Goal: Task Accomplishment & Management: Use online tool/utility

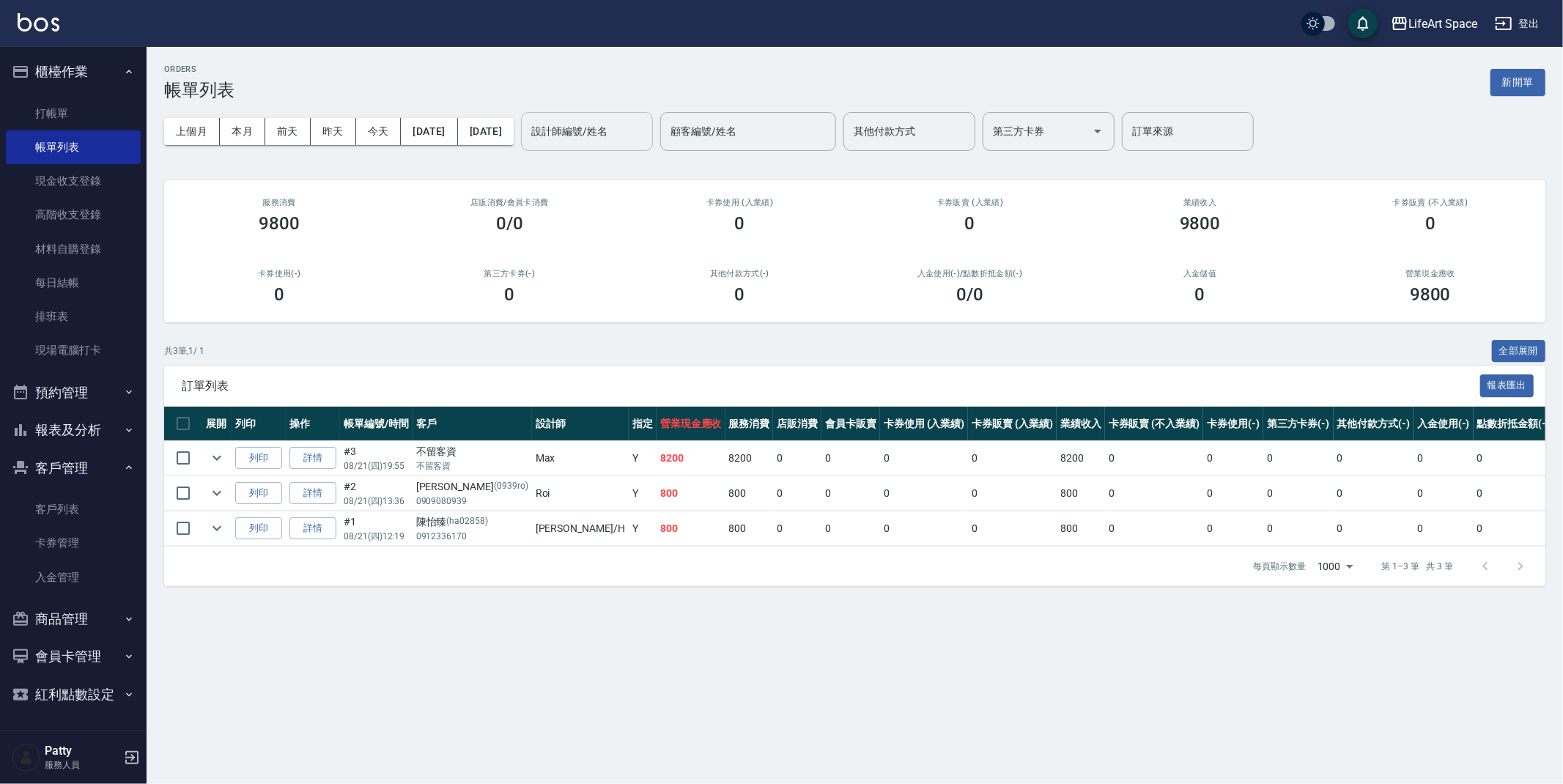
click at [646, 127] on input "設計師編號/姓名" at bounding box center [587, 131] width 118 height 26
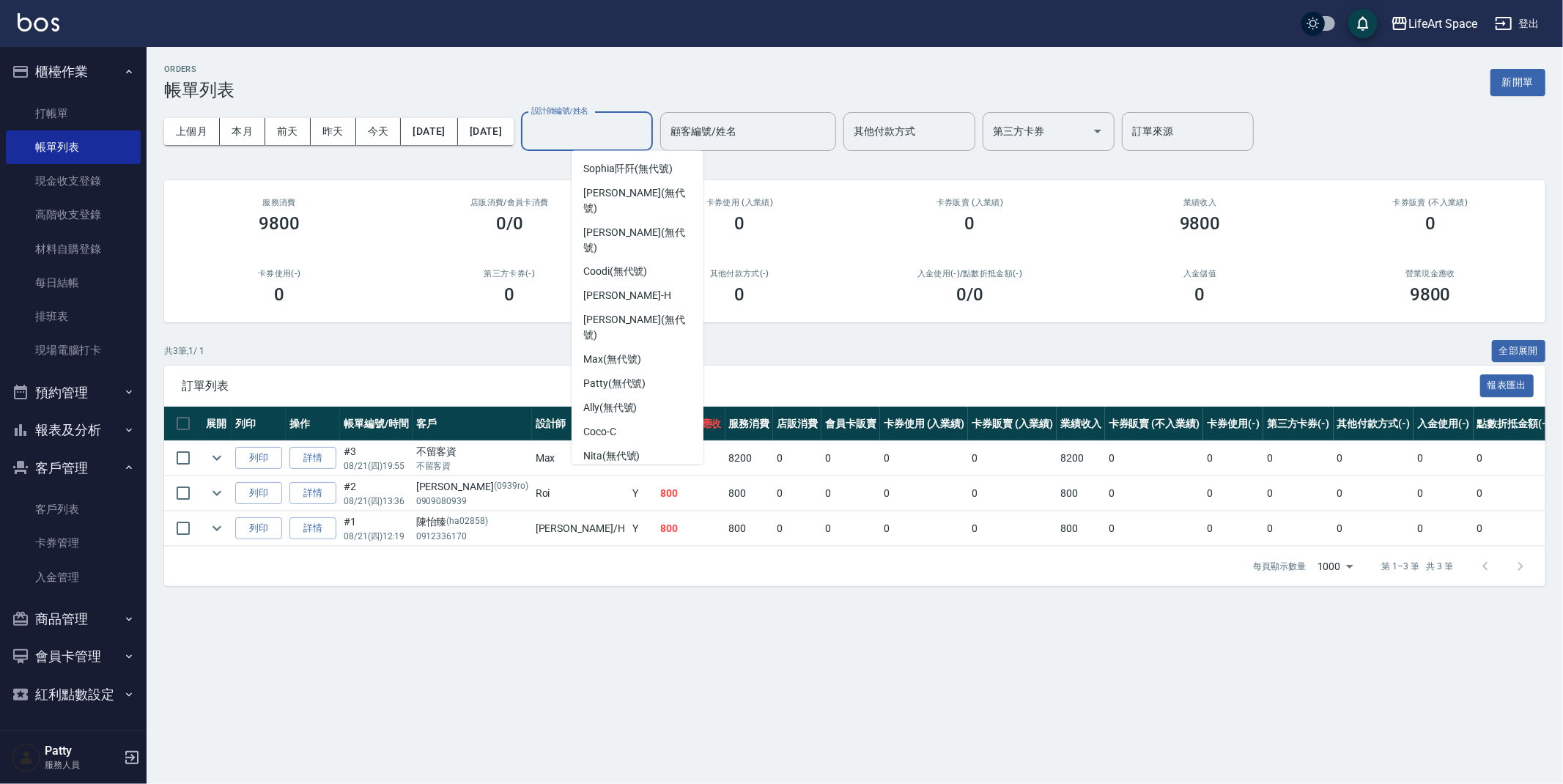
click at [632, 469] on div "Eason -E" at bounding box center [637, 480] width 132 height 24
type input "Eason-E"
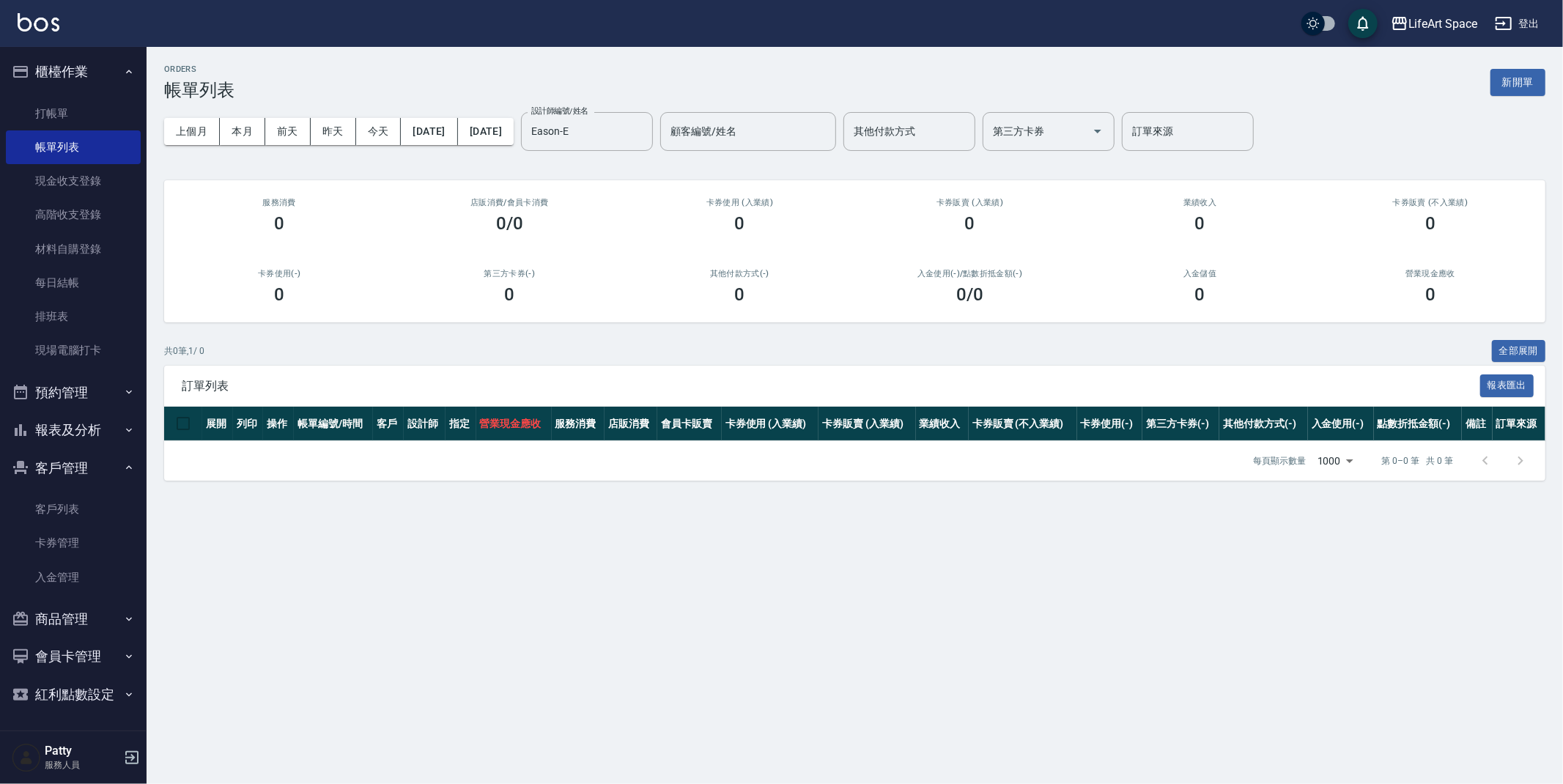
click at [477, 65] on div "ORDERS 帳單列表 新開單" at bounding box center [855, 82] width 1381 height 36
click at [1508, 89] on button "新開單" at bounding box center [1518, 83] width 55 height 28
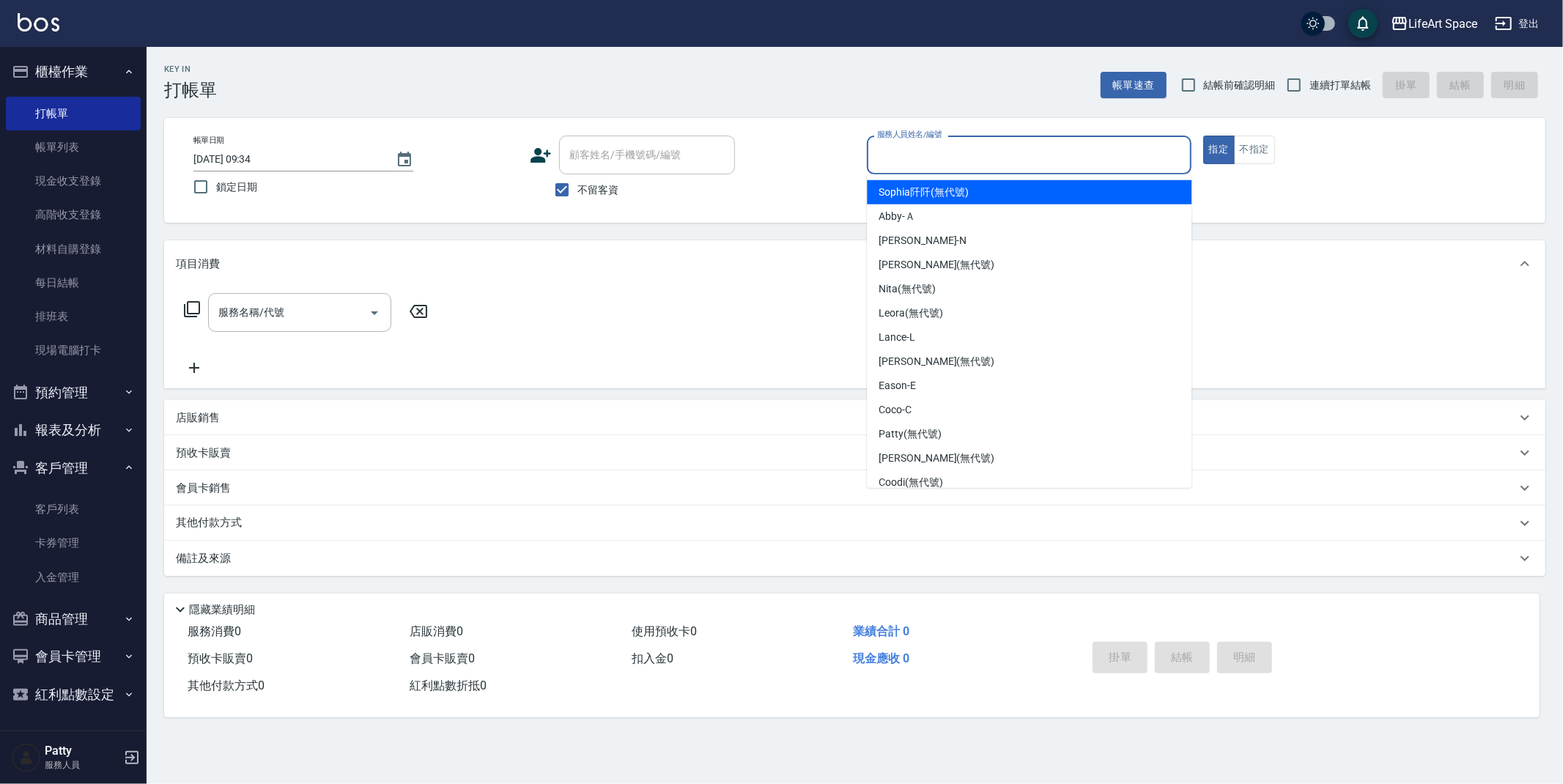
click at [928, 154] on input "服務人員姓名/編號" at bounding box center [1028, 154] width 311 height 26
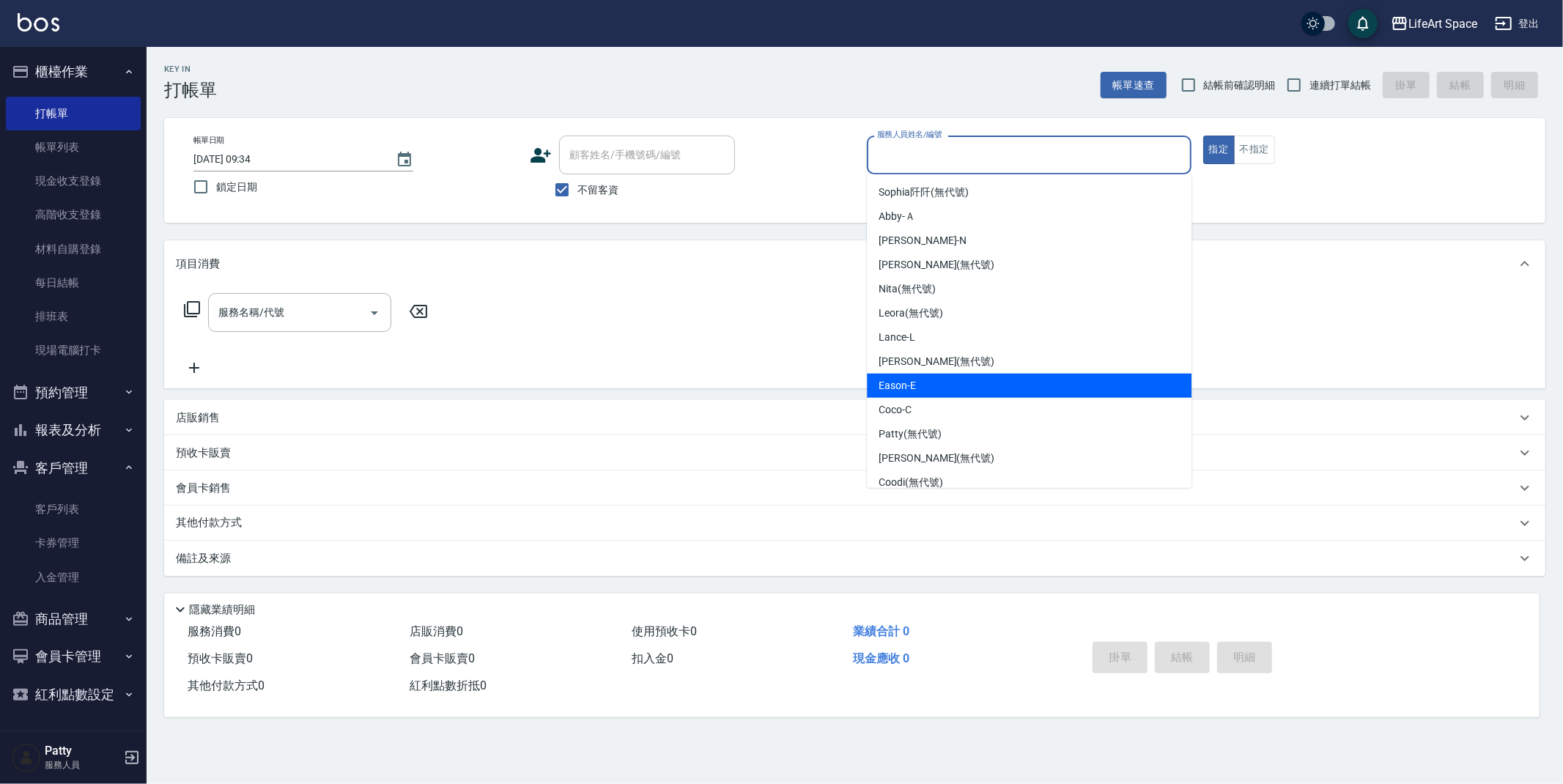
click at [936, 374] on div "Eason -E" at bounding box center [1028, 385] width 324 height 24
type input "Eason-E"
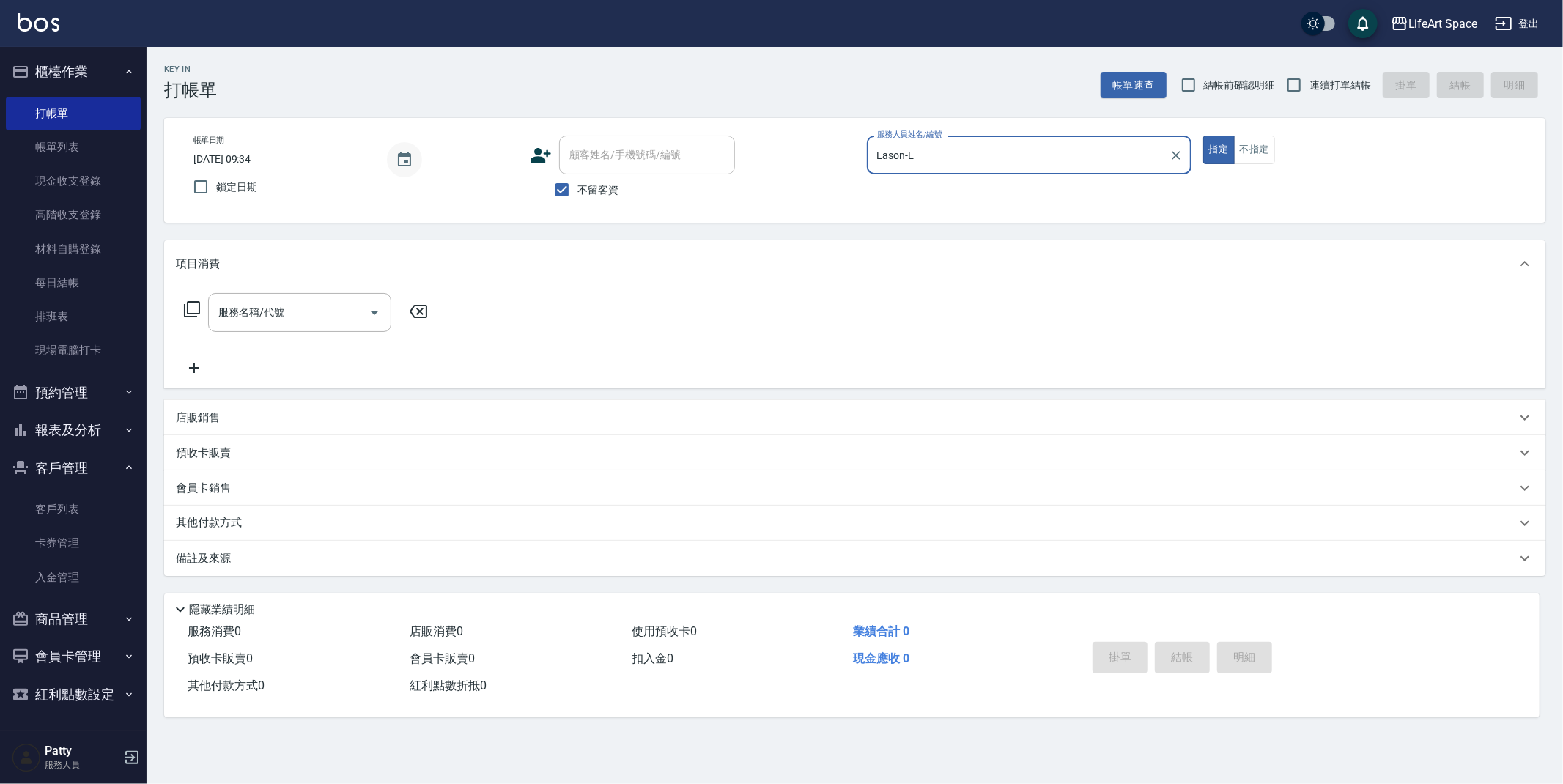
click at [406, 163] on icon "Choose date, selected date is 2025-08-22" at bounding box center [404, 159] width 18 height 18
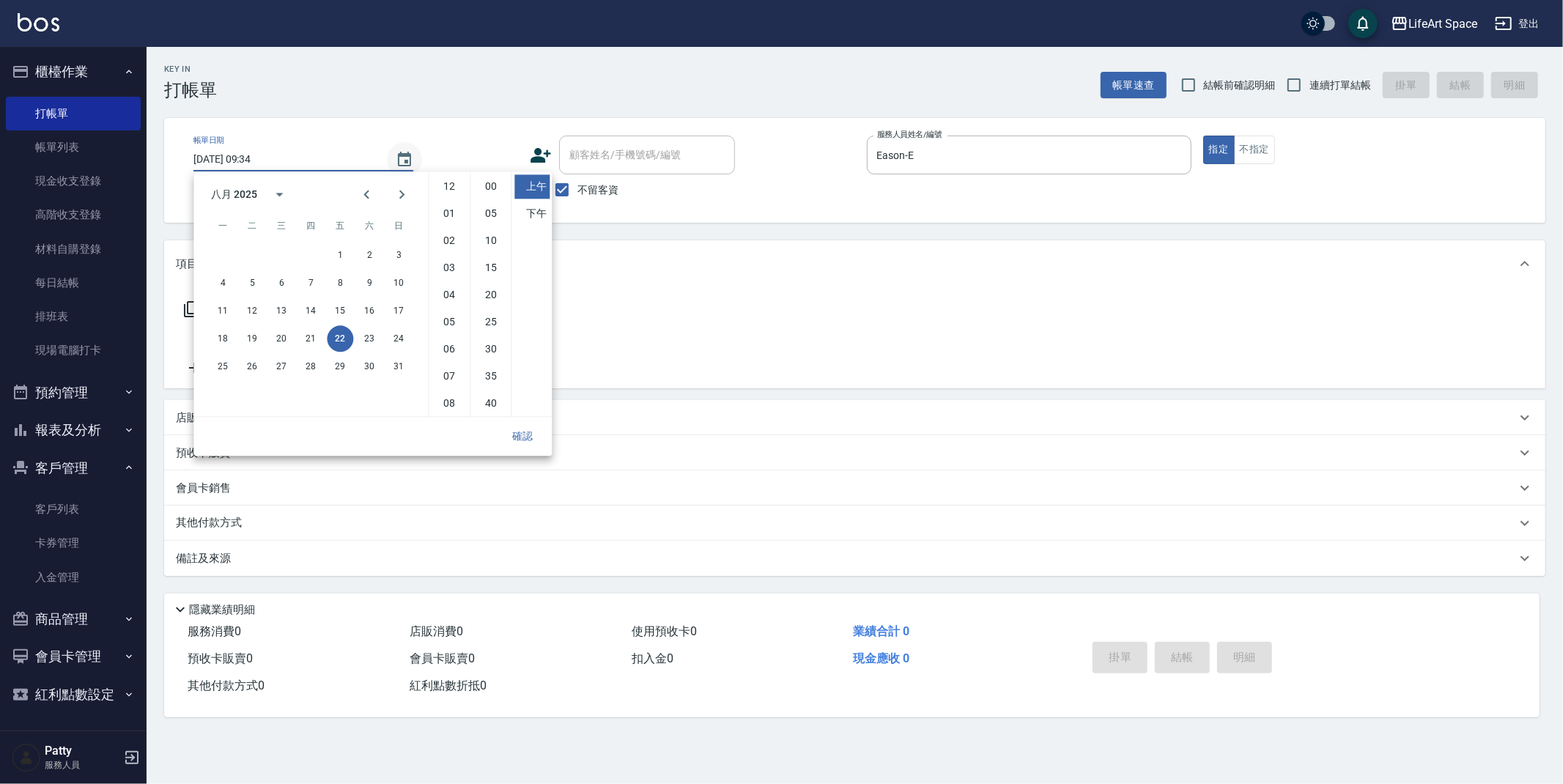
scroll to position [82, 0]
drag, startPoint x: 305, startPoint y: 340, endPoint x: 495, endPoint y: 481, distance: 236.6
click at [305, 339] on button "21" at bounding box center [311, 339] width 27 height 27
type input "[DATE] 09:34"
drag, startPoint x: 537, startPoint y: 440, endPoint x: 518, endPoint y: 445, distance: 19.6
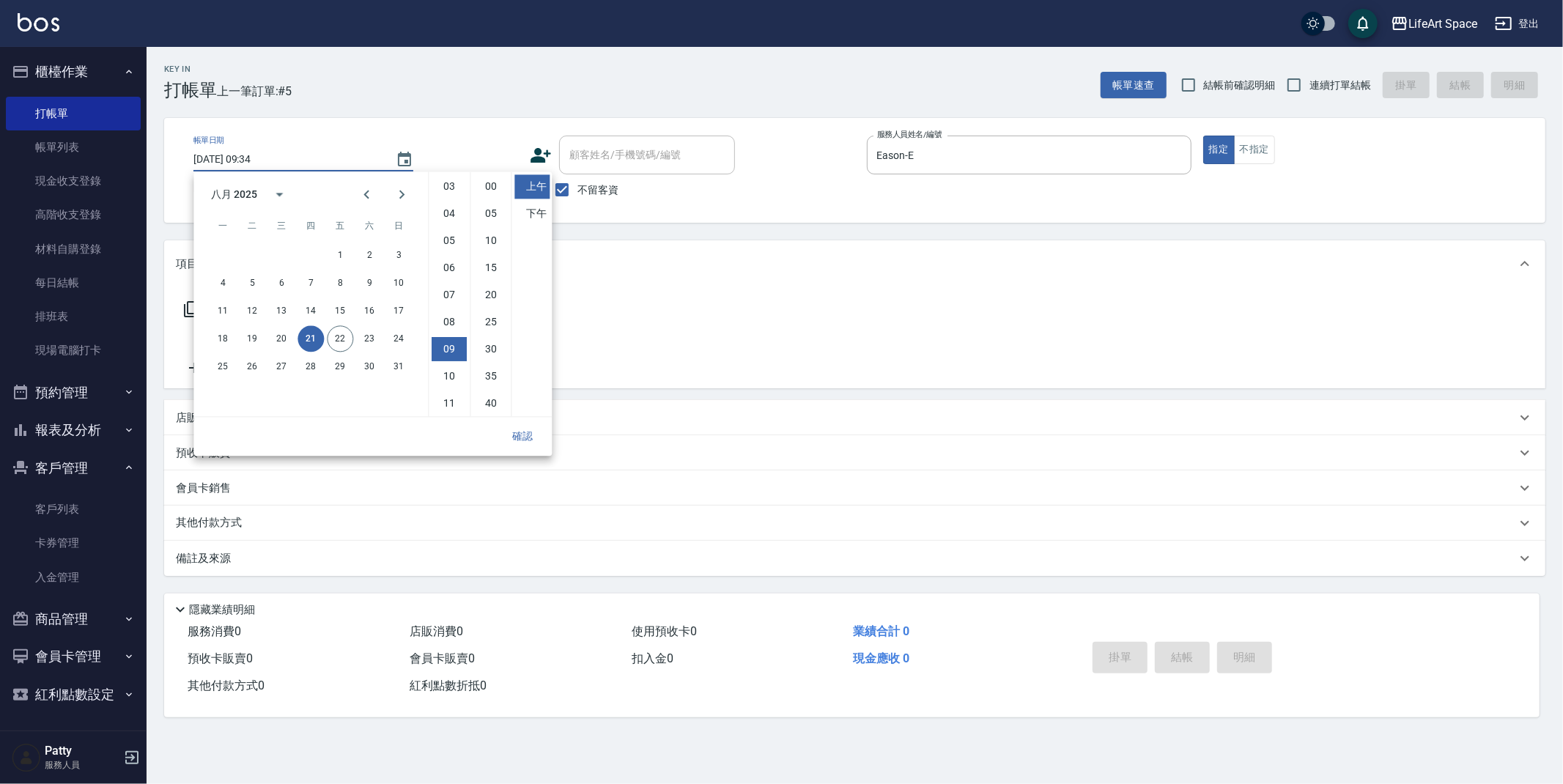
click at [537, 440] on button "確認" at bounding box center [522, 436] width 47 height 28
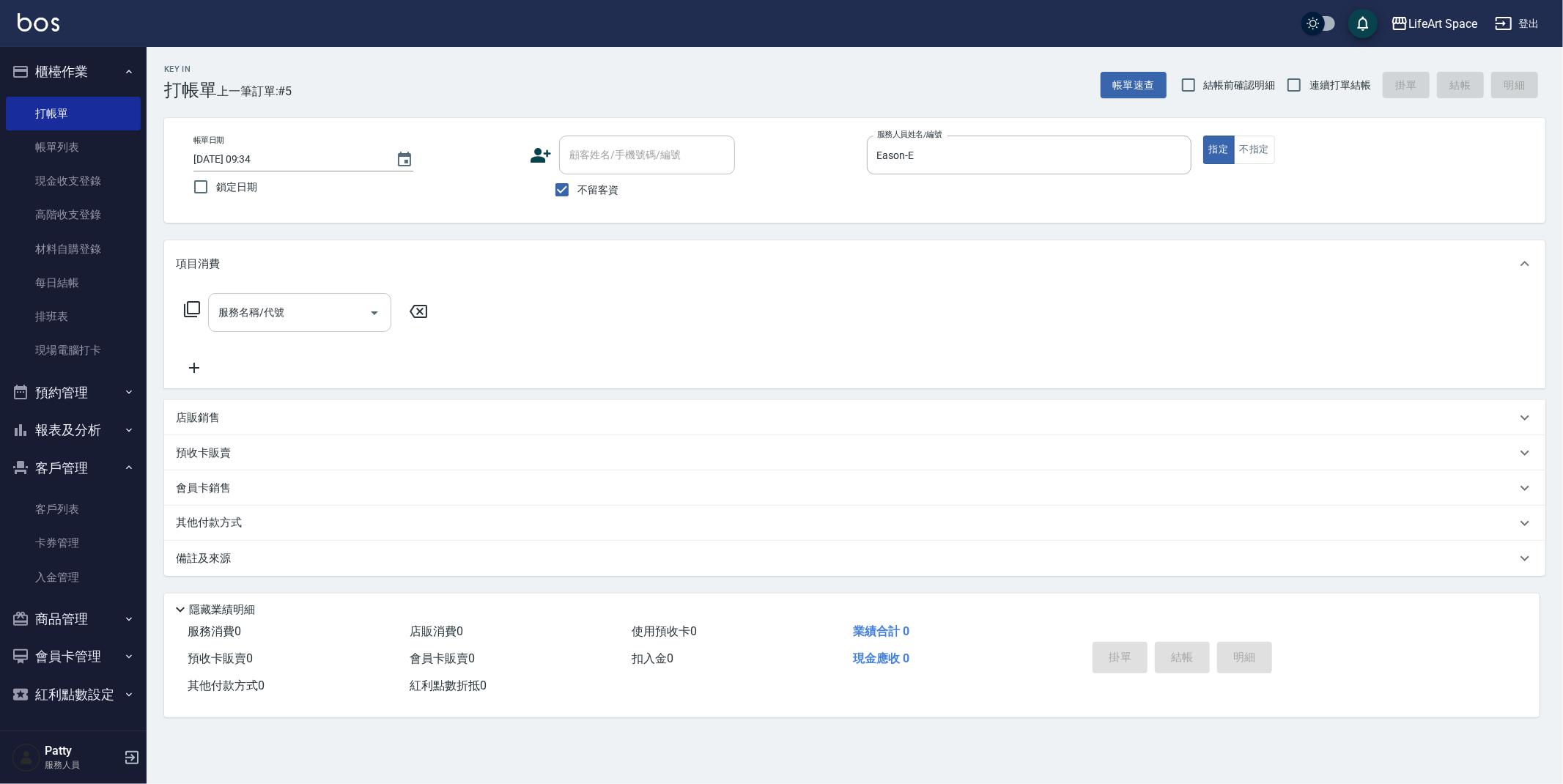
drag, startPoint x: 267, startPoint y: 318, endPoint x: 264, endPoint y: 327, distance: 9.5
click at [267, 318] on input "服務名稱/代號" at bounding box center [288, 312] width 148 height 26
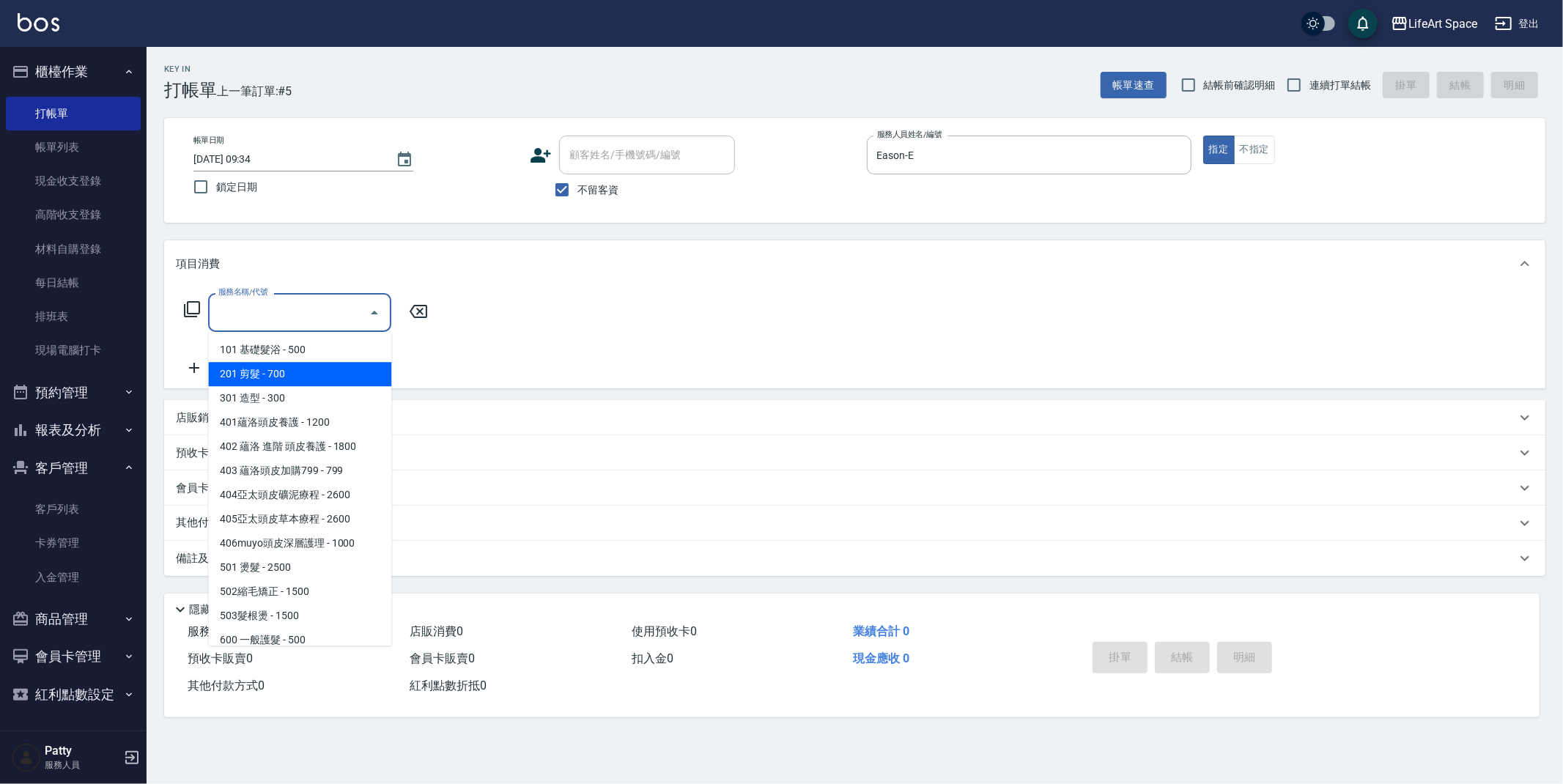
click at [283, 378] on span "201 剪髮 - 700" at bounding box center [300, 374] width 183 height 24
type input "201 剪髮(201)"
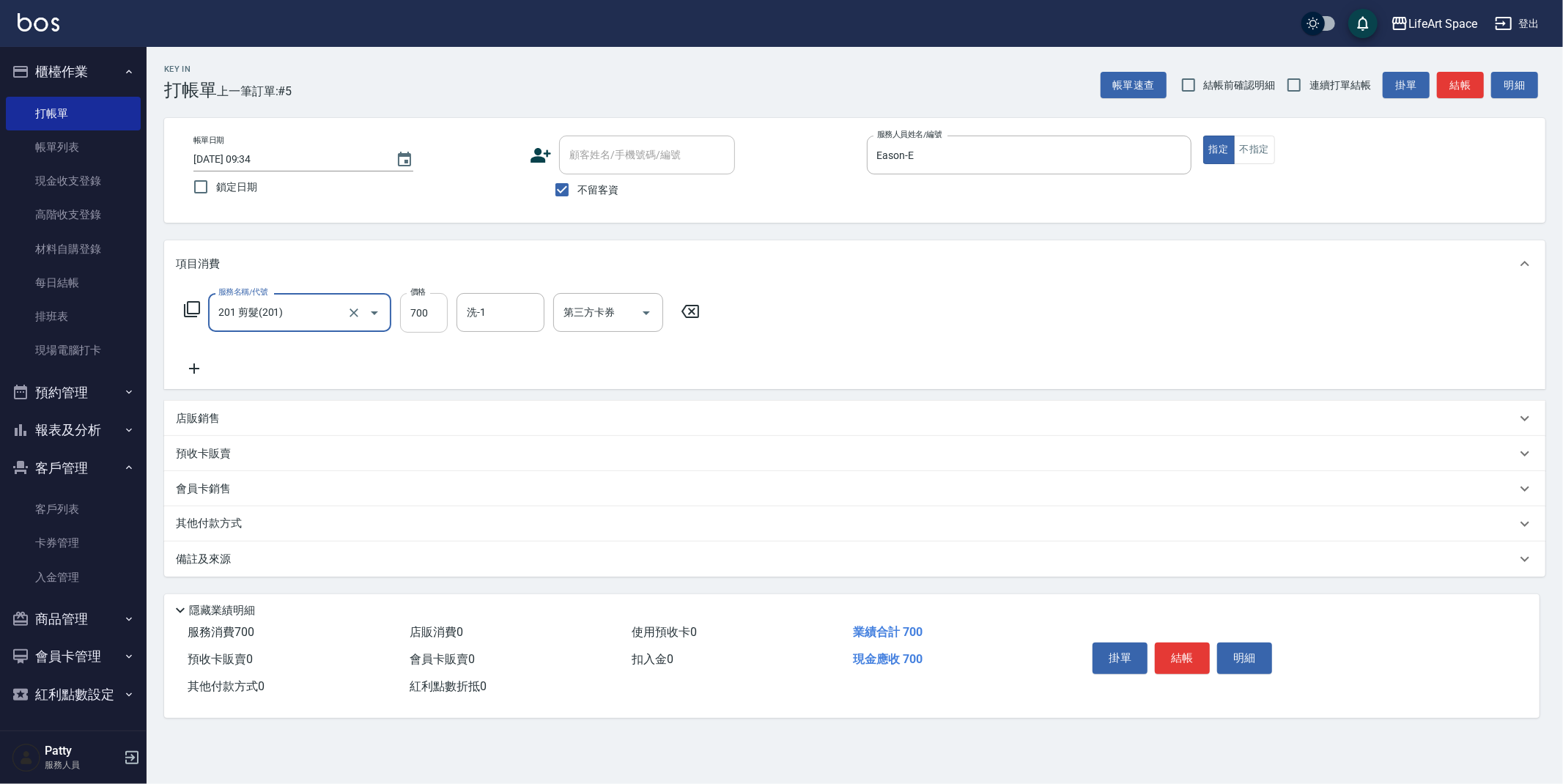
click at [431, 324] on input "700" at bounding box center [424, 312] width 48 height 39
type input "800"
click at [348, 567] on div "備註及來源" at bounding box center [855, 559] width 1381 height 35
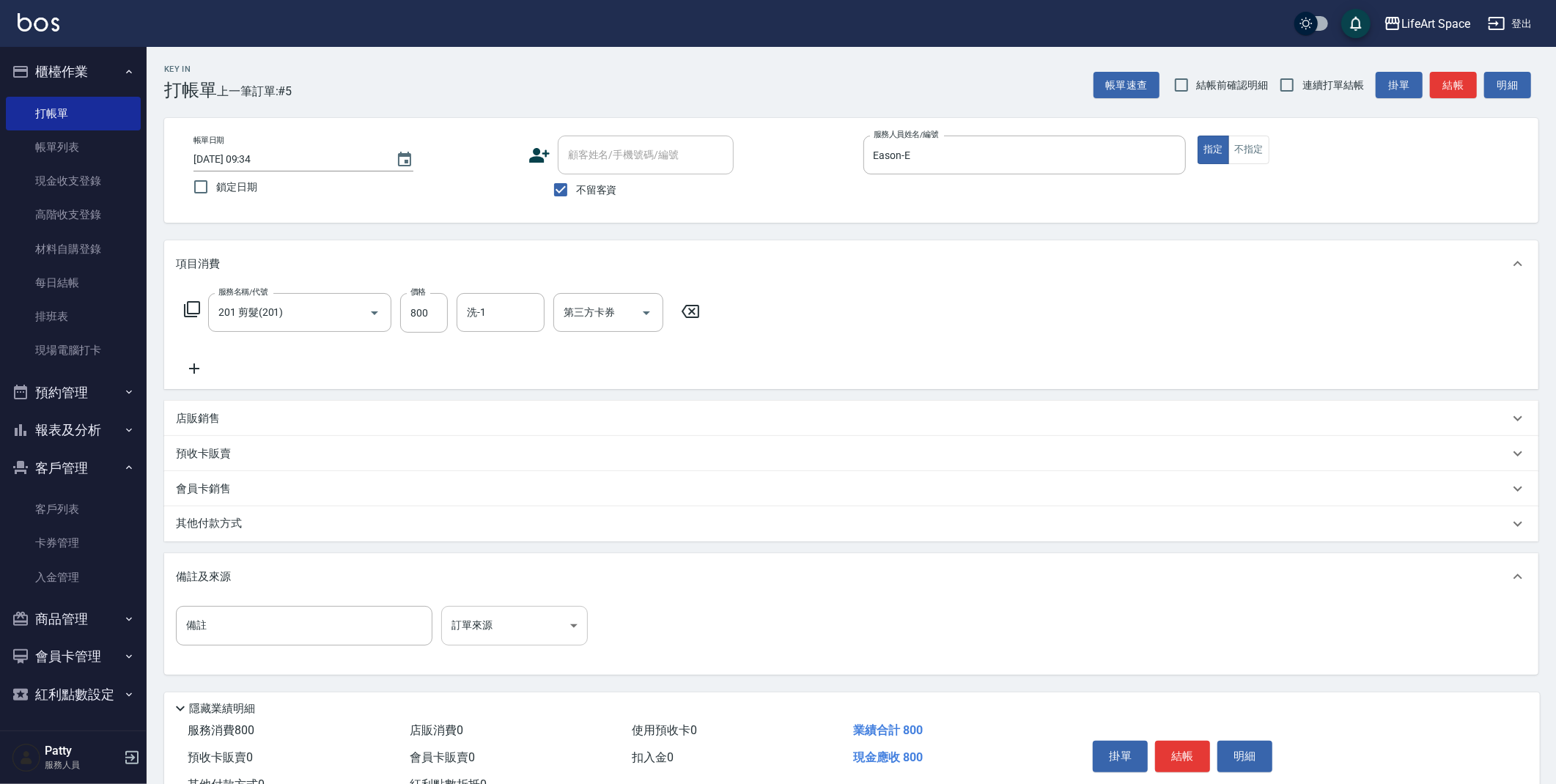
click at [471, 628] on body "LifeArt Space 登出 櫃檯作業 打帳單 帳單列表 現金收支登錄 高階收支登錄 材料自購登錄 每日結帳 排班表 現場電腦打卡 預約管理 預約管理 單…" at bounding box center [778, 417] width 1556 height 834
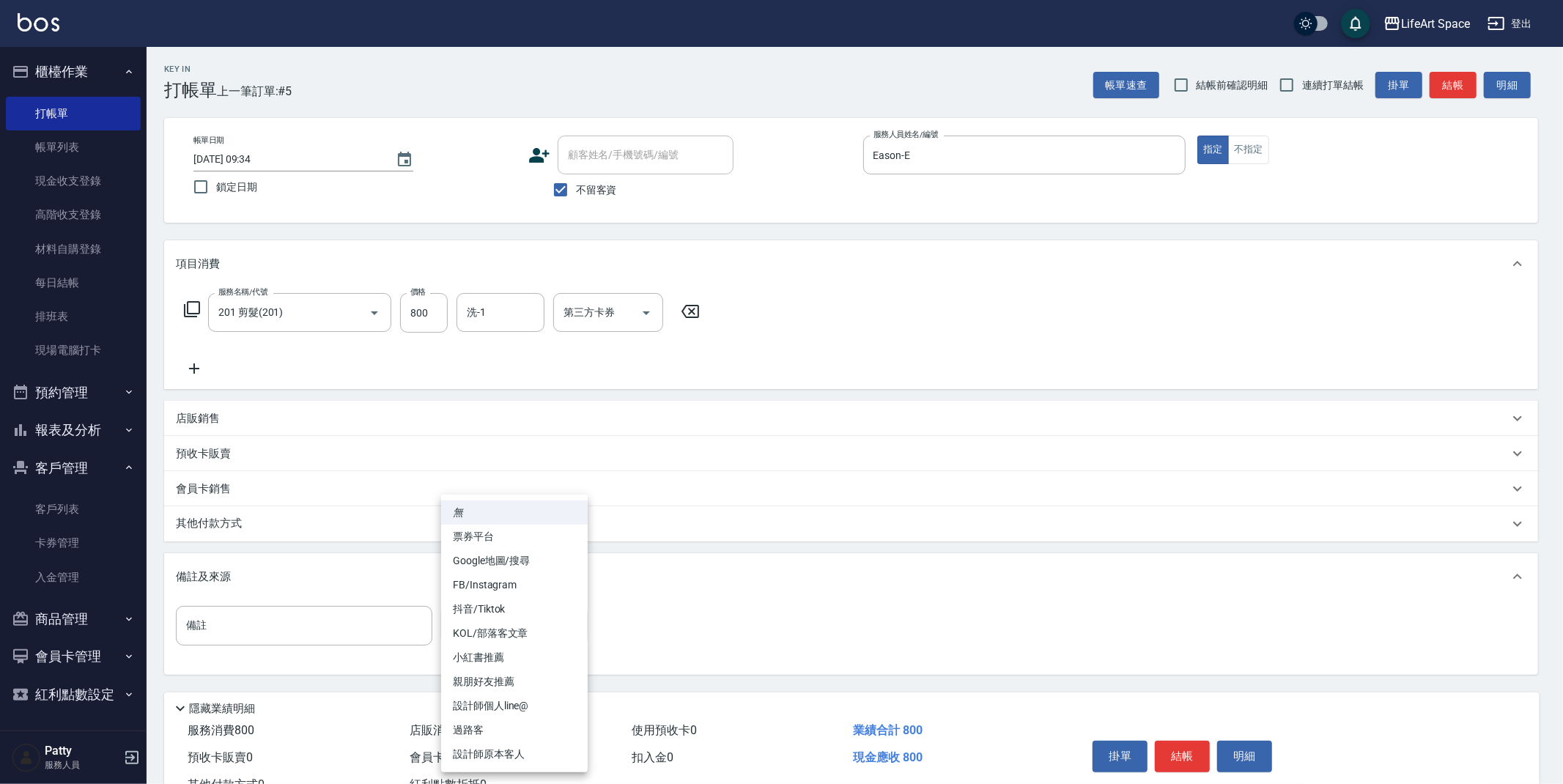
click at [495, 759] on li "設計師原本客人" at bounding box center [515, 754] width 147 height 24
type input "設計師原本客人"
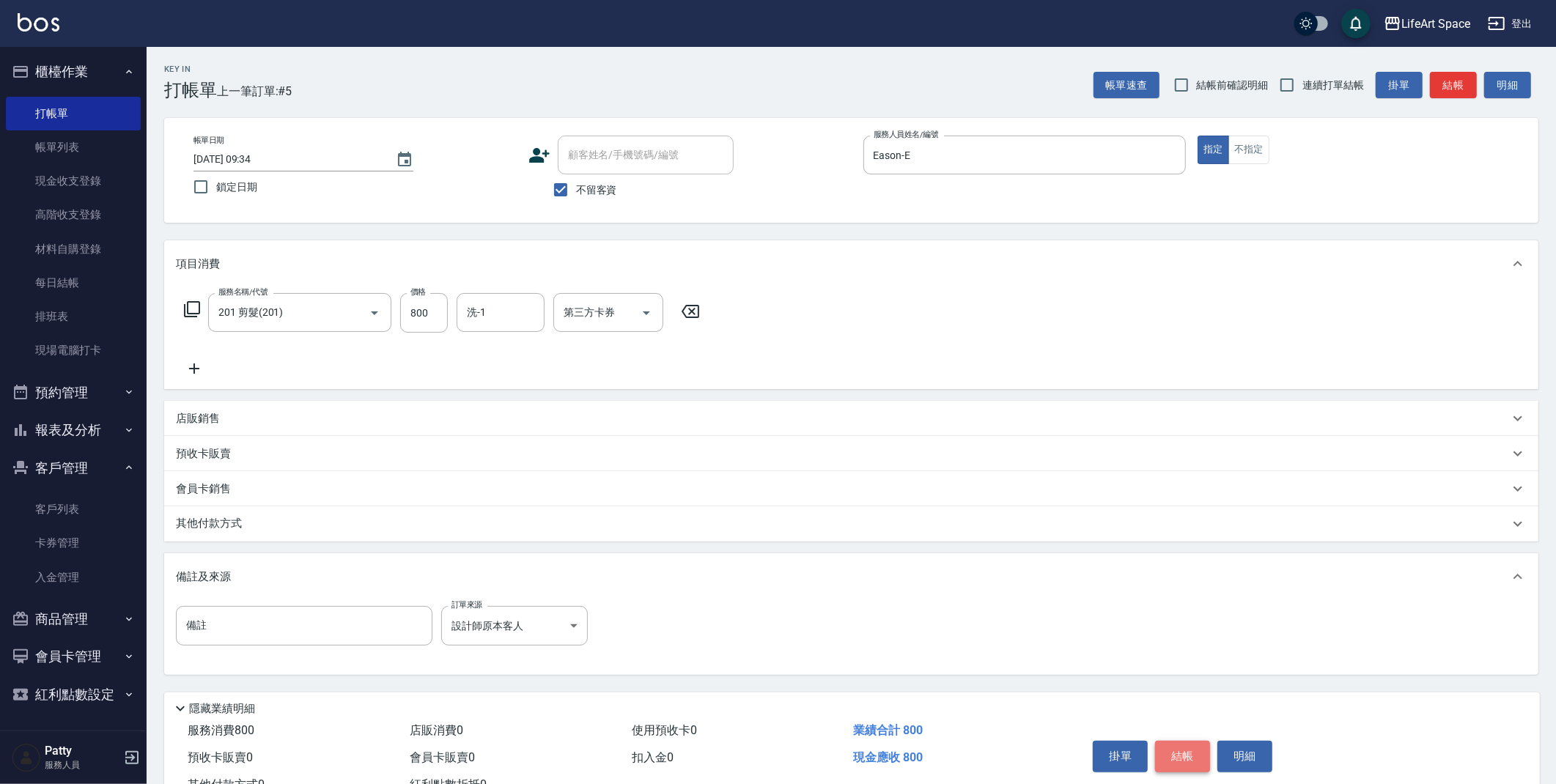
click at [1179, 758] on button "結帳" at bounding box center [1183, 756] width 55 height 31
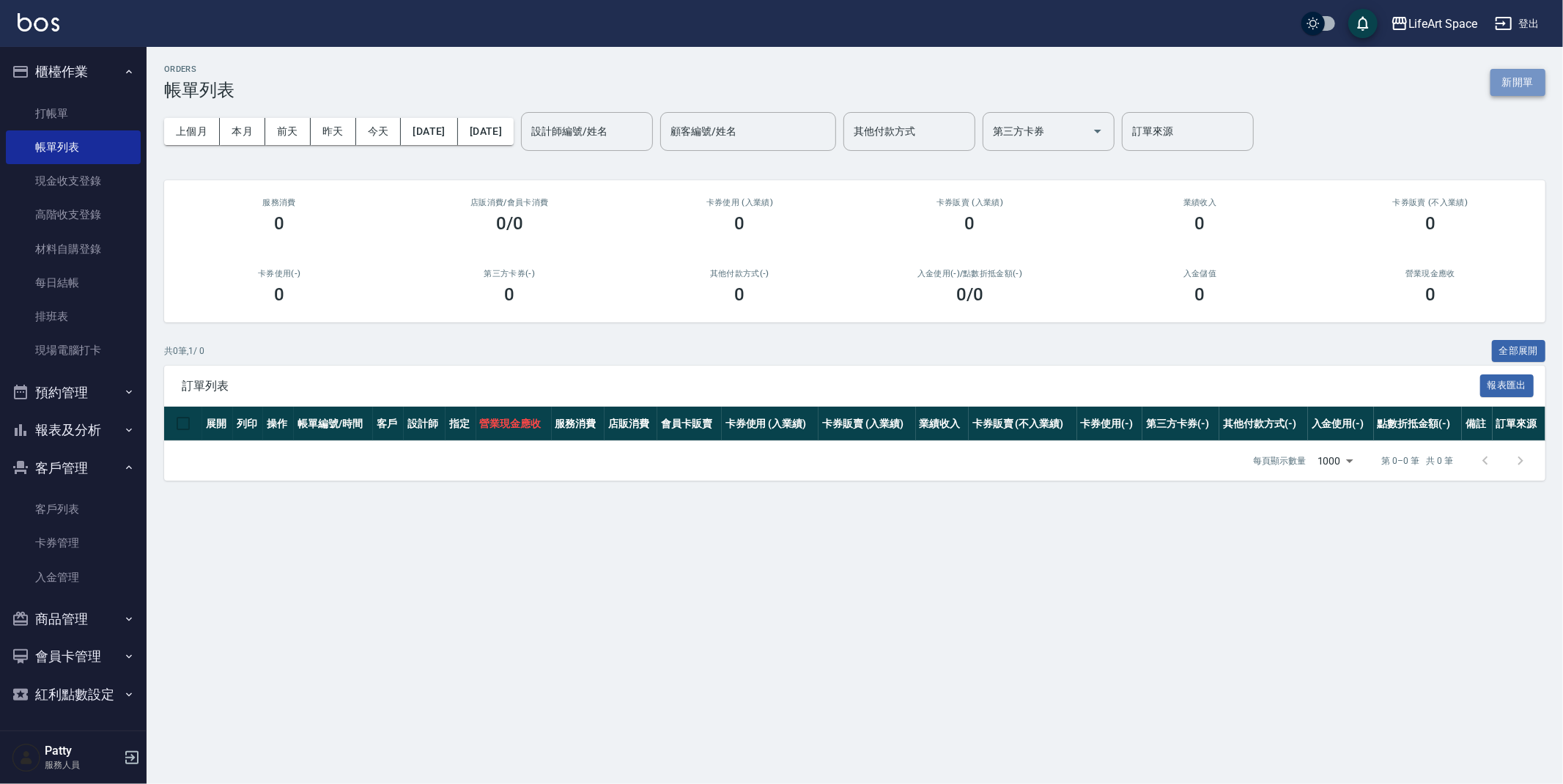
click at [1517, 80] on button "新開單" at bounding box center [1518, 83] width 55 height 28
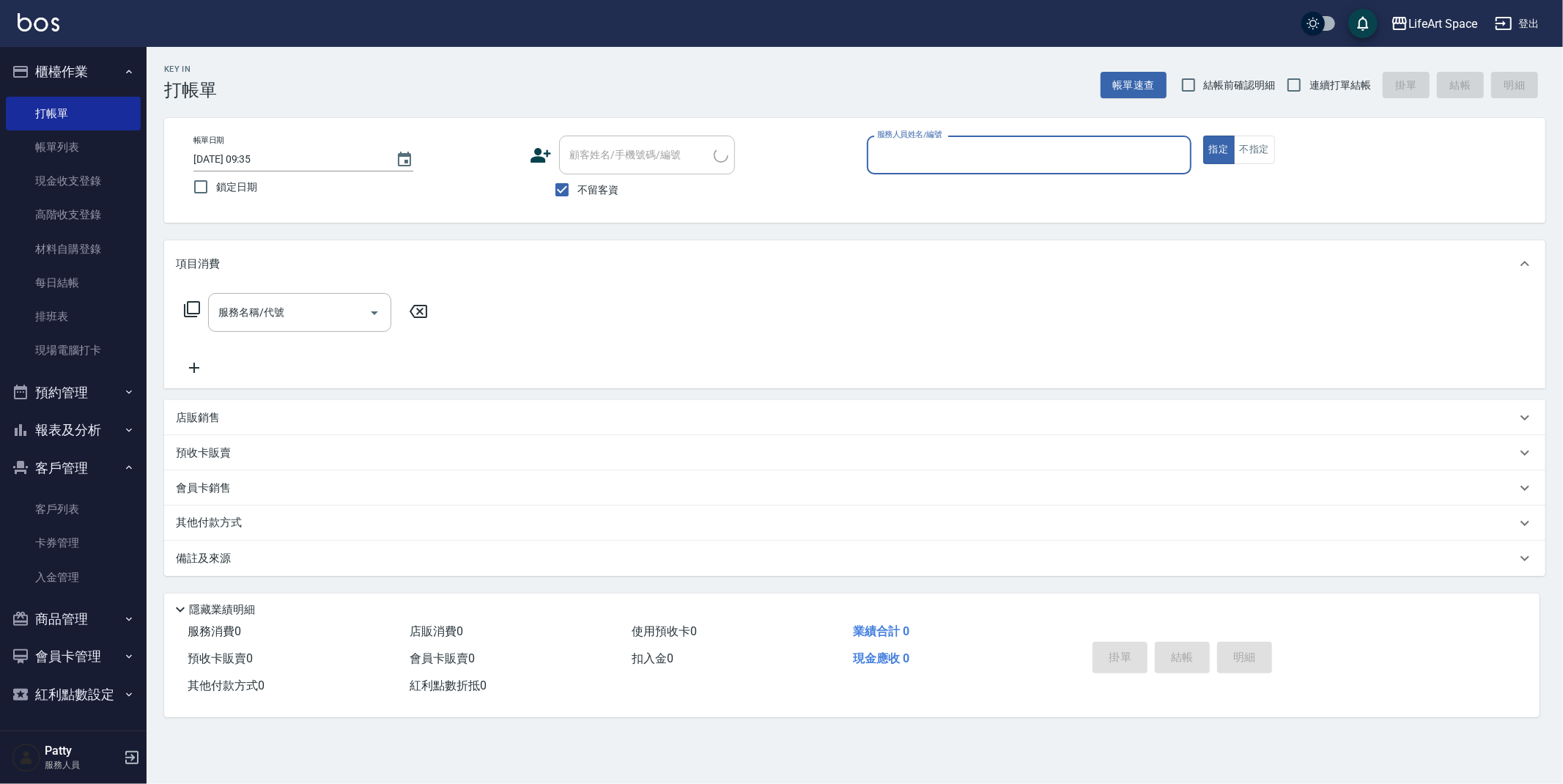
click at [1030, 153] on input "服務人員姓名/編號" at bounding box center [1028, 154] width 311 height 26
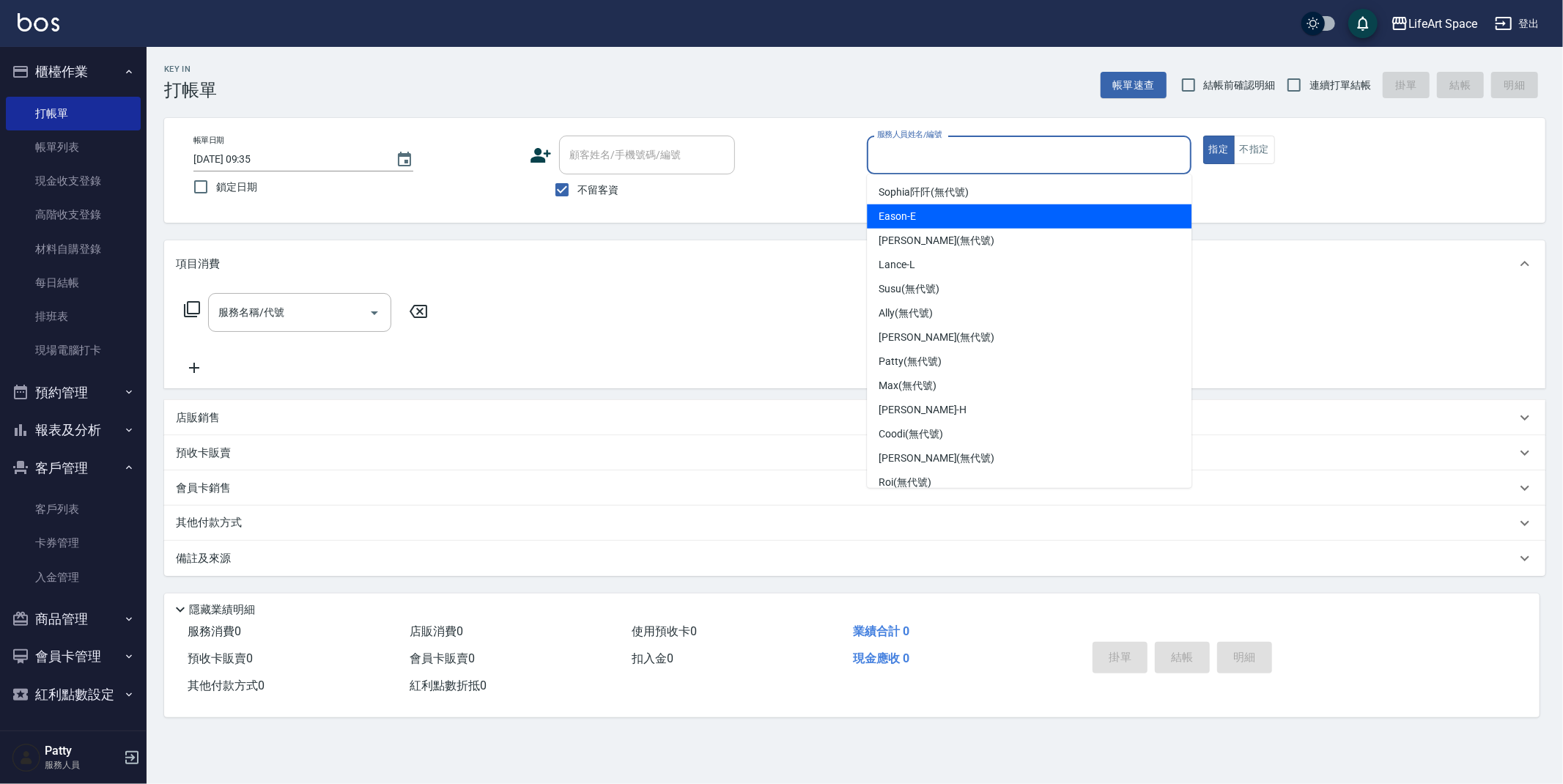
click at [992, 205] on div "Eason -E" at bounding box center [1028, 216] width 324 height 24
type input "Eason-E"
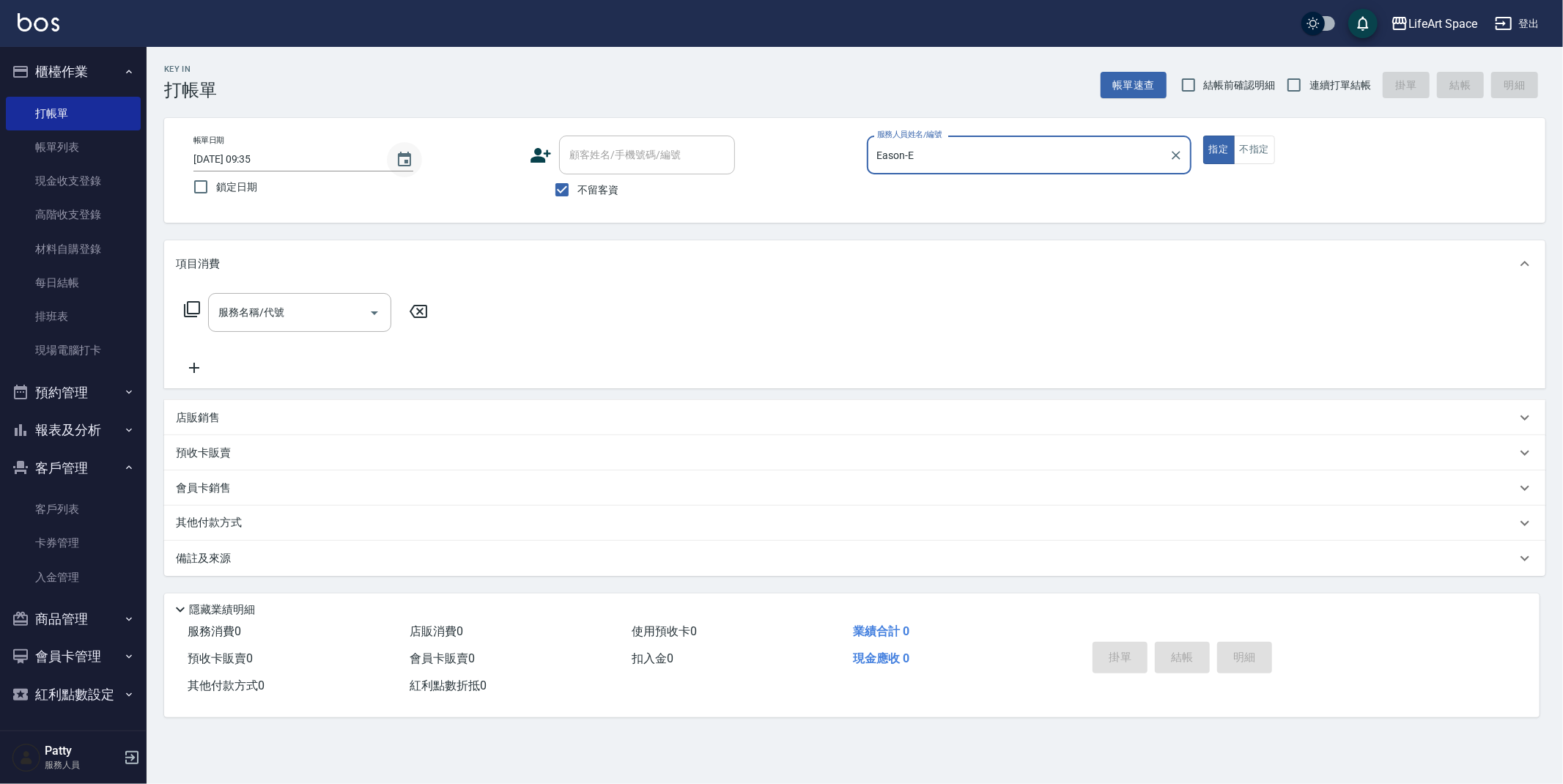
click at [402, 156] on icon "Choose date, selected date is 2025-08-22" at bounding box center [404, 159] width 18 height 18
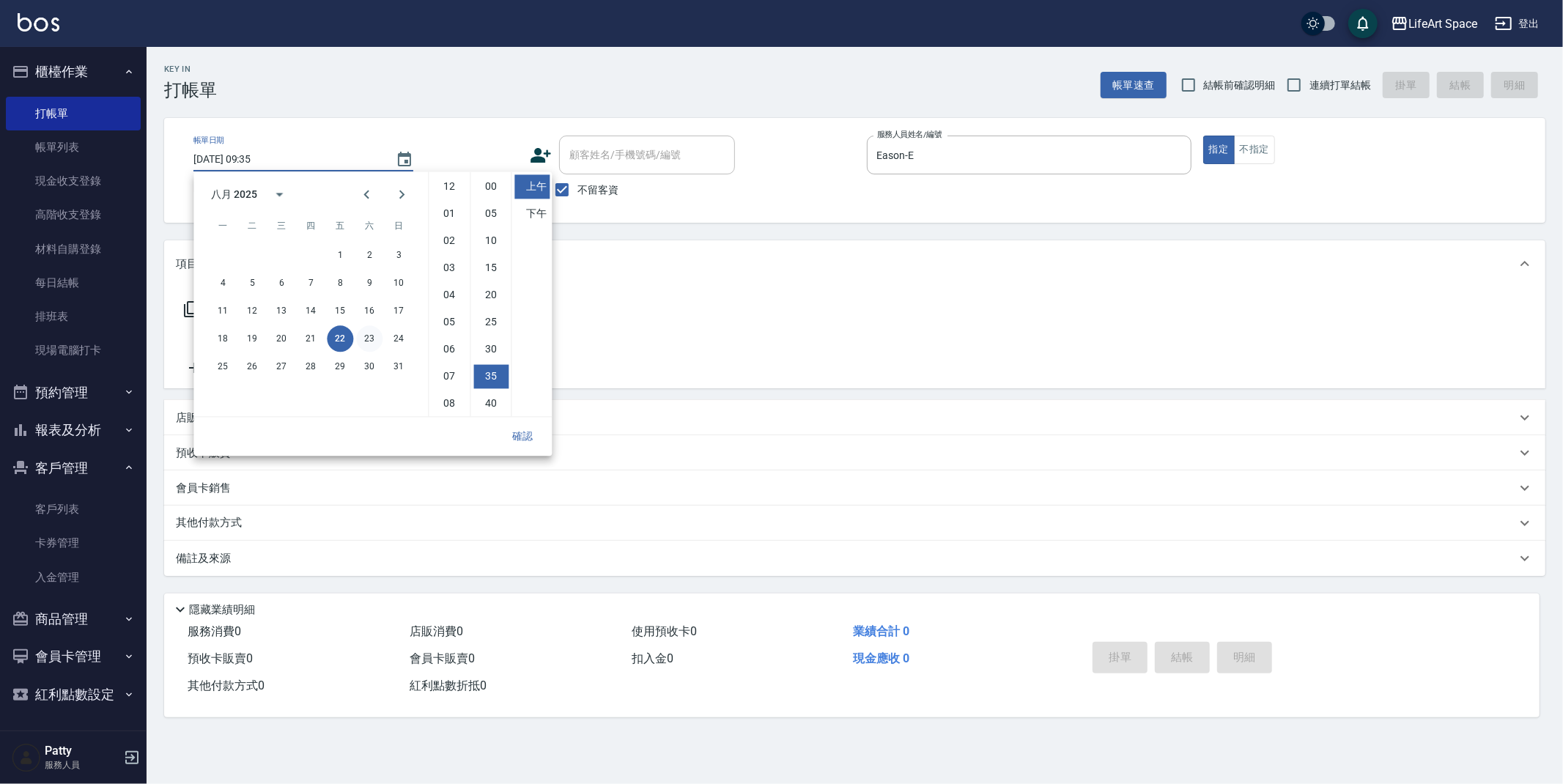
scroll to position [82, 0]
drag, startPoint x: 309, startPoint y: 342, endPoint x: 473, endPoint y: 431, distance: 186.6
click at [309, 343] on button "21" at bounding box center [311, 339] width 27 height 27
type input "[DATE] 09:35"
click at [516, 440] on button "確認" at bounding box center [522, 436] width 47 height 28
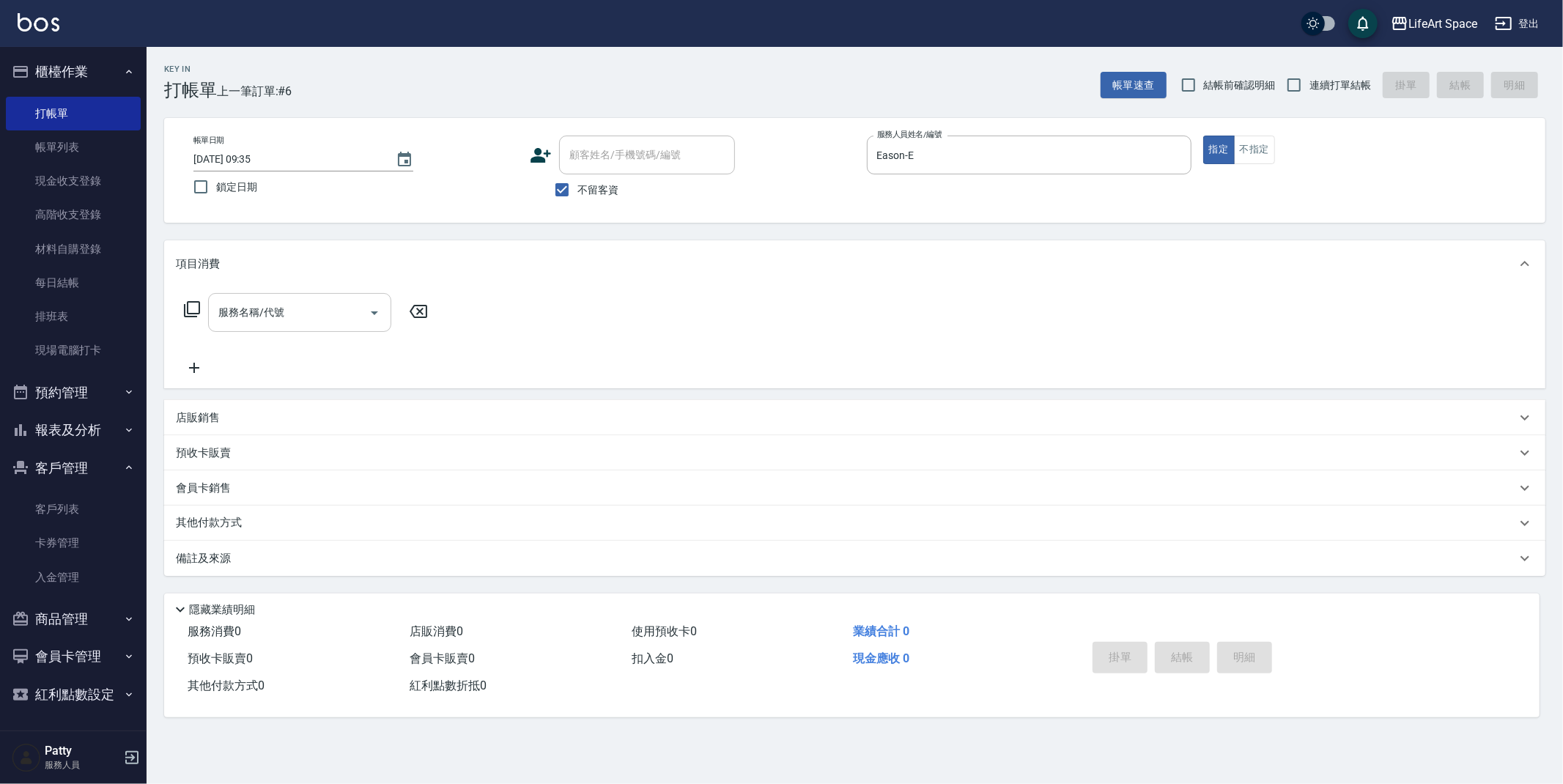
click at [323, 319] on input "服務名稱/代號" at bounding box center [288, 312] width 148 height 26
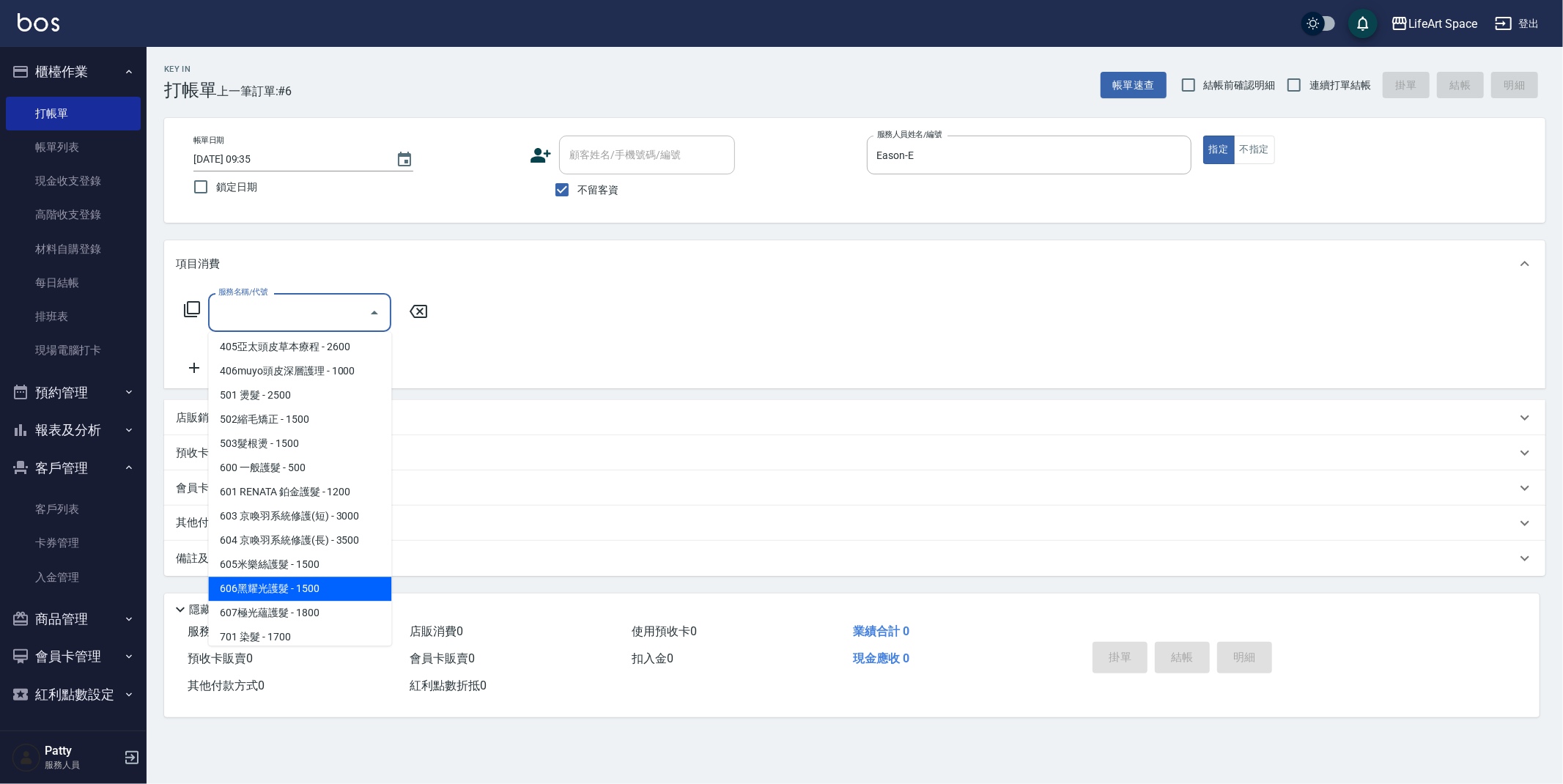
scroll to position [229, 0]
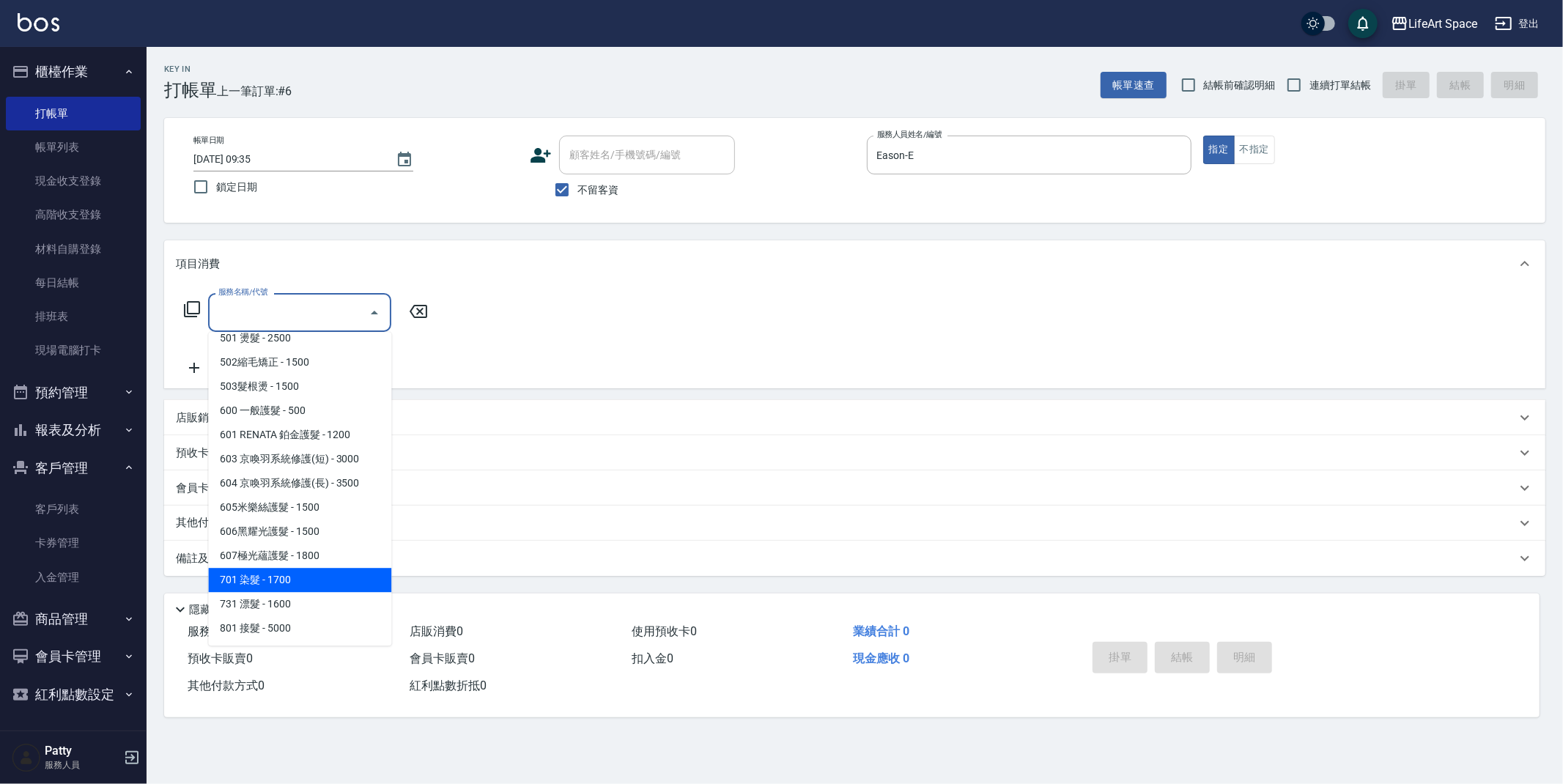
click at [293, 570] on span "701 染髮 - 1700" at bounding box center [300, 580] width 183 height 24
type input "701 染髮(701)"
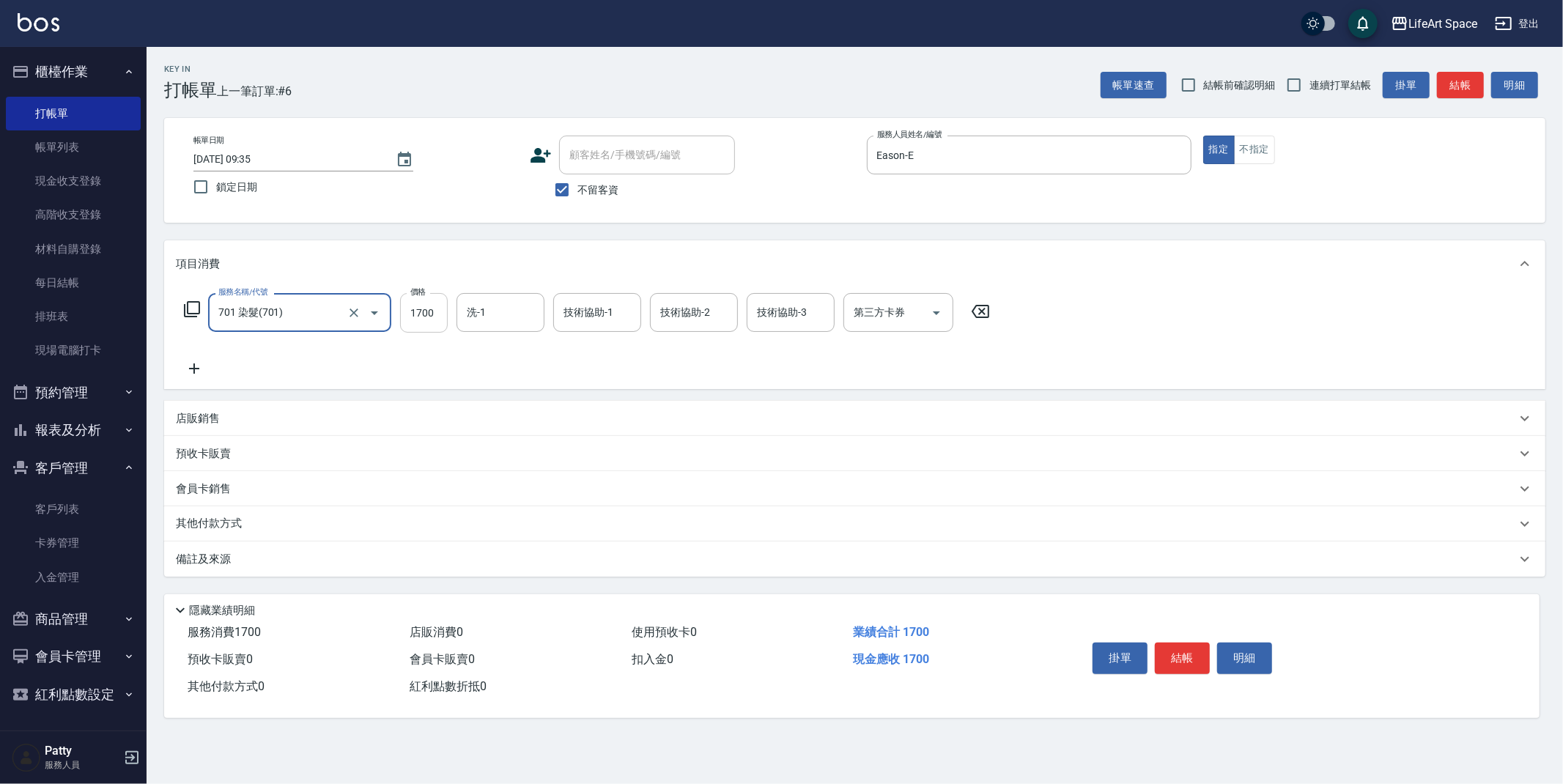
click at [437, 320] on input "1700" at bounding box center [424, 312] width 48 height 39
type input "5810"
click at [481, 314] on div "洗-1 洗-1" at bounding box center [500, 312] width 88 height 39
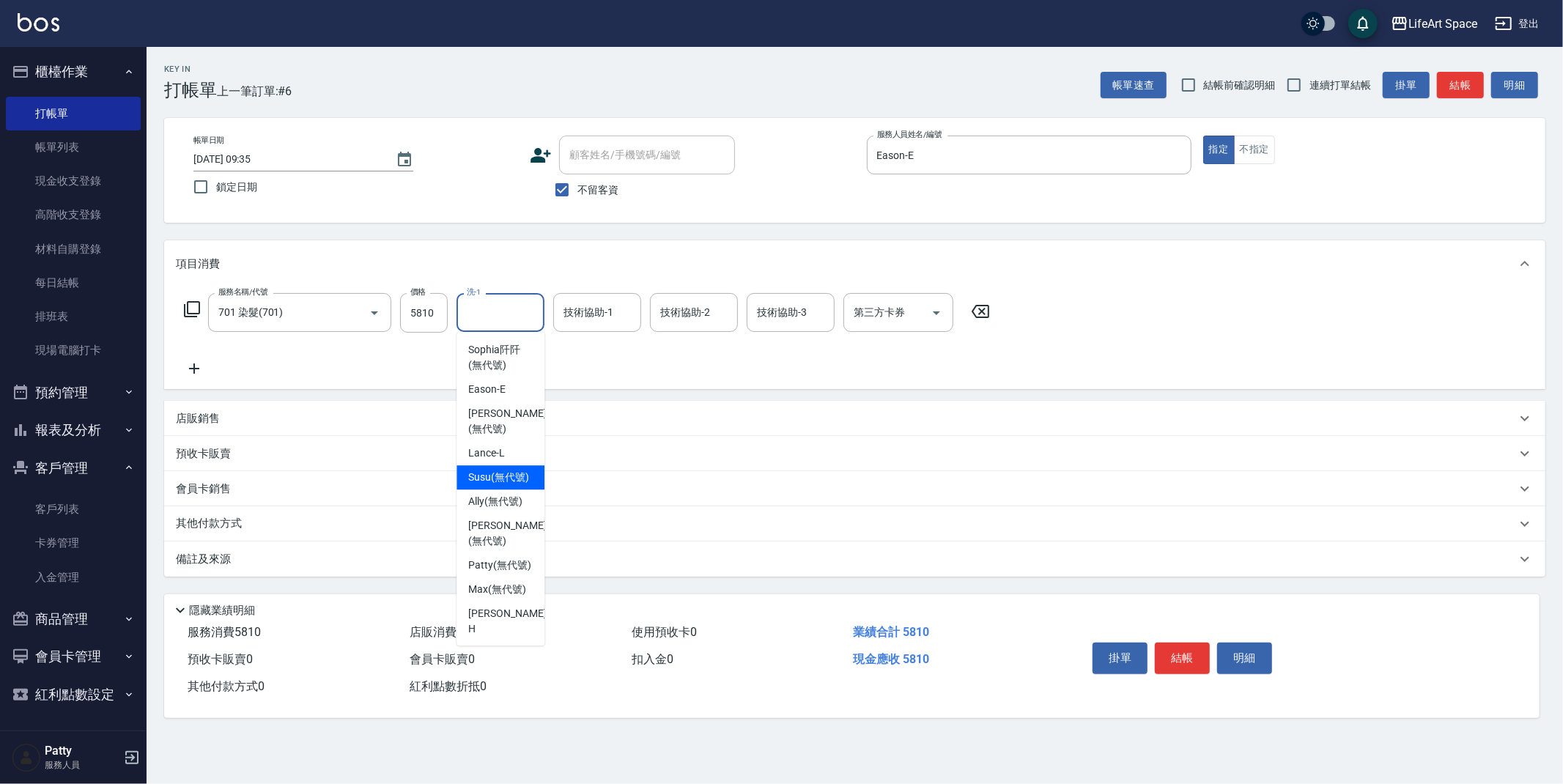
scroll to position [414, 0]
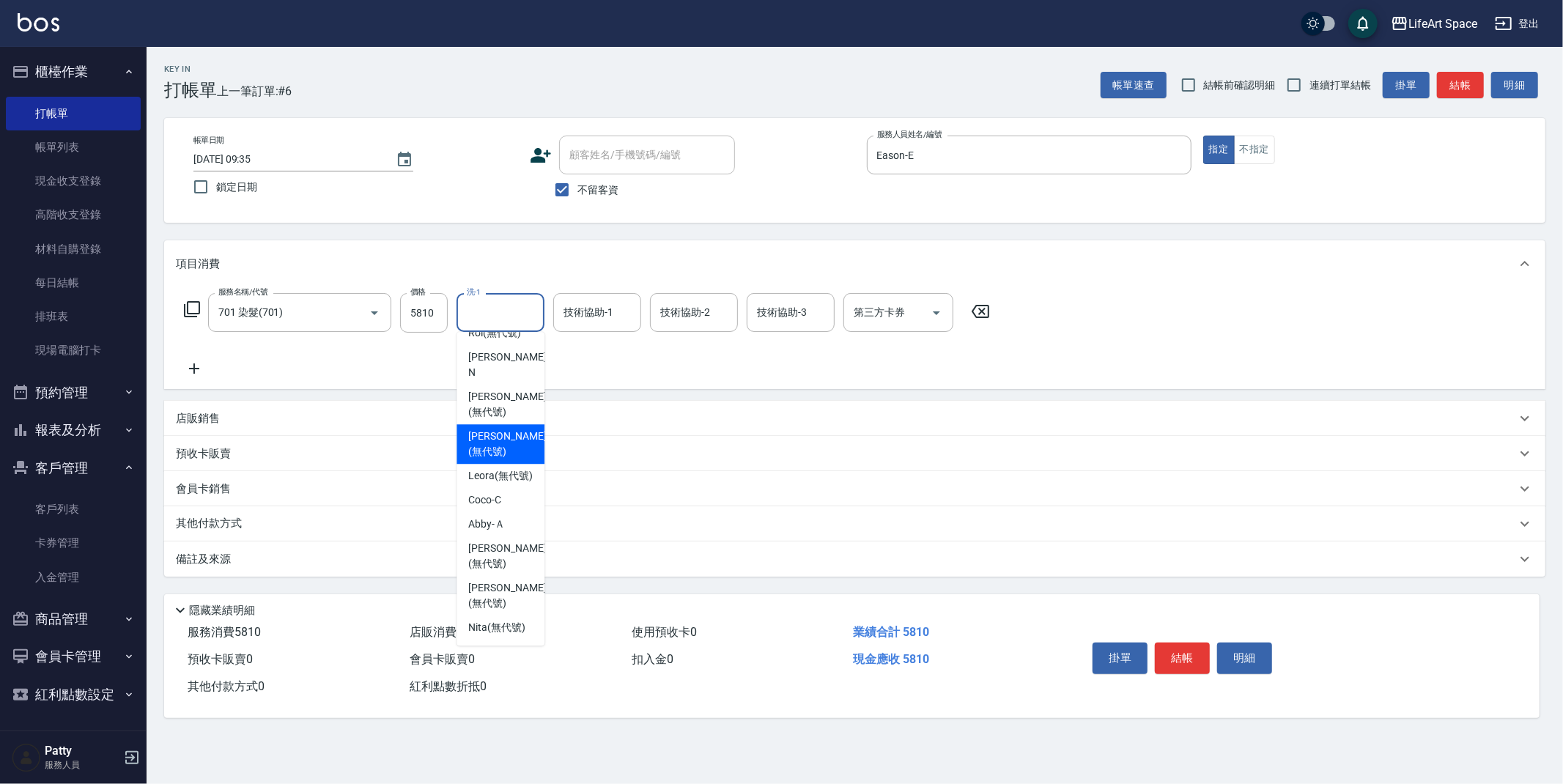
click at [497, 429] on span "[PERSON_NAME] (無代號)" at bounding box center [506, 444] width 78 height 31
type input "[PERSON_NAME](無代號)"
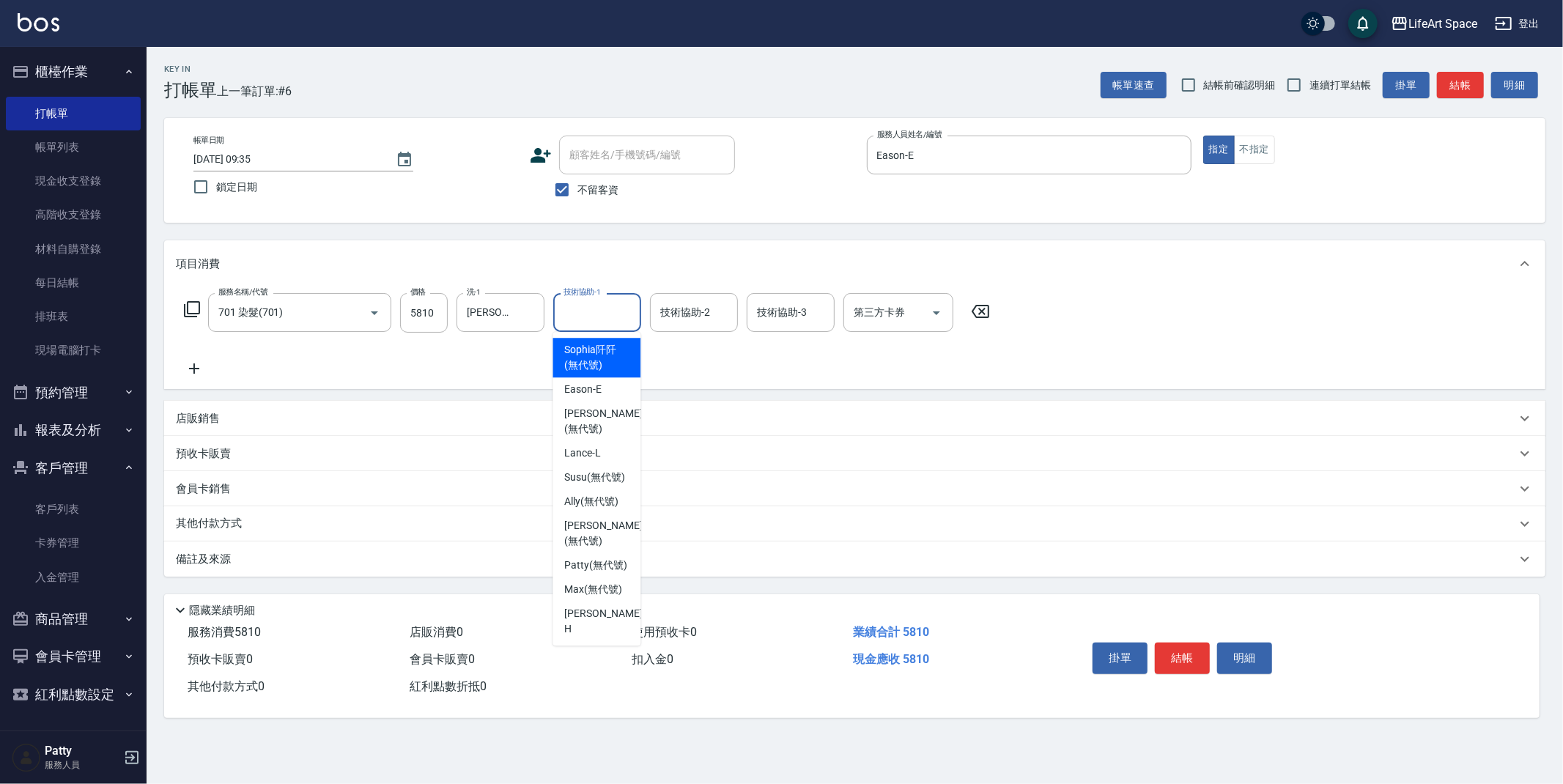
click at [591, 312] on div "技術協助-1 技術協助-1" at bounding box center [596, 312] width 88 height 39
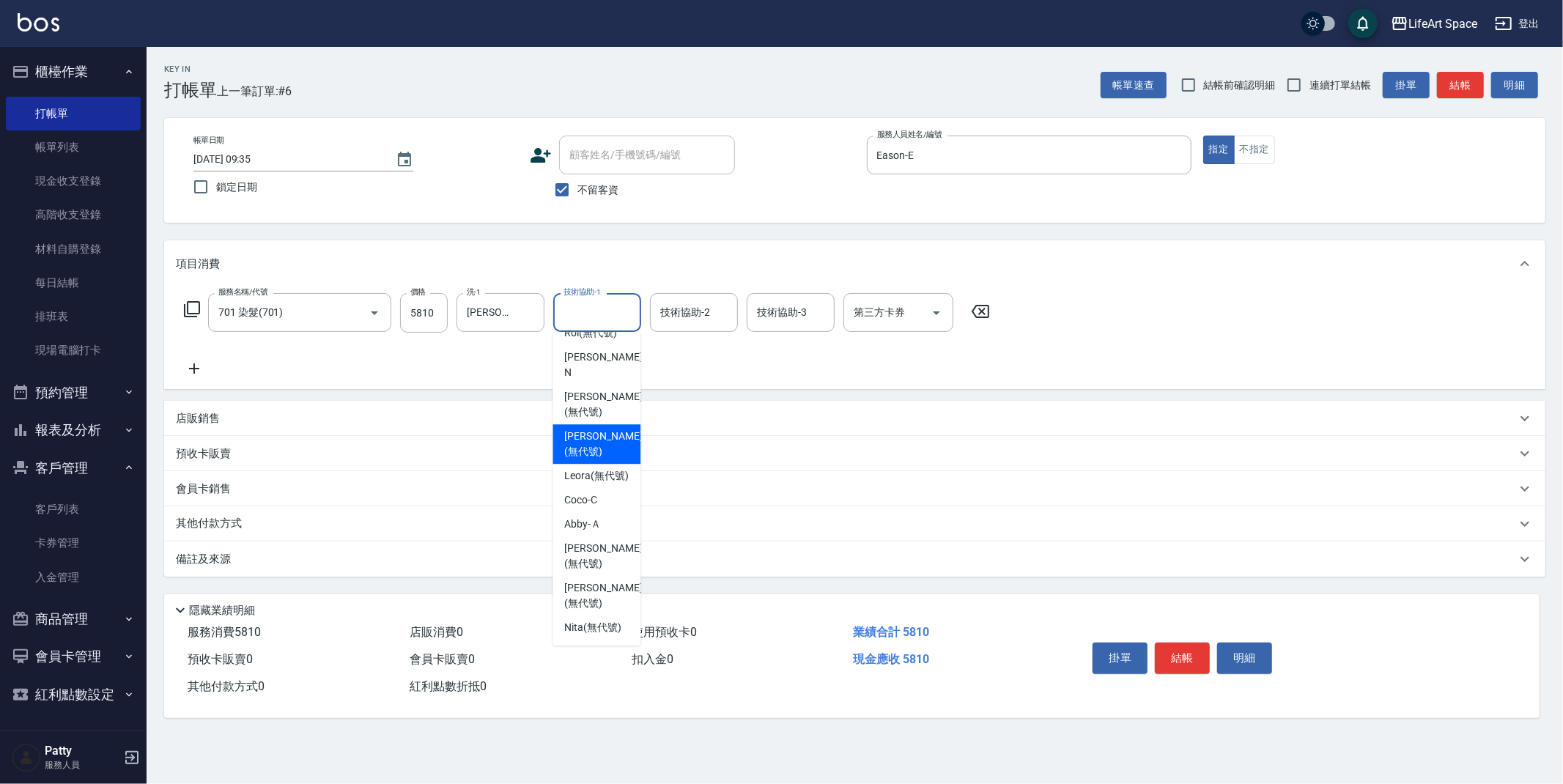
drag, startPoint x: 602, startPoint y: 410, endPoint x: 425, endPoint y: 527, distance: 212.2
click at [602, 425] on div "[PERSON_NAME] (無代號)" at bounding box center [596, 444] width 88 height 39
type input "[PERSON_NAME](無代號)"
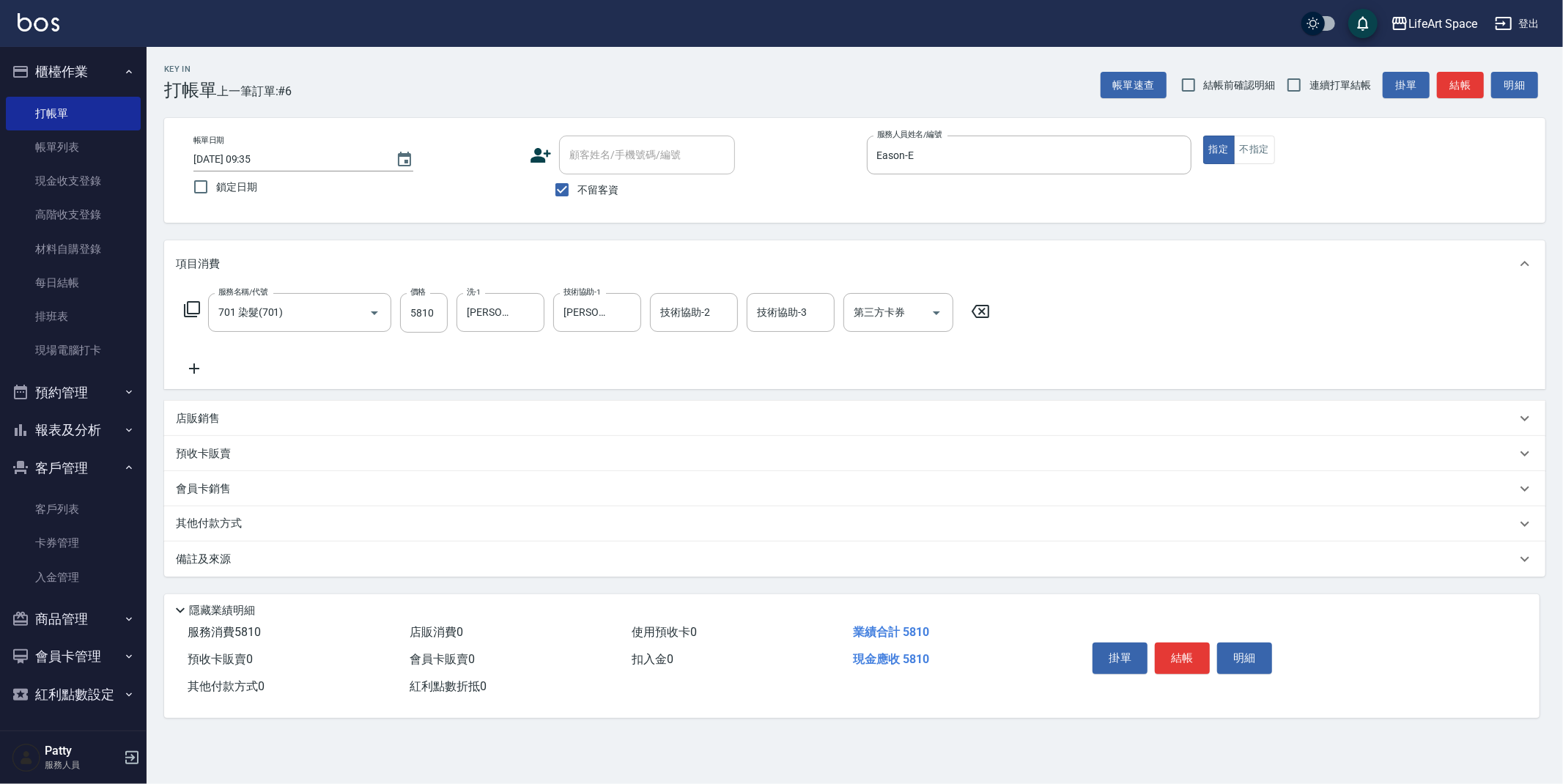
click at [377, 559] on div "備註及來源" at bounding box center [846, 560] width 1340 height 15
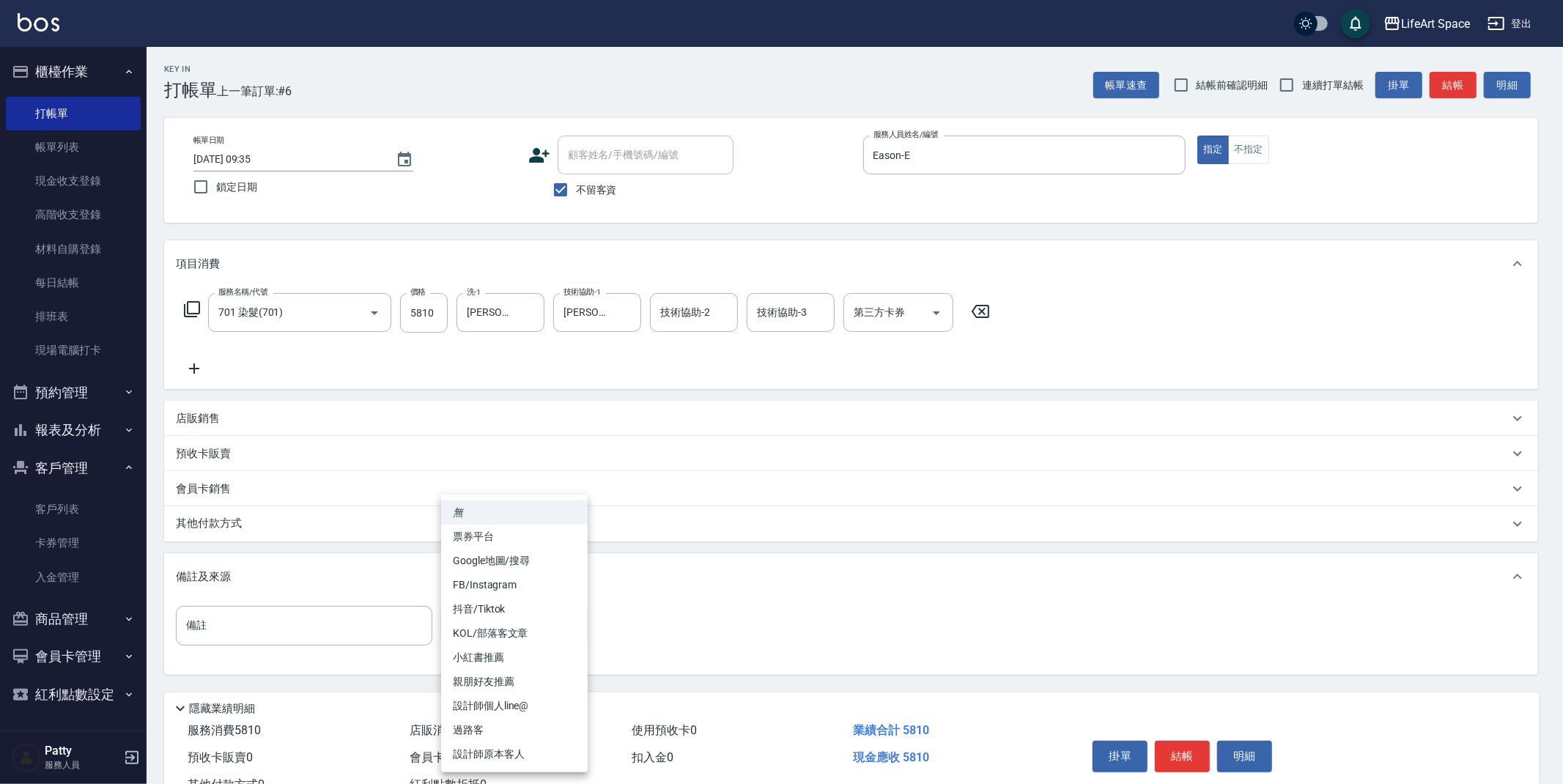
click at [472, 626] on body "LifeArt Space 登出 櫃檯作業 打帳單 帳單列表 現金收支登錄 高階收支登錄 材料自購登錄 每日結帳 排班表 現場電腦打卡 預約管理 預約管理 單…" at bounding box center [782, 417] width 1563 height 834
drag, startPoint x: 520, startPoint y: 747, endPoint x: 492, endPoint y: 724, distance: 36.2
click at [520, 747] on li "設計師原本客人" at bounding box center [515, 754] width 147 height 24
type input "設計師原本客人"
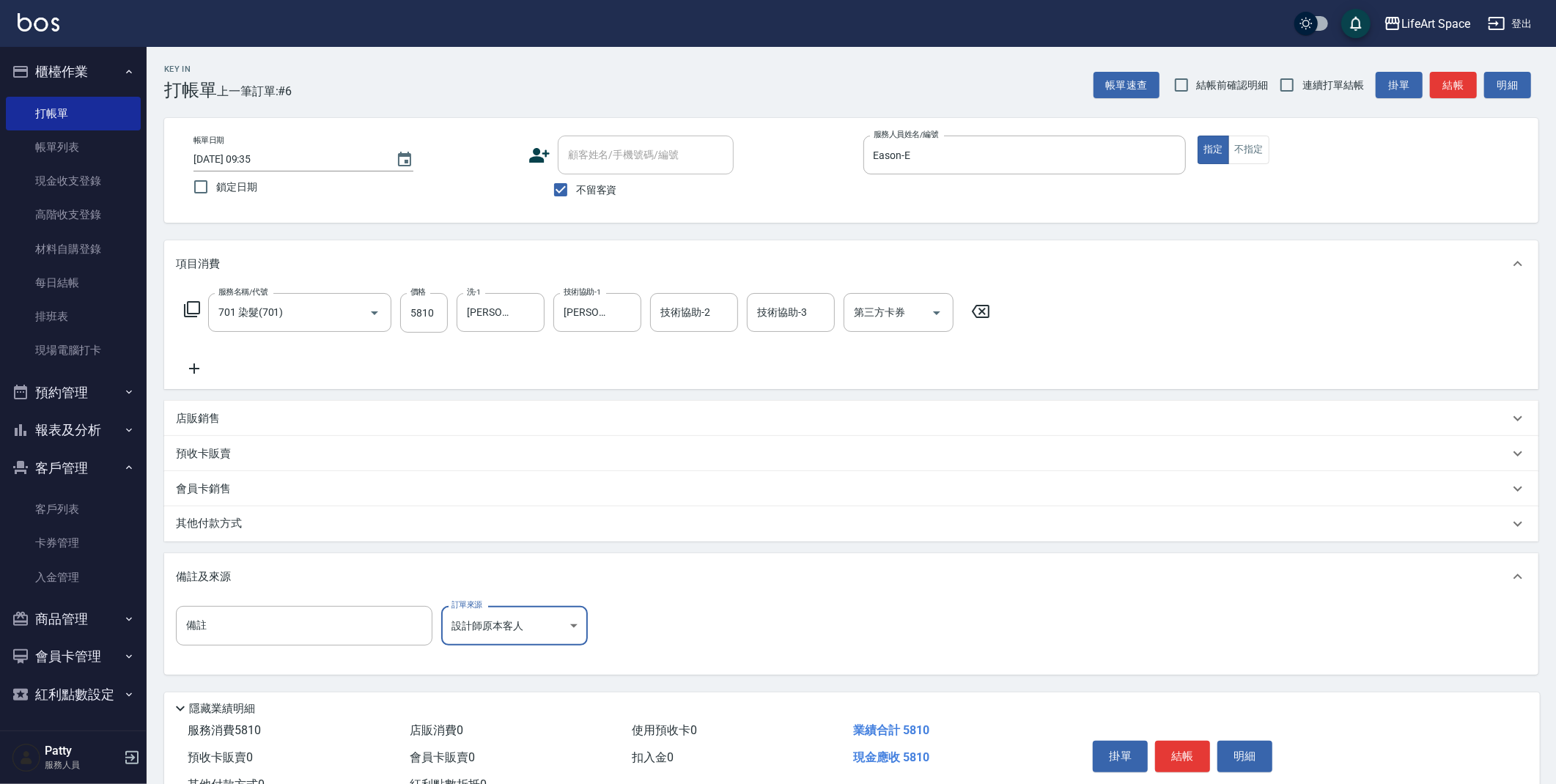
click at [254, 523] on div "其他付款方式" at bounding box center [843, 524] width 1333 height 16
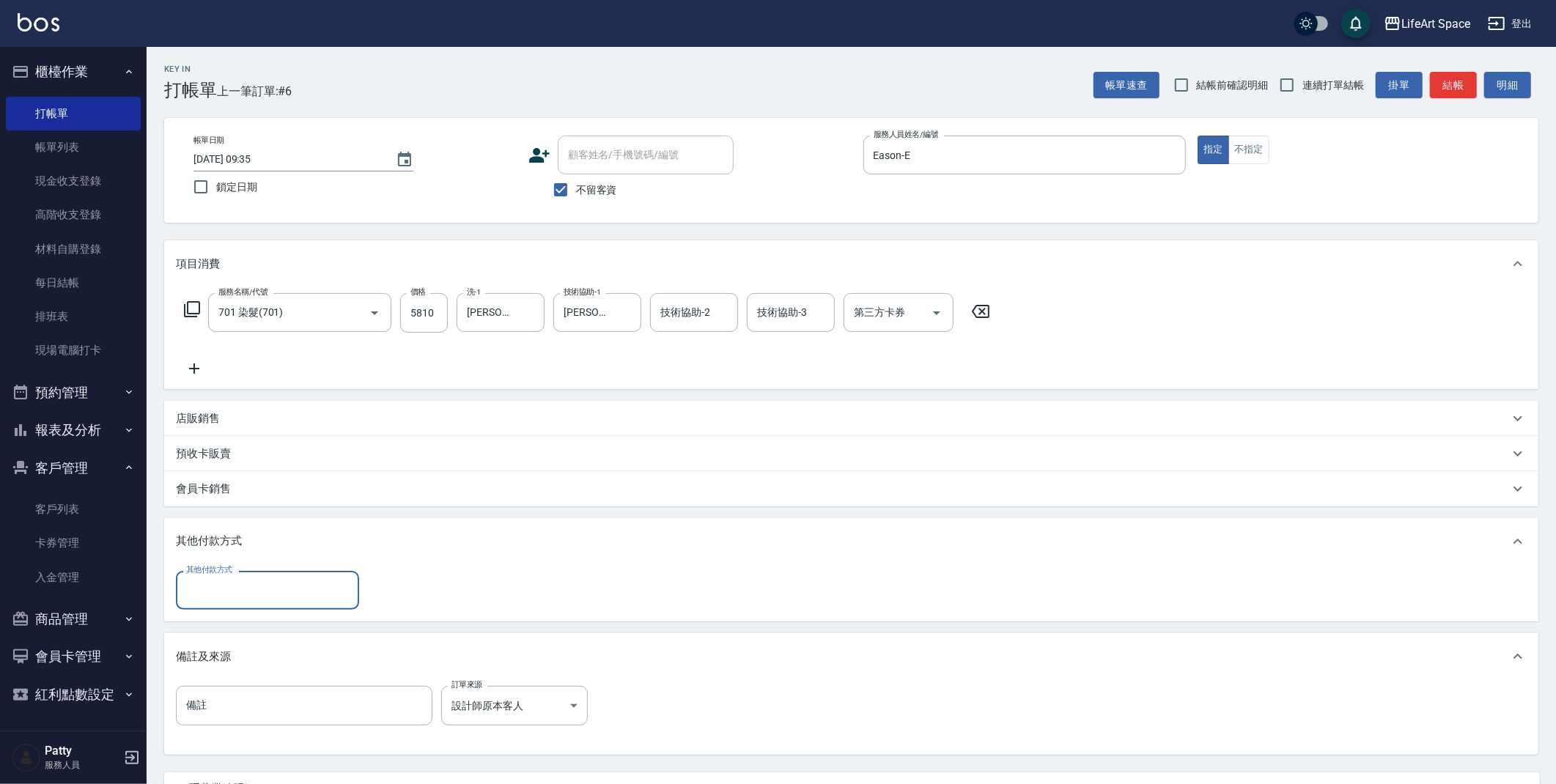
scroll to position [0, 0]
click at [243, 602] on input "其他付款方式" at bounding box center [268, 590] width 170 height 26
click at [231, 643] on span "Linepay" at bounding box center [268, 651] width 184 height 24
type input "Linepay"
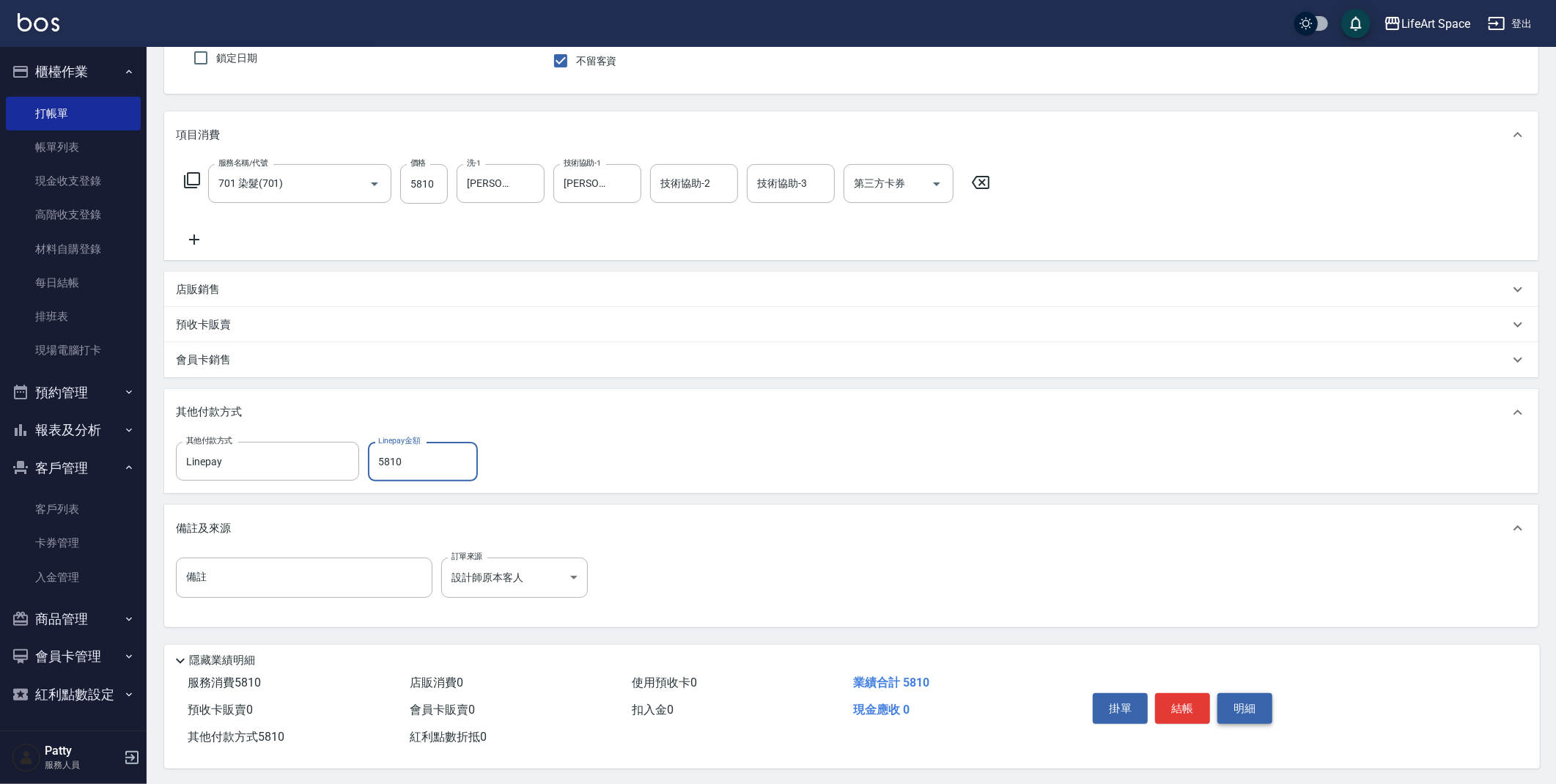
scroll to position [136, 0]
type input "5810"
click at [1201, 699] on button "結帳" at bounding box center [1183, 706] width 55 height 31
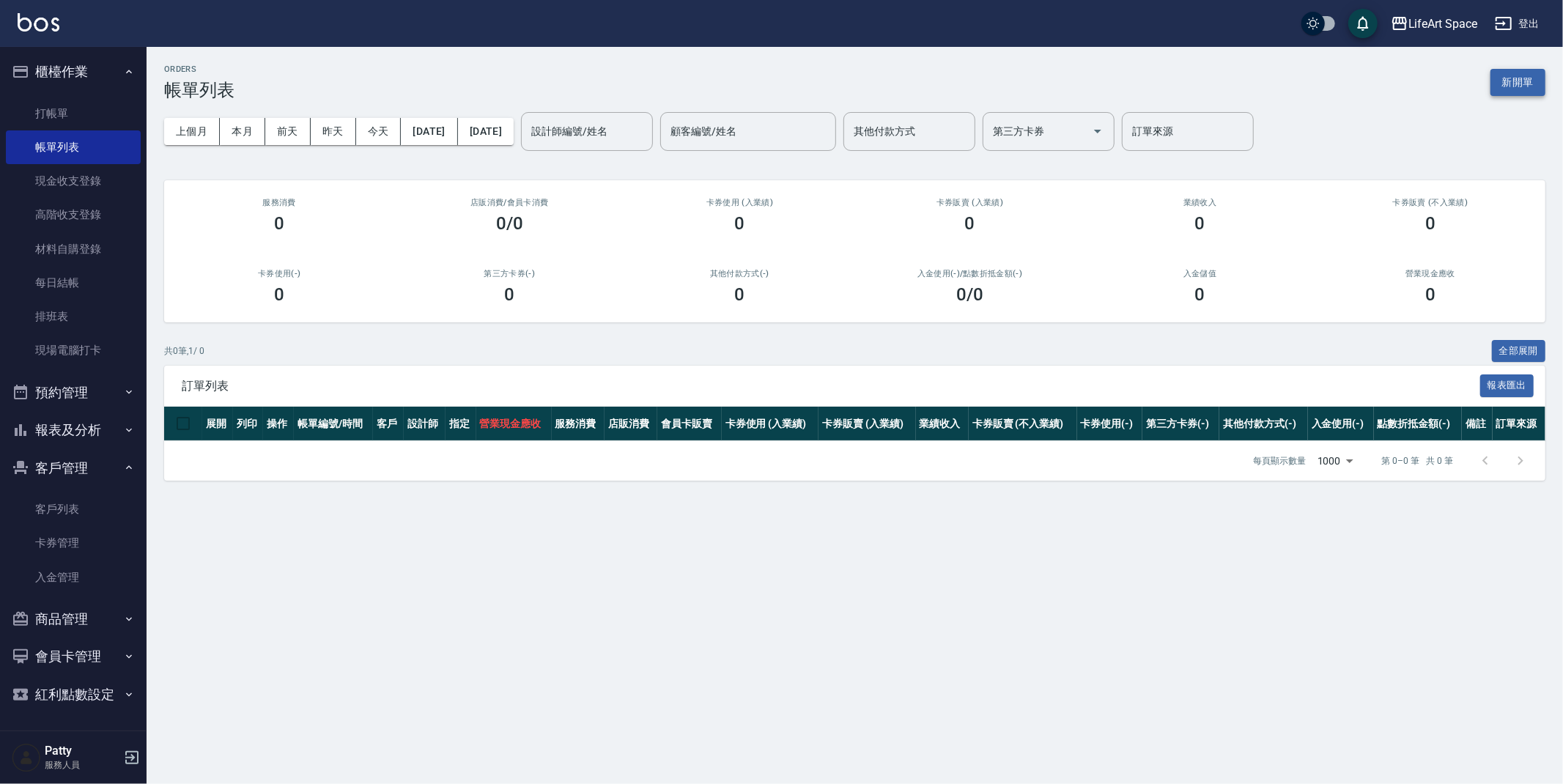
click at [1515, 82] on button "新開單" at bounding box center [1518, 83] width 55 height 28
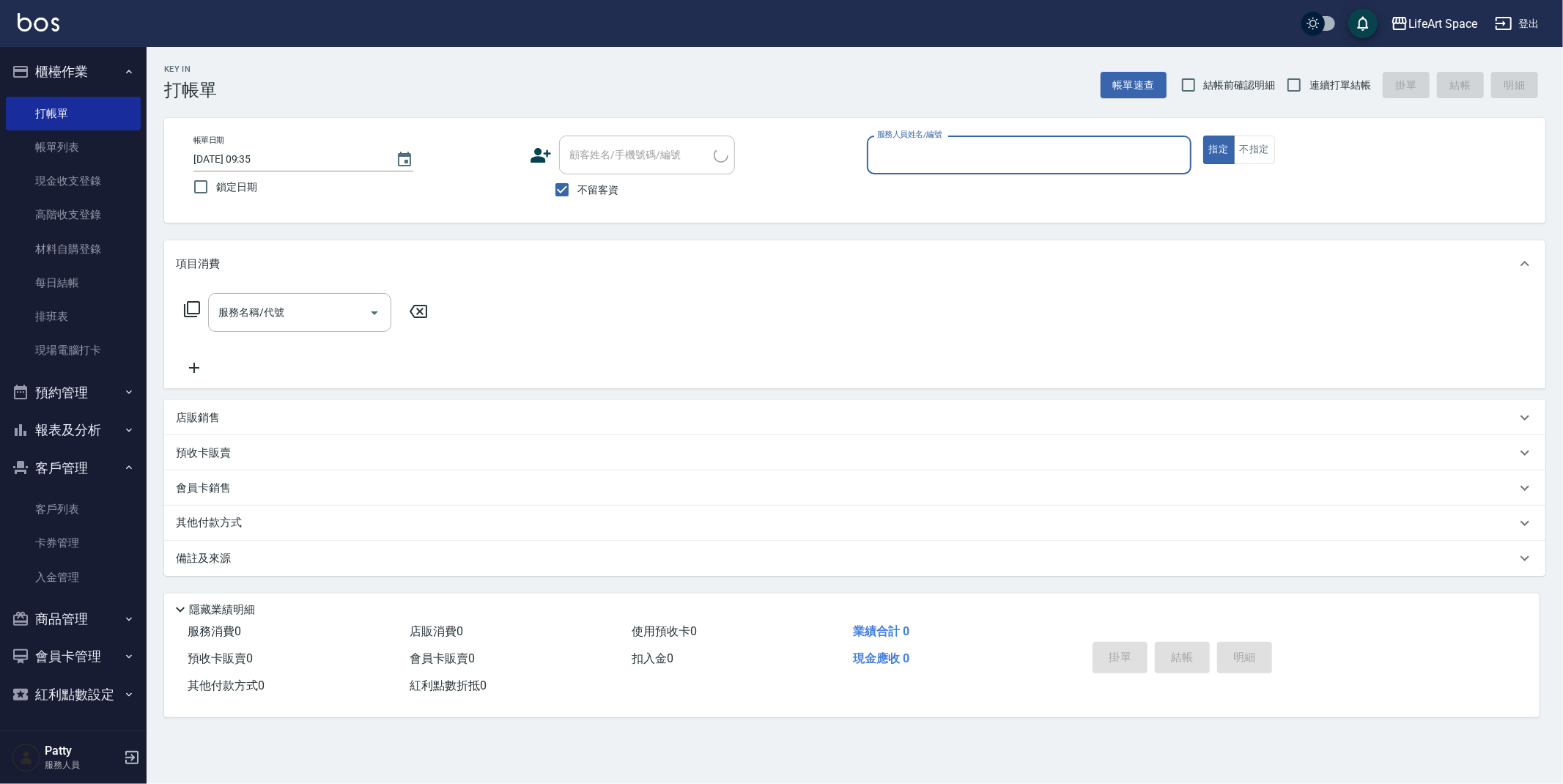
click at [1053, 159] on input "服務人員姓名/編號" at bounding box center [1028, 154] width 311 height 26
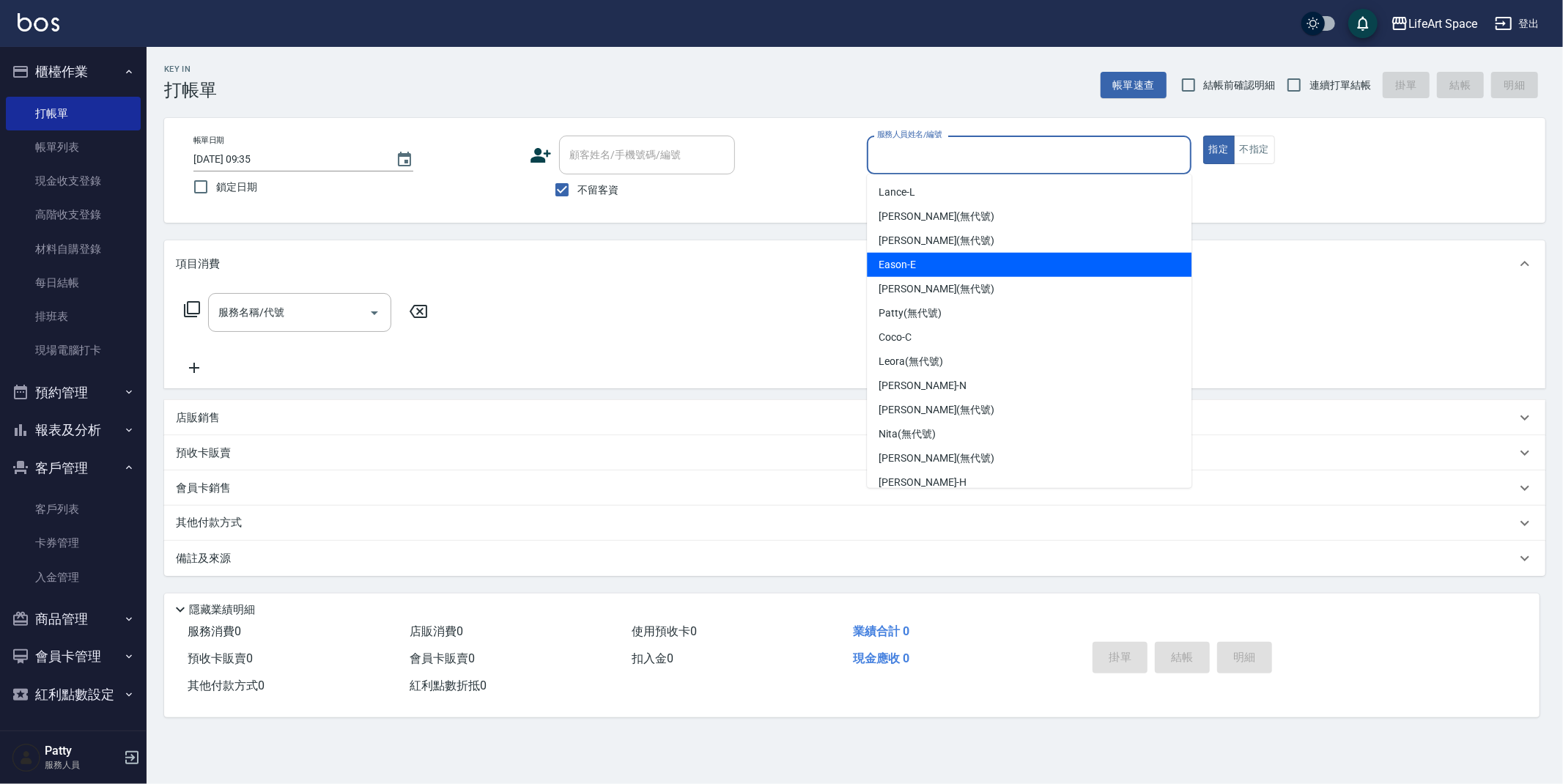
click at [962, 264] on div "Eason -E" at bounding box center [1028, 264] width 324 height 24
type input "Eason-E"
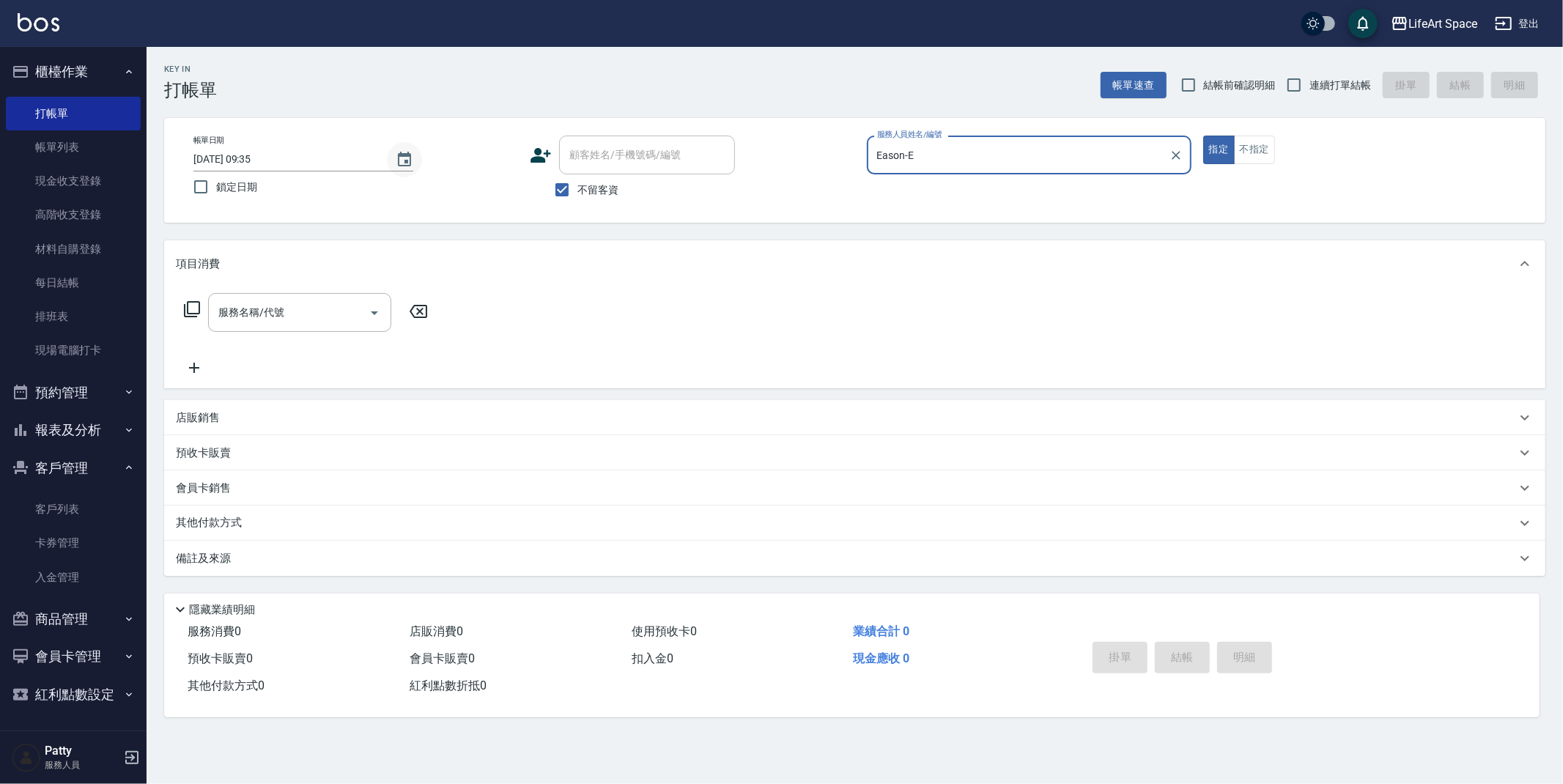
click at [407, 158] on icon "Choose date, selected date is 2025-08-22" at bounding box center [404, 159] width 18 height 18
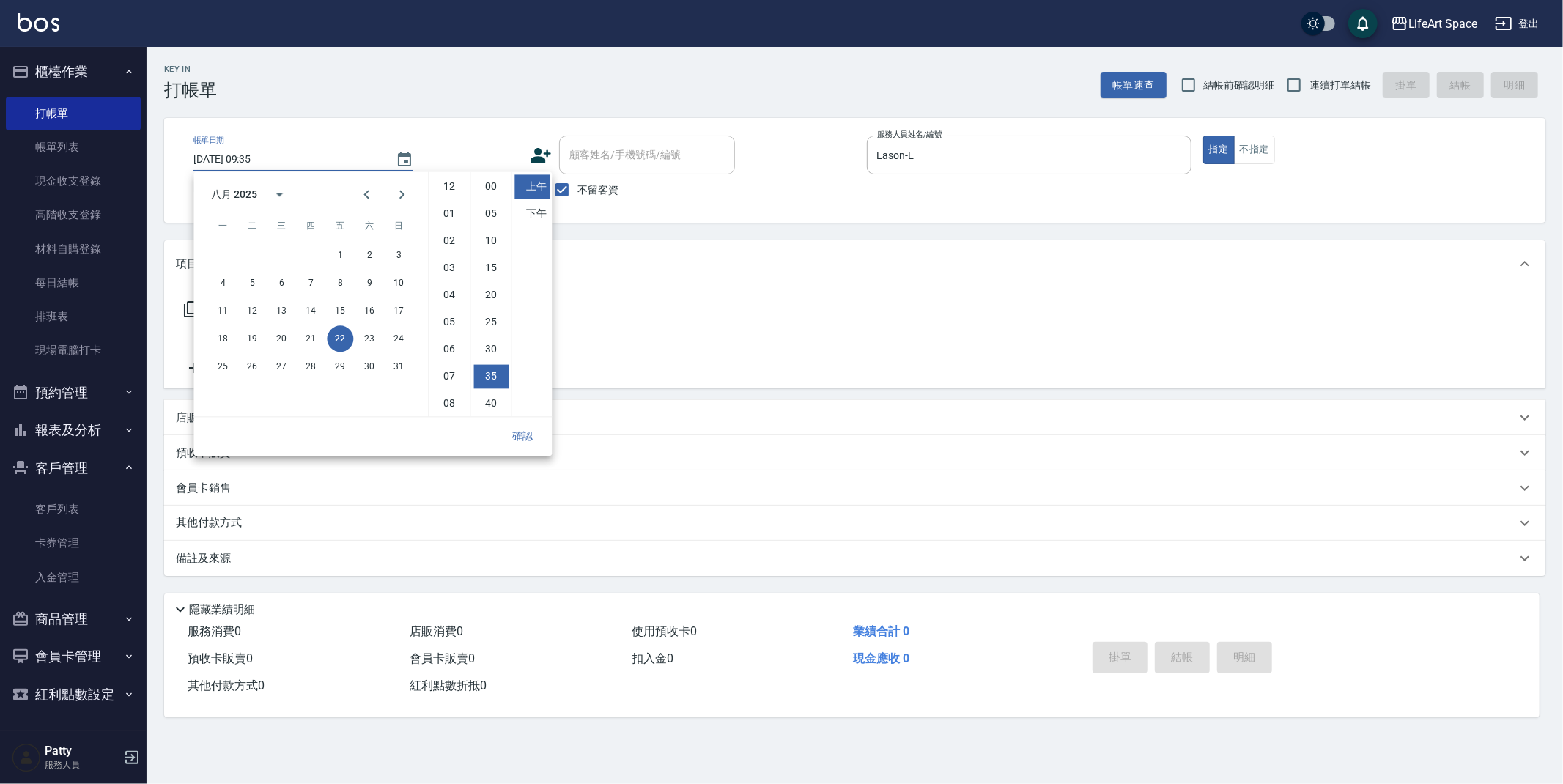
scroll to position [82, 0]
click at [317, 335] on button "21" at bounding box center [311, 339] width 27 height 27
type input "[DATE] 09:35"
drag, startPoint x: 529, startPoint y: 436, endPoint x: 527, endPoint y: 425, distance: 11.2
click at [529, 435] on button "確認" at bounding box center [522, 436] width 47 height 28
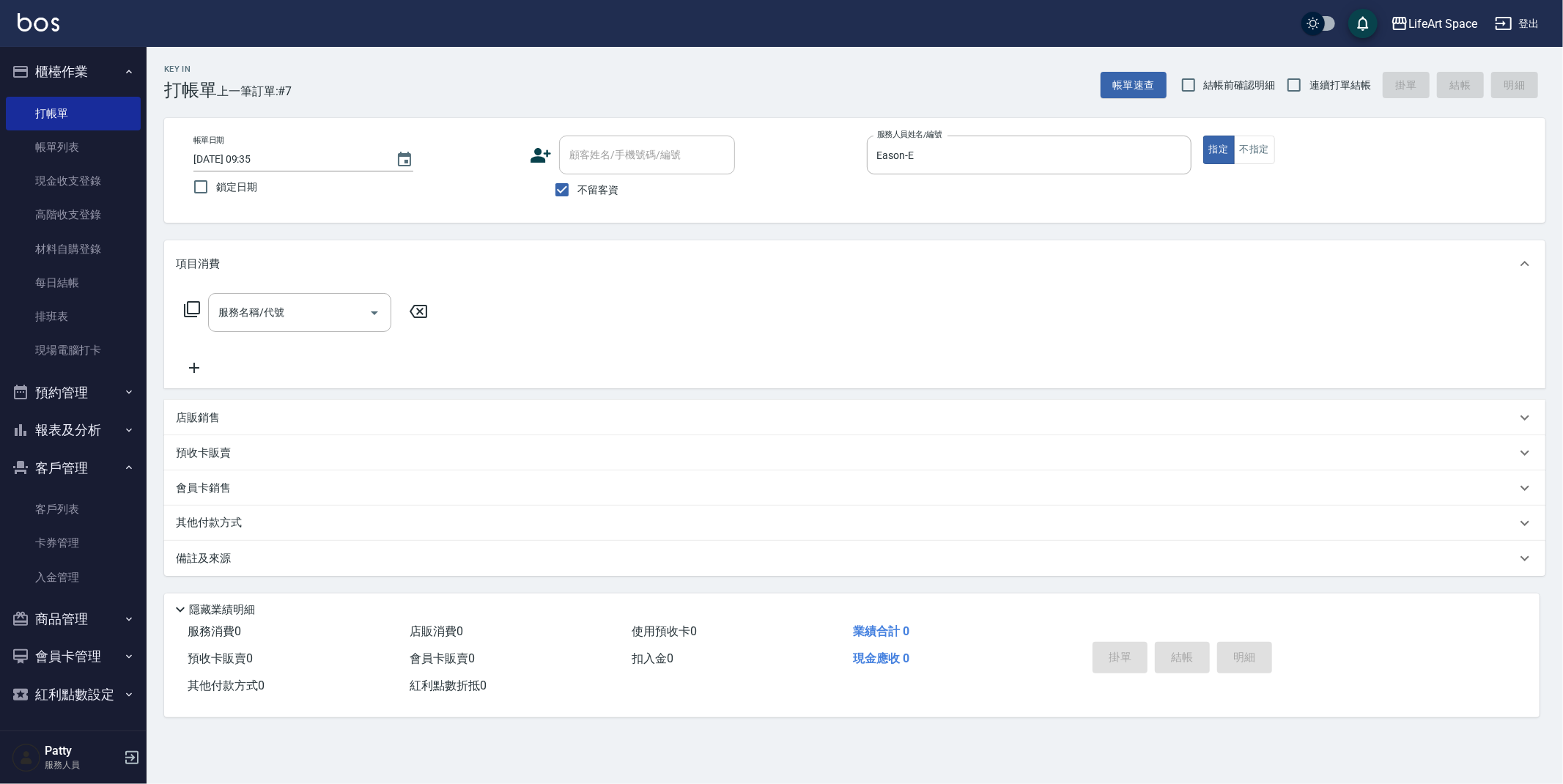
drag, startPoint x: 568, startPoint y: 195, endPoint x: 610, endPoint y: 160, distance: 54.7
click at [568, 195] on input "不留客資" at bounding box center [561, 189] width 31 height 31
checkbox input "false"
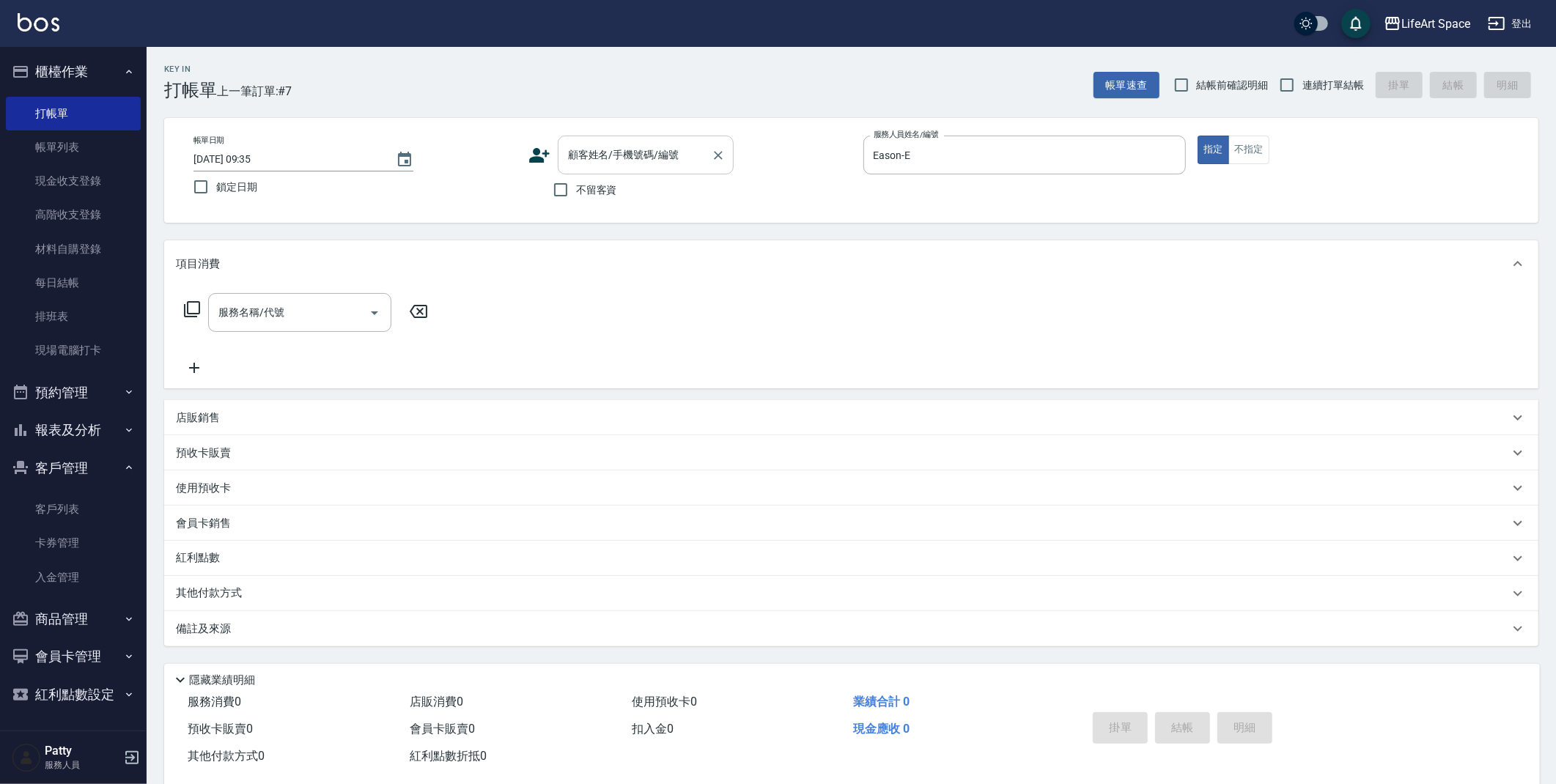
click at [613, 158] on div "顧客姓名/手機號碼/編號 顧客姓名/手機號碼/編號" at bounding box center [646, 155] width 176 height 39
type input "u"
type input "藝"
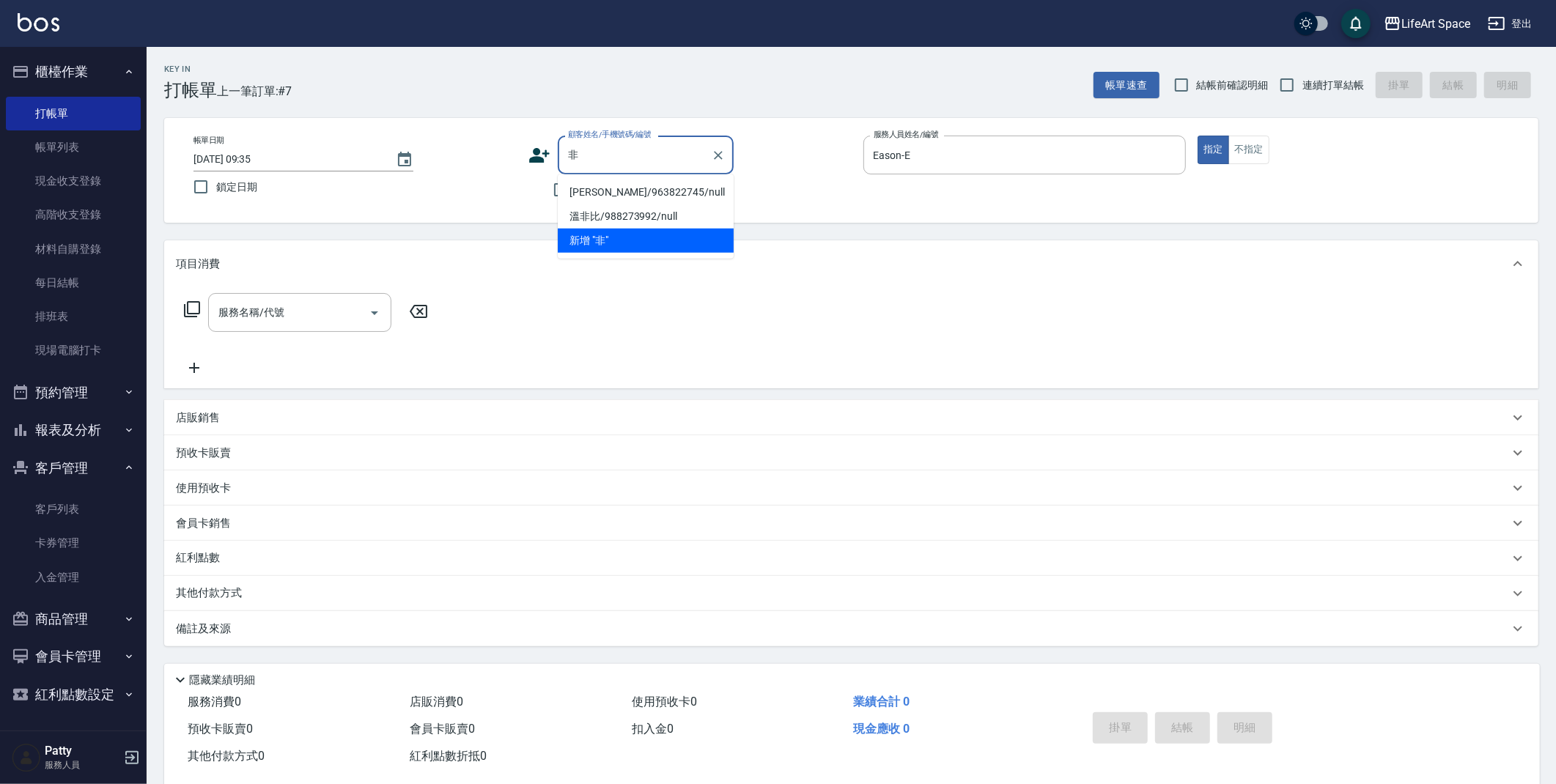
type input "菲"
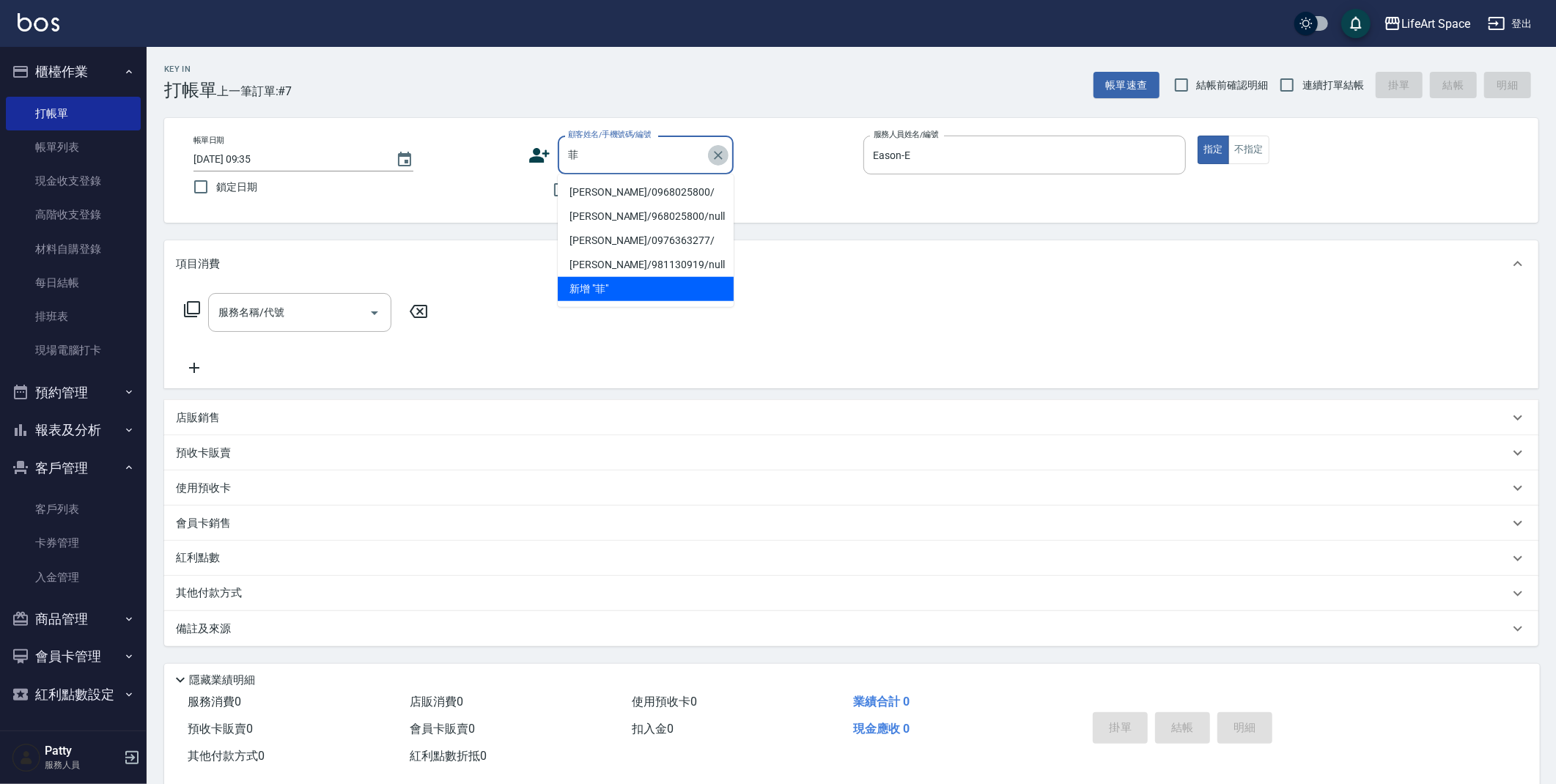
click at [718, 158] on icon "Clear" at bounding box center [718, 155] width 15 height 15
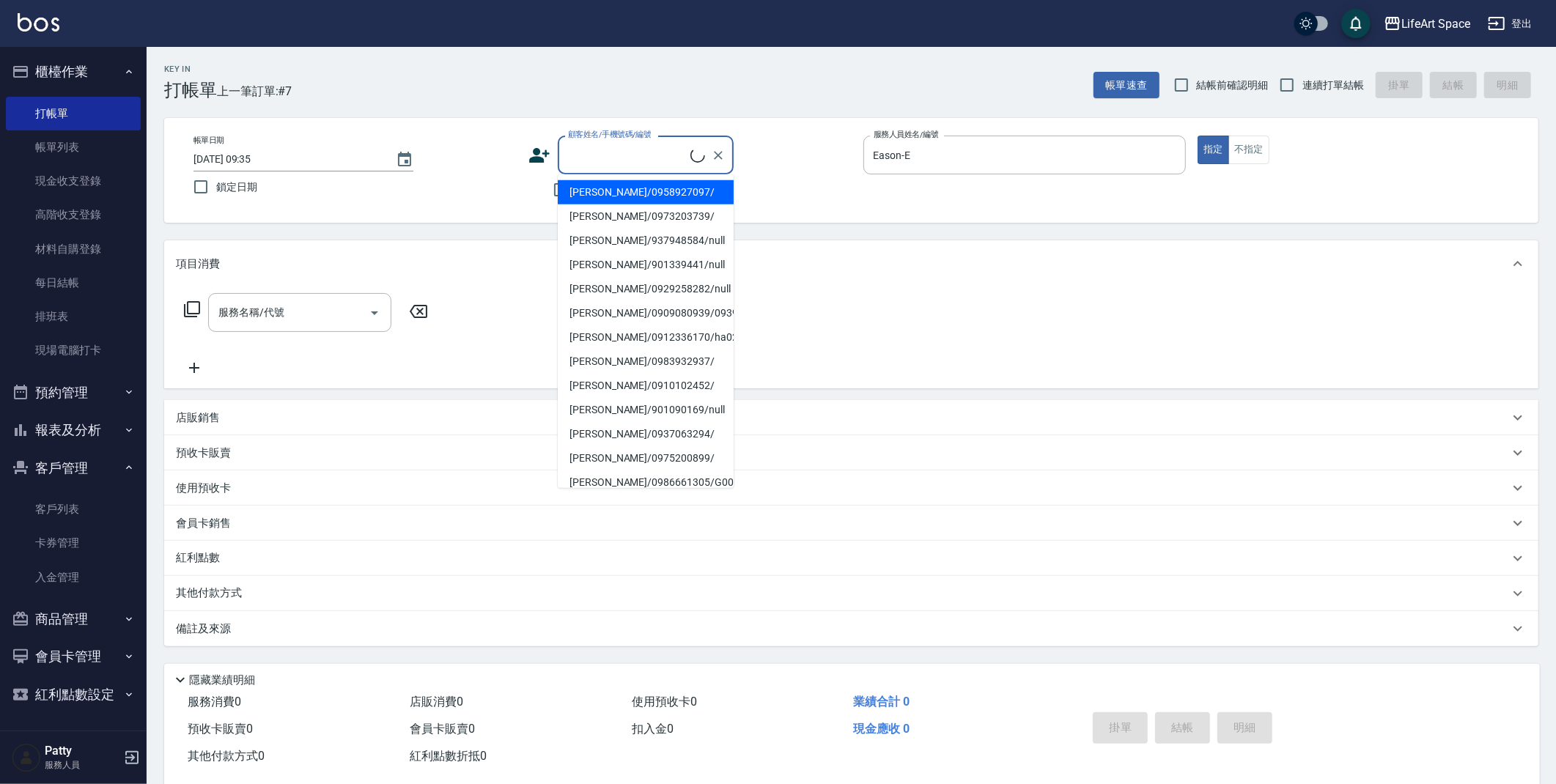
click at [735, 93] on div "Key In 打帳單 上一筆訂單:#7 帳單速查 結帳前確認明細 連續打單結帳 掛單 結帳 明細" at bounding box center [843, 73] width 1392 height 53
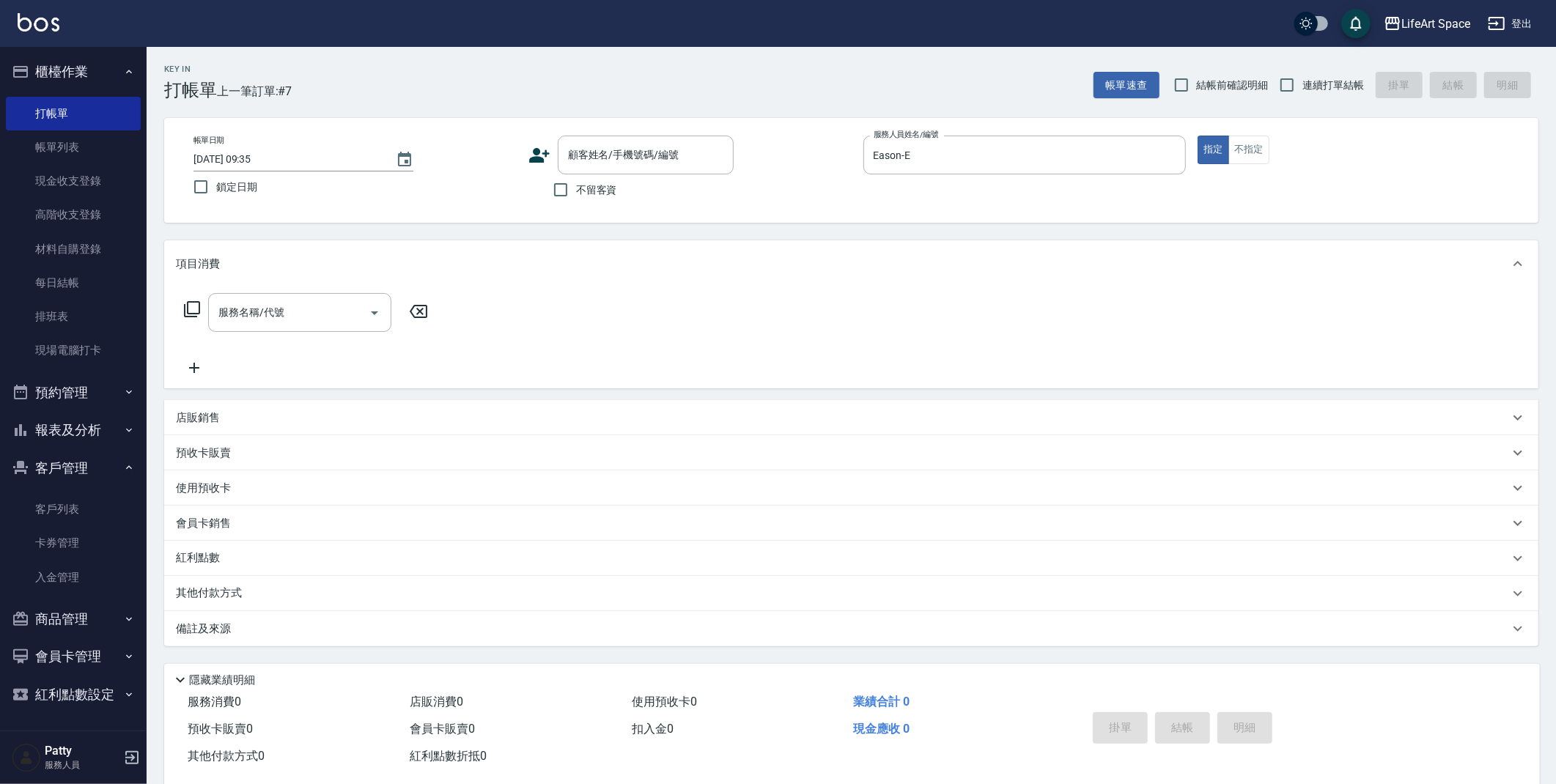
drag, startPoint x: 607, startPoint y: 183, endPoint x: 597, endPoint y: 188, distance: 11.2
click at [607, 183] on span "不留客資" at bounding box center [597, 190] width 41 height 15
click at [577, 183] on input "不留客資" at bounding box center [561, 189] width 31 height 31
checkbox input "true"
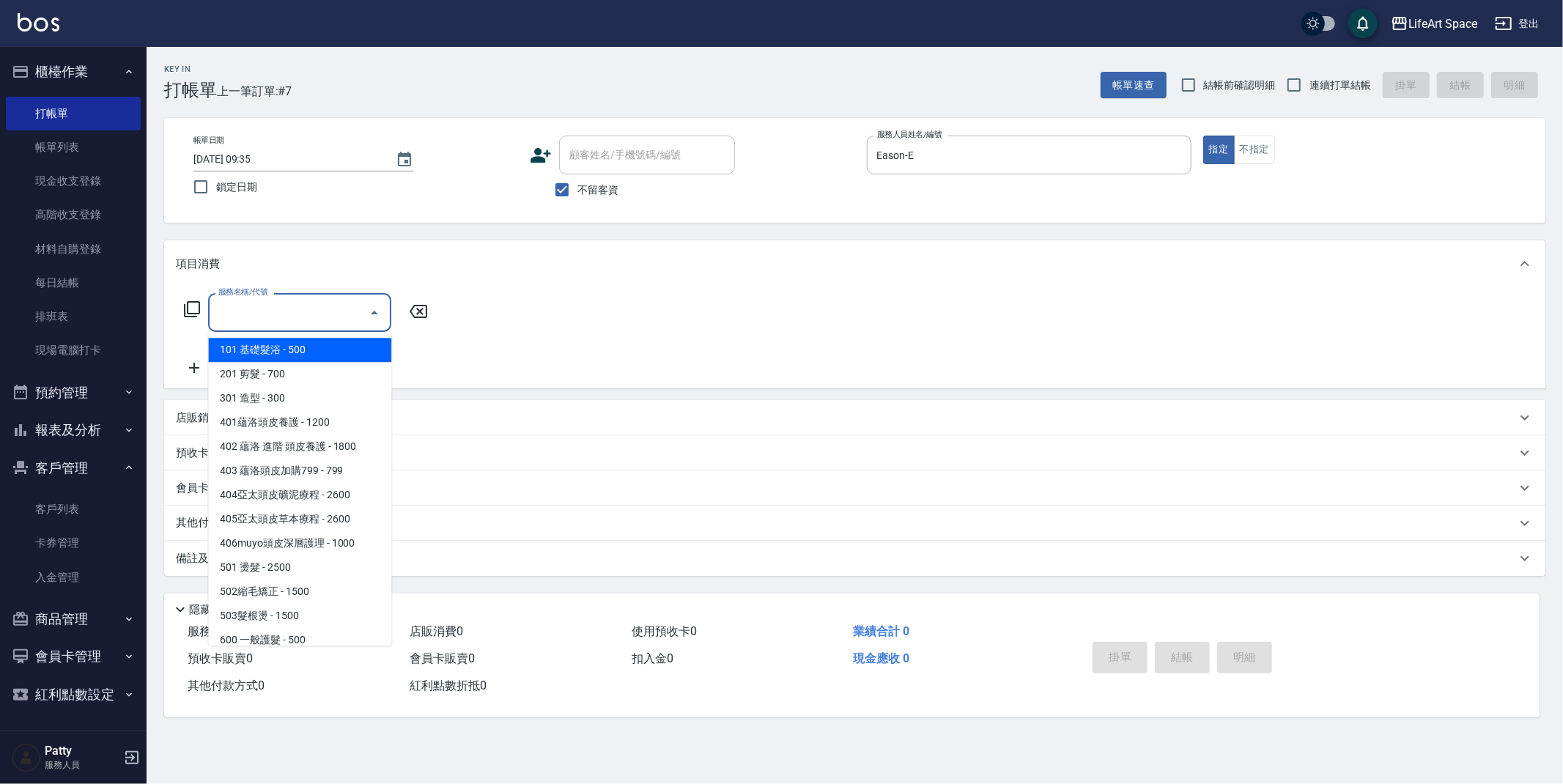
drag, startPoint x: 290, startPoint y: 324, endPoint x: 287, endPoint y: 341, distance: 17.3
click at [291, 324] on input "服務名稱/代號" at bounding box center [288, 312] width 148 height 26
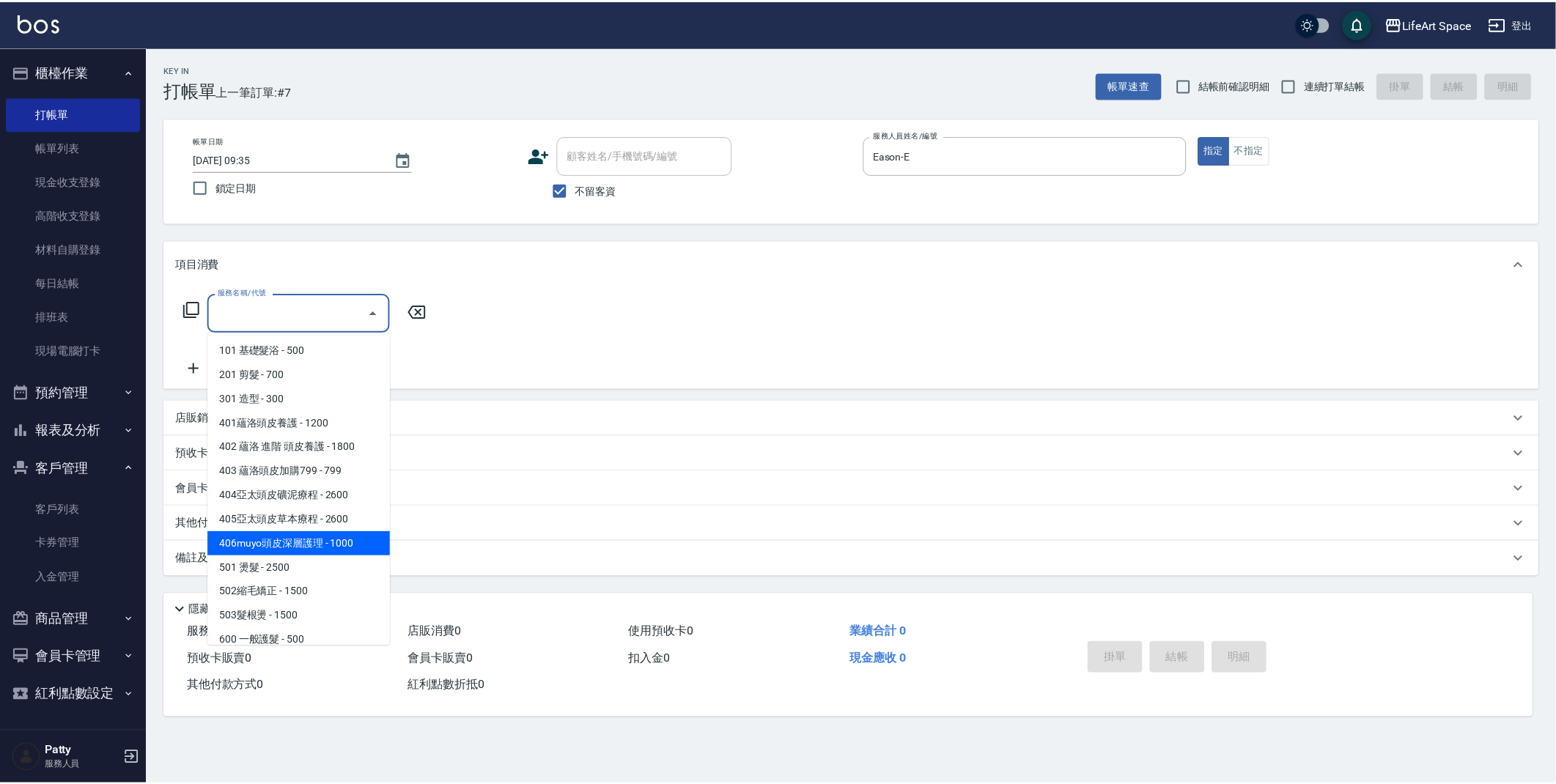
scroll to position [229, 0]
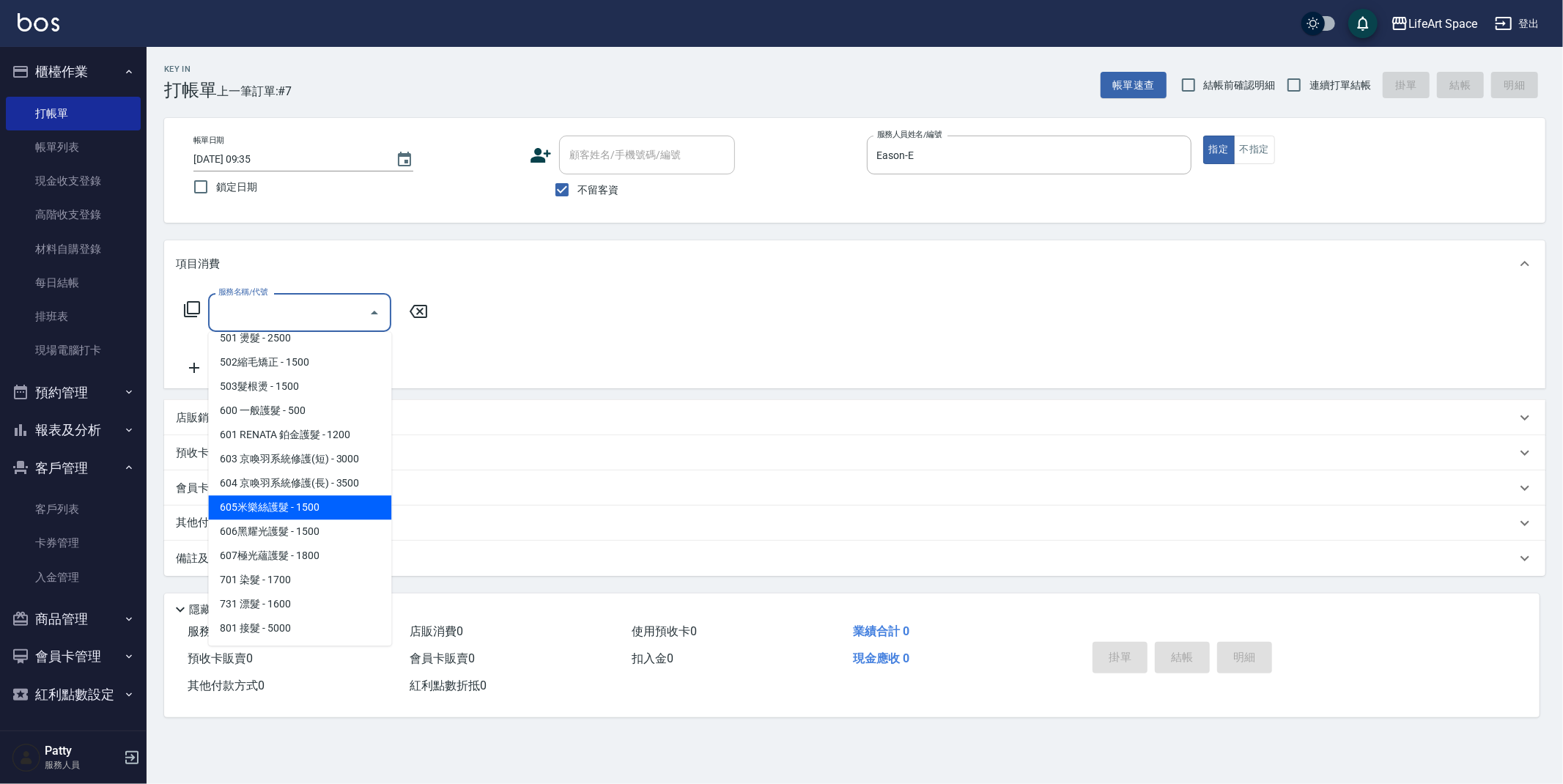
click at [287, 507] on span "605米樂絲護髮 - 1500" at bounding box center [300, 507] width 183 height 24
type input "605米樂絲護髮(605)"
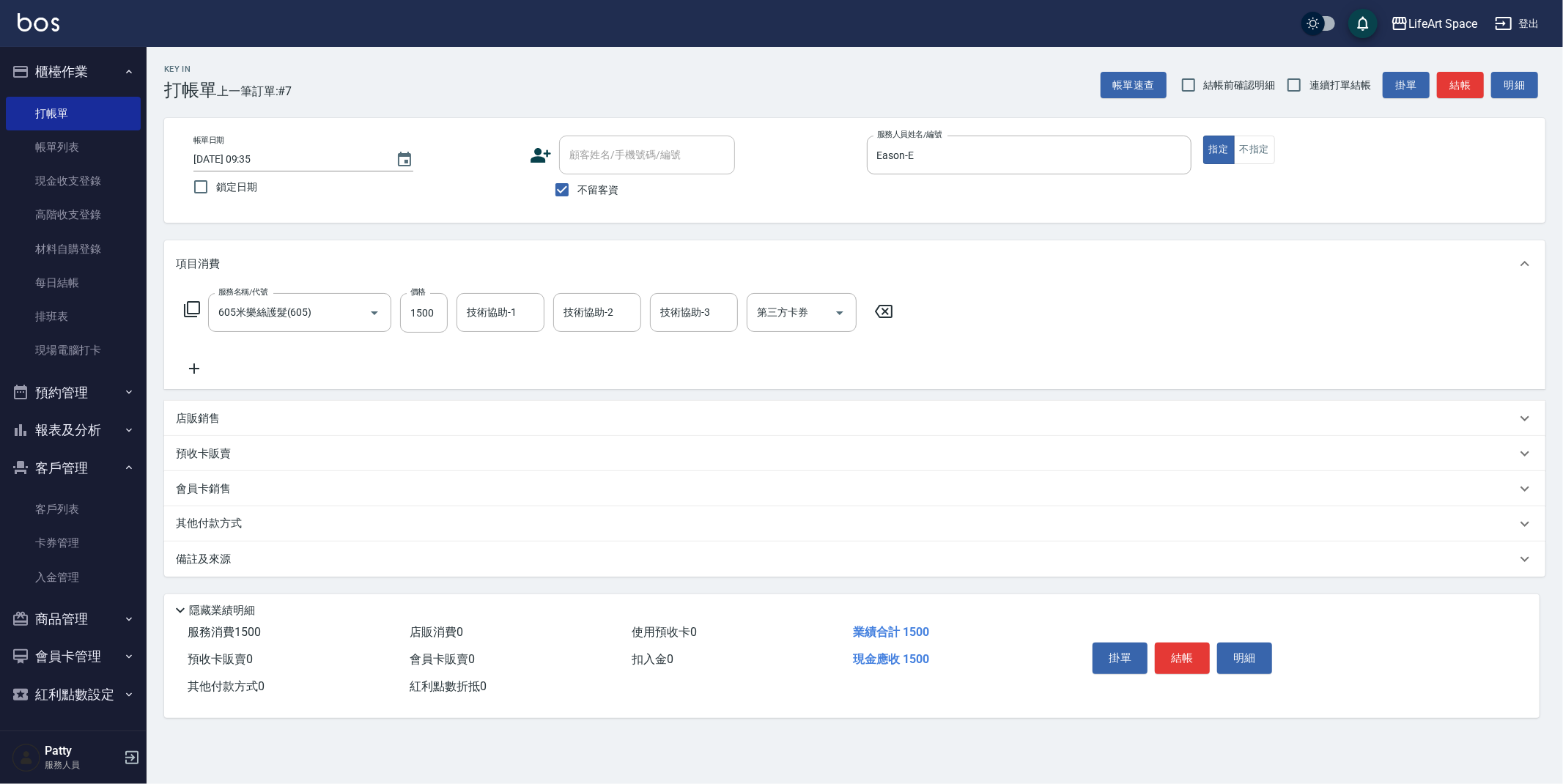
click at [196, 371] on icon at bounding box center [194, 368] width 37 height 18
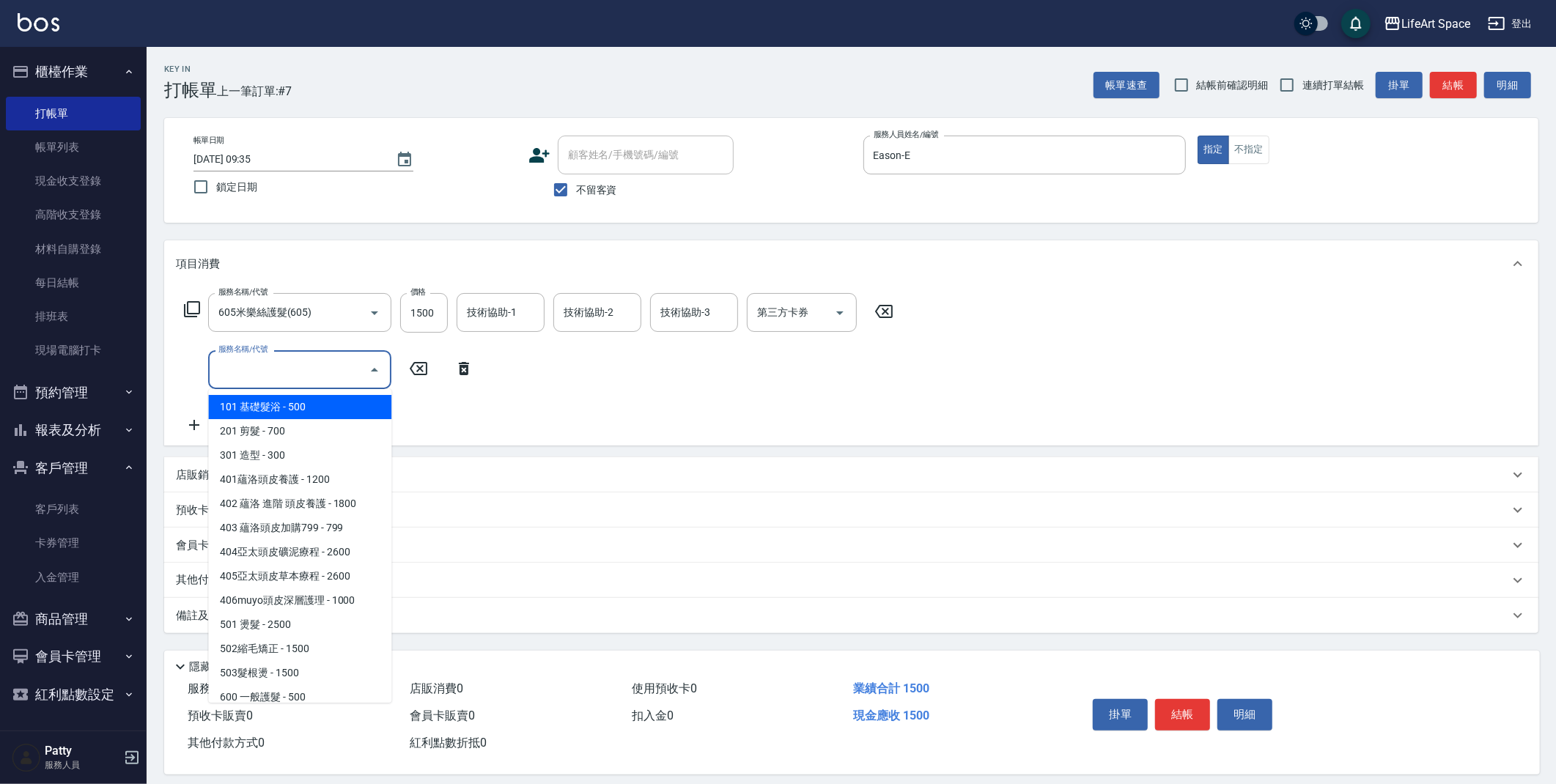
click at [275, 361] on input "服務名稱/代號" at bounding box center [288, 369] width 148 height 26
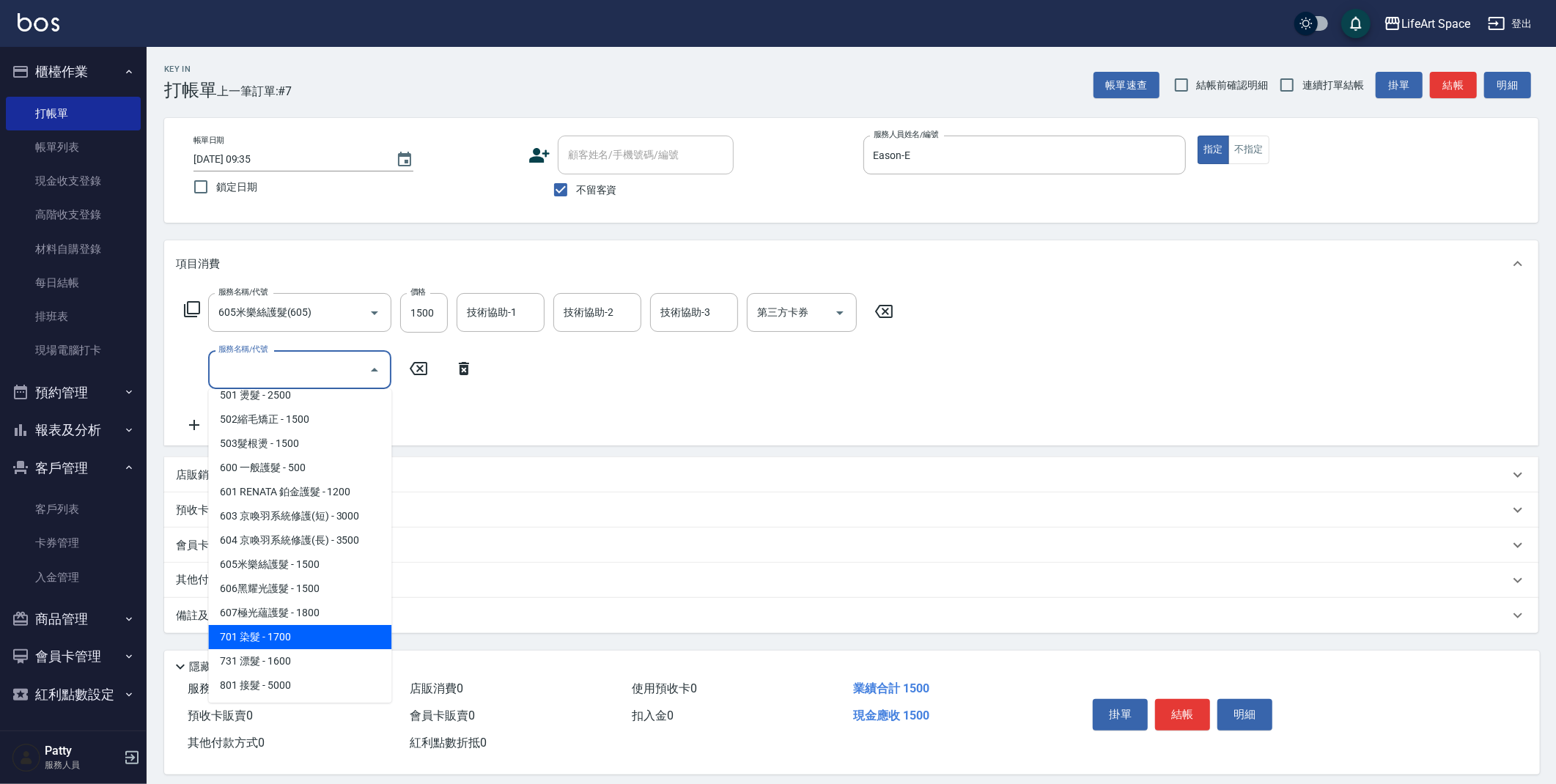
click at [288, 636] on span "701 染髮 - 1700" at bounding box center [300, 636] width 184 height 24
type input "701 染髮(701)"
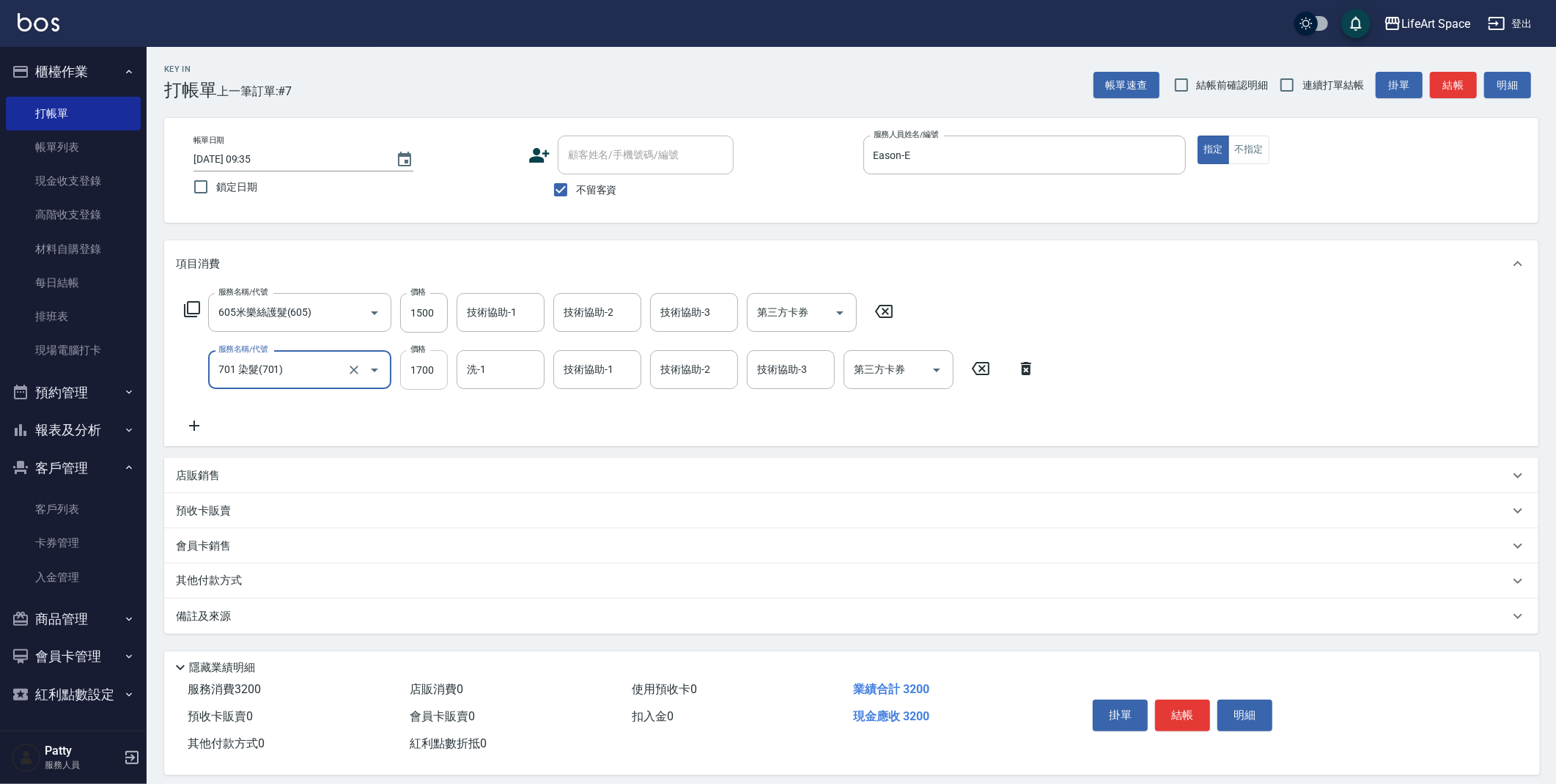
click at [441, 380] on input "1700" at bounding box center [424, 369] width 48 height 39
type input "5600"
click at [492, 324] on input "技術協助-1" at bounding box center [501, 312] width 75 height 26
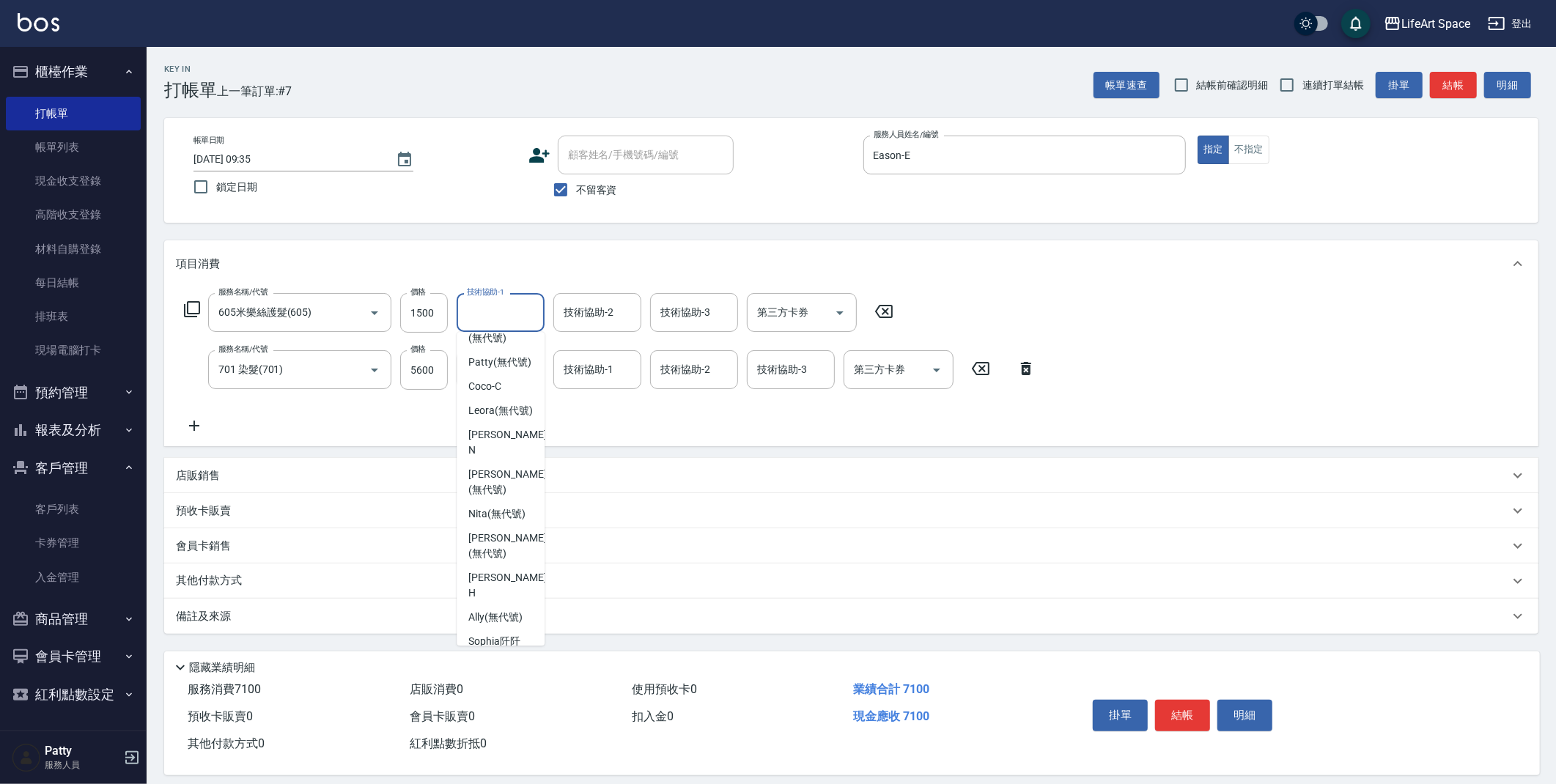
scroll to position [72, 0]
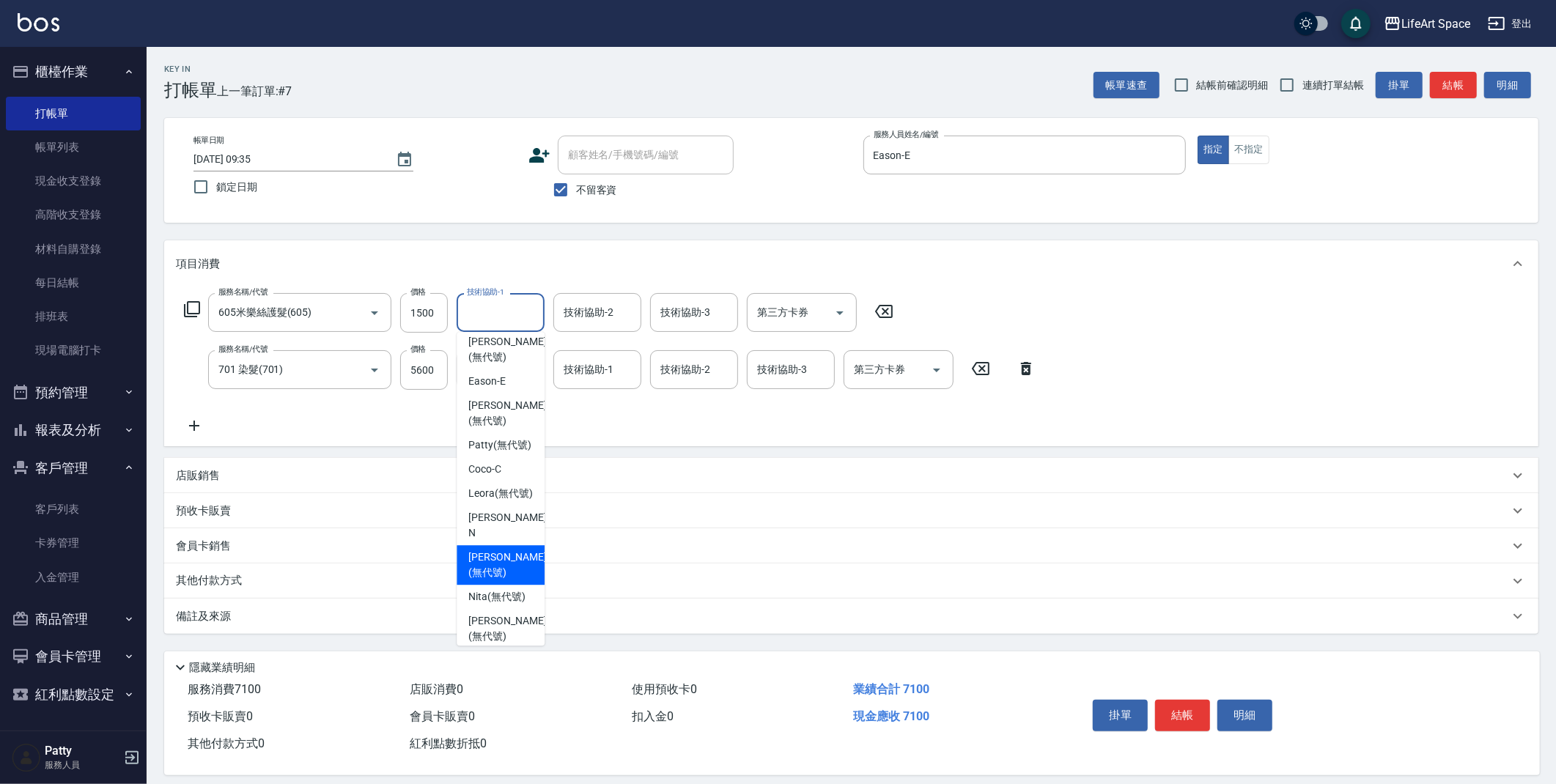
click at [486, 561] on span "[PERSON_NAME] (無代號)" at bounding box center [506, 565] width 78 height 31
type input "[PERSON_NAME](無代號)"
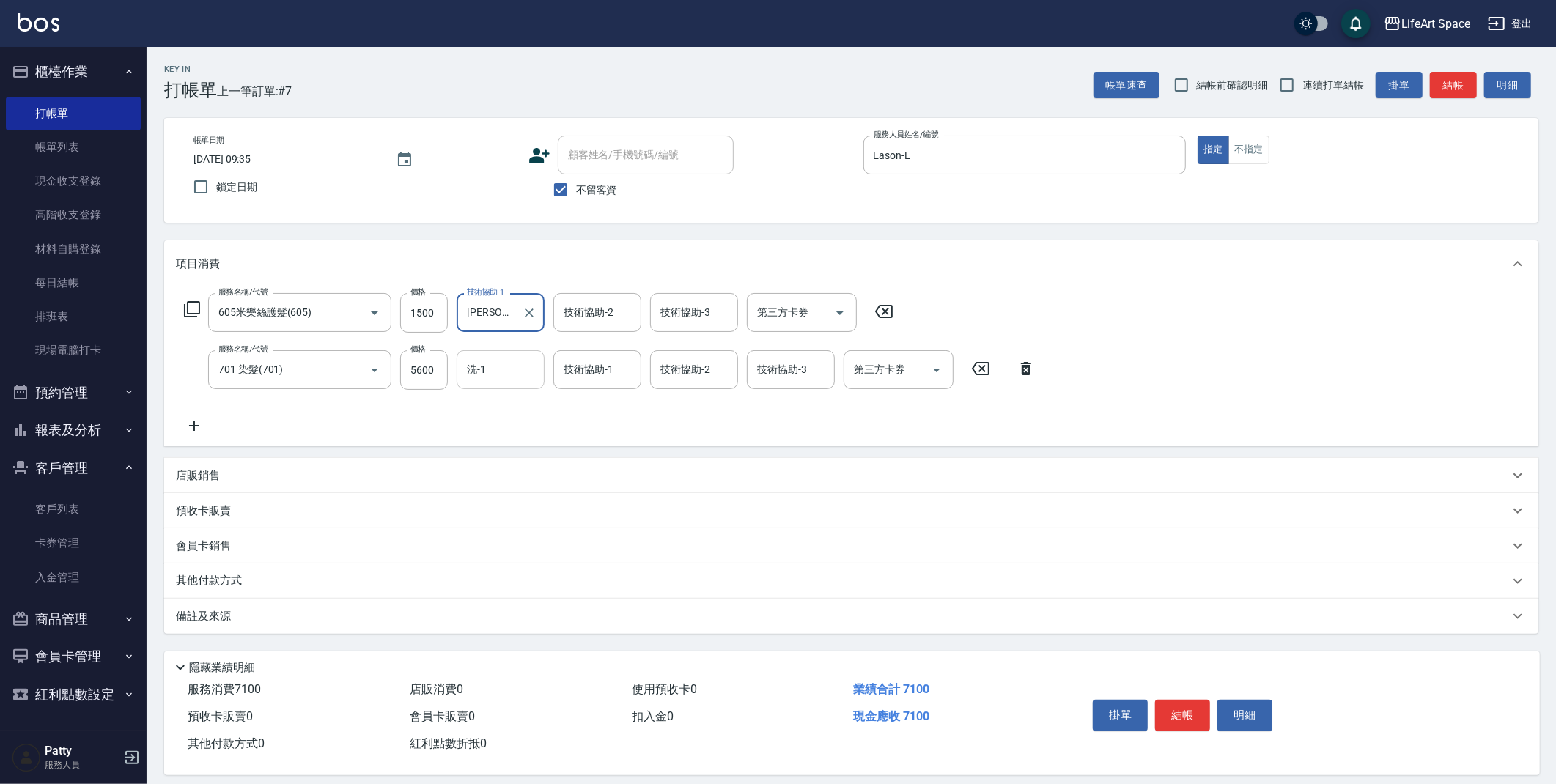
click at [494, 373] on input "洗-1" at bounding box center [501, 369] width 75 height 26
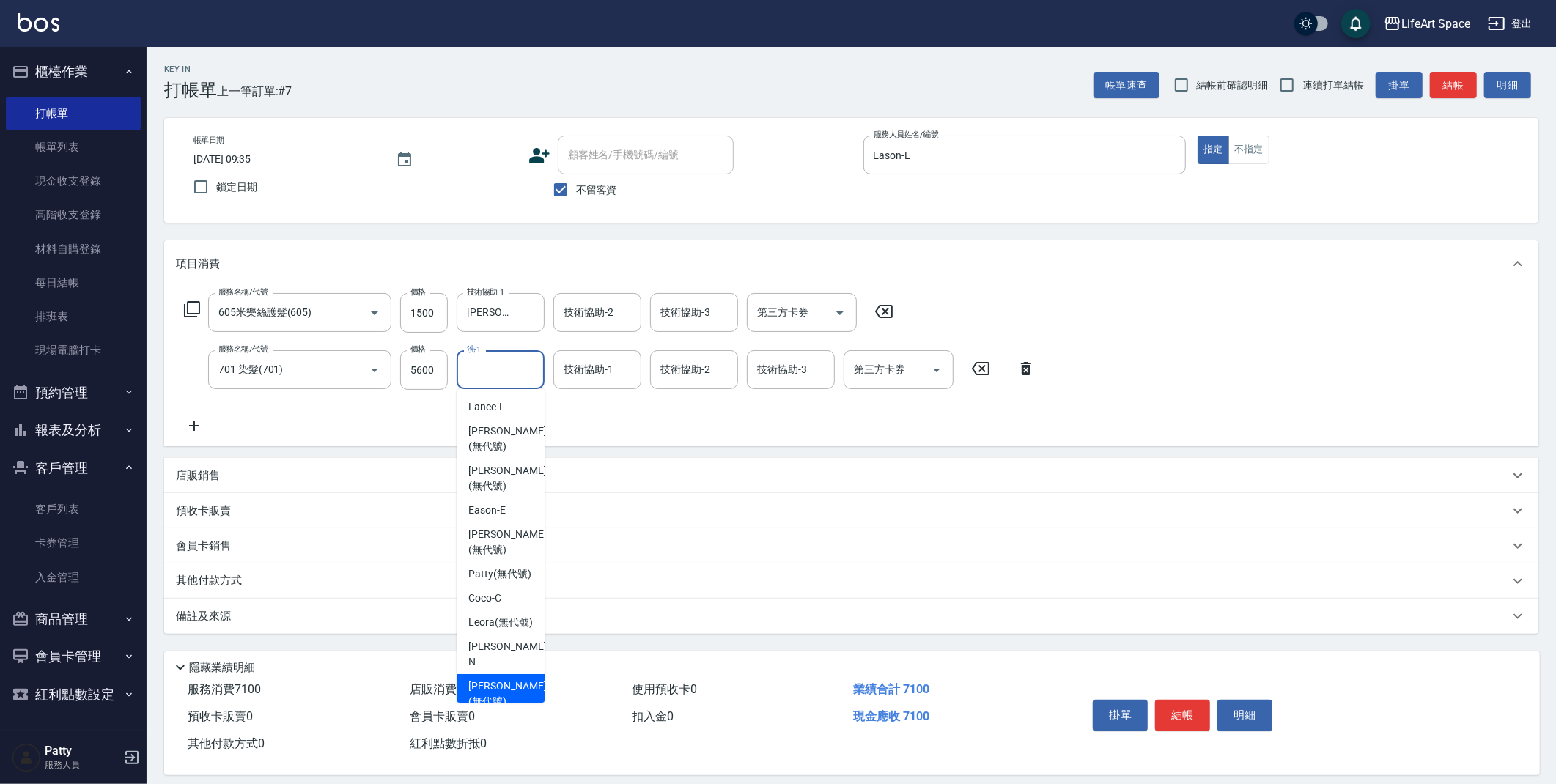
drag, startPoint x: 480, startPoint y: 684, endPoint x: 567, endPoint y: 475, distance: 226.4
click at [480, 684] on span "[PERSON_NAME] (無代號)" at bounding box center [506, 694] width 78 height 31
type input "[PERSON_NAME](無代號)"
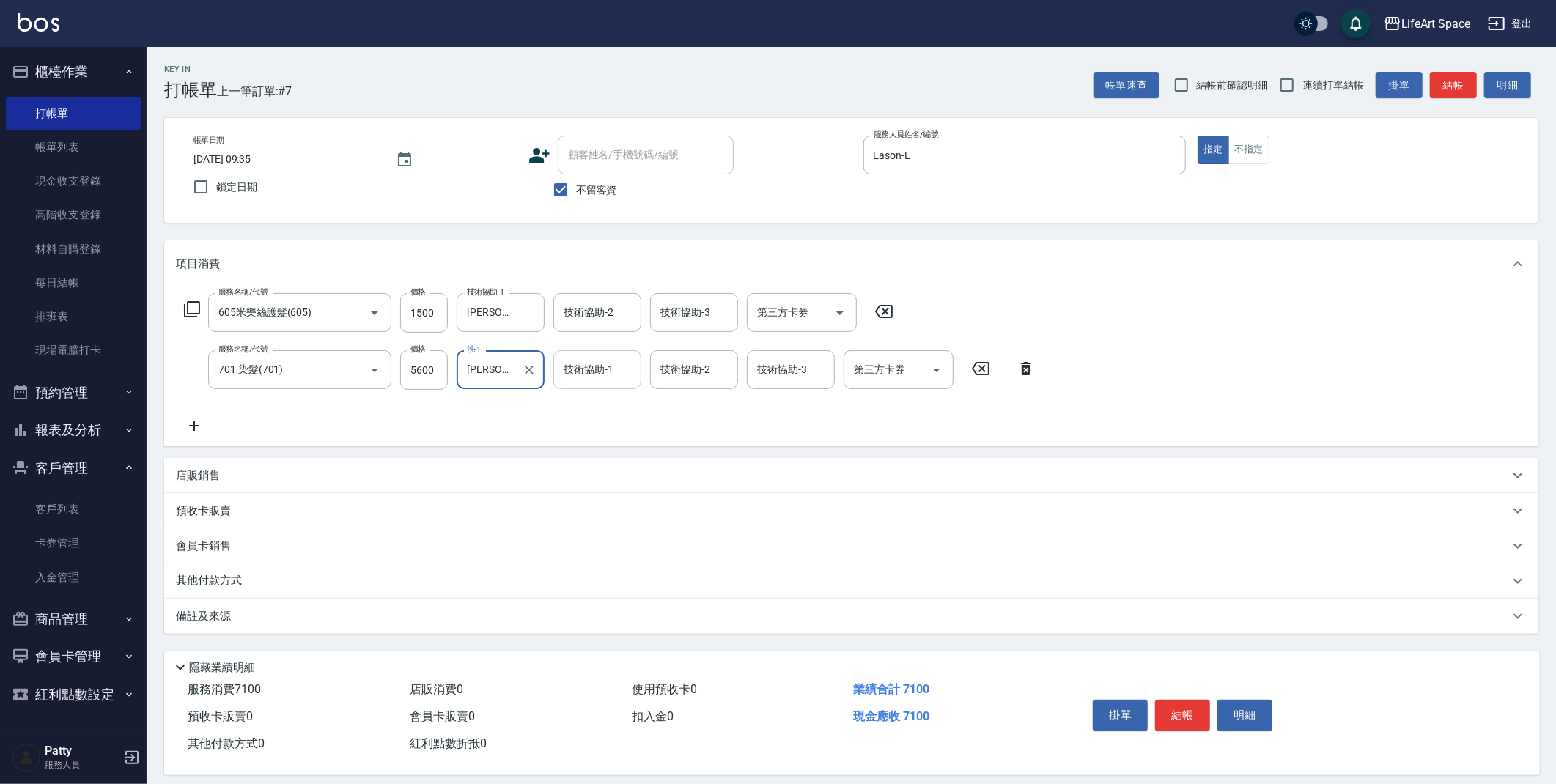
click at [597, 379] on input "技術協助-1" at bounding box center [597, 369] width 75 height 26
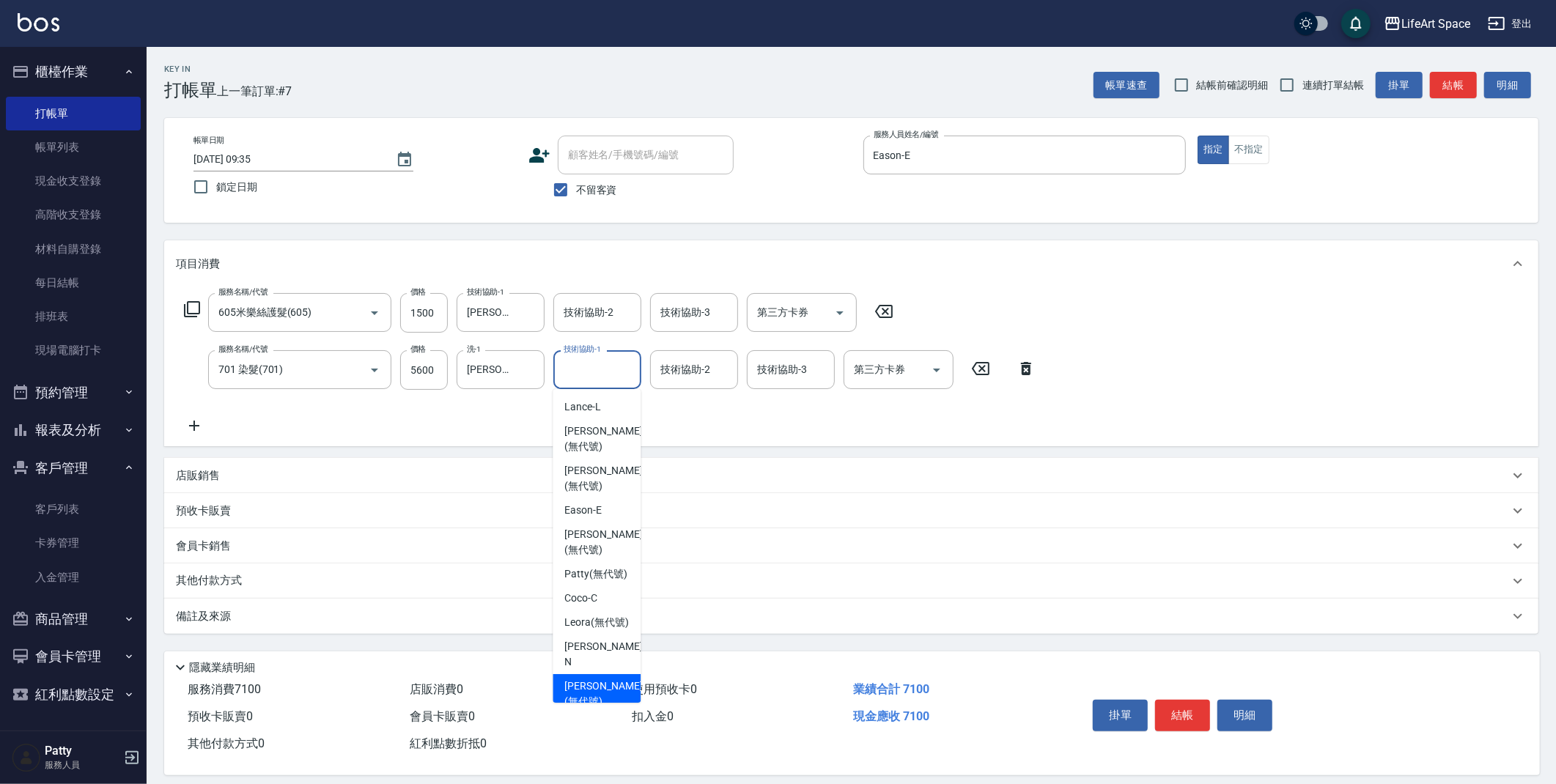
click at [611, 696] on span "[PERSON_NAME] (無代號)" at bounding box center [602, 694] width 78 height 31
type input "[PERSON_NAME](無代號)"
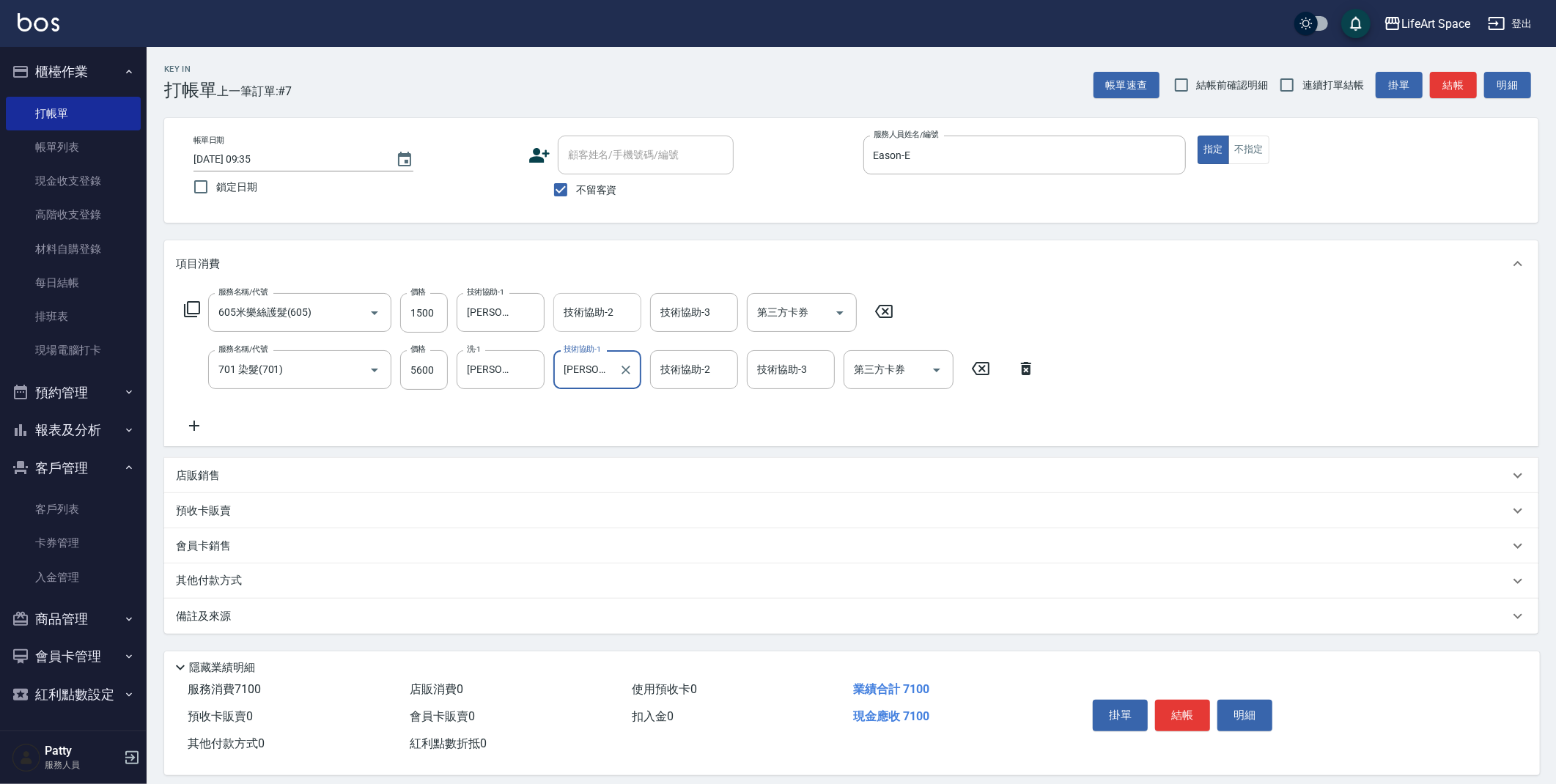
click at [597, 321] on input "技術協助-2" at bounding box center [597, 312] width 75 height 26
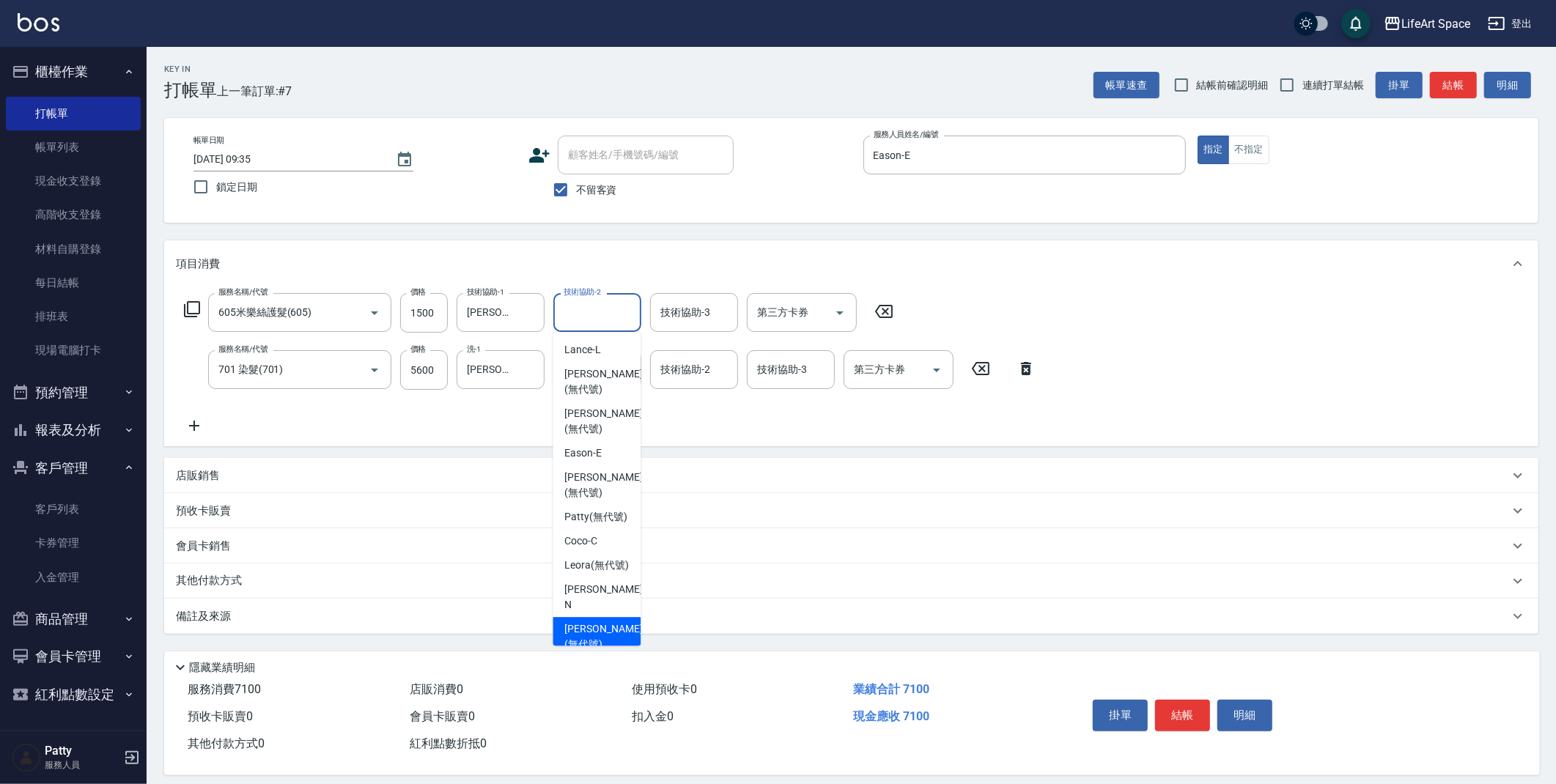
click at [597, 634] on span "[PERSON_NAME] (無代號)" at bounding box center [602, 636] width 78 height 31
type input "[PERSON_NAME](無代號)"
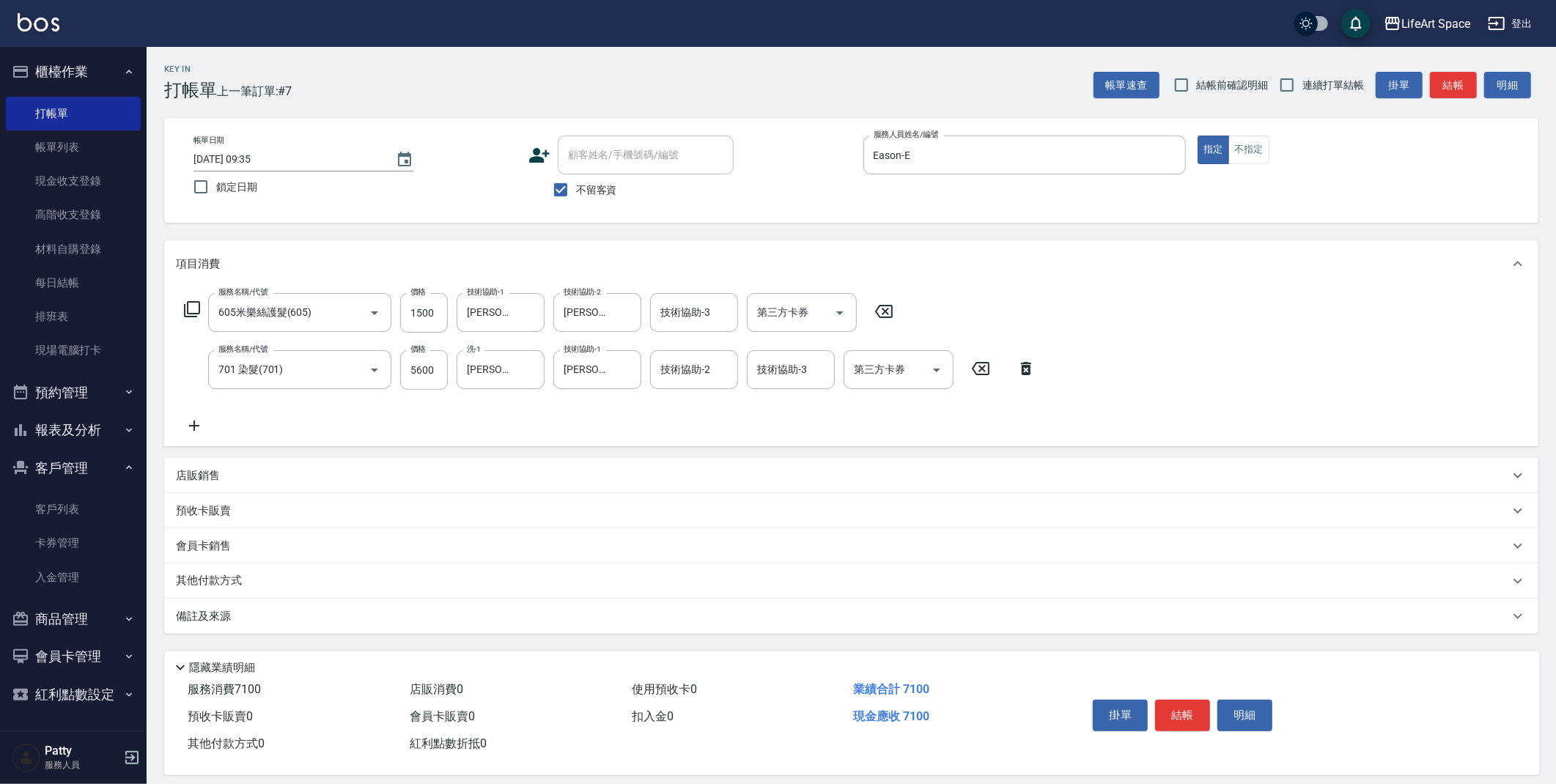
click at [282, 622] on div "備註及來源" at bounding box center [843, 616] width 1333 height 15
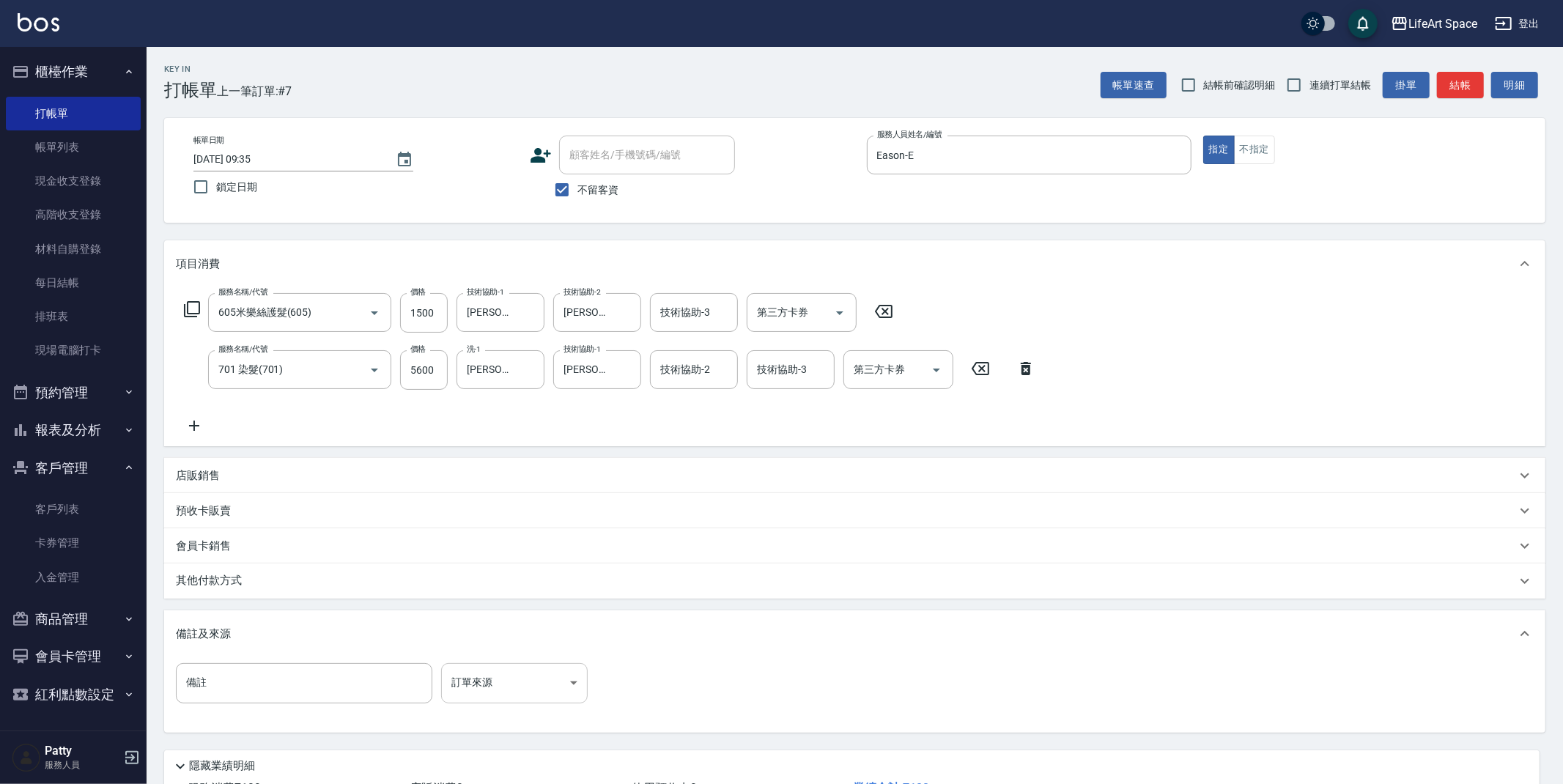
click at [464, 691] on body "LifeArt Space 登出 櫃檯作業 打帳單 帳單列表 現金收支登錄 高階收支登錄 材料自購登錄 每日結帳 排班表 現場電腦打卡 預約管理 預約管理 單…" at bounding box center [782, 445] width 1563 height 892
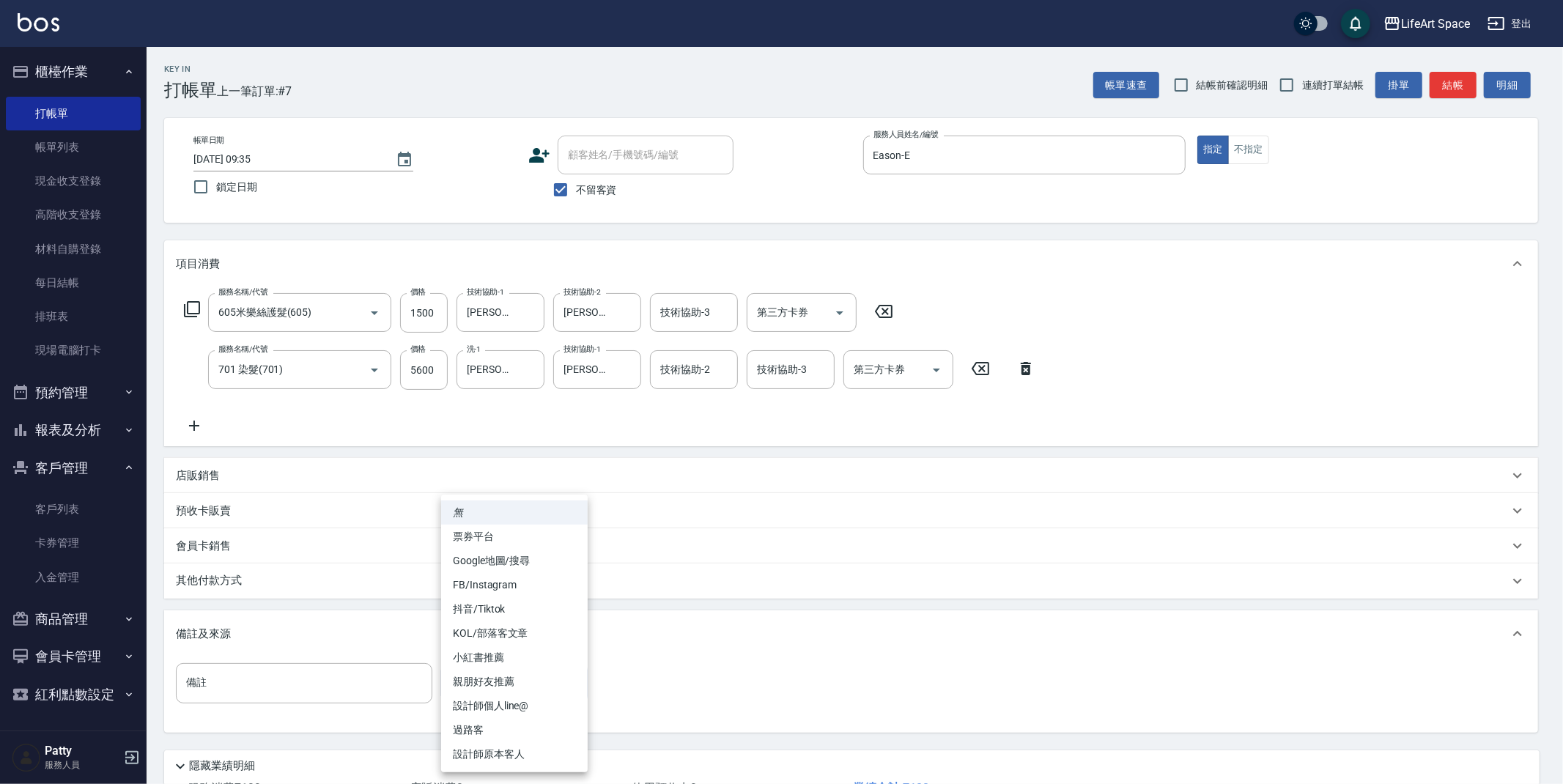
drag, startPoint x: 495, startPoint y: 746, endPoint x: 444, endPoint y: 726, distance: 54.8
click at [495, 746] on li "設計師原本客人" at bounding box center [515, 754] width 147 height 24
type input "設計師原本客人"
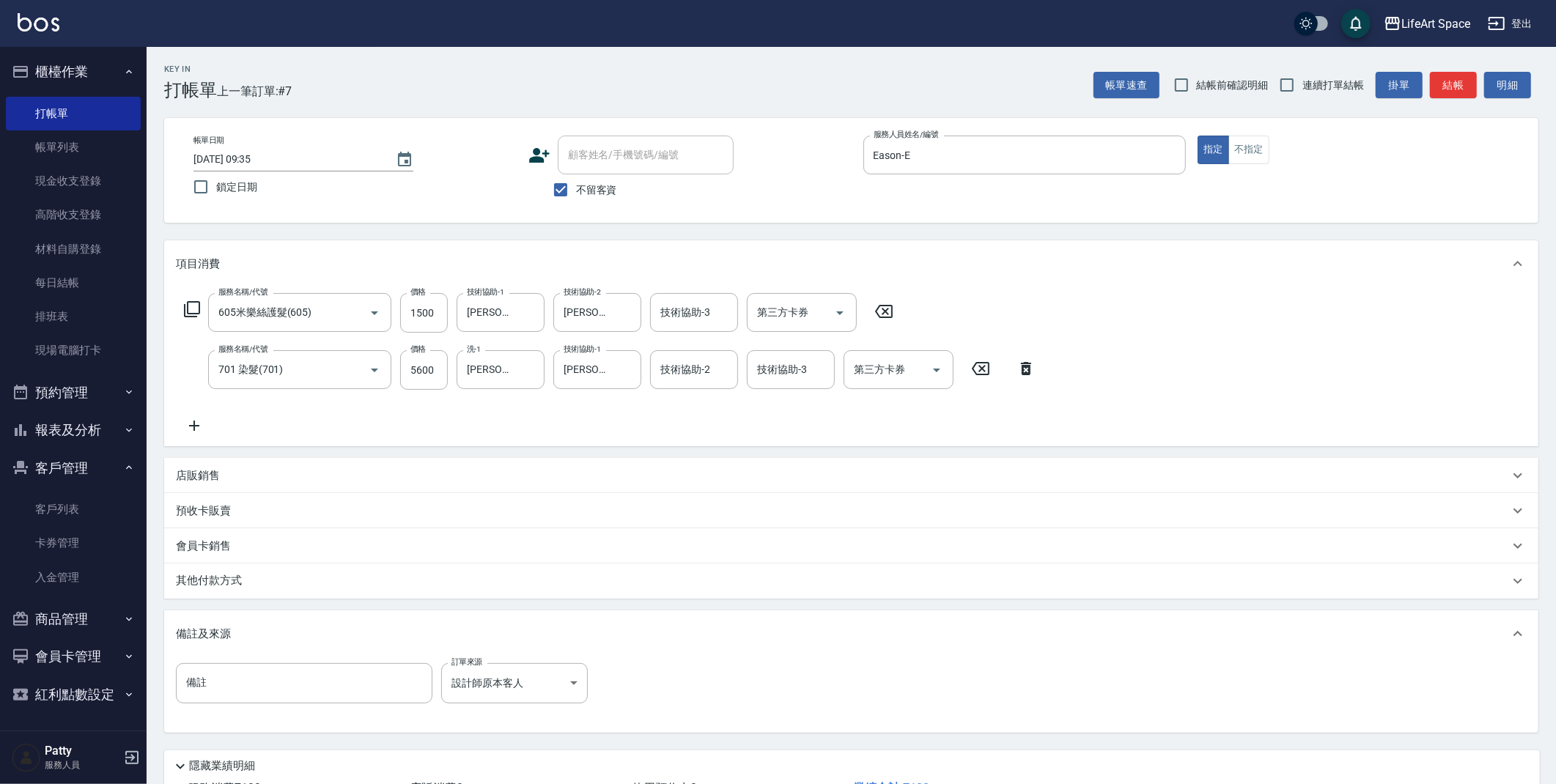
click at [269, 578] on div "其他付款方式" at bounding box center [843, 580] width 1333 height 16
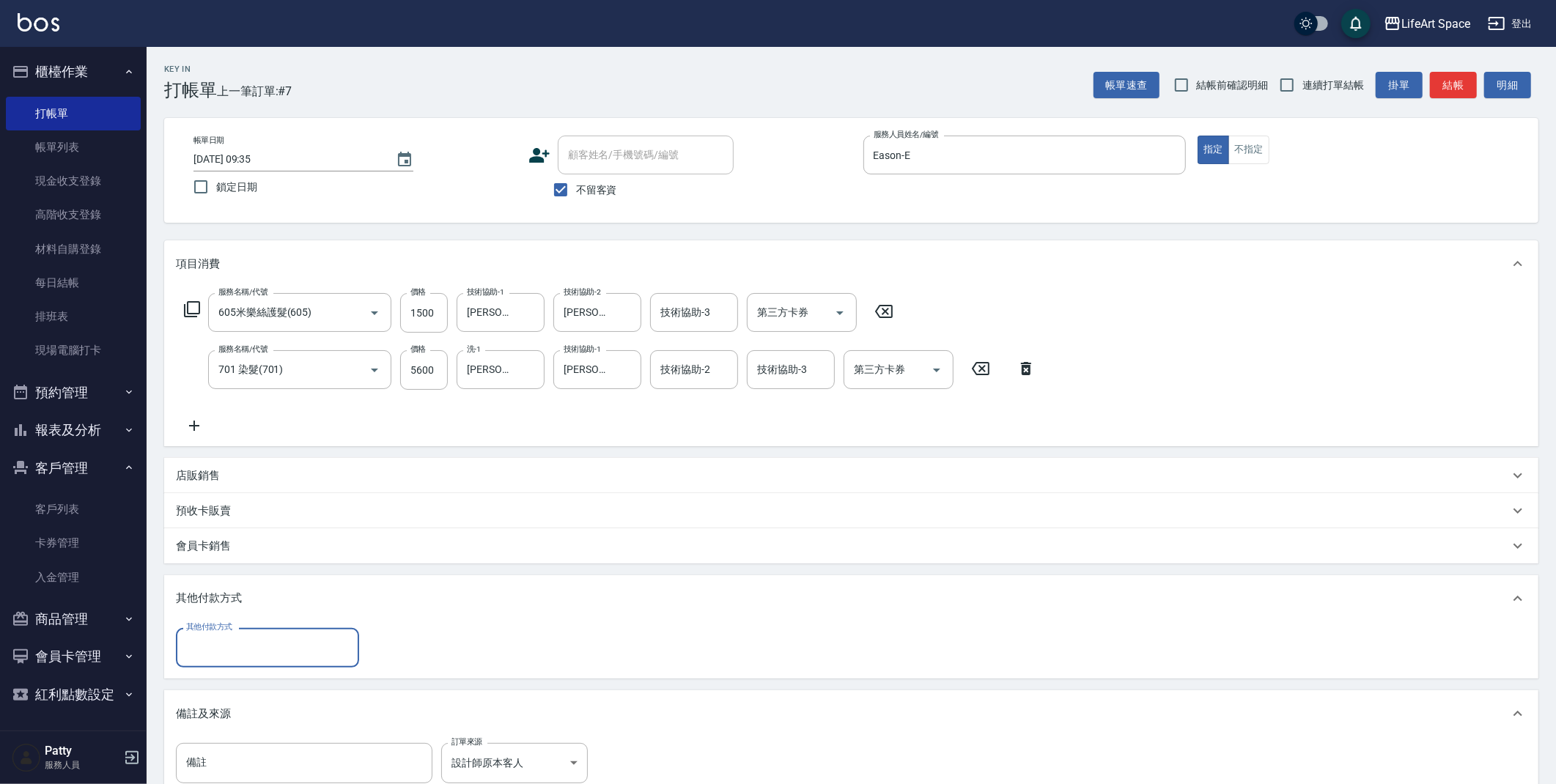
scroll to position [0, 0]
click at [242, 655] on input "其他付款方式" at bounding box center [268, 647] width 170 height 26
click at [233, 701] on span "Linepay" at bounding box center [268, 709] width 184 height 24
type input "Linepay"
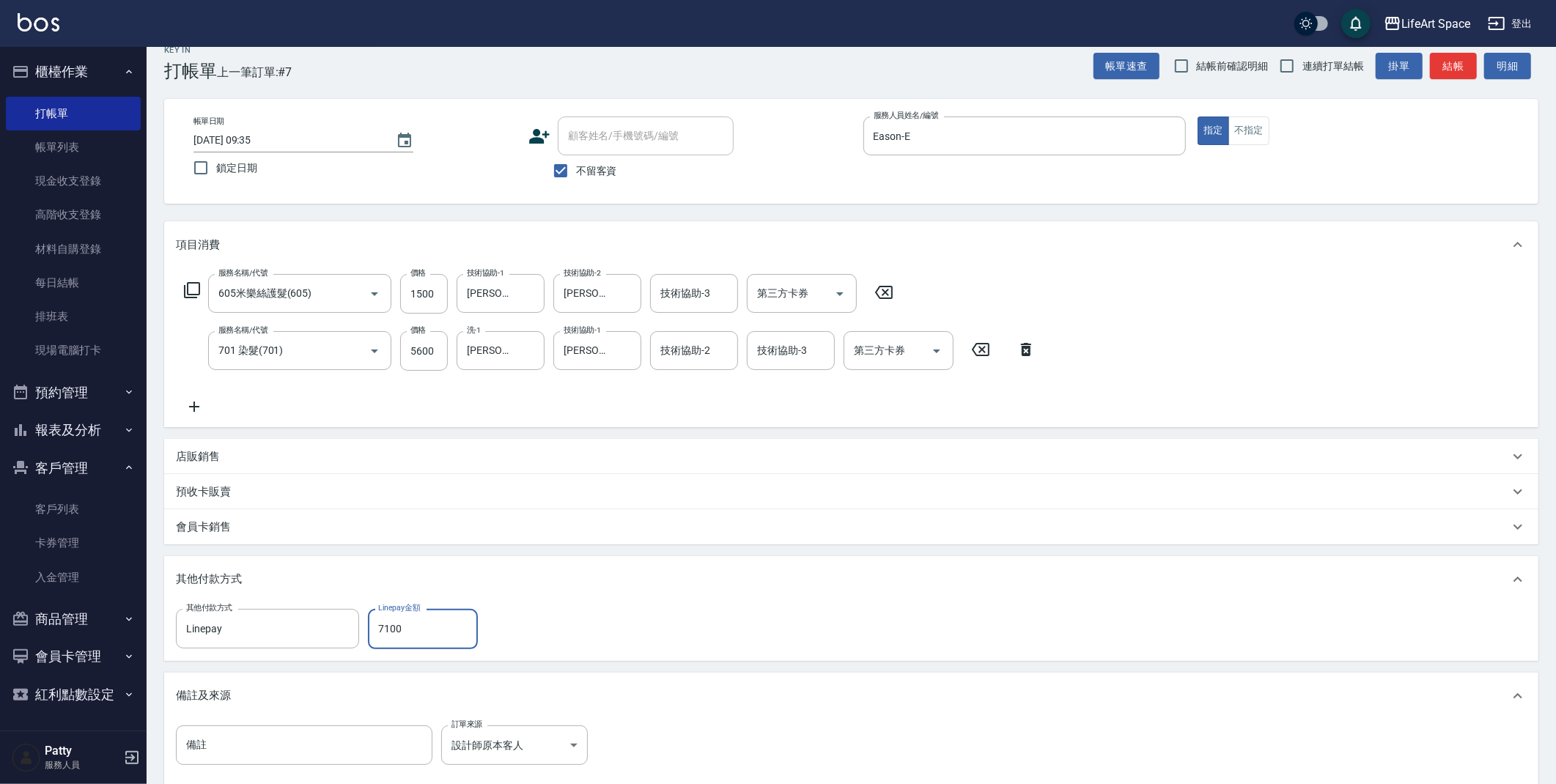
scroll to position [193, 0]
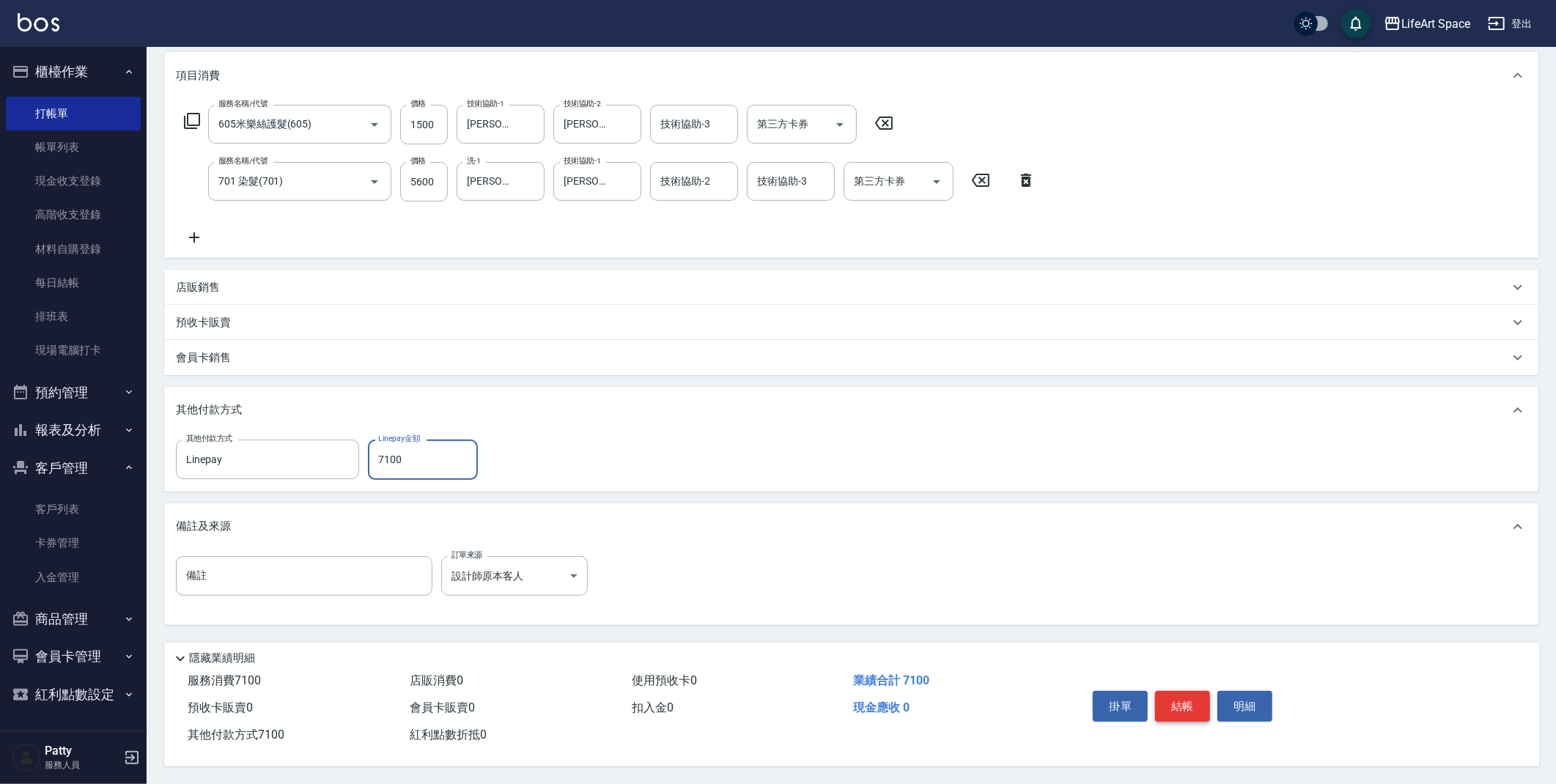
type input "7100"
click at [1197, 704] on button "結帳" at bounding box center [1183, 706] width 55 height 31
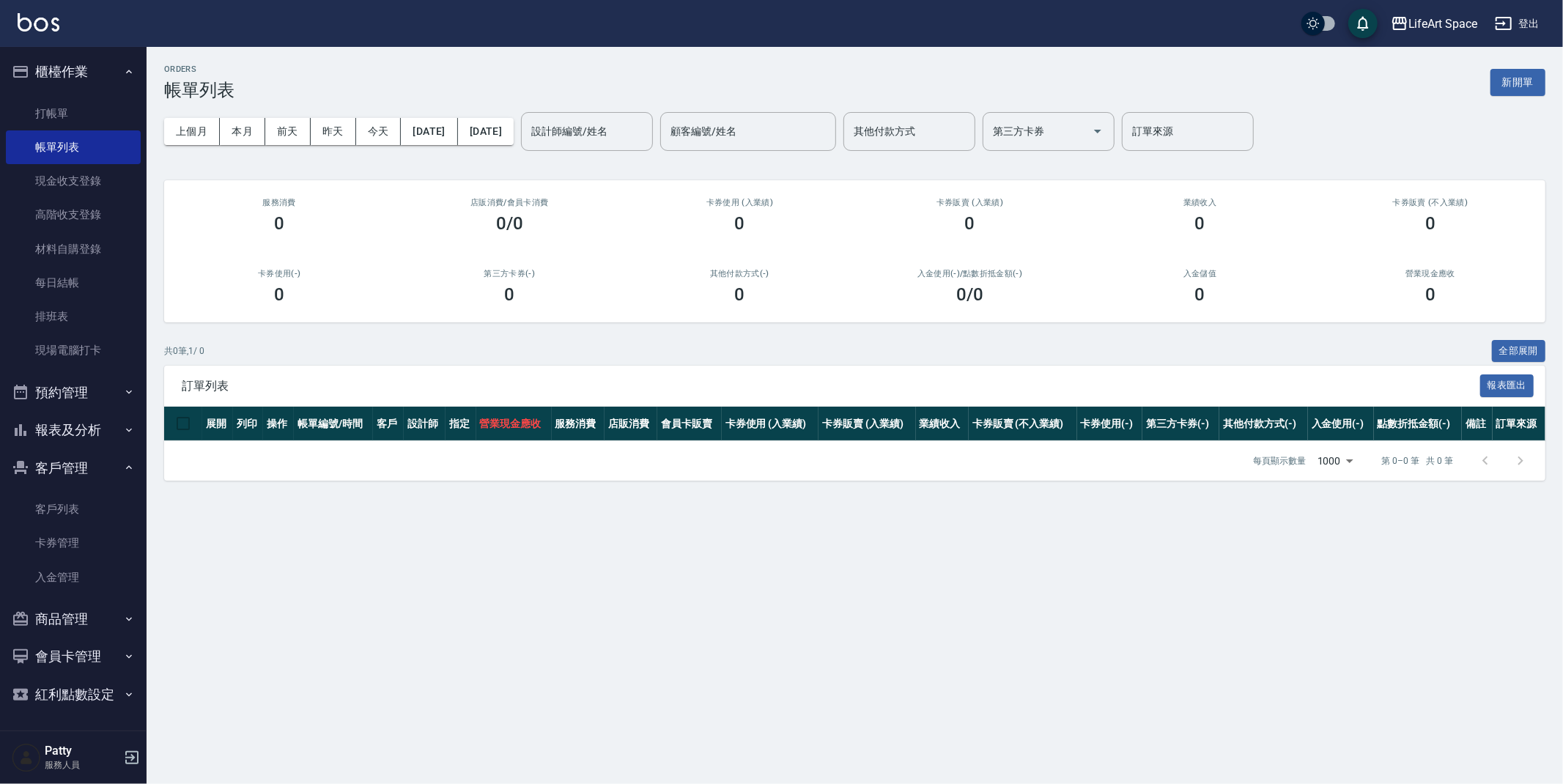
drag, startPoint x: 1508, startPoint y: 89, endPoint x: 1457, endPoint y: 103, distance: 52.9
click at [1508, 89] on button "新開單" at bounding box center [1518, 83] width 55 height 28
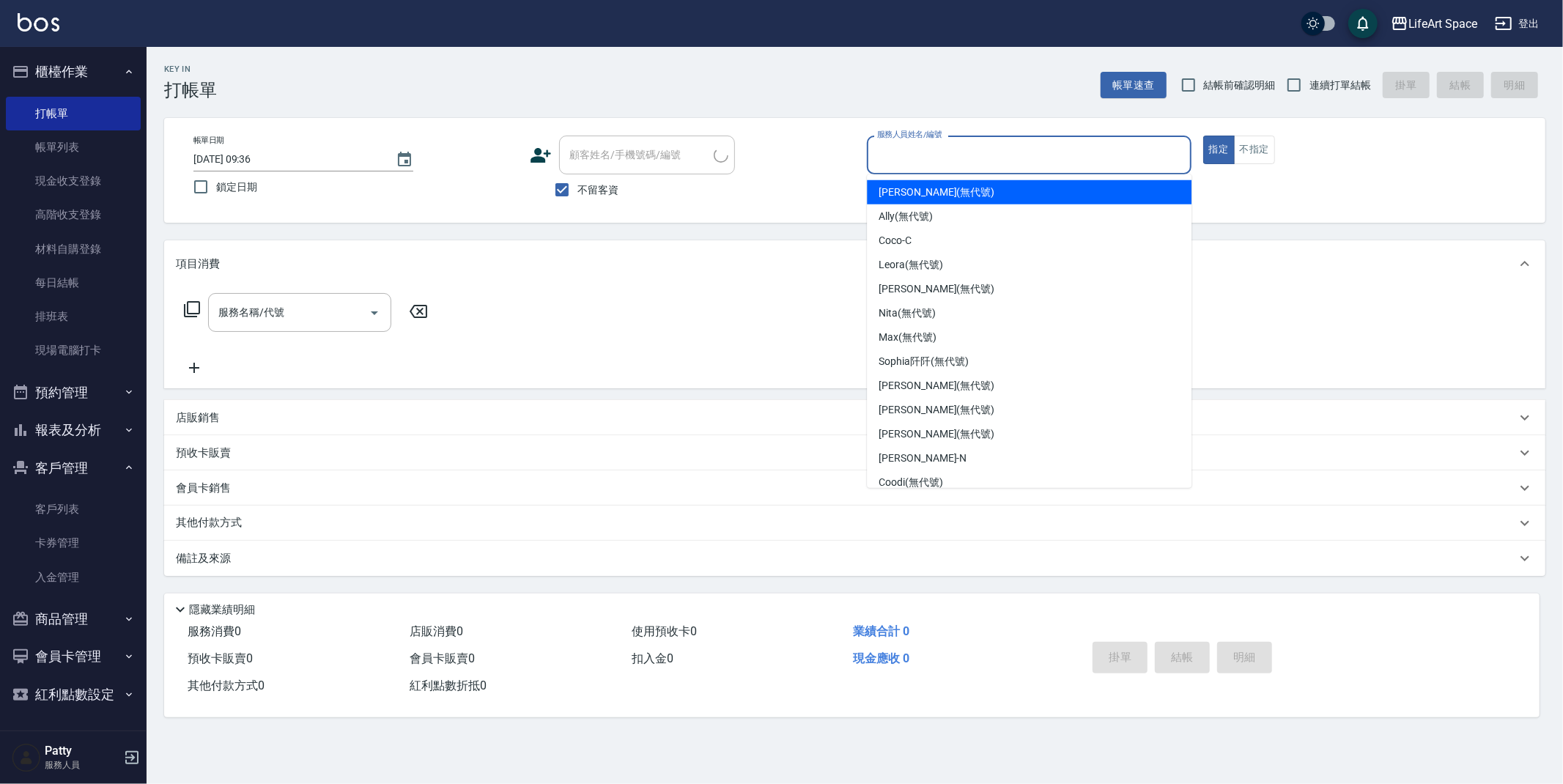
click at [966, 158] on input "服務人員姓名/編號" at bounding box center [1028, 154] width 311 height 26
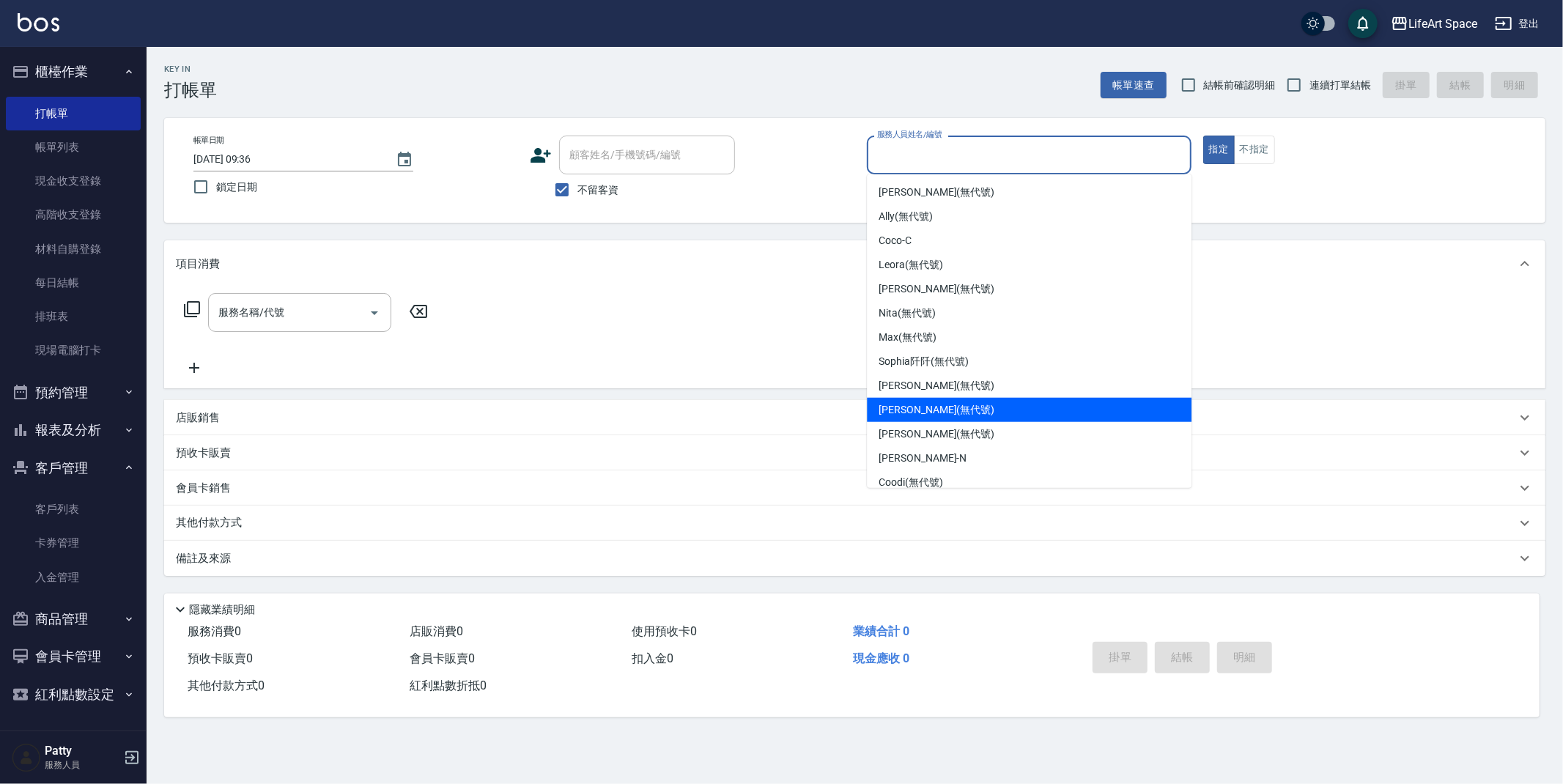
scroll to position [229, 0]
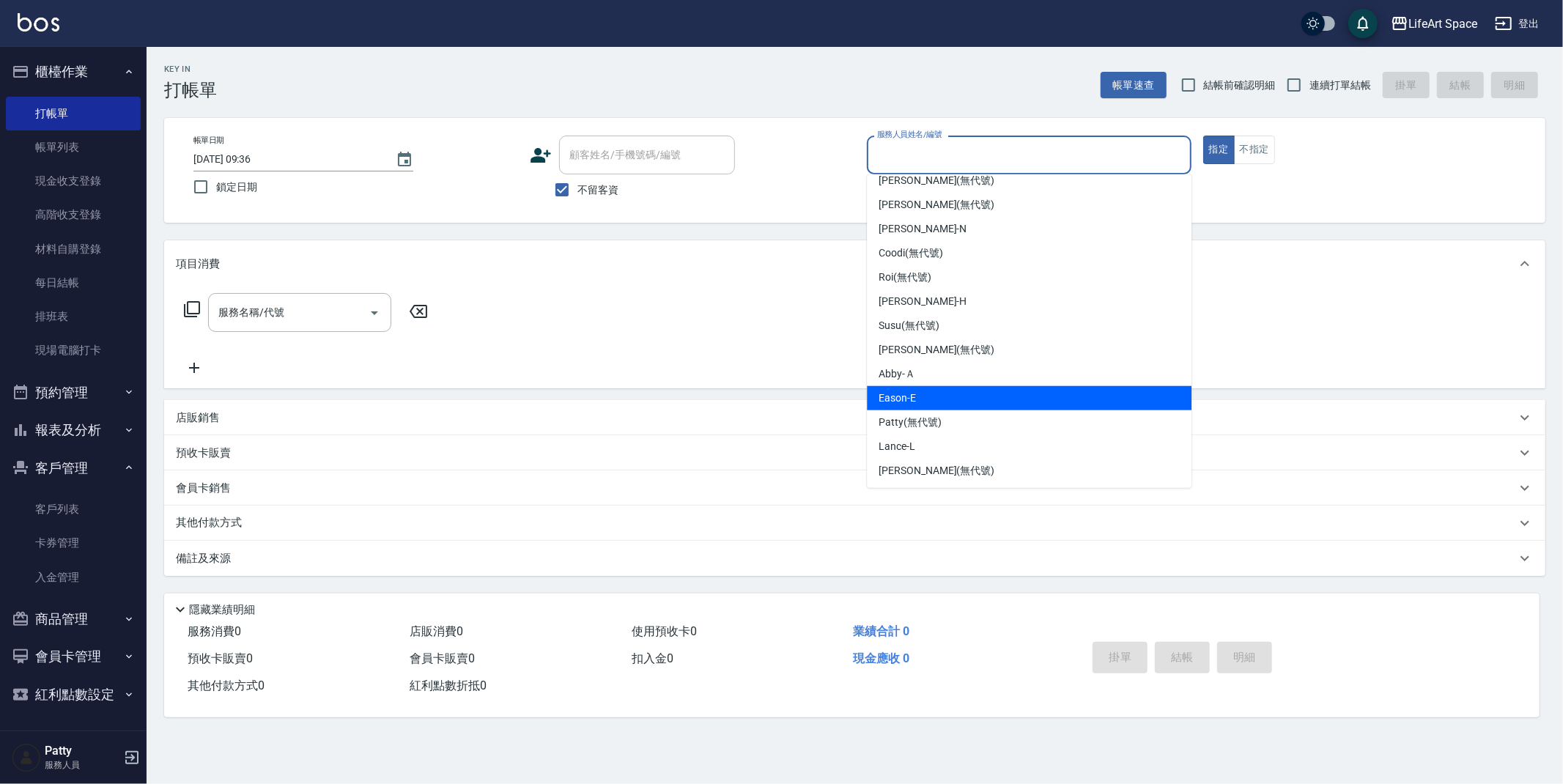
click at [942, 395] on div "Eason -E" at bounding box center [1028, 398] width 324 height 24
type input "Eason-E"
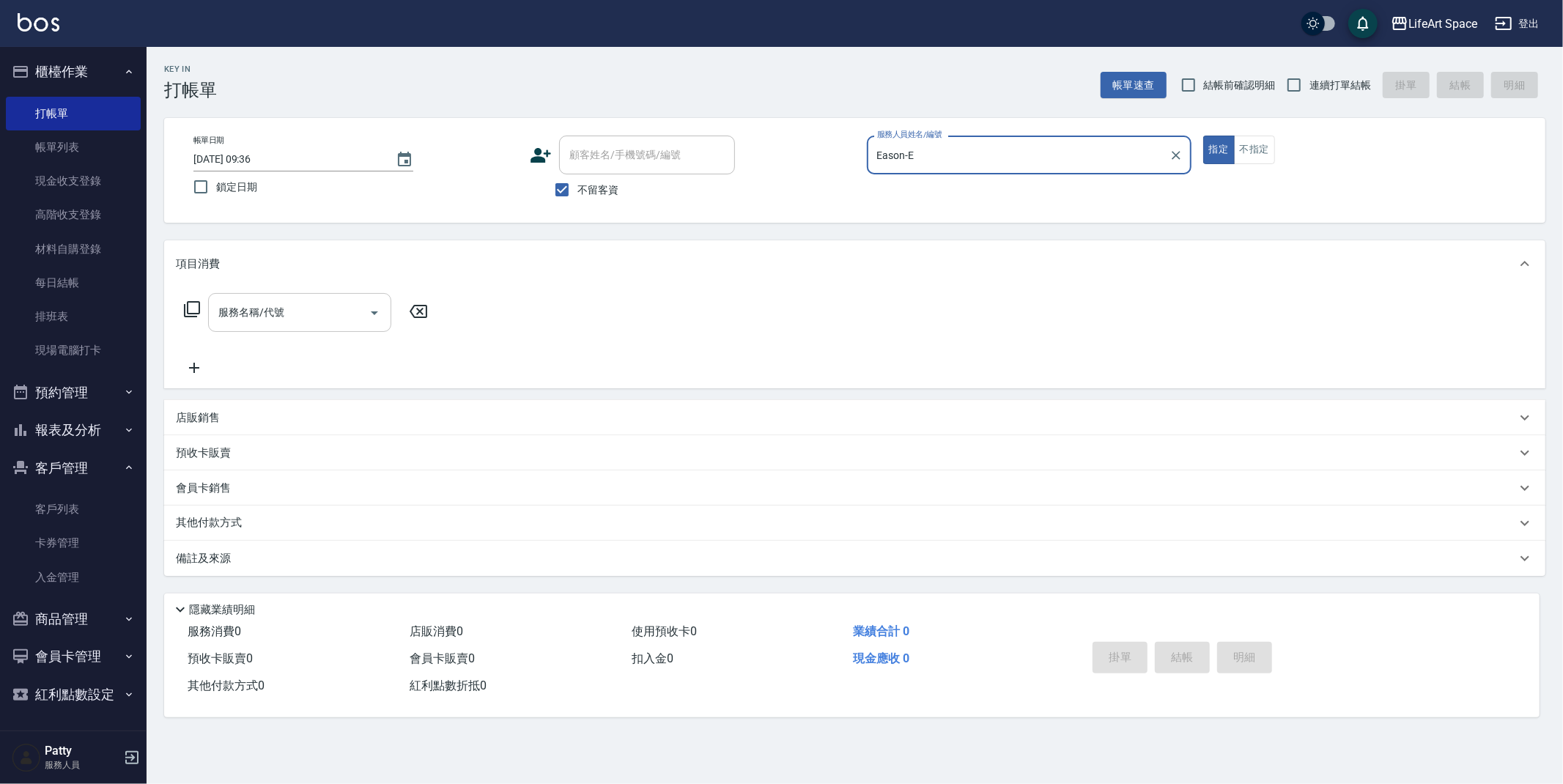
click at [304, 302] on input "服務名稱/代號" at bounding box center [288, 312] width 148 height 26
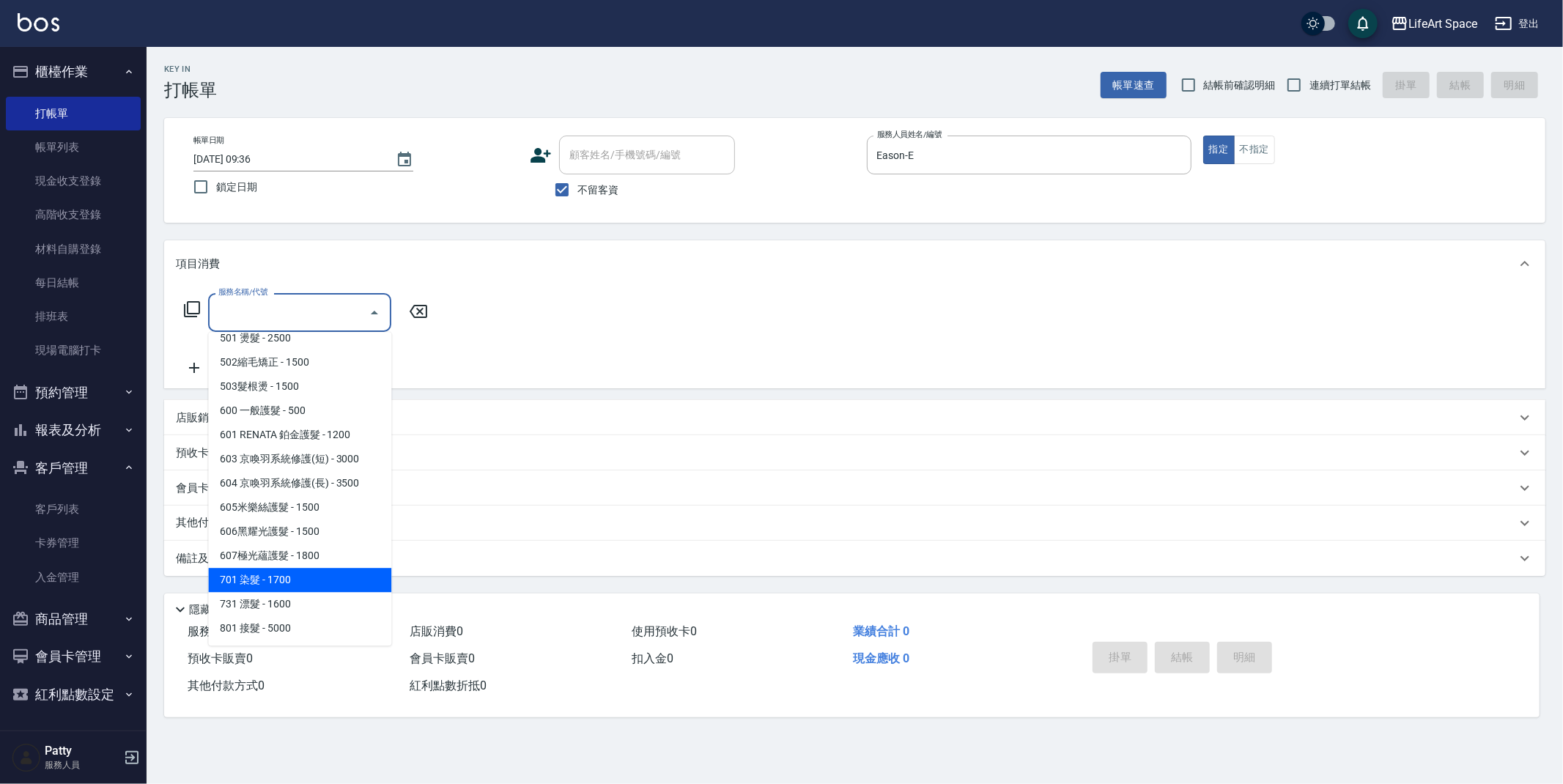
click at [297, 581] on span "701 染髮 - 1700" at bounding box center [300, 580] width 183 height 24
type input "701 染髮(701)"
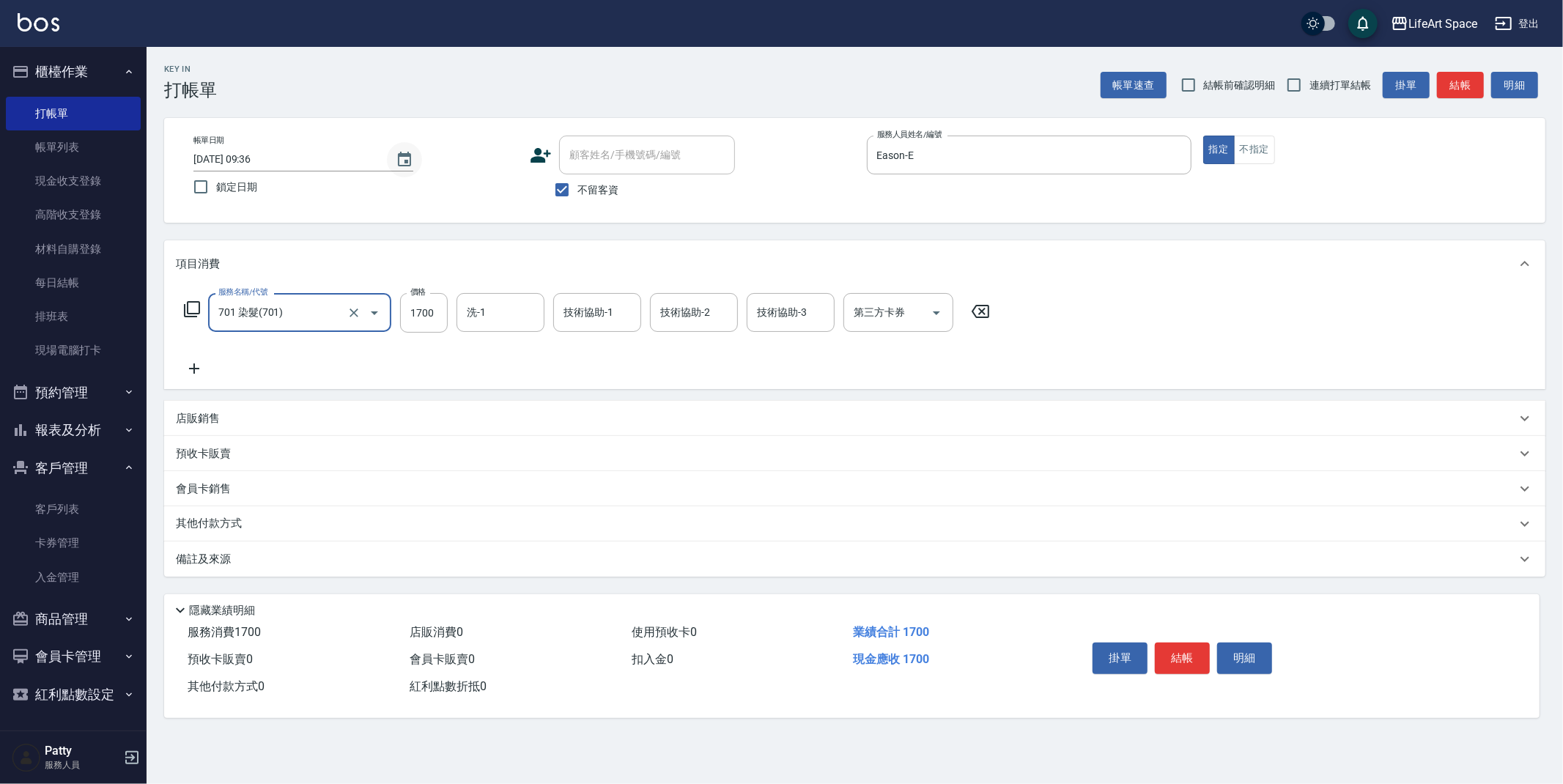
click at [402, 153] on icon "Choose date, selected date is 2025-08-22" at bounding box center [405, 159] width 13 height 15
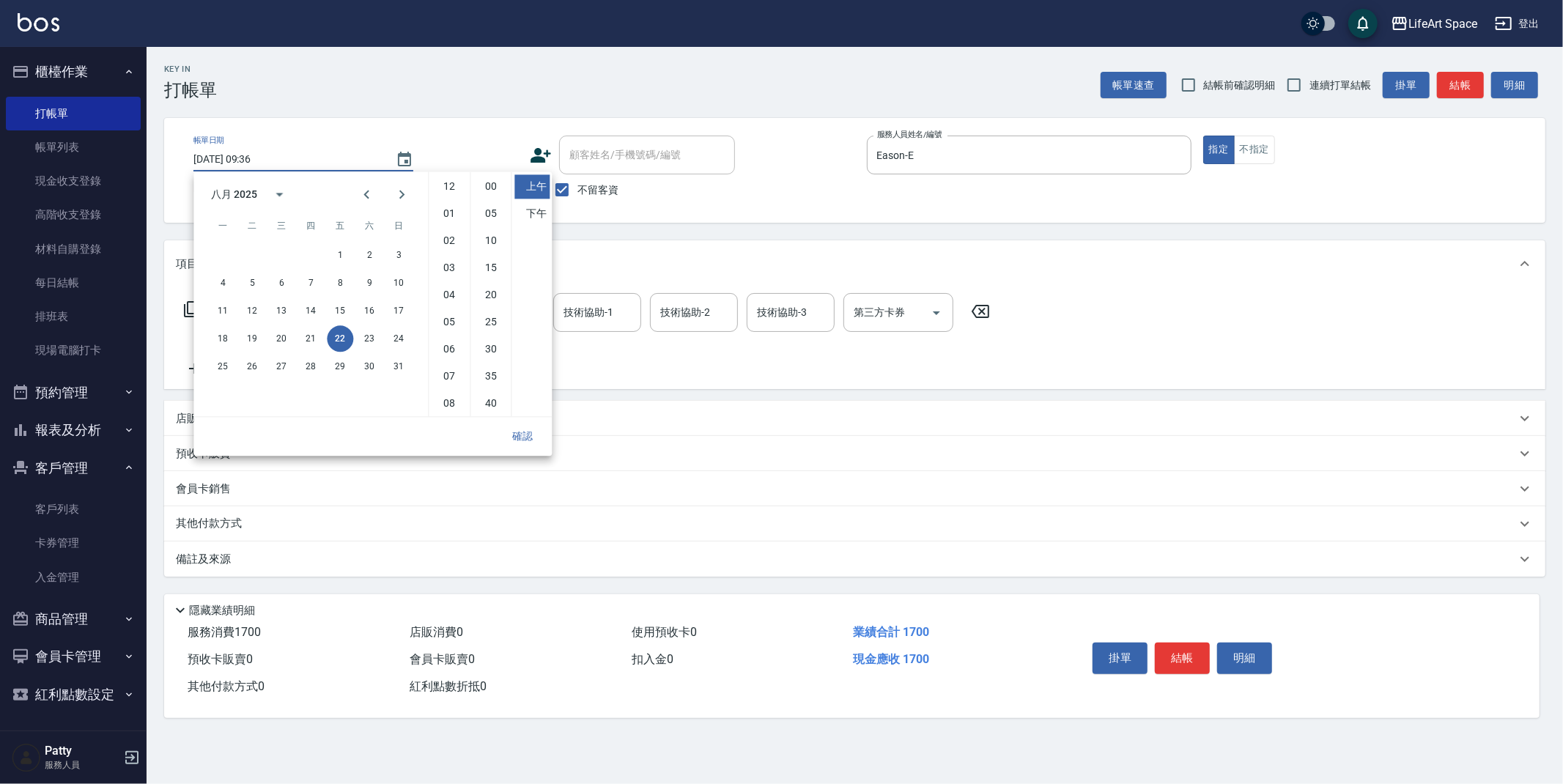
scroll to position [82, 0]
click at [309, 340] on button "21" at bounding box center [311, 339] width 27 height 27
type input "[DATE] 09:36"
click at [525, 441] on button "確認" at bounding box center [522, 436] width 47 height 28
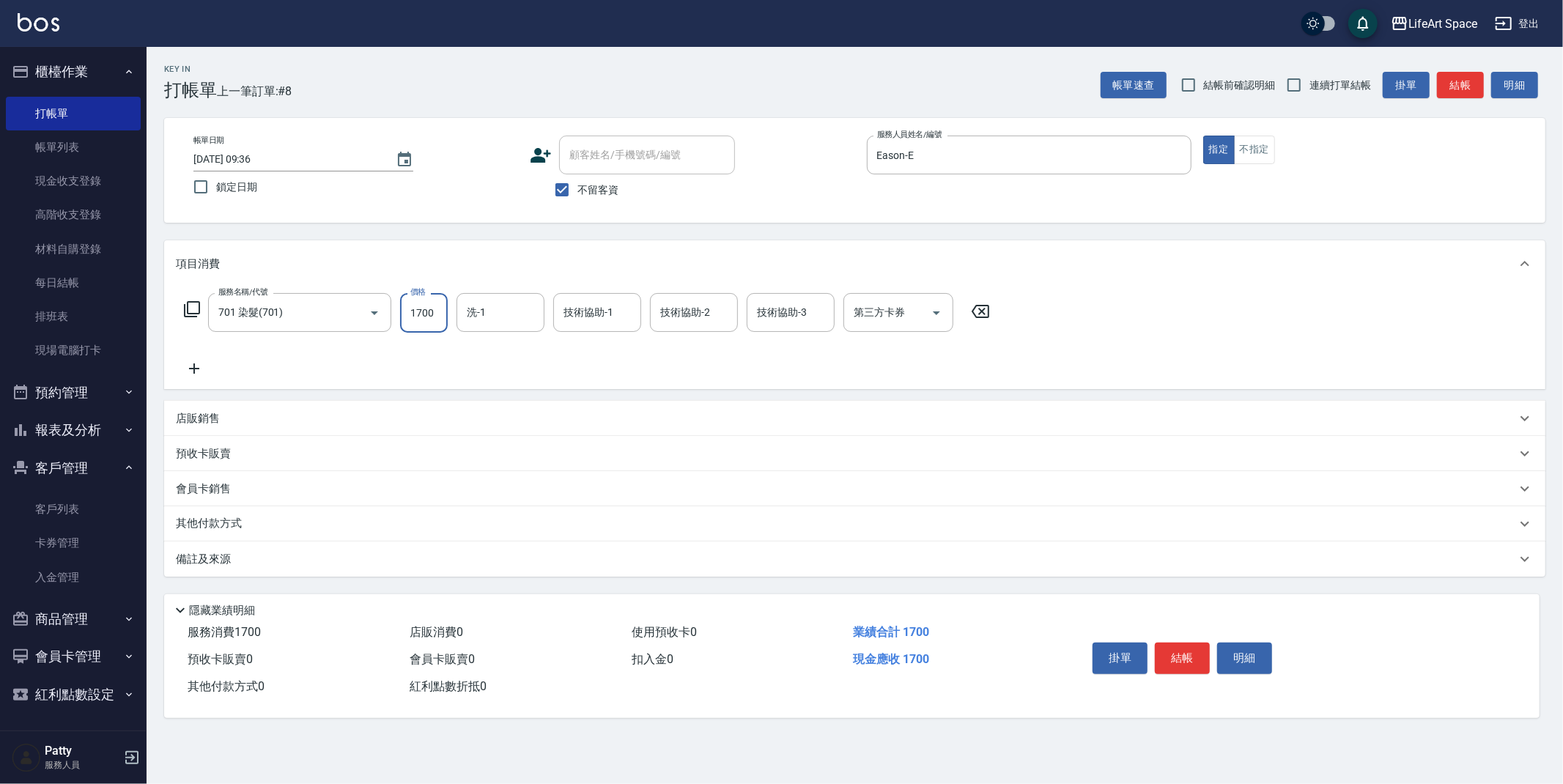
click at [440, 324] on input "1700" at bounding box center [424, 312] width 48 height 39
type input "8360"
drag, startPoint x: 489, startPoint y: 323, endPoint x: 488, endPoint y: 330, distance: 7.1
click at [490, 323] on input "洗-1" at bounding box center [500, 312] width 75 height 26
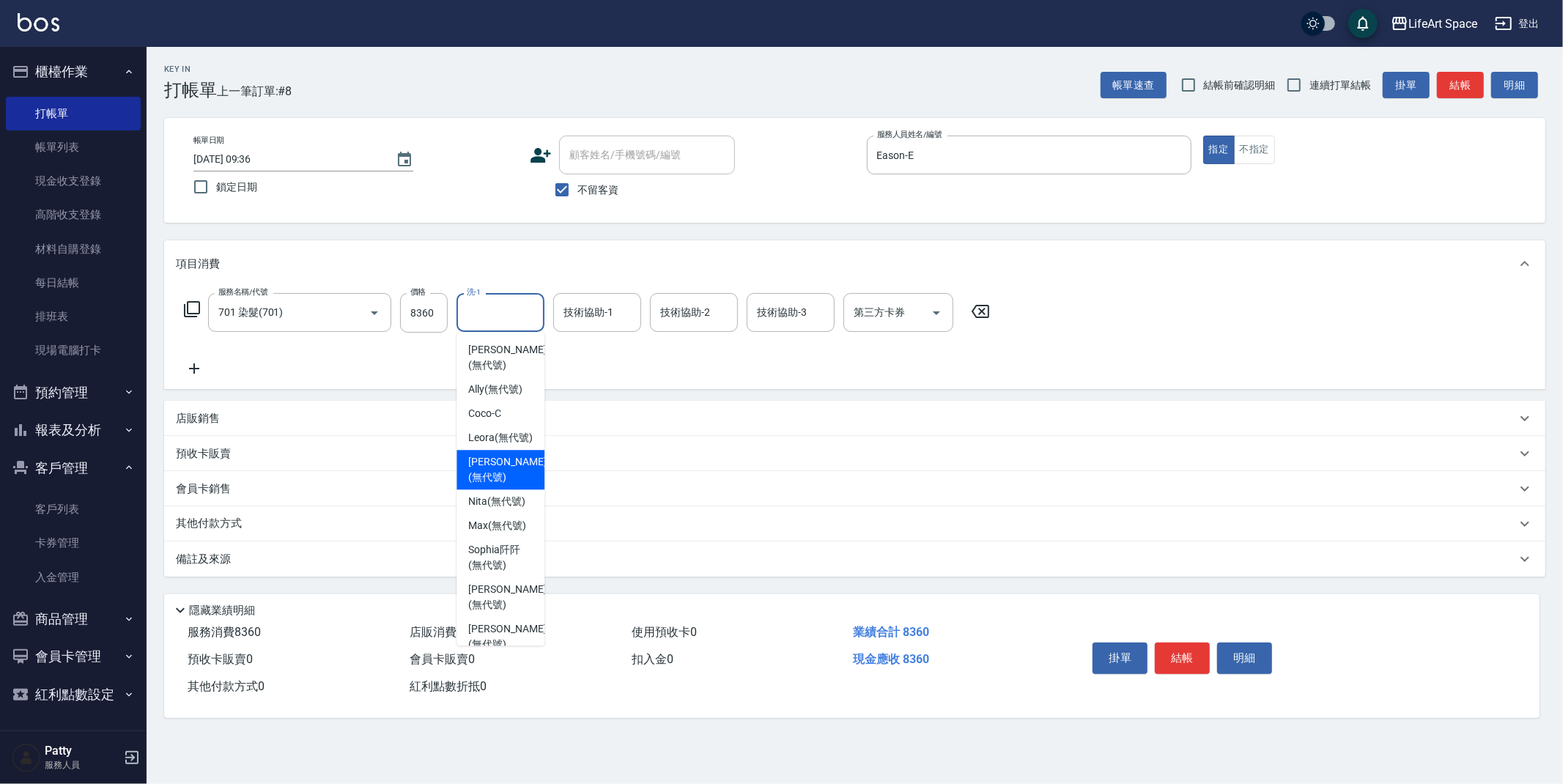
click at [496, 461] on span "[PERSON_NAME] (無代號)" at bounding box center [506, 470] width 78 height 31
type input "[PERSON_NAME](無代號)"
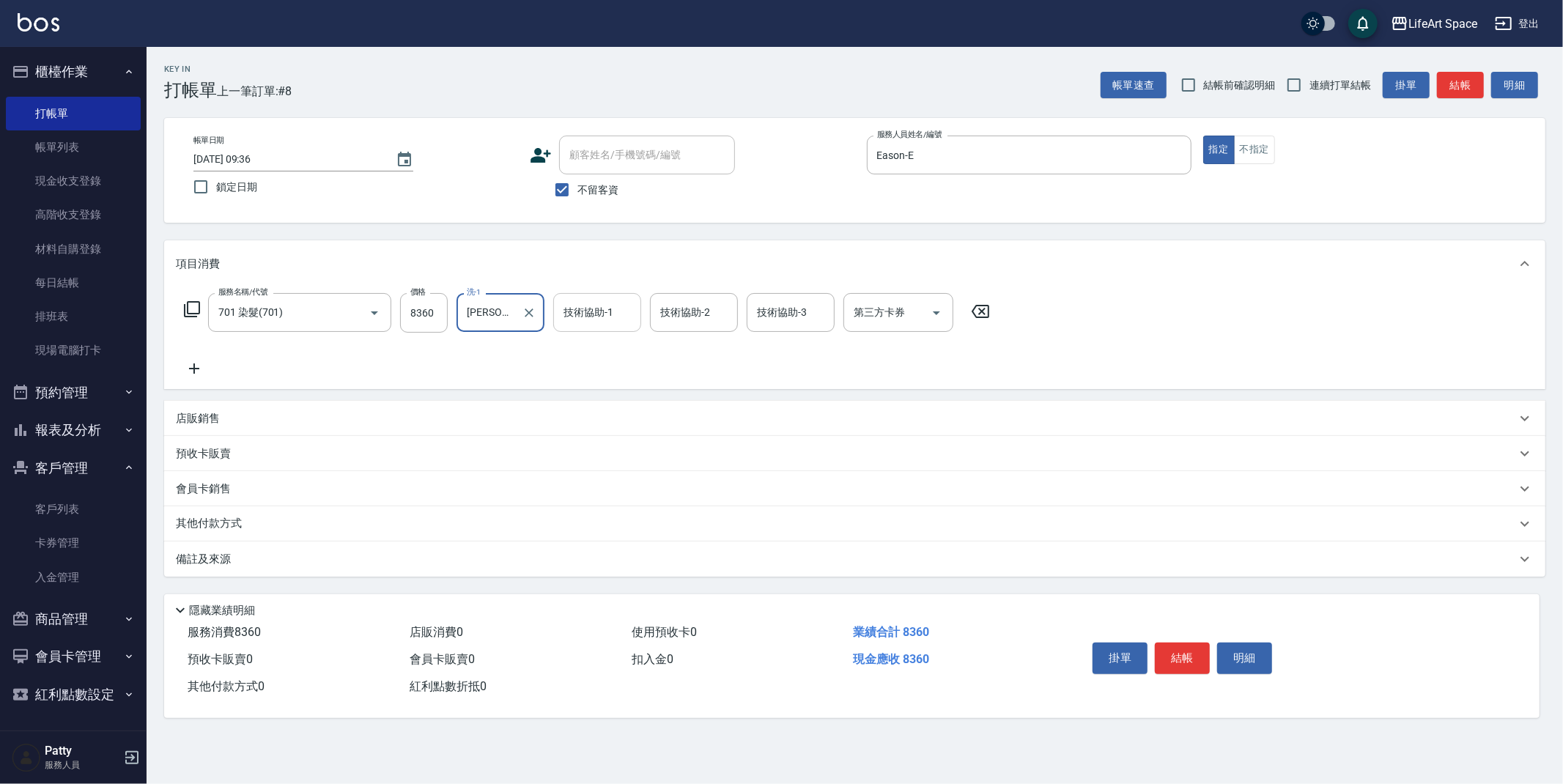
click at [616, 303] on input "技術協助-1" at bounding box center [597, 312] width 75 height 26
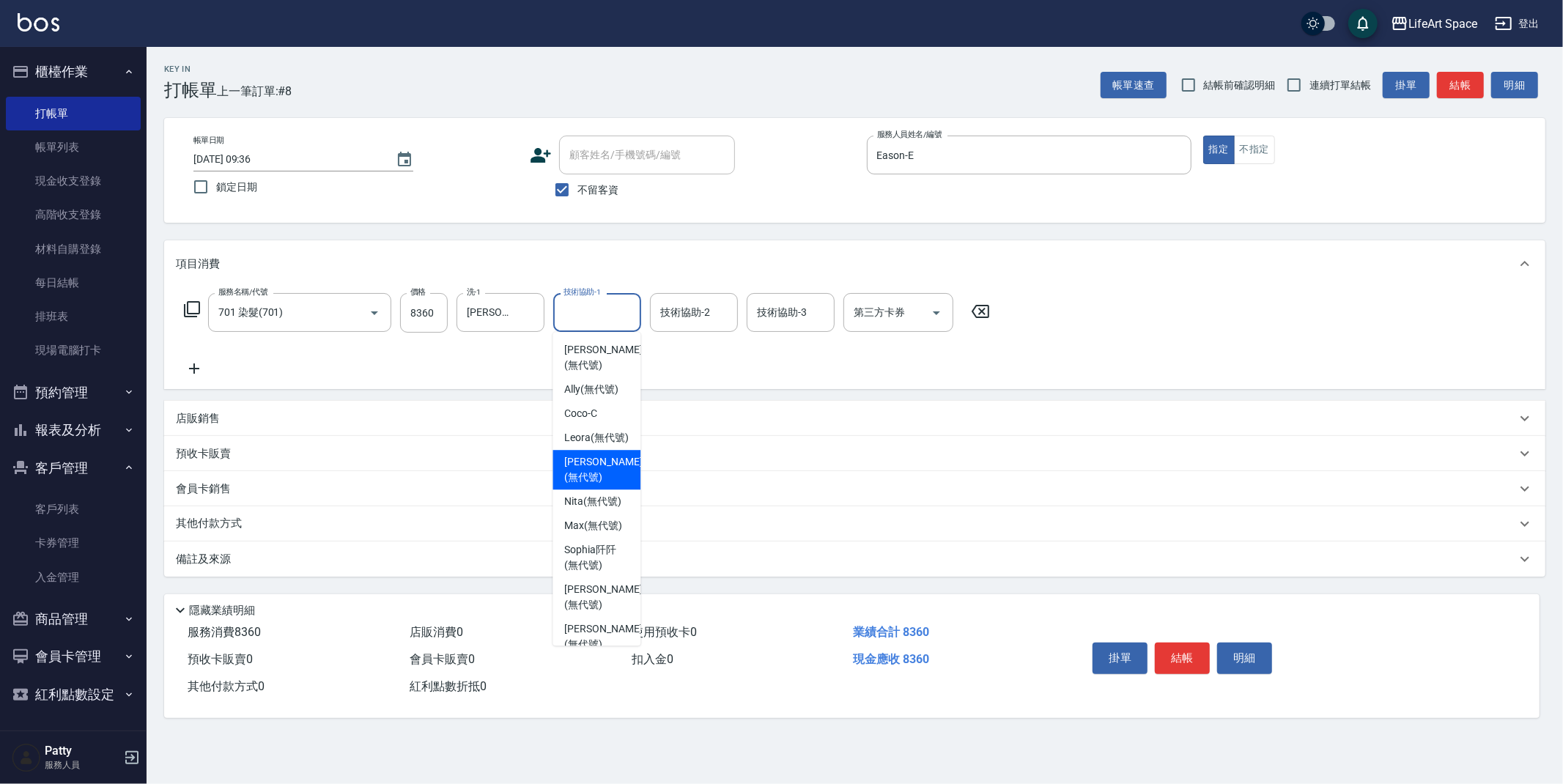
drag, startPoint x: 602, startPoint y: 480, endPoint x: 633, endPoint y: 399, distance: 86.7
click at [602, 480] on span "[PERSON_NAME] (無代號)" at bounding box center [602, 470] width 78 height 31
type input "[PERSON_NAME](無代號)"
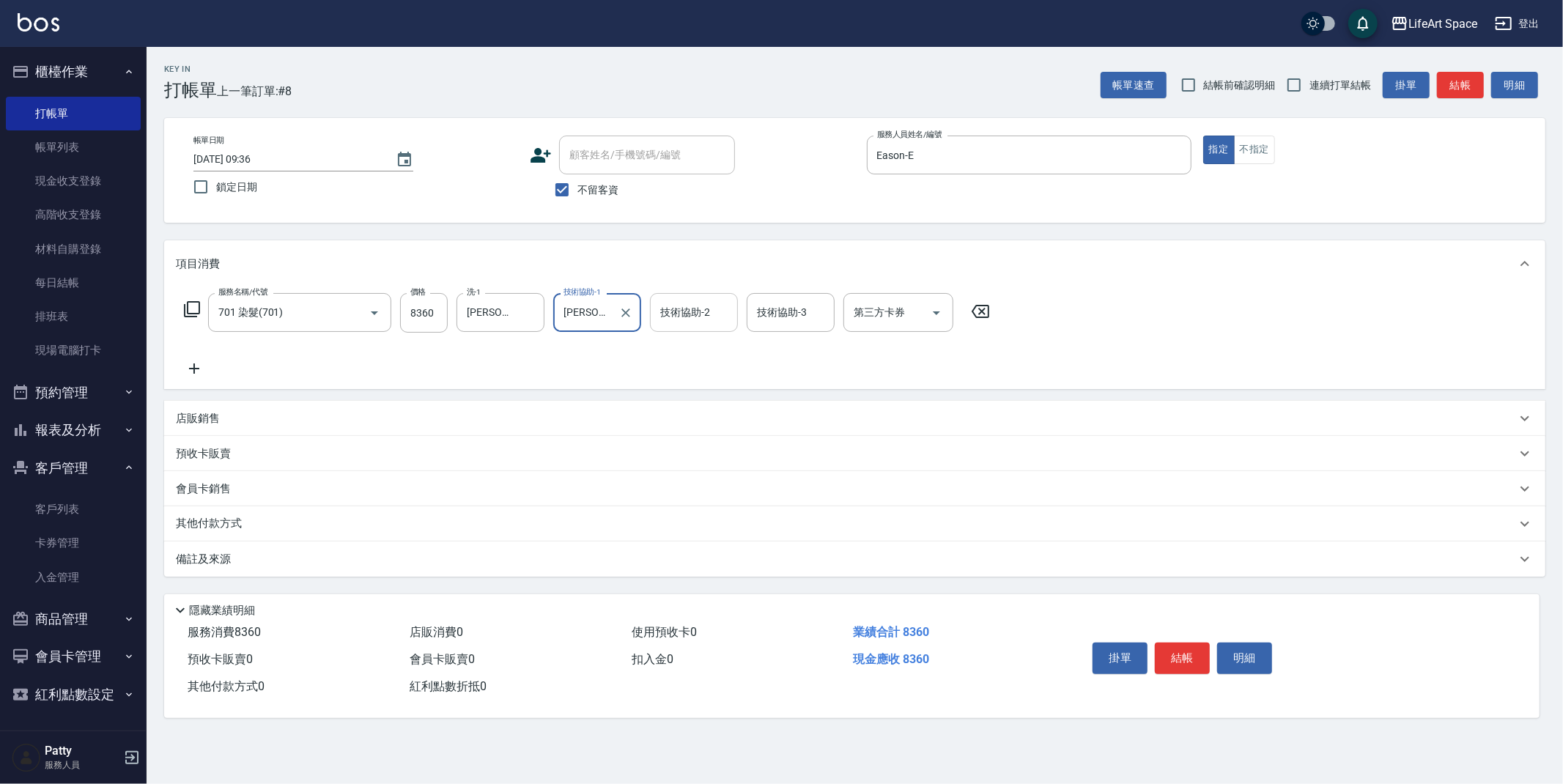
click at [689, 301] on div "技術協助-2 技術協助-2" at bounding box center [693, 312] width 88 height 39
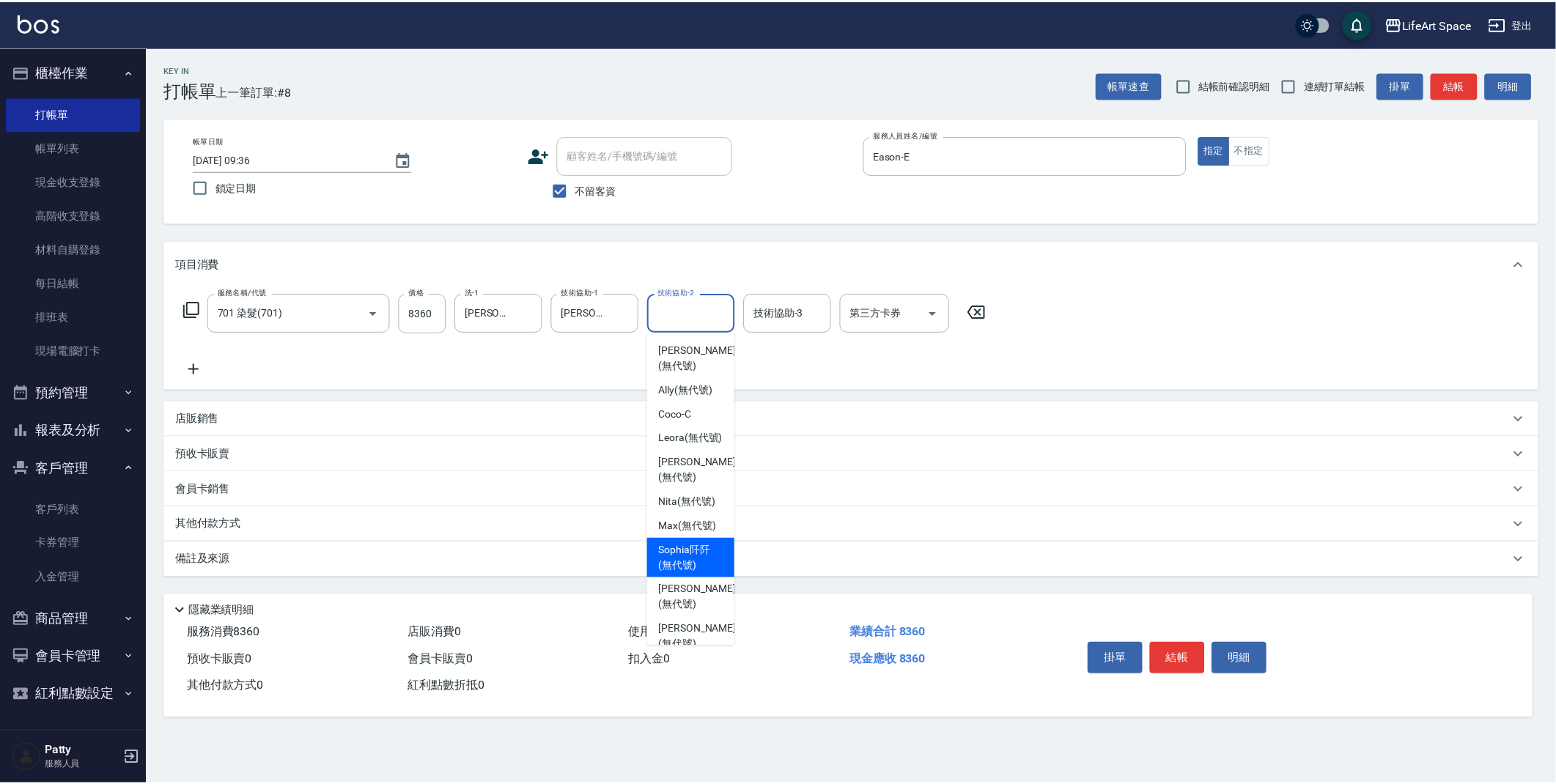
scroll to position [414, 0]
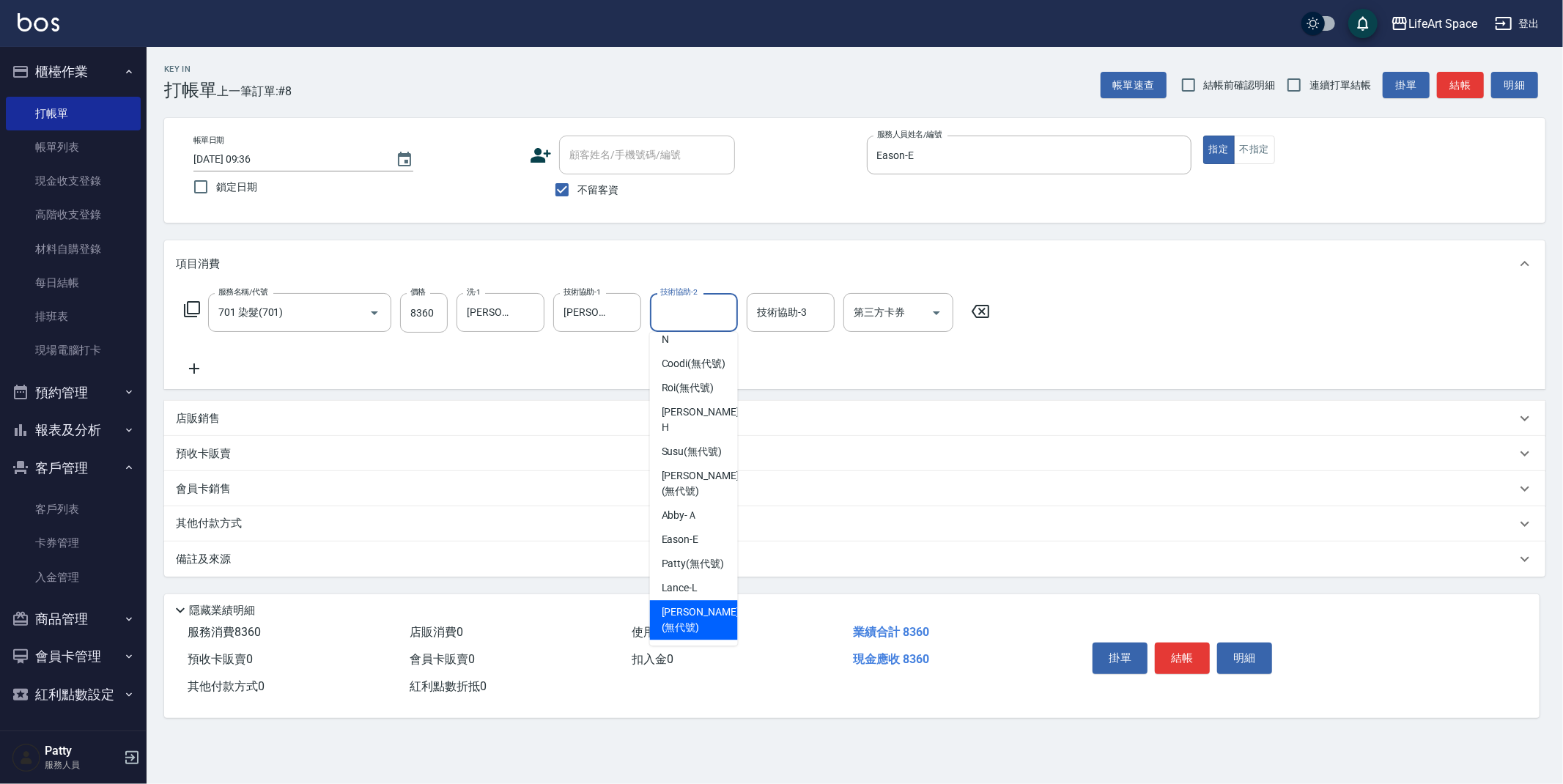
click at [686, 616] on span "[PERSON_NAME] (無代號)" at bounding box center [700, 620] width 78 height 31
type input "[PERSON_NAME](無代號)"
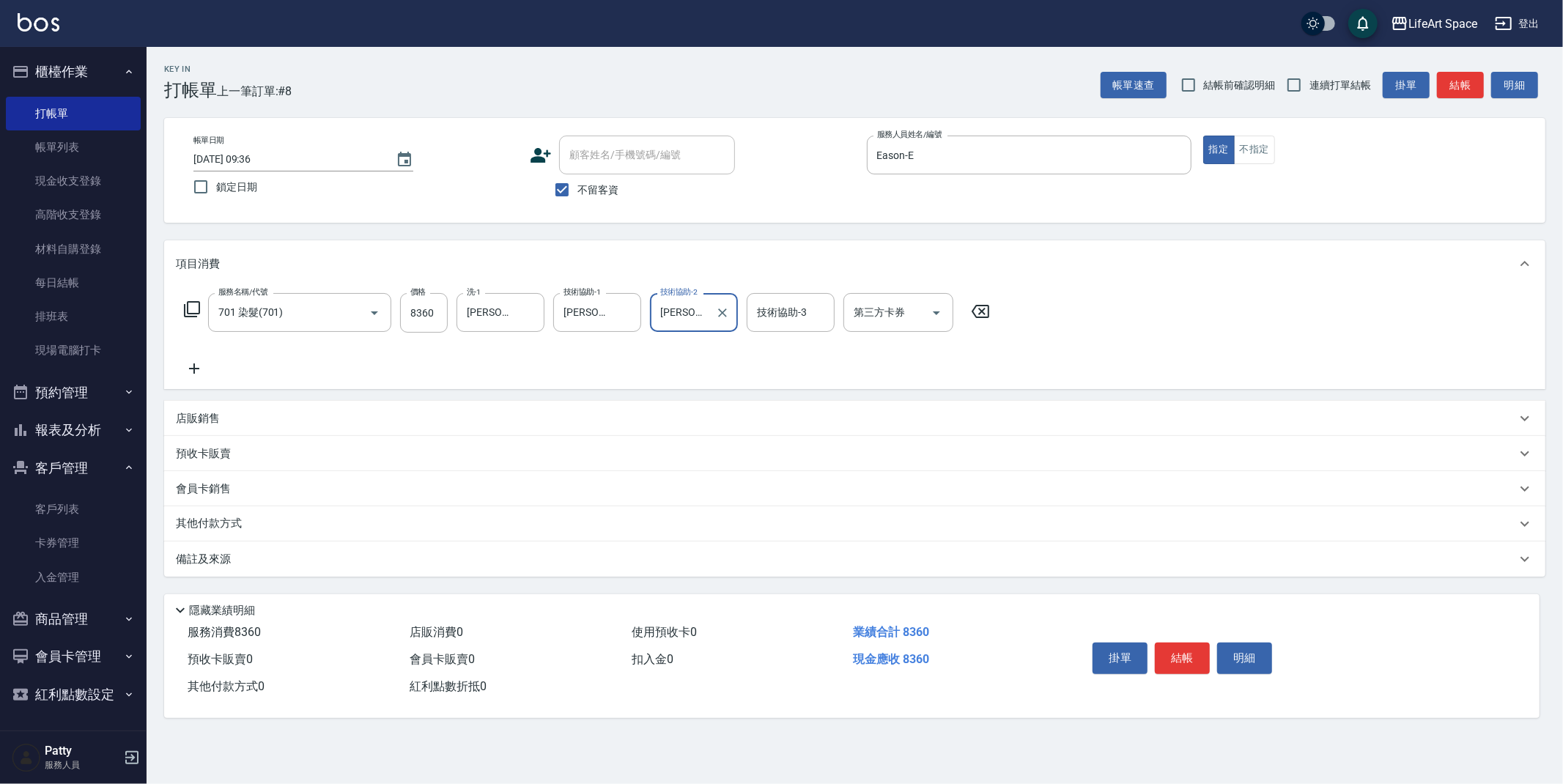
drag, startPoint x: 279, startPoint y: 555, endPoint x: 286, endPoint y: 559, distance: 8.1
click at [279, 555] on div "備註及來源" at bounding box center [846, 560] width 1340 height 15
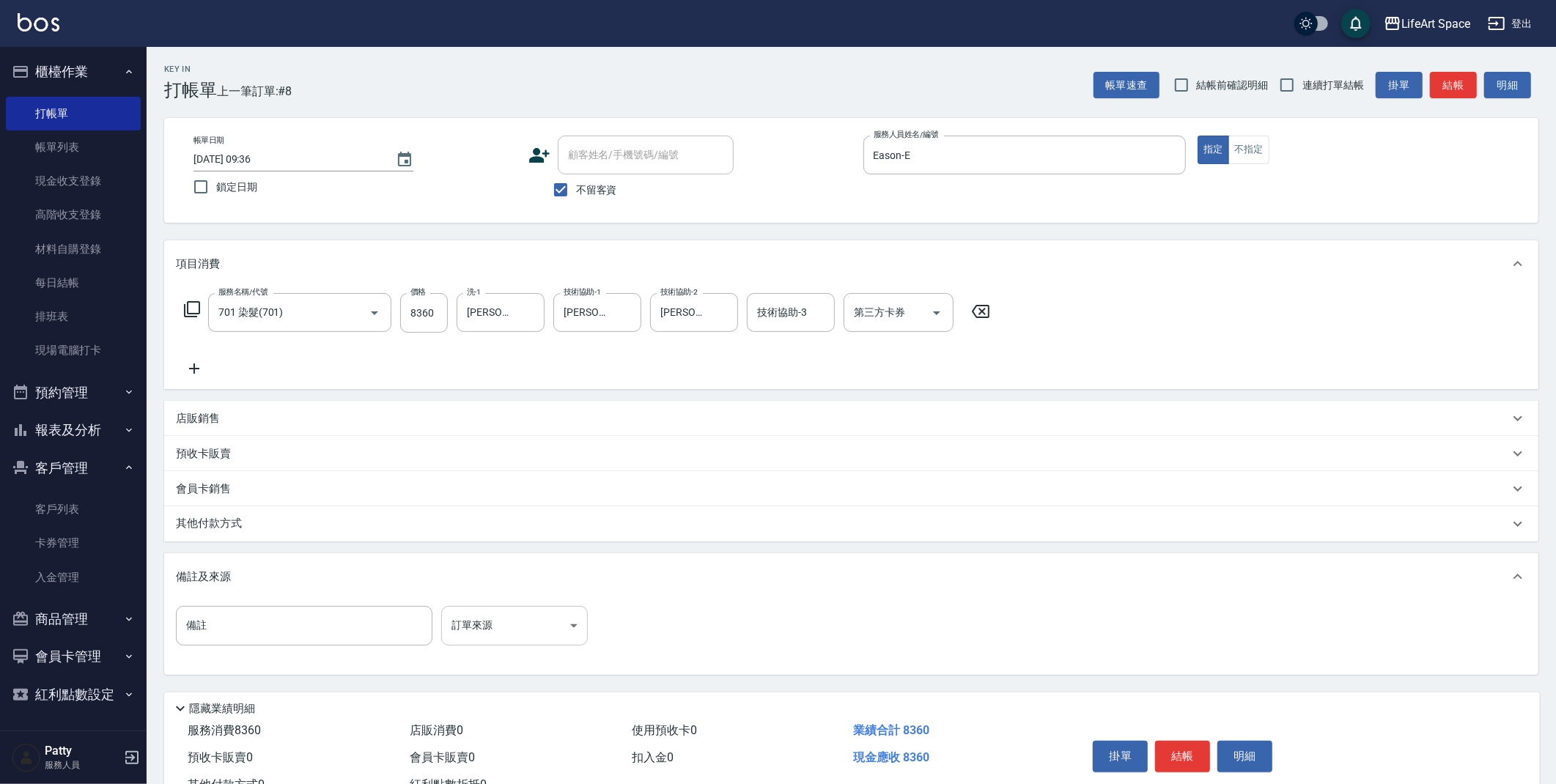
click at [480, 633] on body "LifeArt Space 登出 櫃檯作業 打帳單 帳單列表 現金收支登錄 高階收支登錄 材料自購登錄 每日結帳 排班表 現場電腦打卡 預約管理 預約管理 單…" at bounding box center [778, 417] width 1556 height 834
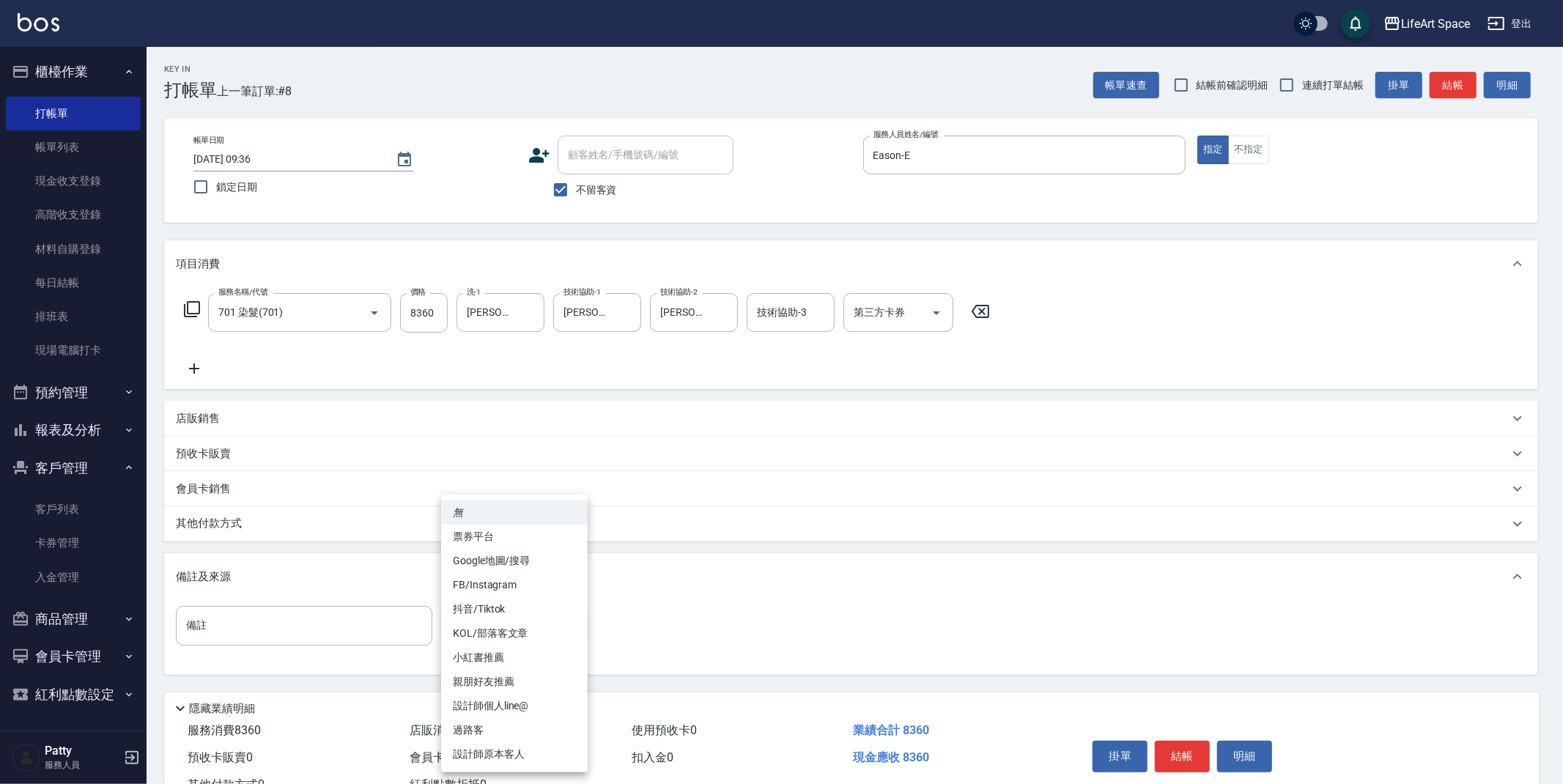
click at [512, 755] on li "設計師原本客人" at bounding box center [515, 754] width 147 height 24
type input "設計師原本客人"
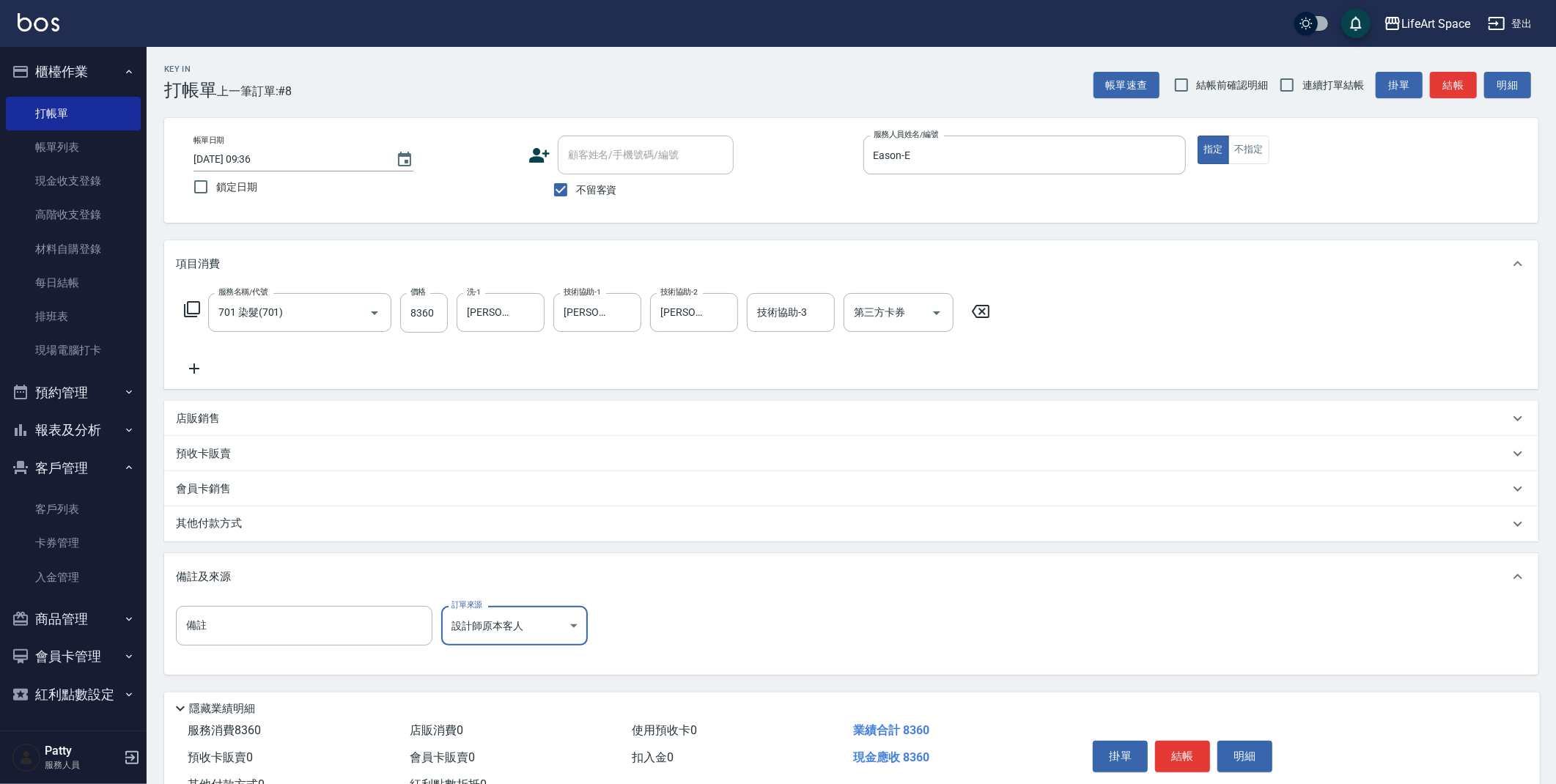
click at [219, 517] on p "其他付款方式" at bounding box center [213, 524] width 73 height 16
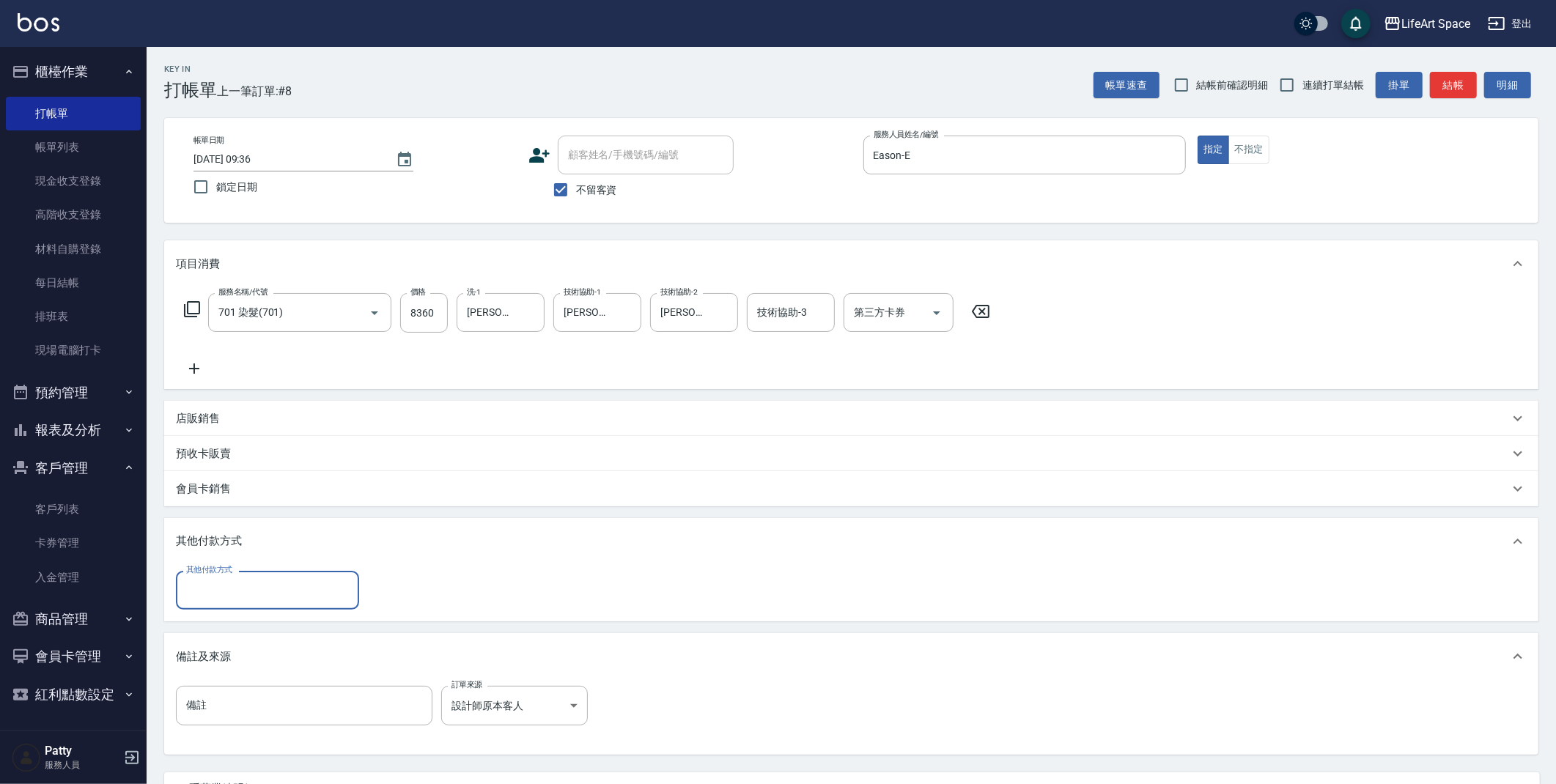
scroll to position [0, 0]
click at [236, 601] on input "其他付款方式" at bounding box center [268, 590] width 170 height 26
click at [226, 650] on span "Linepay" at bounding box center [268, 651] width 184 height 24
type input "Linepay"
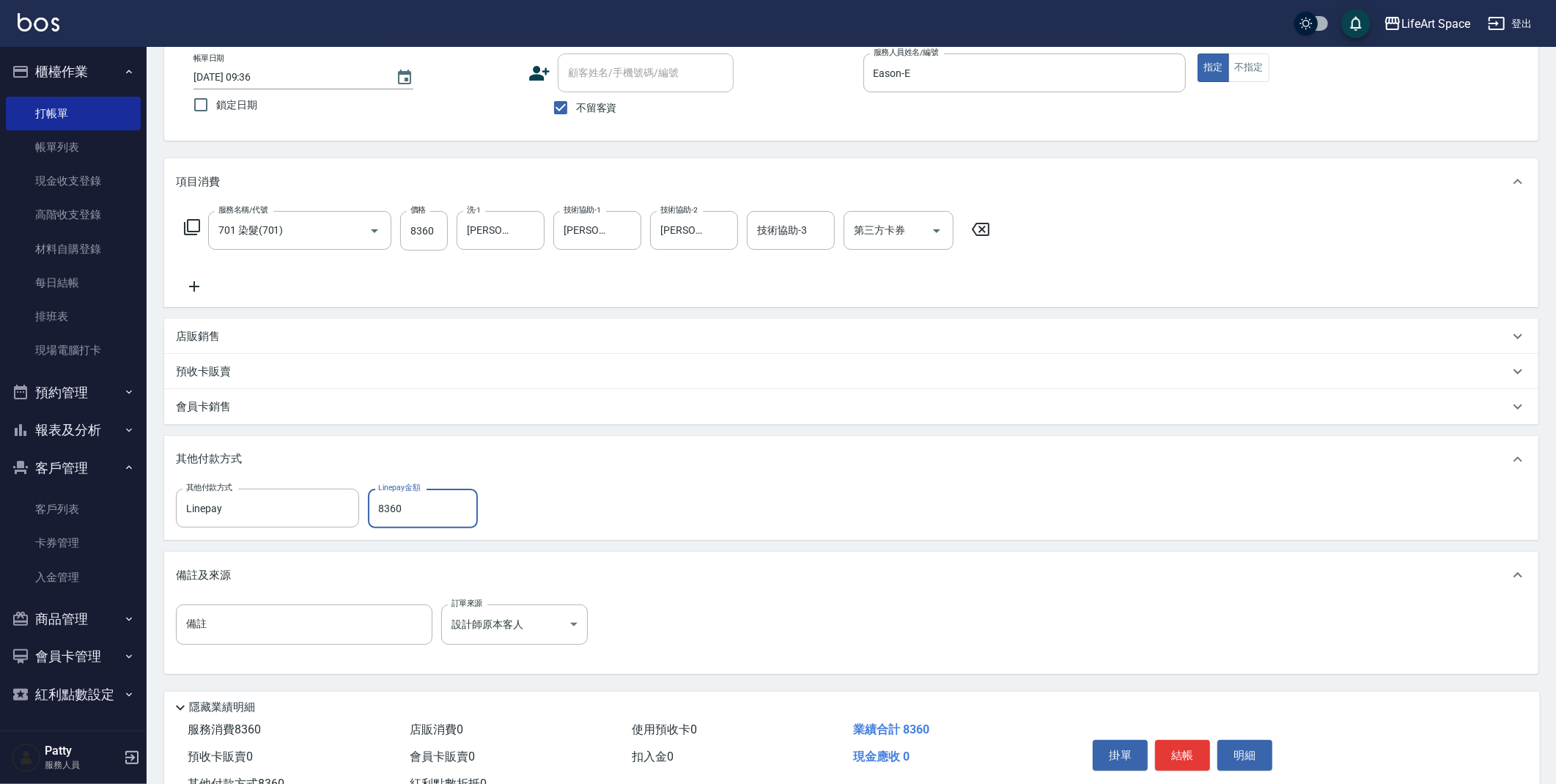
scroll to position [136, 0]
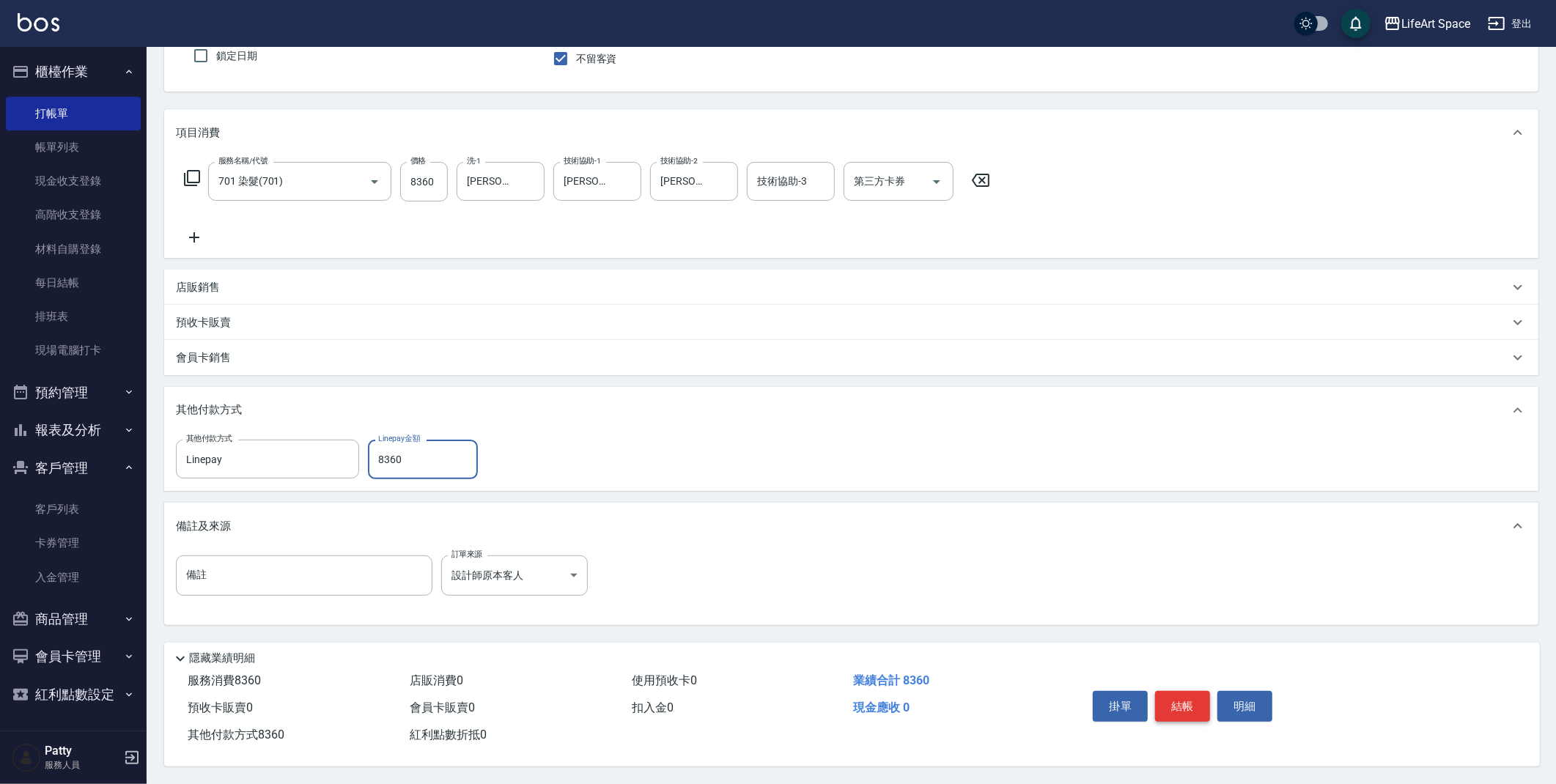
type input "8360"
click at [1186, 696] on button "結帳" at bounding box center [1183, 706] width 55 height 31
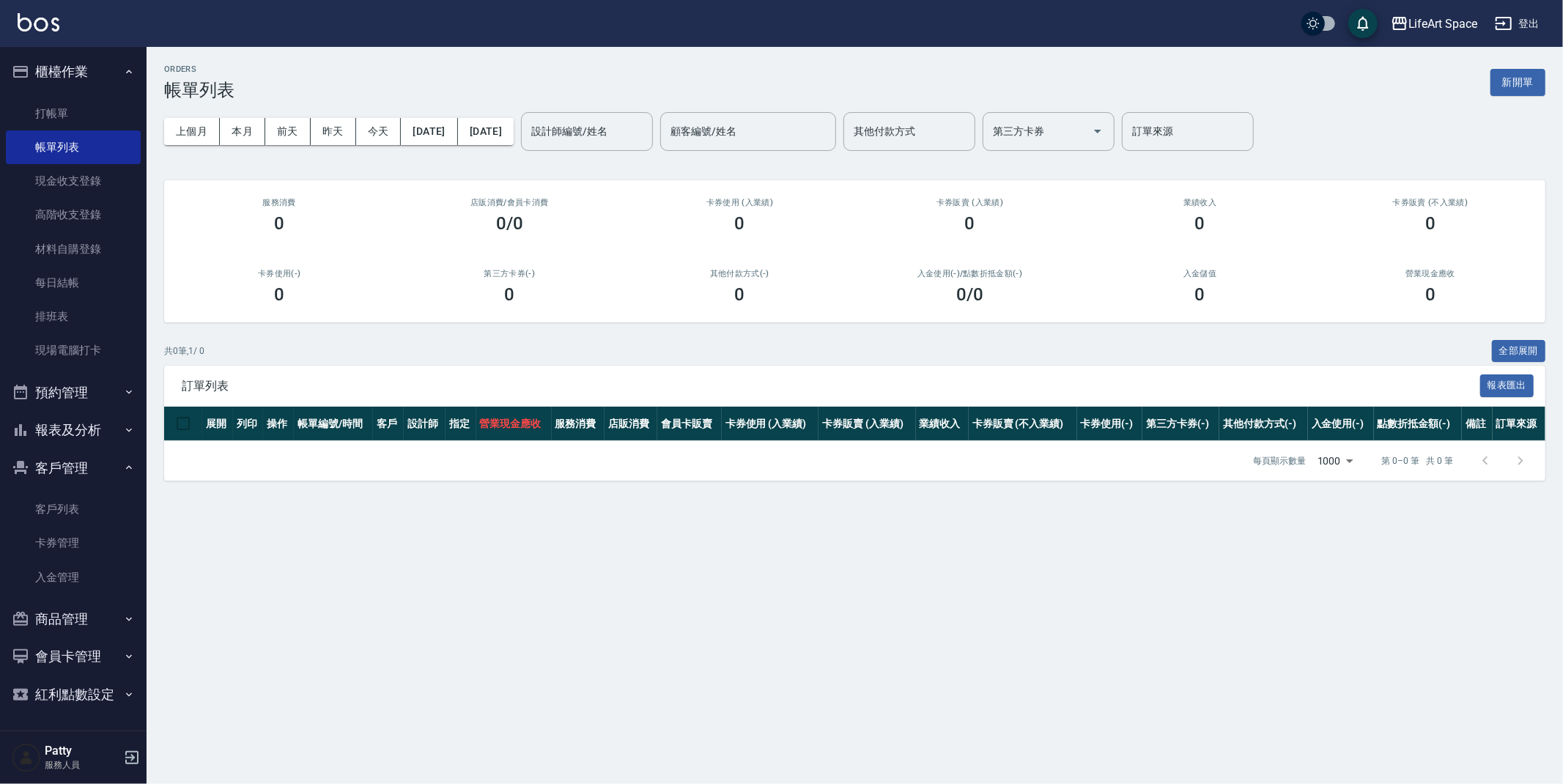
click at [1515, 93] on button "新開單" at bounding box center [1518, 83] width 55 height 28
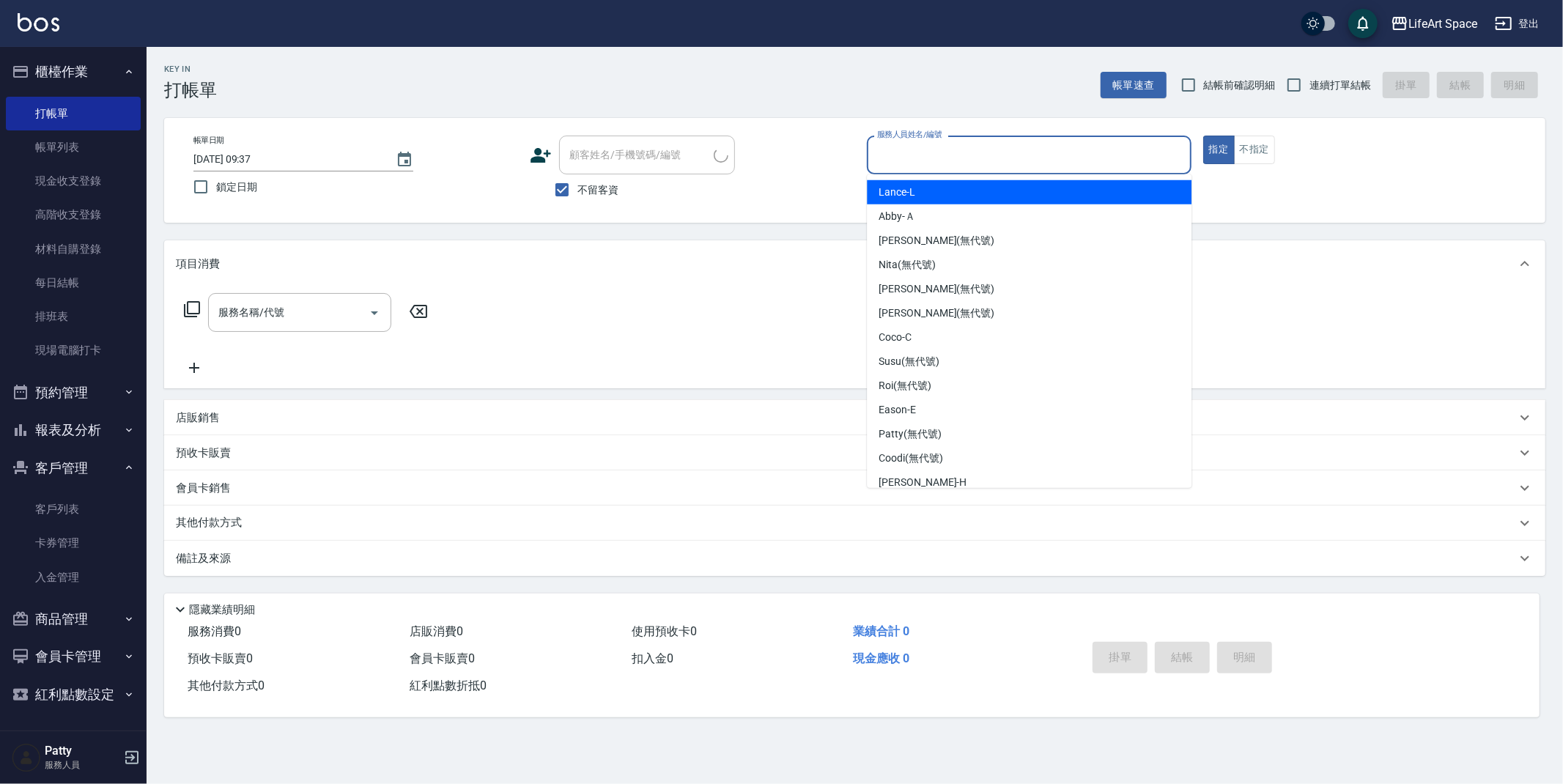
click at [960, 162] on input "服務人員姓名/編號" at bounding box center [1028, 154] width 311 height 26
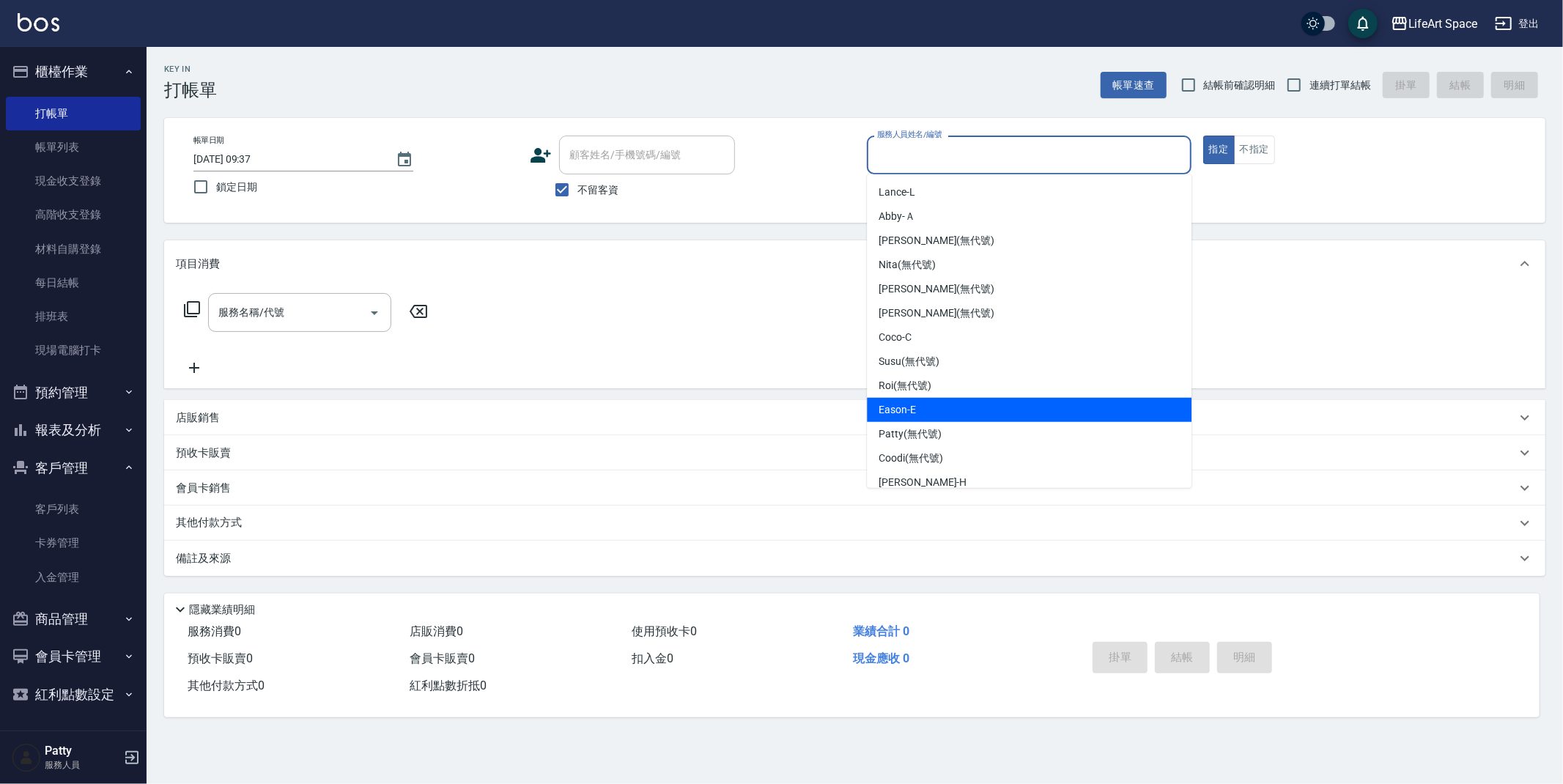
click at [927, 409] on div "Eason -E" at bounding box center [1028, 410] width 324 height 24
type input "Eason-E"
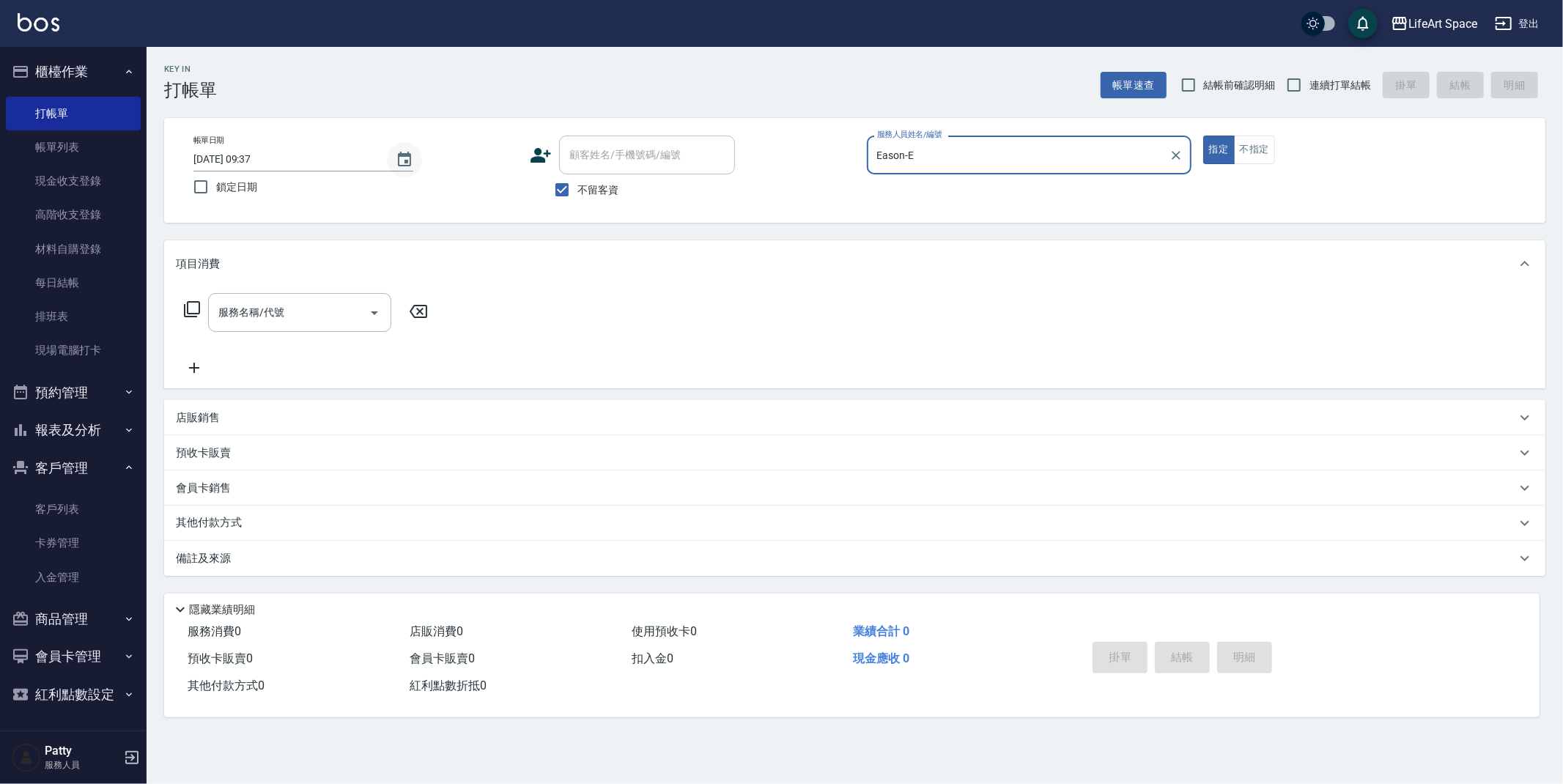
click at [404, 156] on icon "Choose date, selected date is 2025-08-22" at bounding box center [404, 159] width 18 height 18
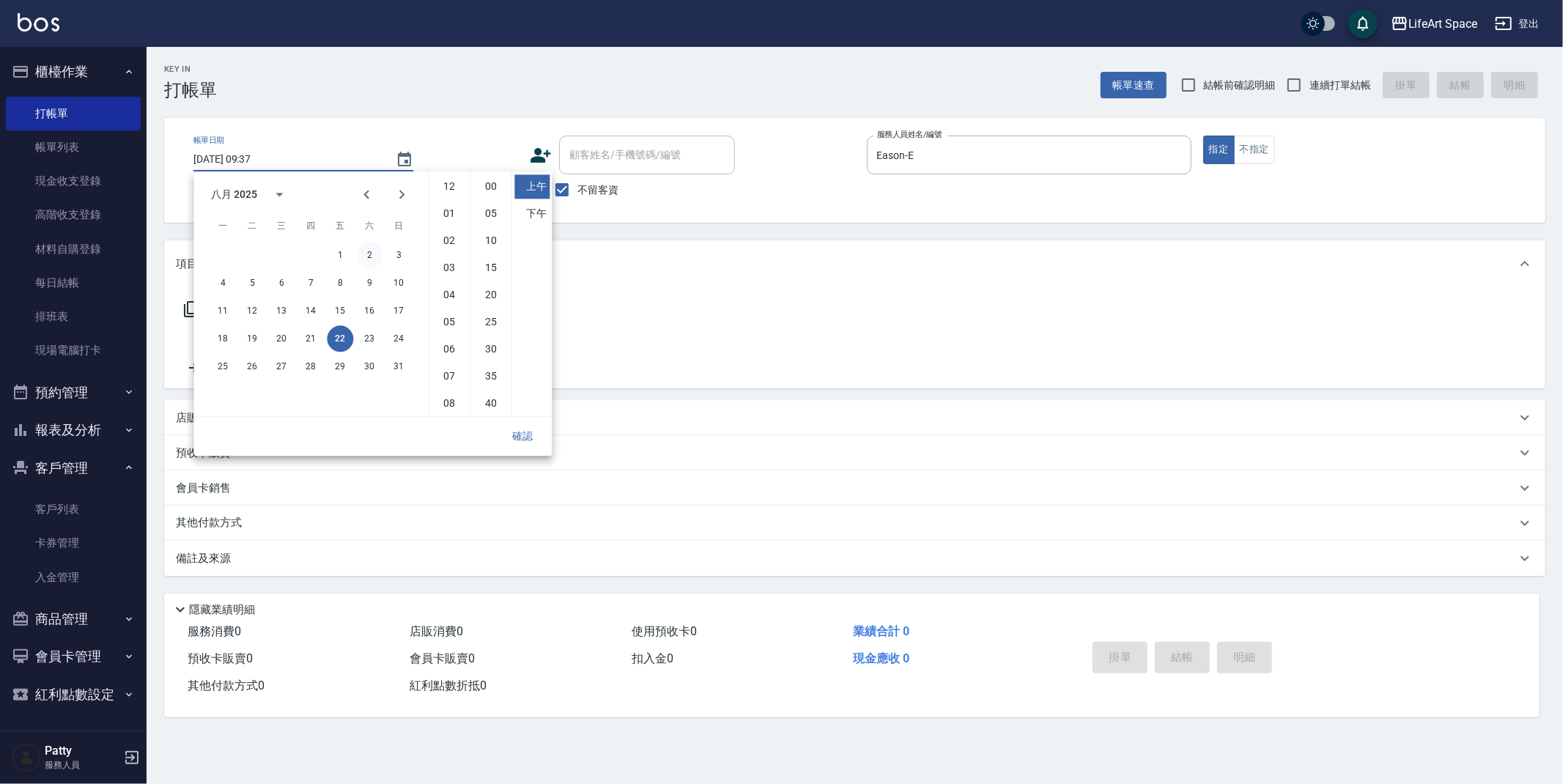
scroll to position [82, 0]
click at [314, 339] on button "21" at bounding box center [311, 339] width 27 height 27
type input "[DATE] 09:37"
drag, startPoint x: 516, startPoint y: 437, endPoint x: 448, endPoint y: 407, distance: 74.3
click at [516, 436] on button "確認" at bounding box center [522, 436] width 47 height 28
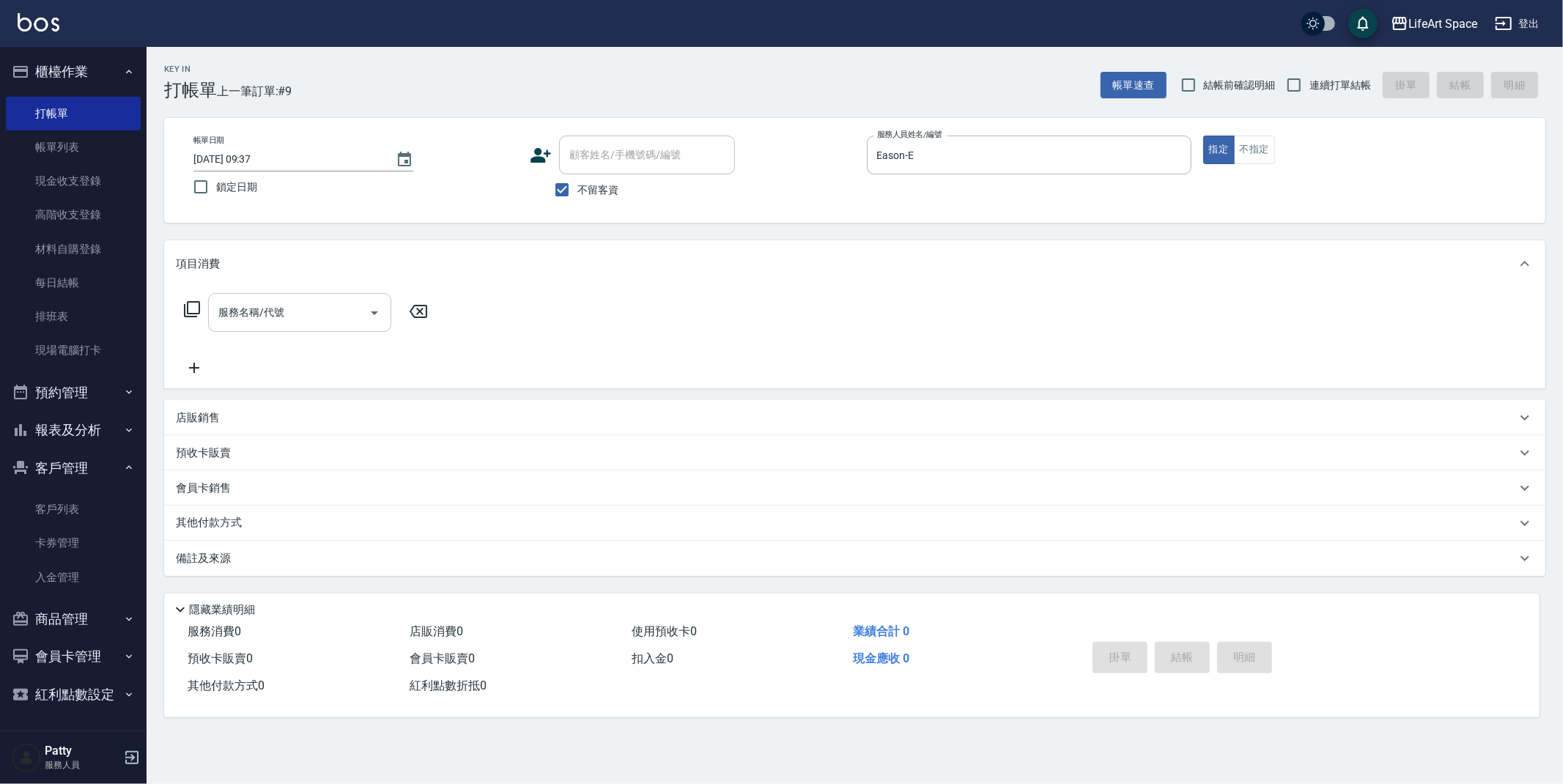
click at [297, 319] on input "服務名稱/代號" at bounding box center [288, 312] width 148 height 26
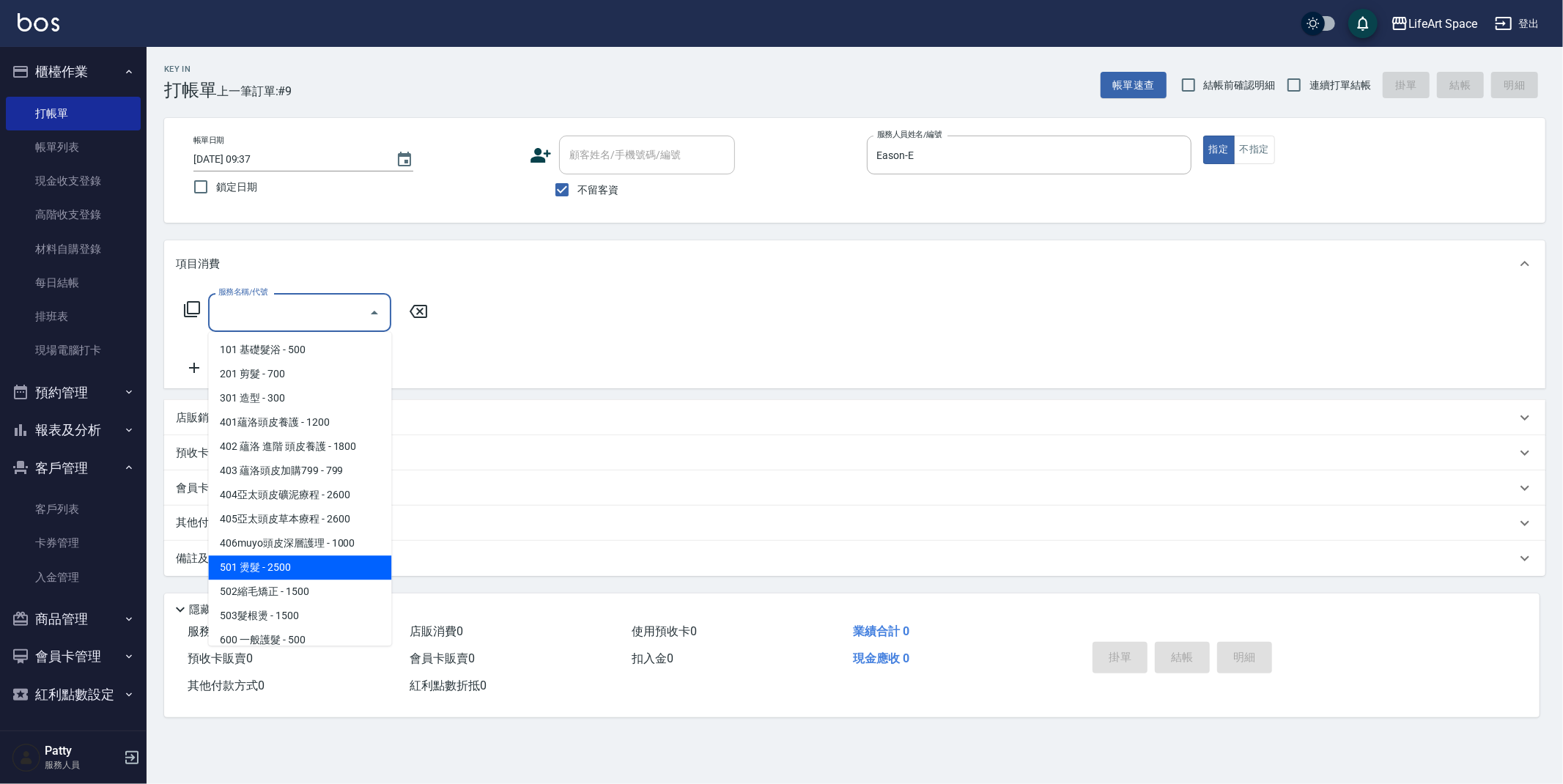
click at [296, 570] on span "501 燙髮 - 2500" at bounding box center [300, 567] width 183 height 24
type input "501 燙髮(501)"
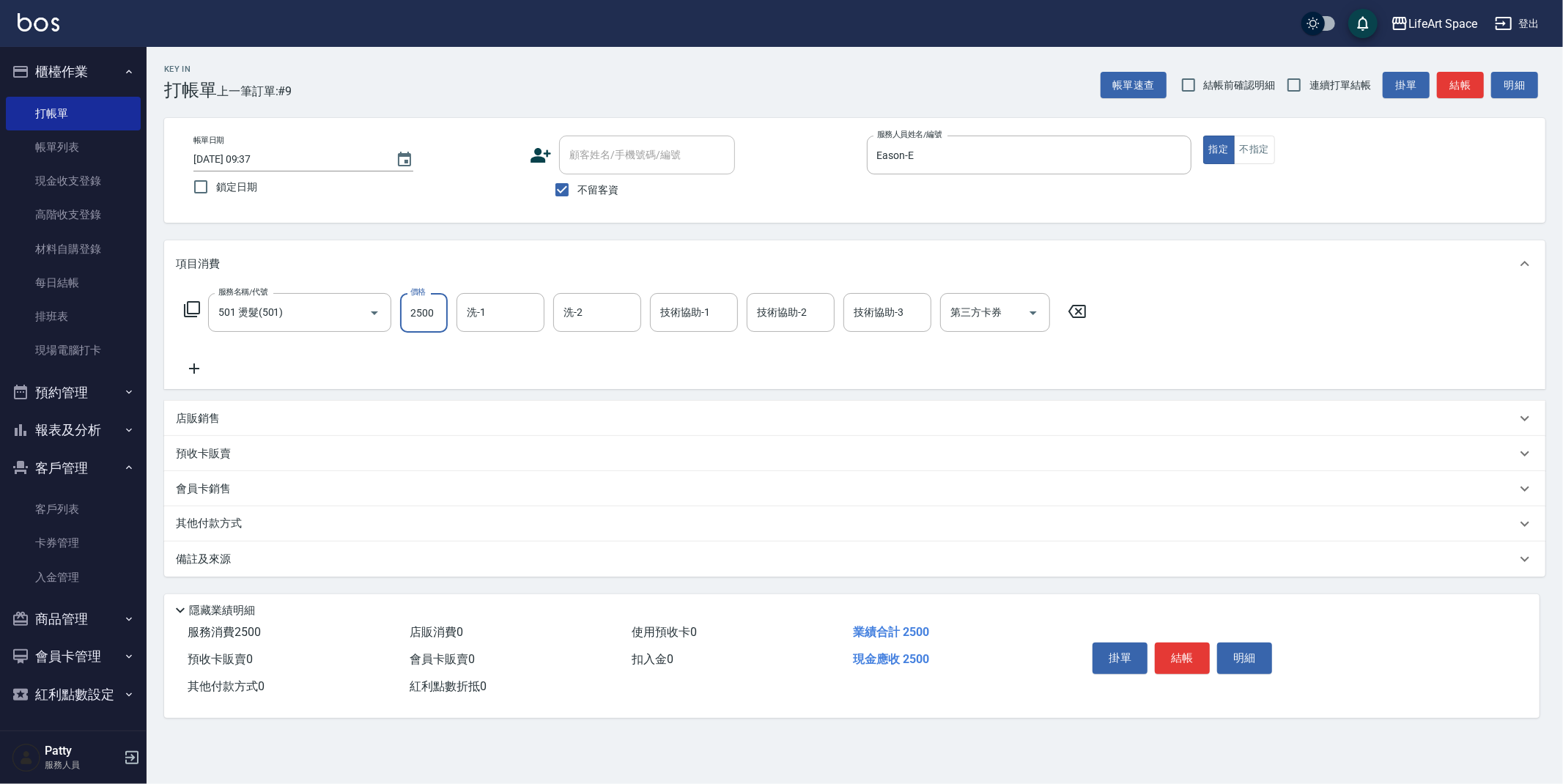
click at [445, 319] on input "2500" at bounding box center [424, 312] width 48 height 39
type input "3000"
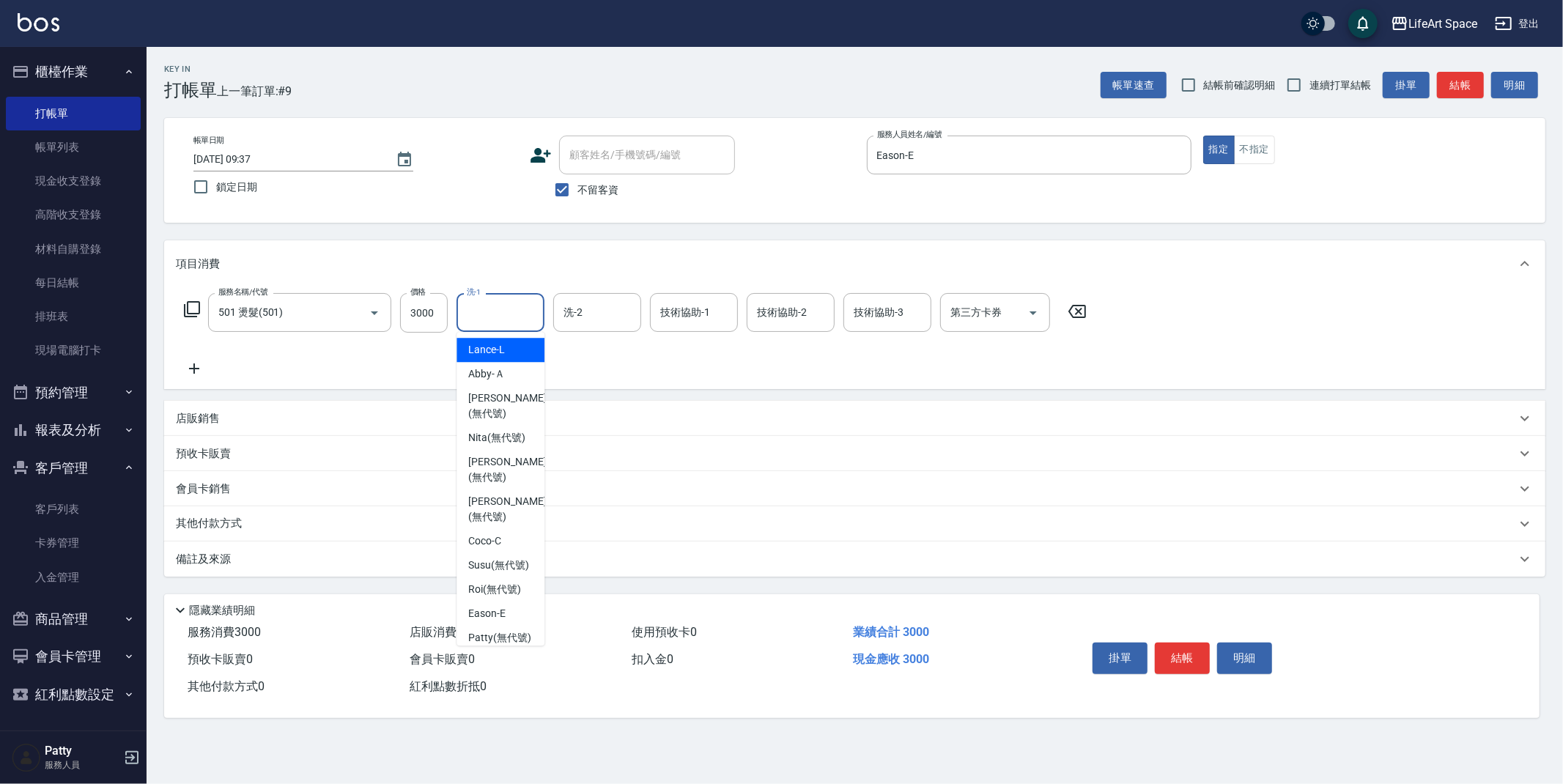
click at [493, 320] on input "洗-1" at bounding box center [500, 312] width 75 height 26
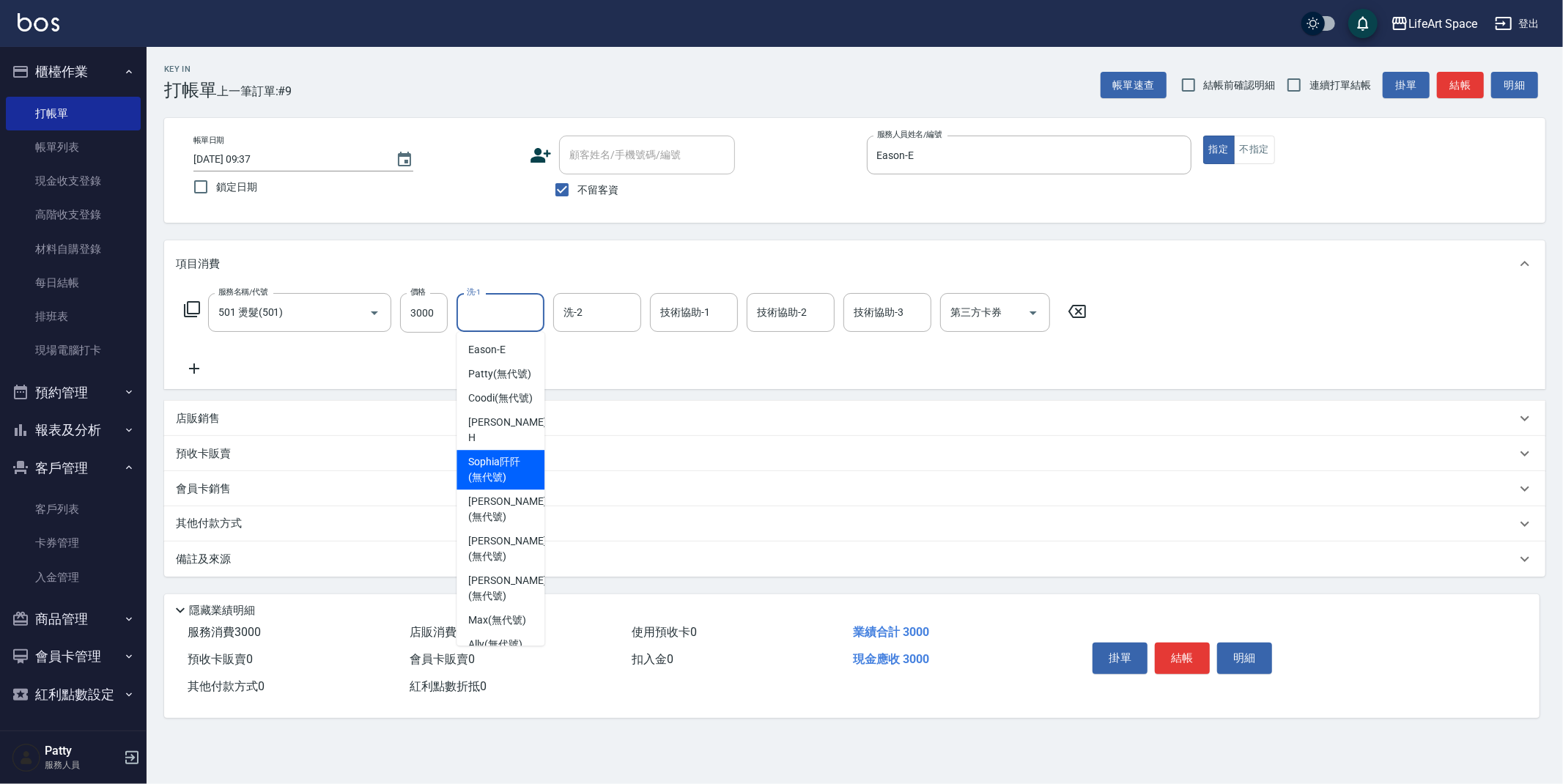
scroll to position [0, 0]
click at [509, 525] on span "[PERSON_NAME] (無代號)" at bounding box center [506, 509] width 78 height 31
type input "[PERSON_NAME](無代號)"
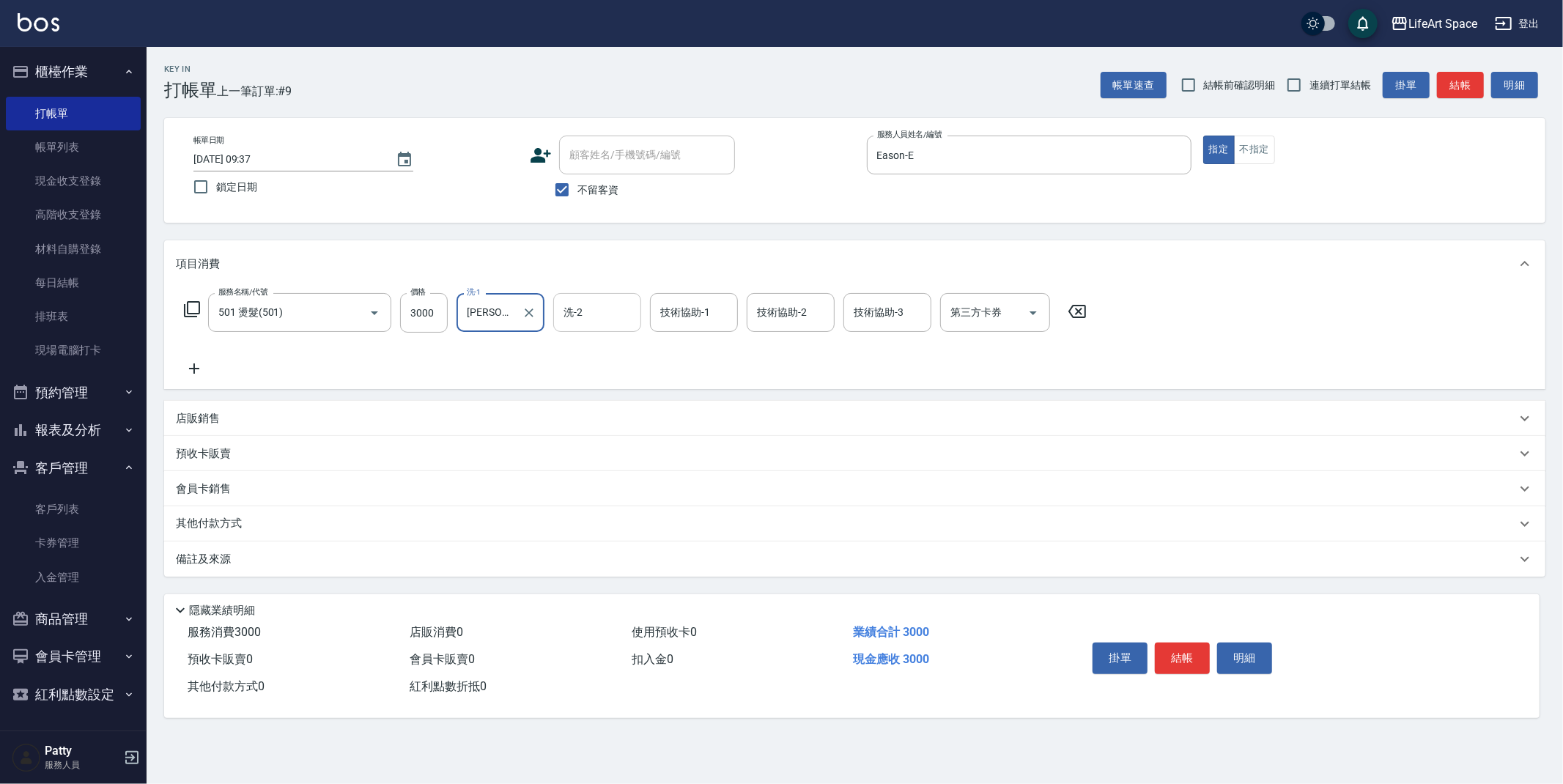
click at [611, 324] on input "洗-2" at bounding box center [597, 312] width 75 height 26
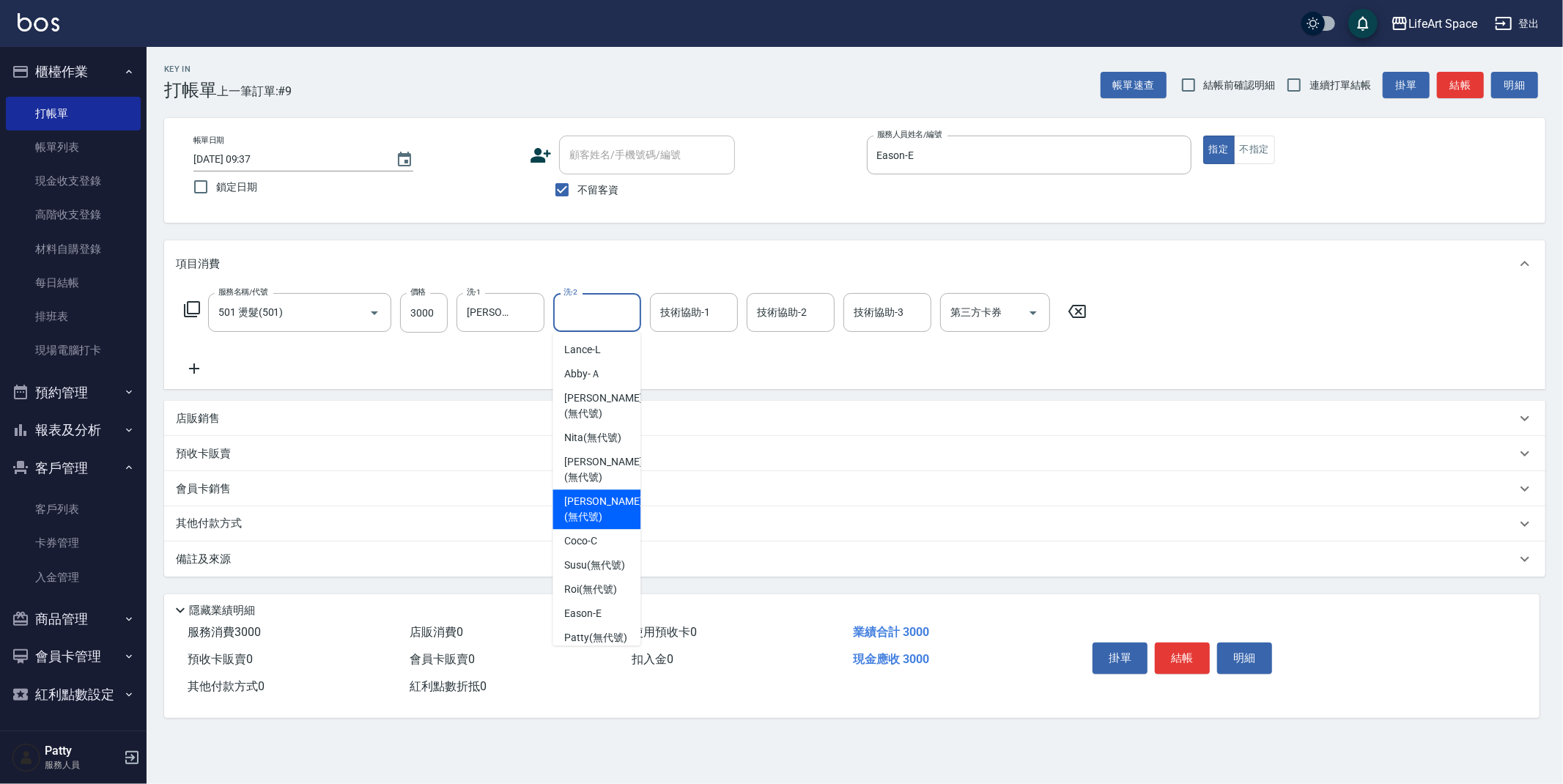
click at [606, 510] on span "[PERSON_NAME] (無代號)" at bounding box center [602, 509] width 78 height 31
type input "[PERSON_NAME](無代號)"
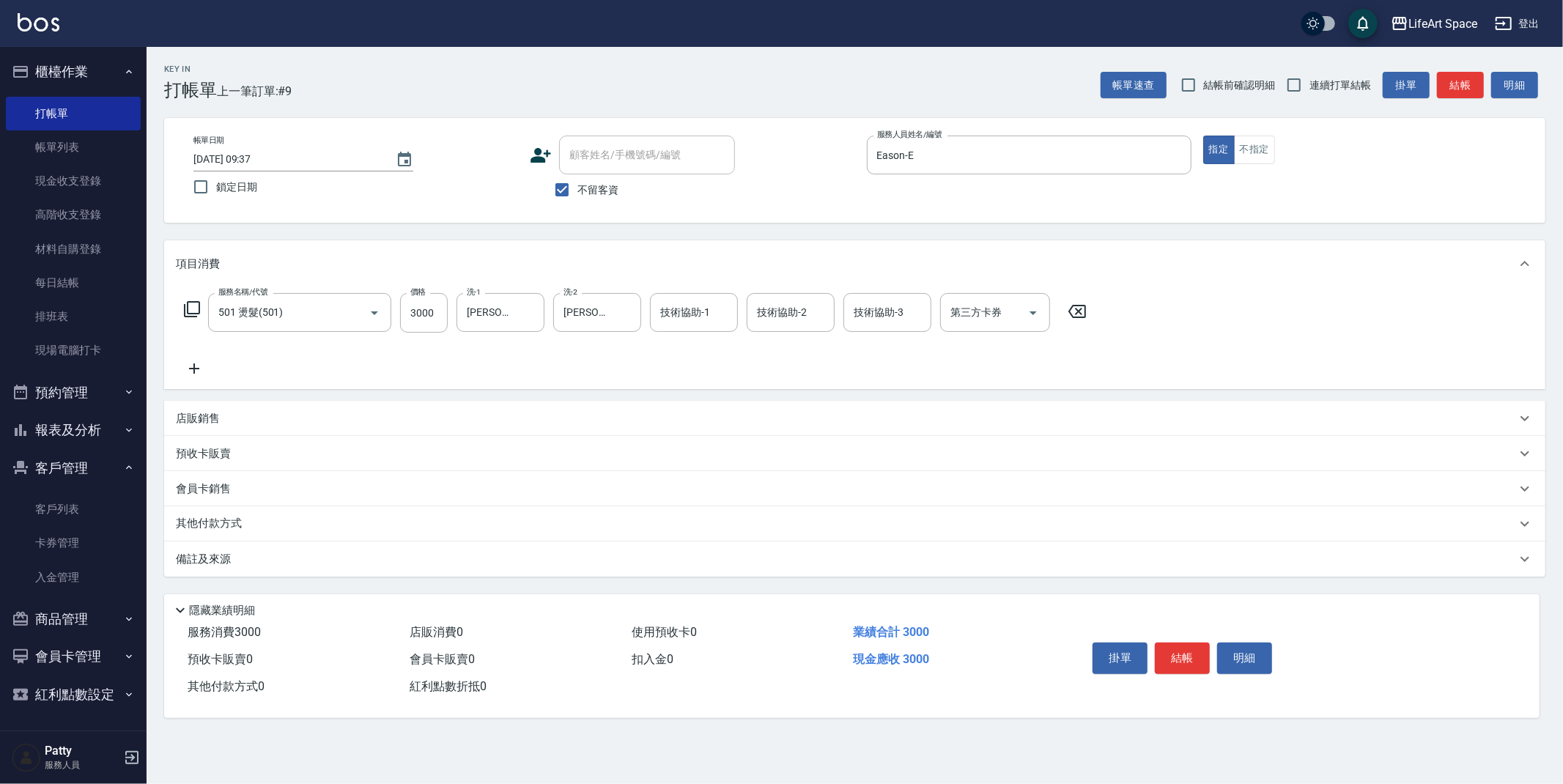
click at [388, 560] on div "備註及來源" at bounding box center [846, 560] width 1340 height 15
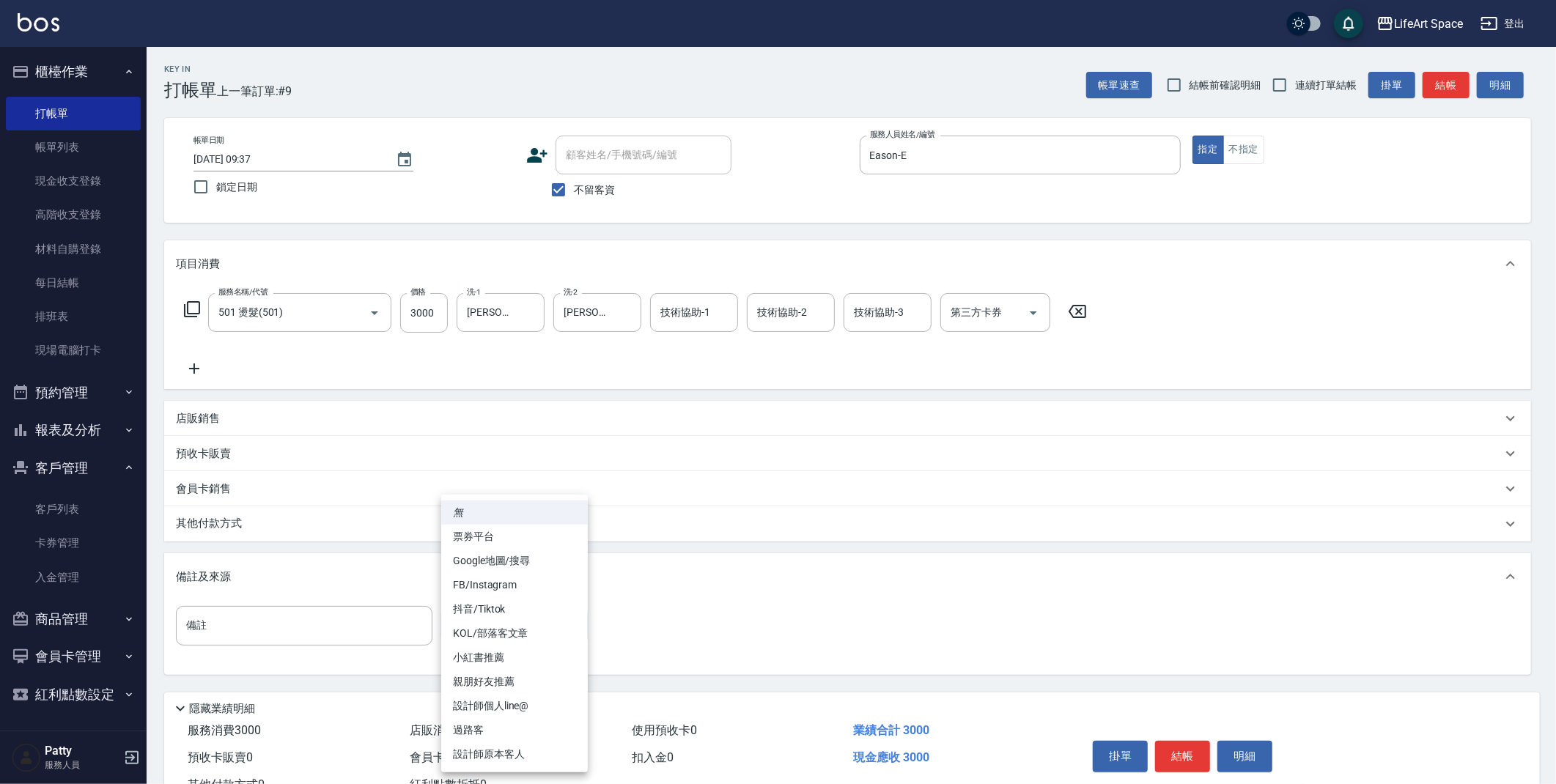
click at [481, 620] on body "LifeArt Space 登出 櫃檯作業 打帳單 帳單列表 現金收支登錄 高階收支登錄 材料自購登錄 每日結帳 排班表 現場電腦打卡 預約管理 預約管理 單…" at bounding box center [778, 417] width 1556 height 834
click at [511, 753] on li "設計師原本客人" at bounding box center [515, 754] width 147 height 24
type input "設計師原本客人"
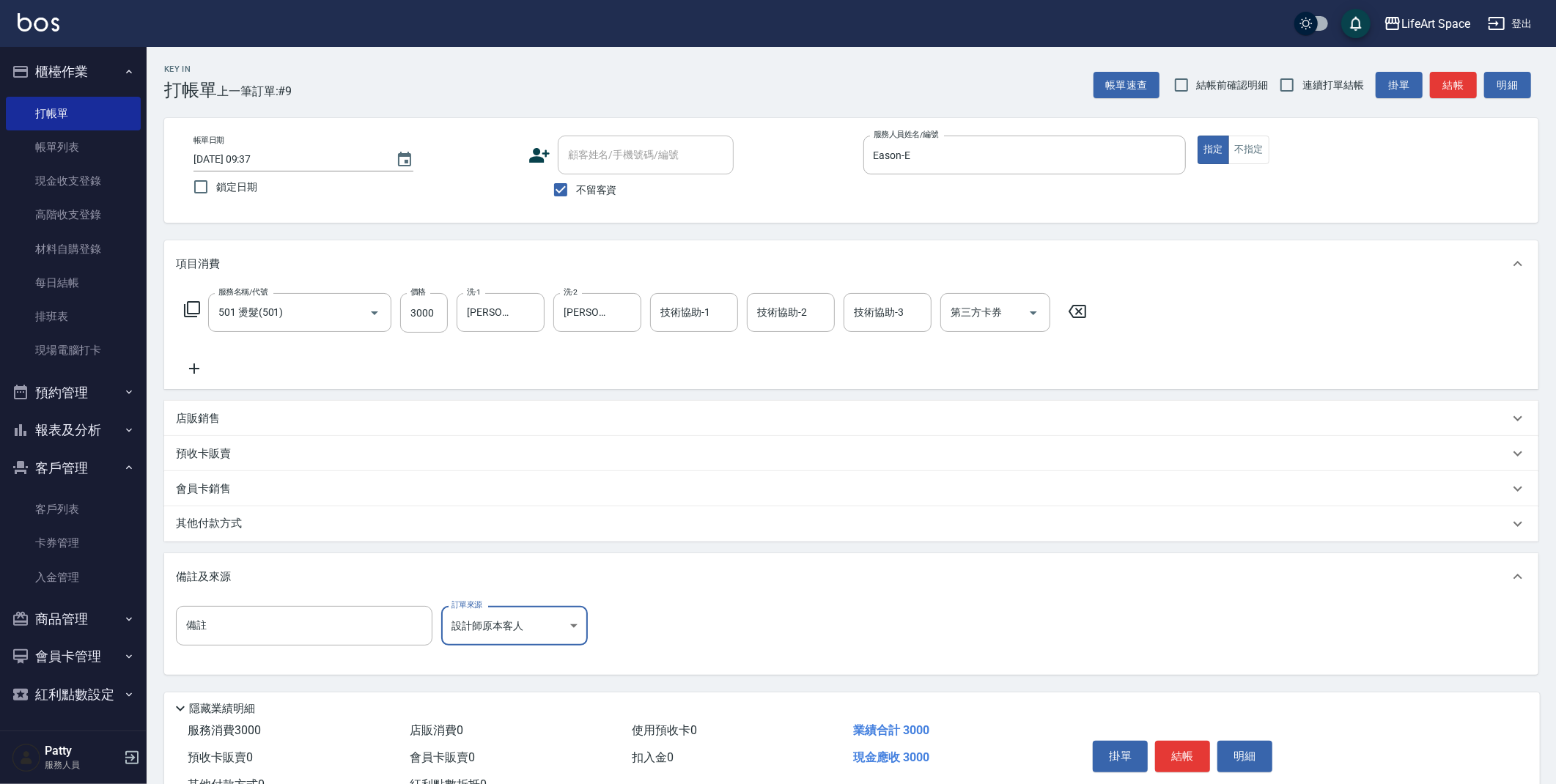
click at [1186, 761] on button "結帳" at bounding box center [1183, 756] width 55 height 31
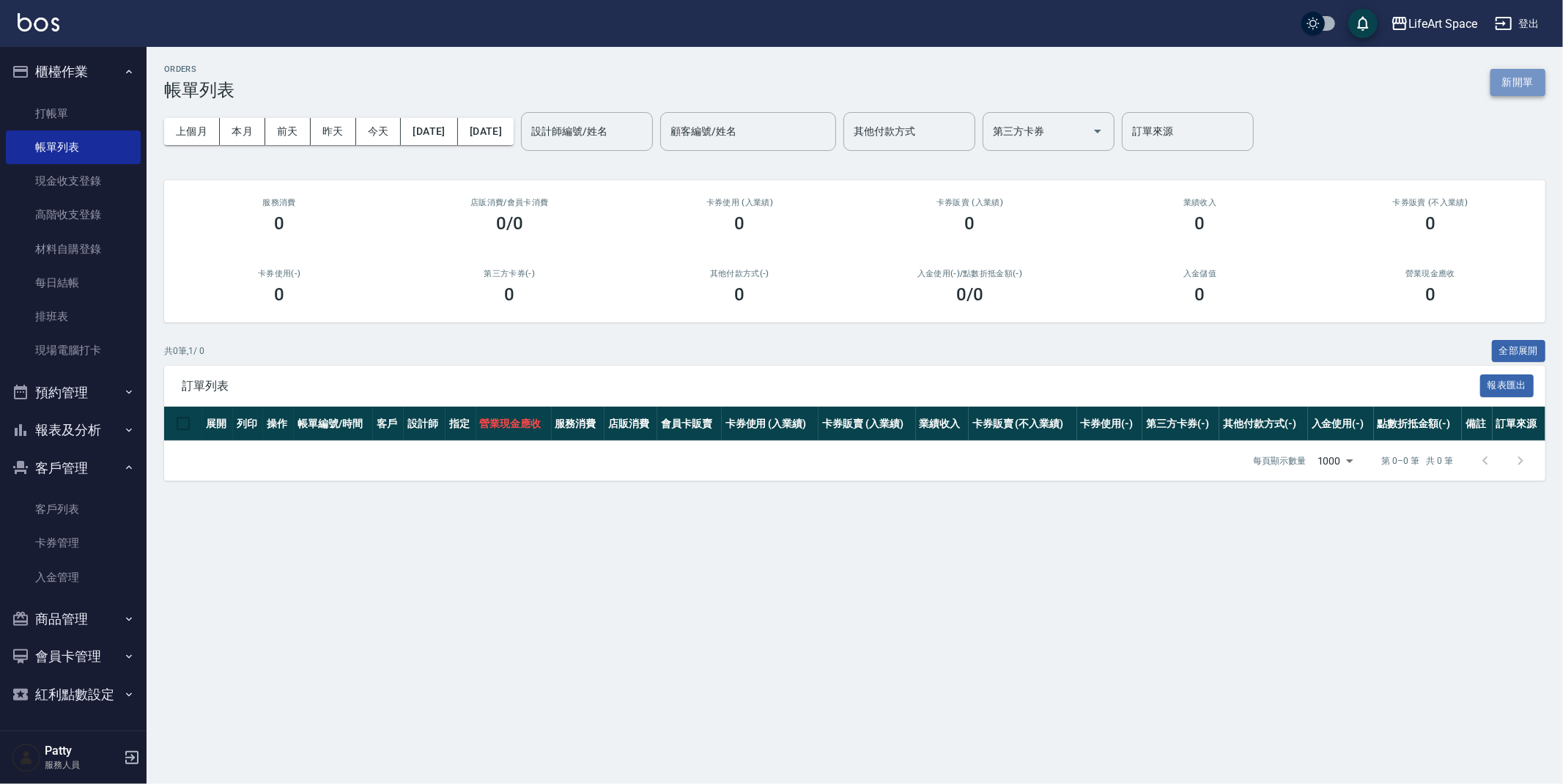
click at [1526, 83] on button "新開單" at bounding box center [1518, 83] width 55 height 28
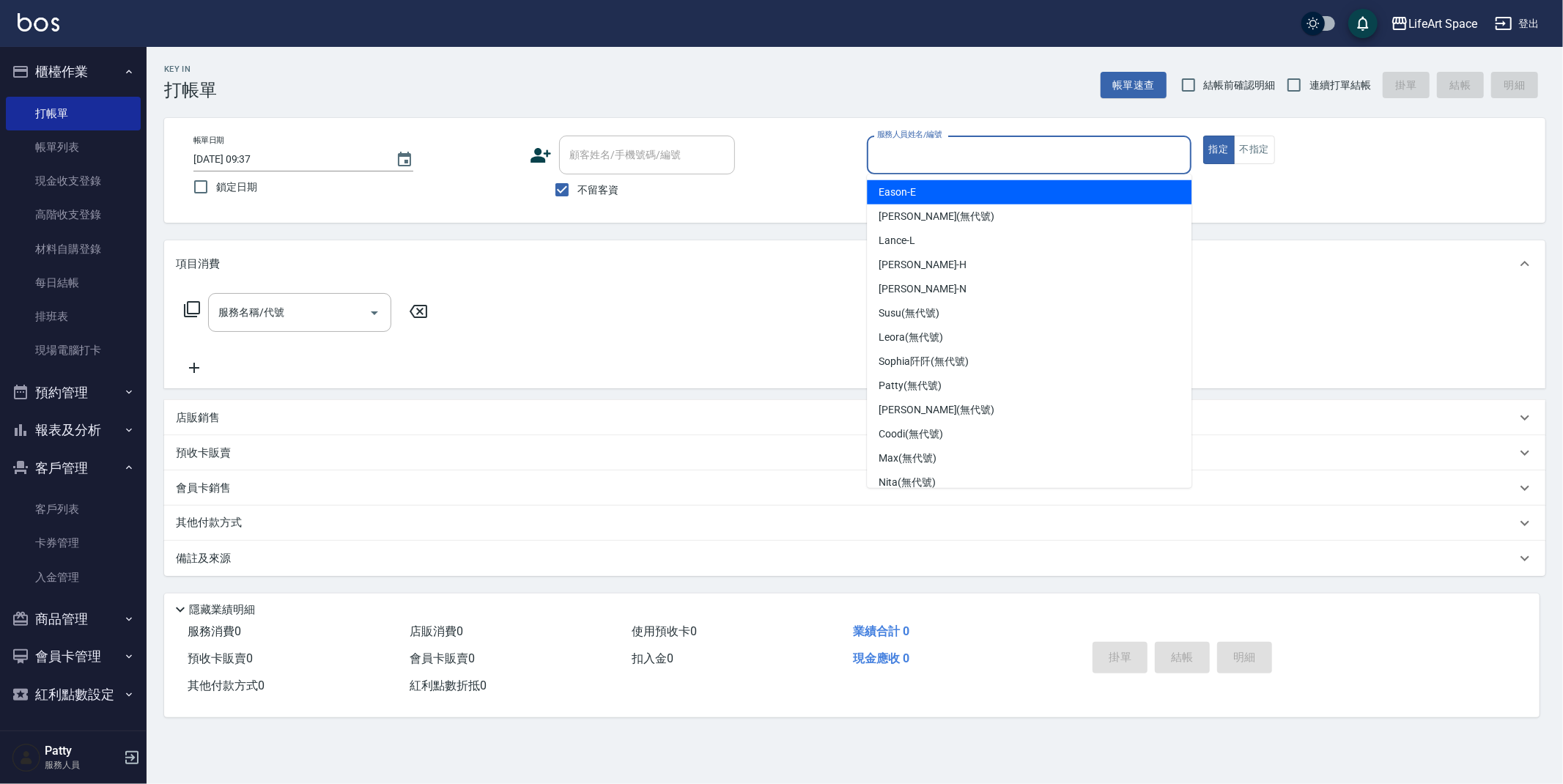
click at [1117, 163] on input "服務人員姓名/編號" at bounding box center [1028, 154] width 311 height 26
click at [923, 197] on div "Eason -E" at bounding box center [1028, 192] width 324 height 24
type input "Eason-E"
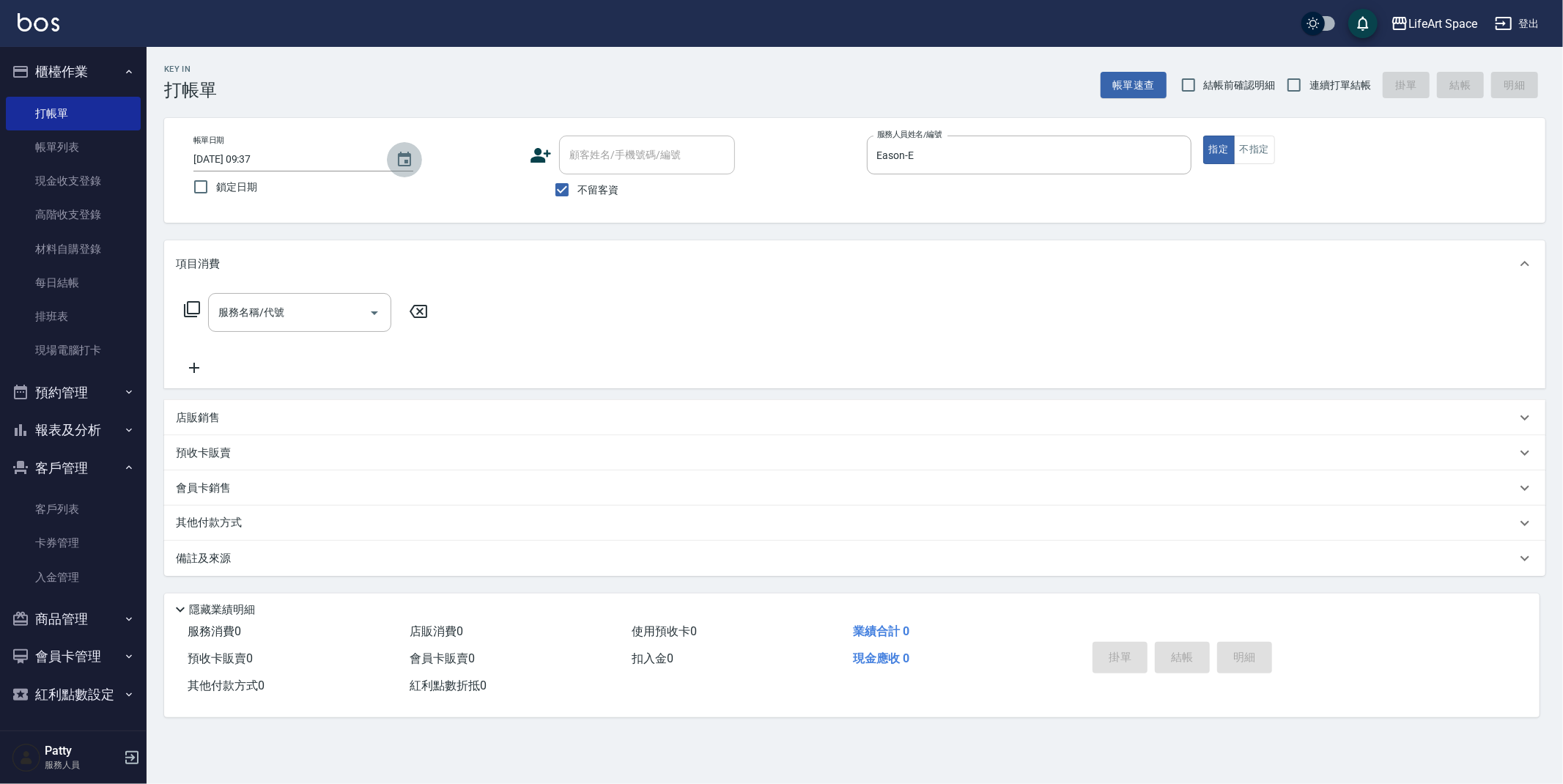
drag, startPoint x: 404, startPoint y: 162, endPoint x: 401, endPoint y: 169, distance: 7.6
click at [404, 161] on icon "Choose date, selected date is 2025-08-22" at bounding box center [404, 159] width 18 height 18
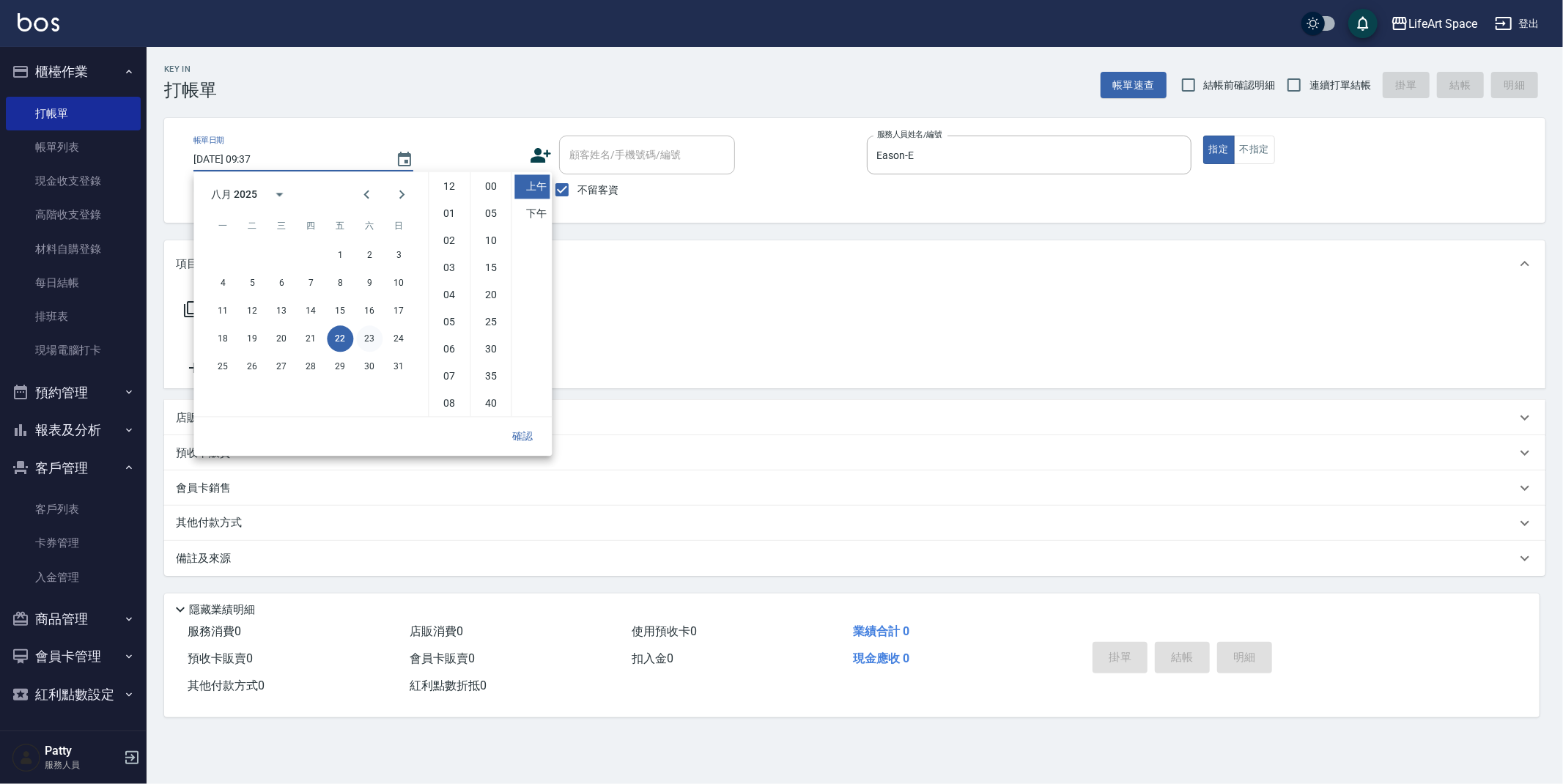
scroll to position [82, 0]
click at [314, 337] on button "21" at bounding box center [311, 339] width 27 height 27
type input "[DATE] 09:37"
click at [521, 438] on button "確認" at bounding box center [522, 436] width 47 height 28
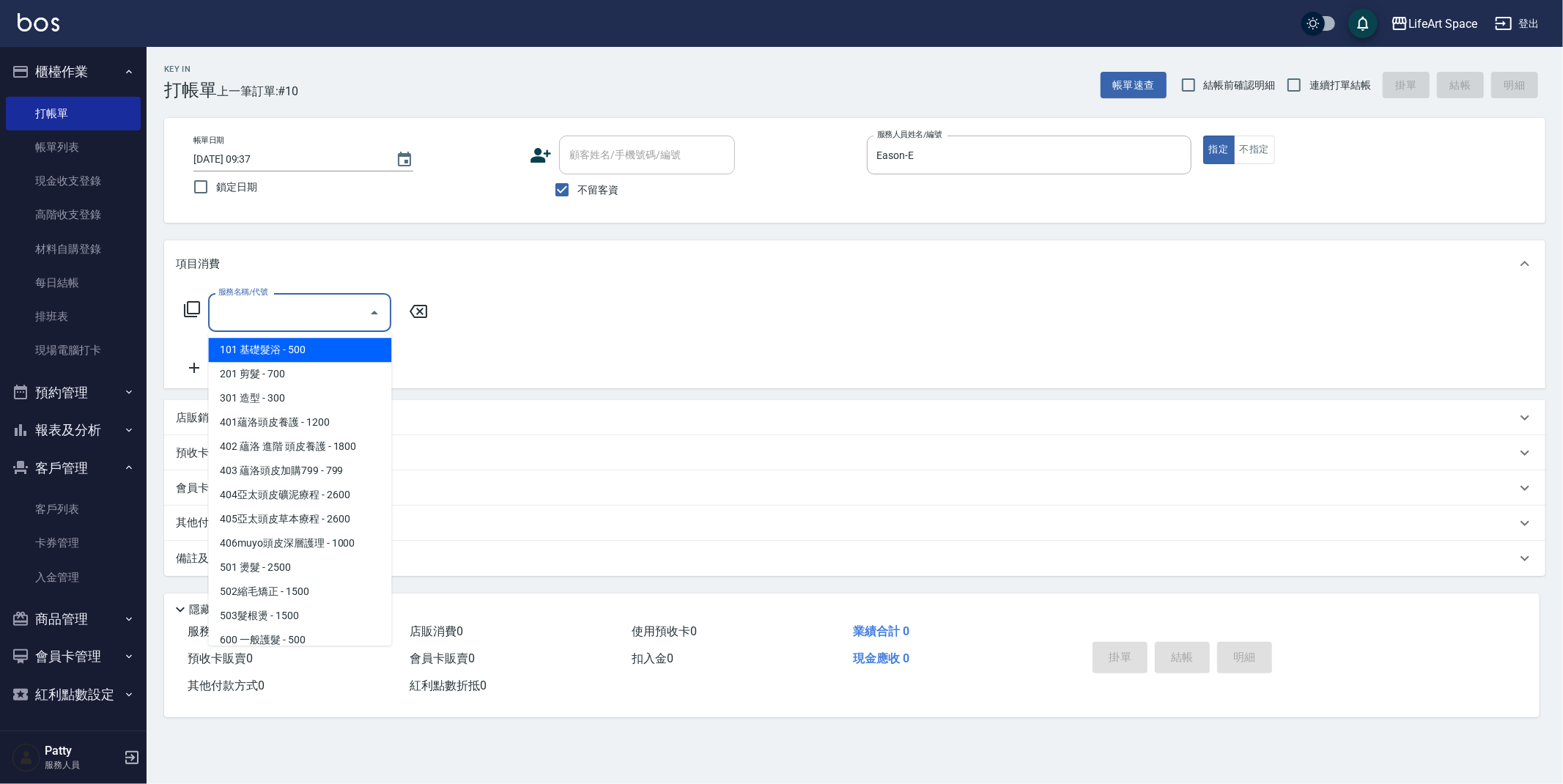
drag, startPoint x: 264, startPoint y: 313, endPoint x: 264, endPoint y: 463, distance: 150.0
click at [264, 313] on div "服務名稱/代號 服務名稱/代號" at bounding box center [300, 312] width 183 height 39
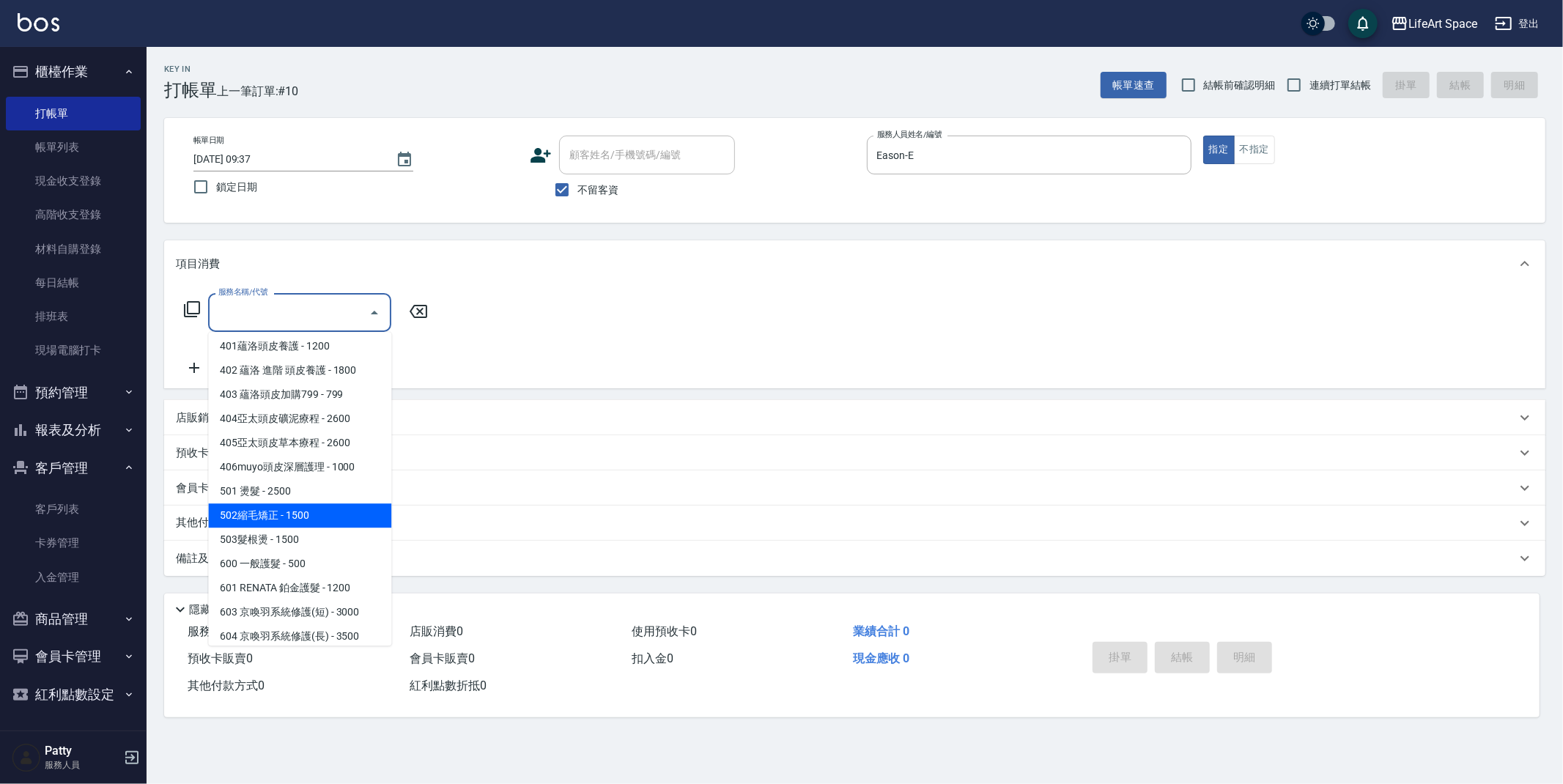
scroll to position [229, 0]
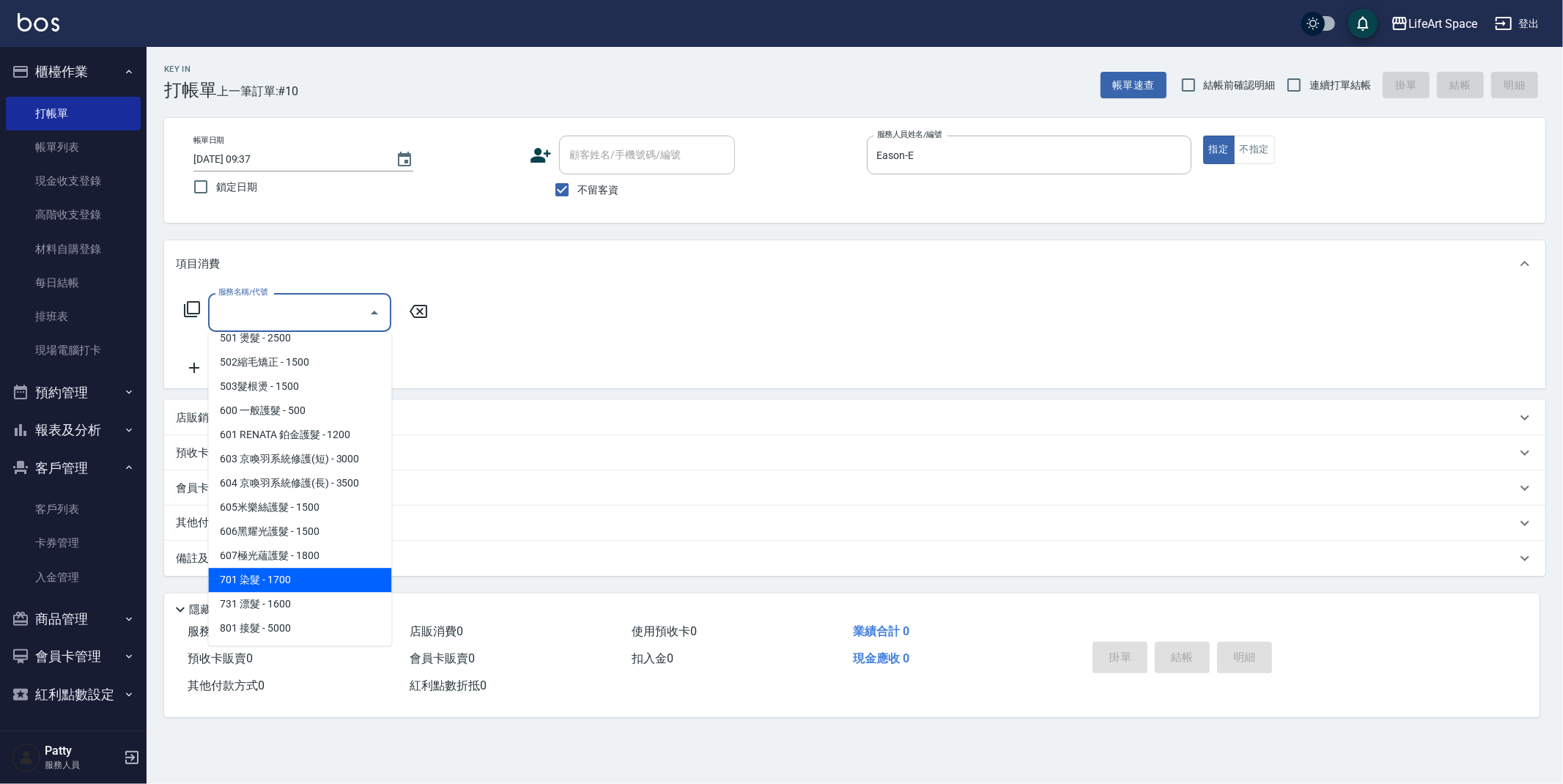
click at [279, 585] on span "701 染髮 - 1700" at bounding box center [300, 580] width 183 height 24
type input "701 染髮(701)"
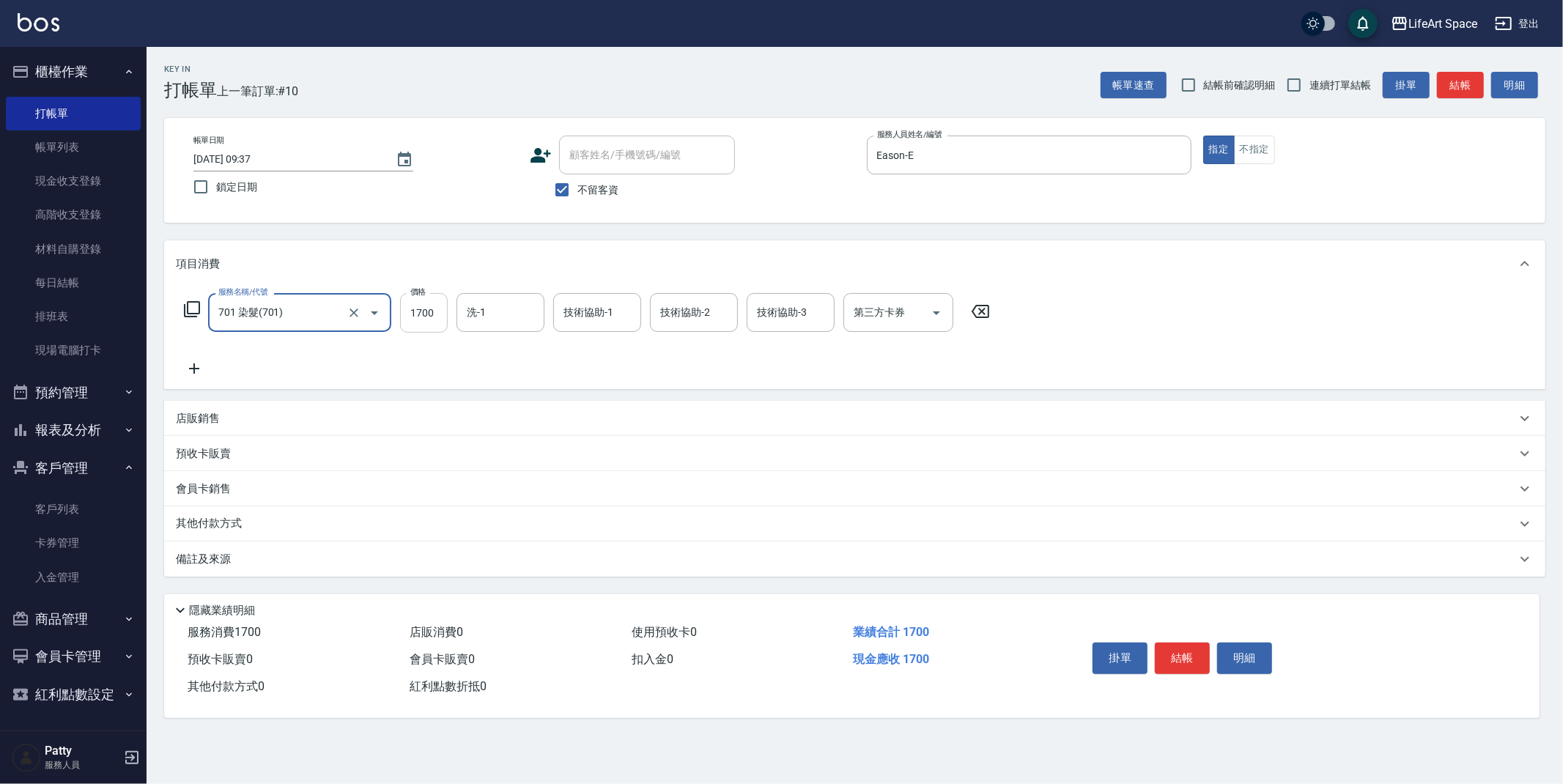
click at [435, 317] on input "1700" at bounding box center [424, 312] width 48 height 39
type input "2600"
click at [490, 316] on input "洗-1" at bounding box center [500, 312] width 75 height 26
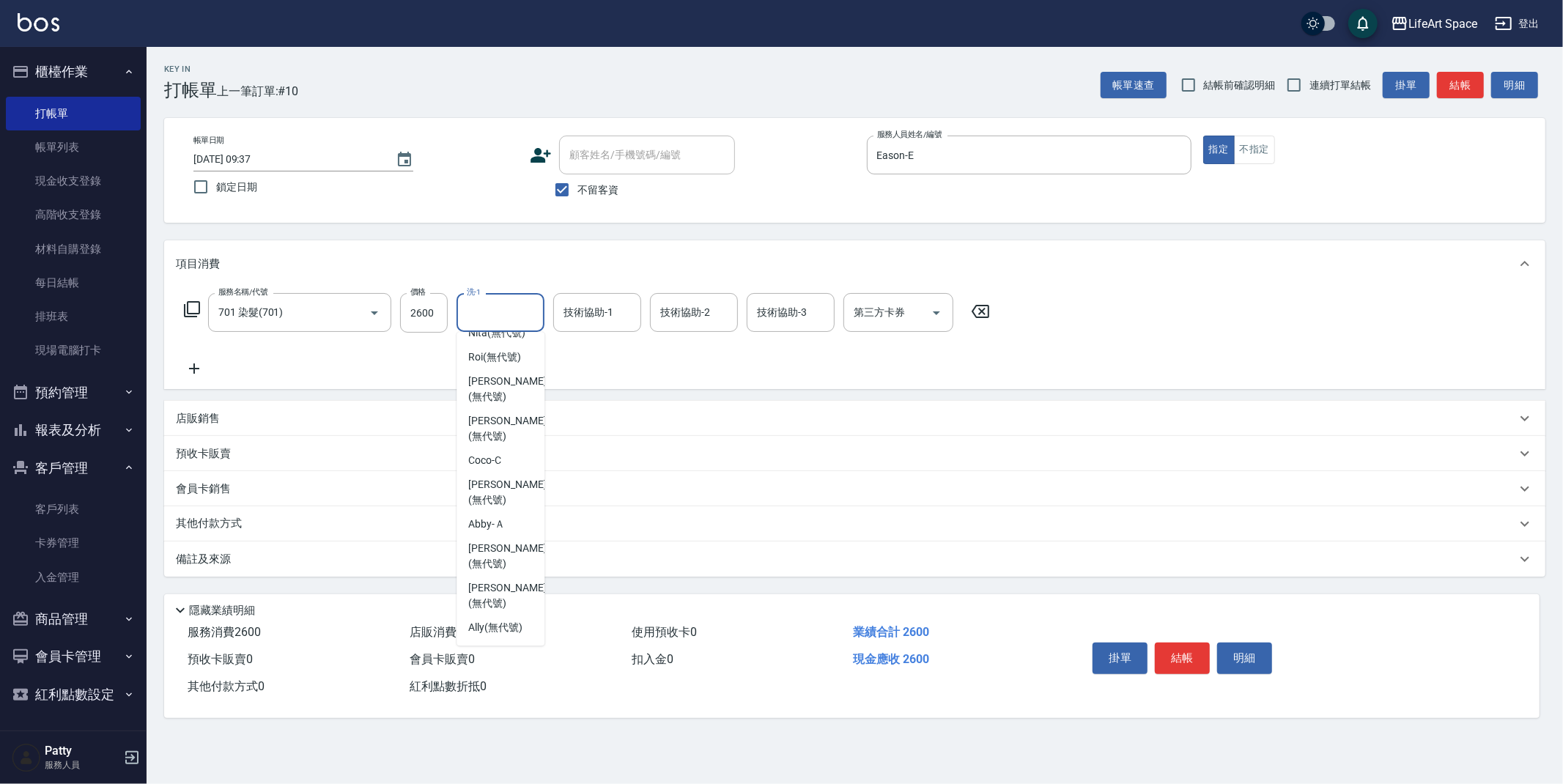
scroll to position [414, 0]
click at [510, 591] on span "[PERSON_NAME] (無代號)" at bounding box center [506, 596] width 78 height 31
type input "[PERSON_NAME](無代號)"
click at [584, 319] on div "技術協助-1 技術協助-1" at bounding box center [596, 312] width 88 height 39
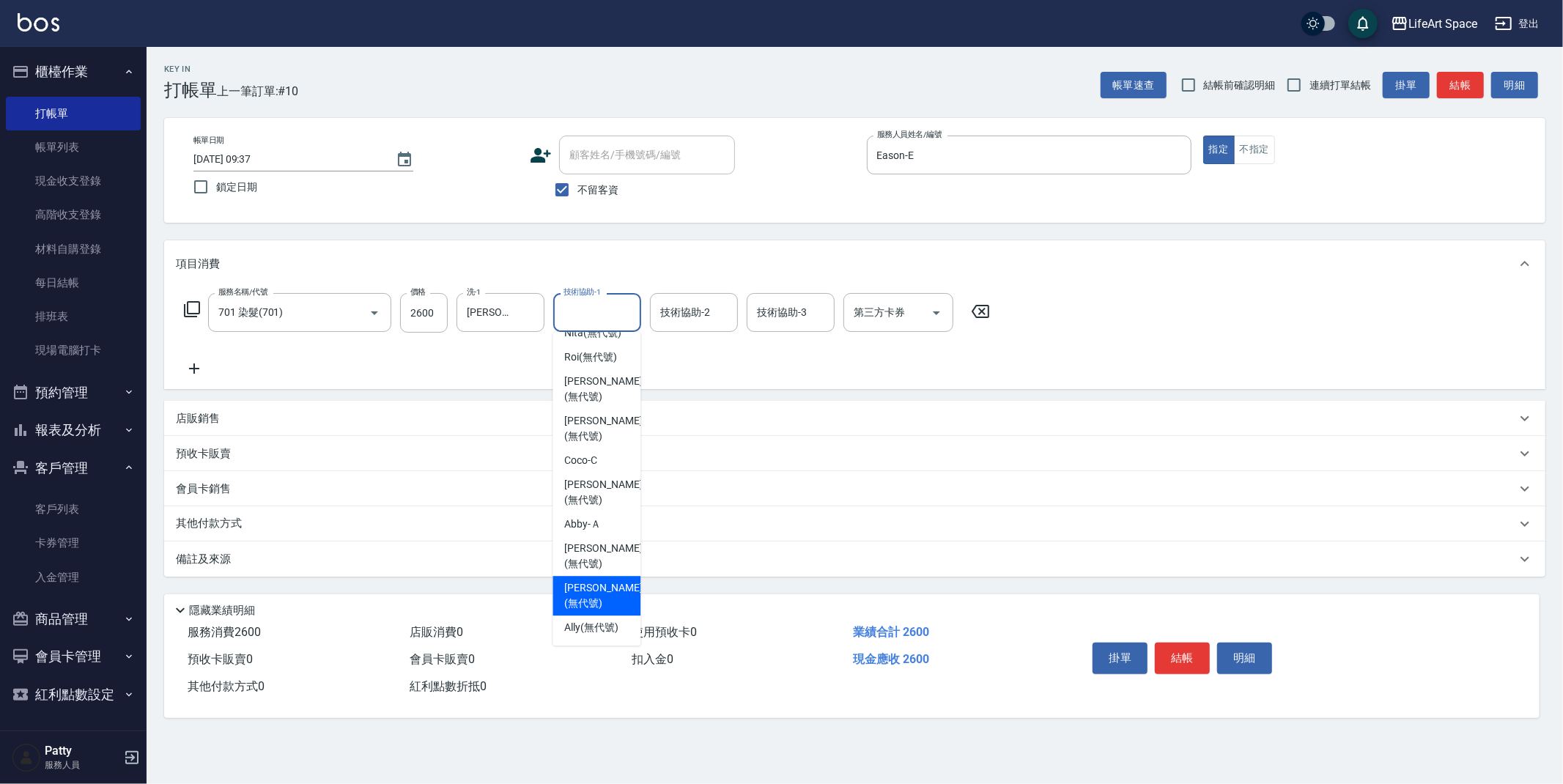
drag, startPoint x: 600, startPoint y: 596, endPoint x: 470, endPoint y: 596, distance: 130.0
click at [600, 596] on span "[PERSON_NAME] (無代號)" at bounding box center [602, 596] width 78 height 31
type input "[PERSON_NAME](無代號)"
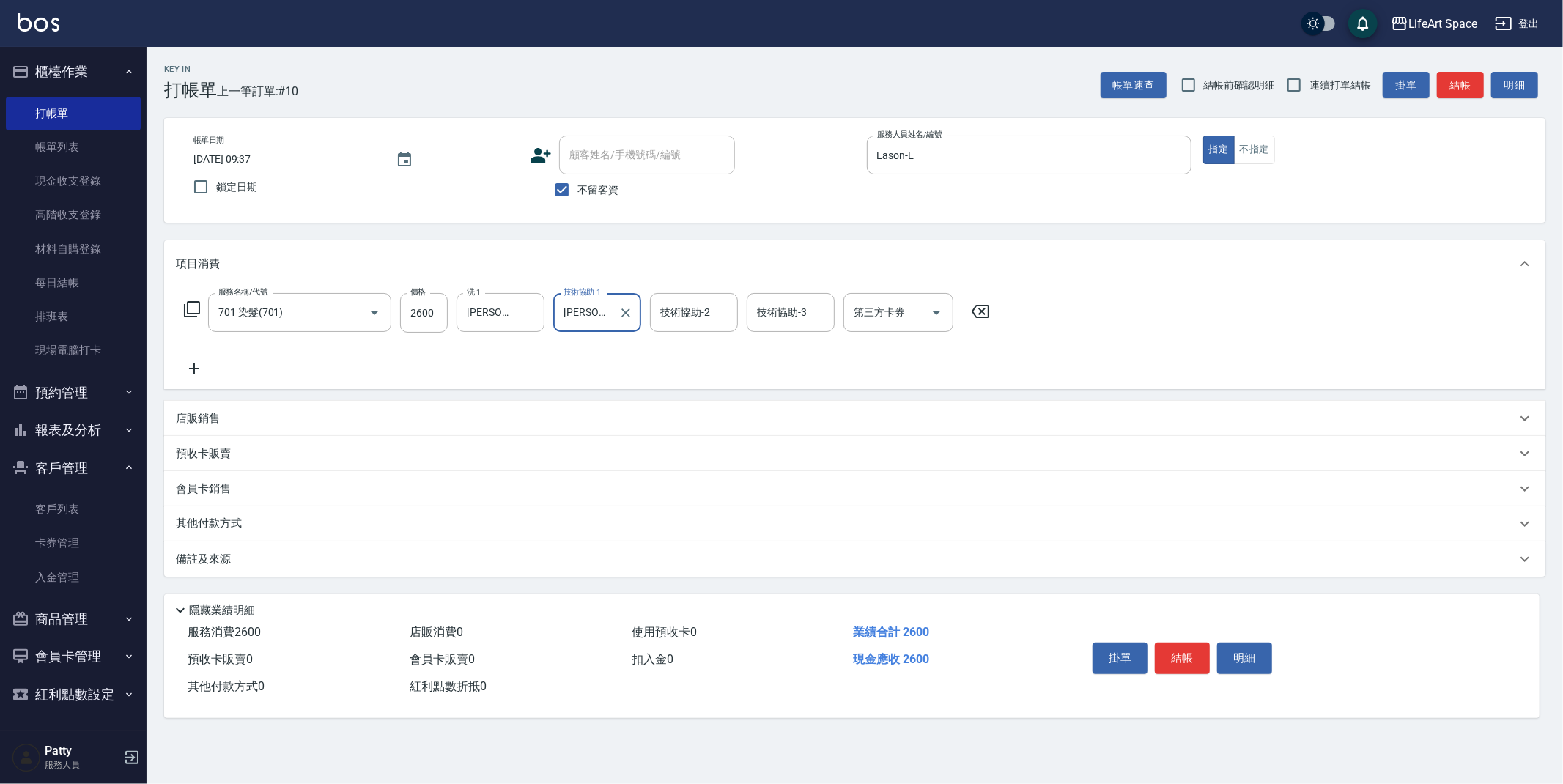
click at [427, 565] on div "備註及來源" at bounding box center [846, 560] width 1340 height 15
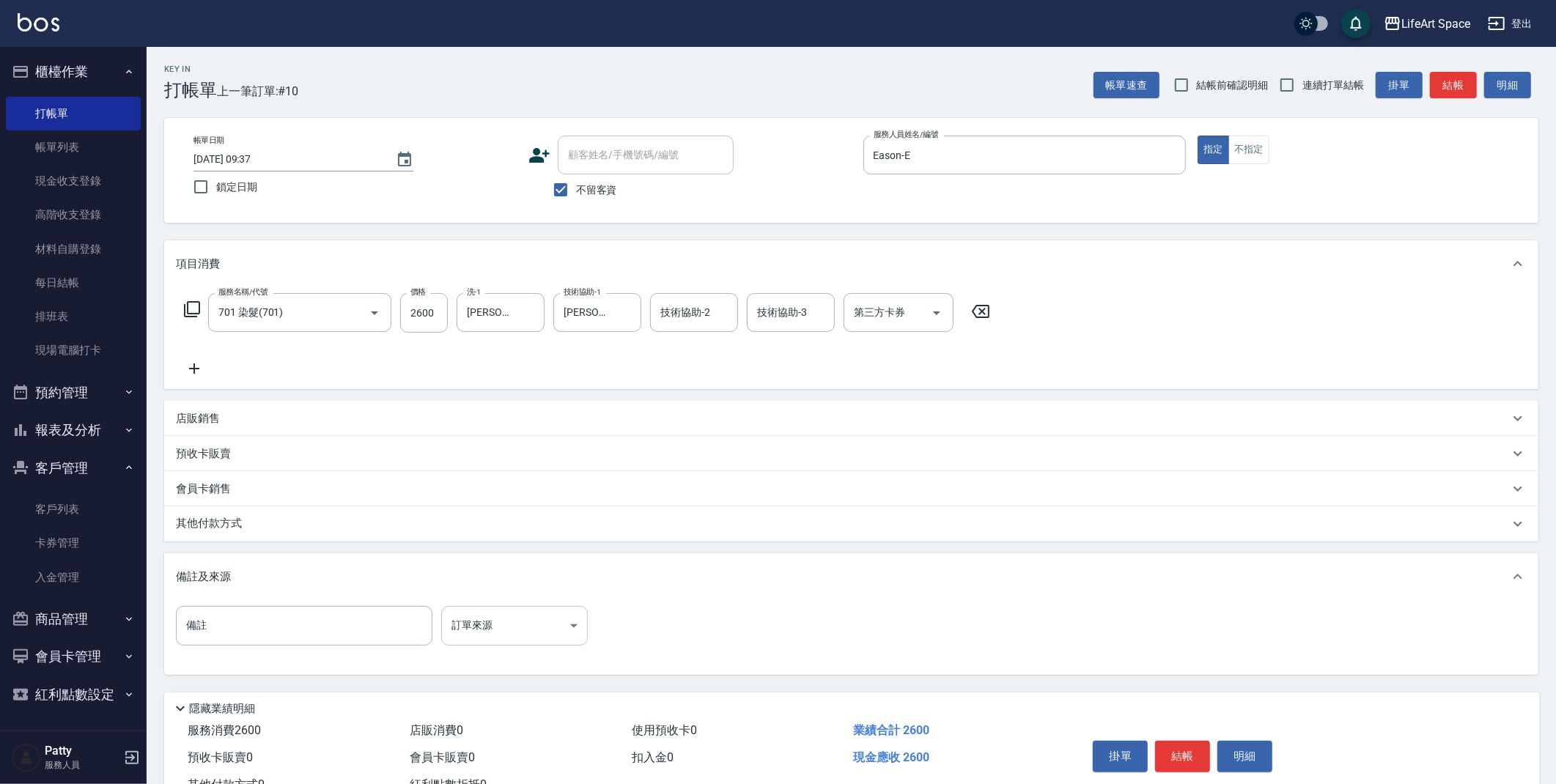
click at [502, 629] on body "LifeArt Space 登出 櫃檯作業 打帳單 帳單列表 現金收支登錄 高階收支登錄 材料自購登錄 每日結帳 排班表 現場電腦打卡 預約管理 預約管理 單…" at bounding box center [778, 417] width 1556 height 834
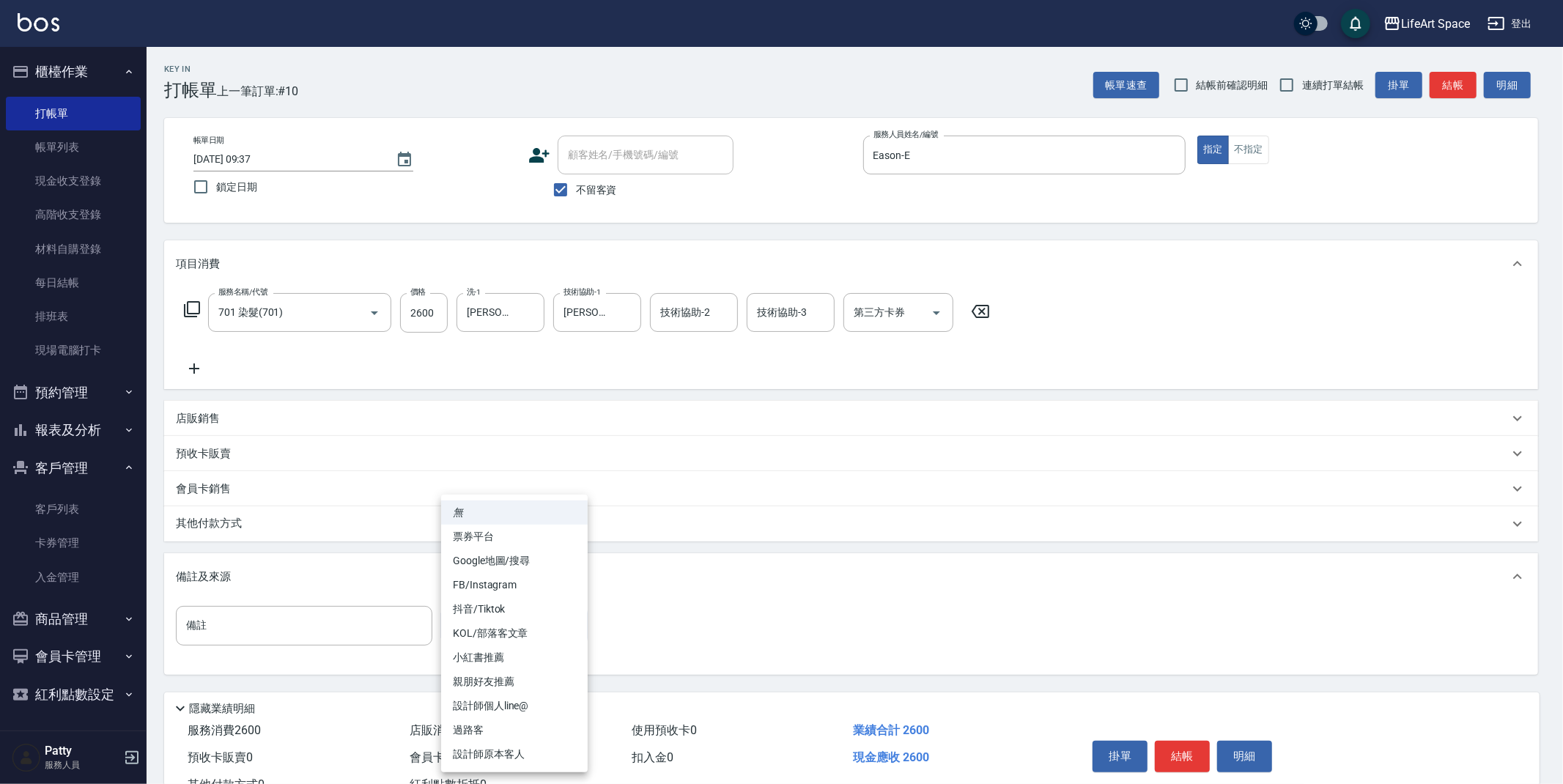
drag, startPoint x: 492, startPoint y: 750, endPoint x: 472, endPoint y: 737, distance: 23.9
click at [492, 750] on li "設計師原本客人" at bounding box center [515, 754] width 147 height 24
type input "設計師原本客人"
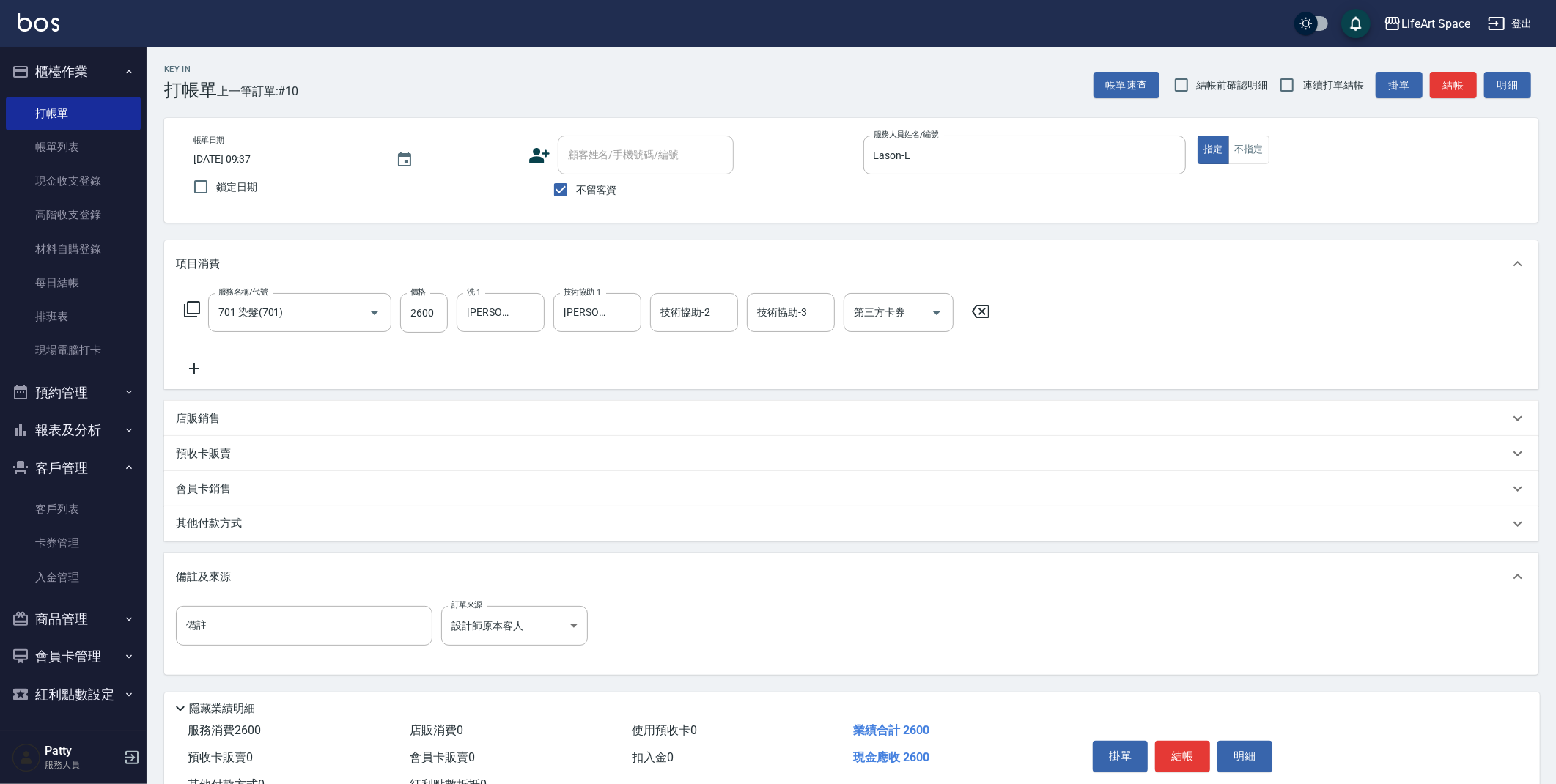
click at [244, 516] on p "其他付款方式" at bounding box center [213, 524] width 73 height 16
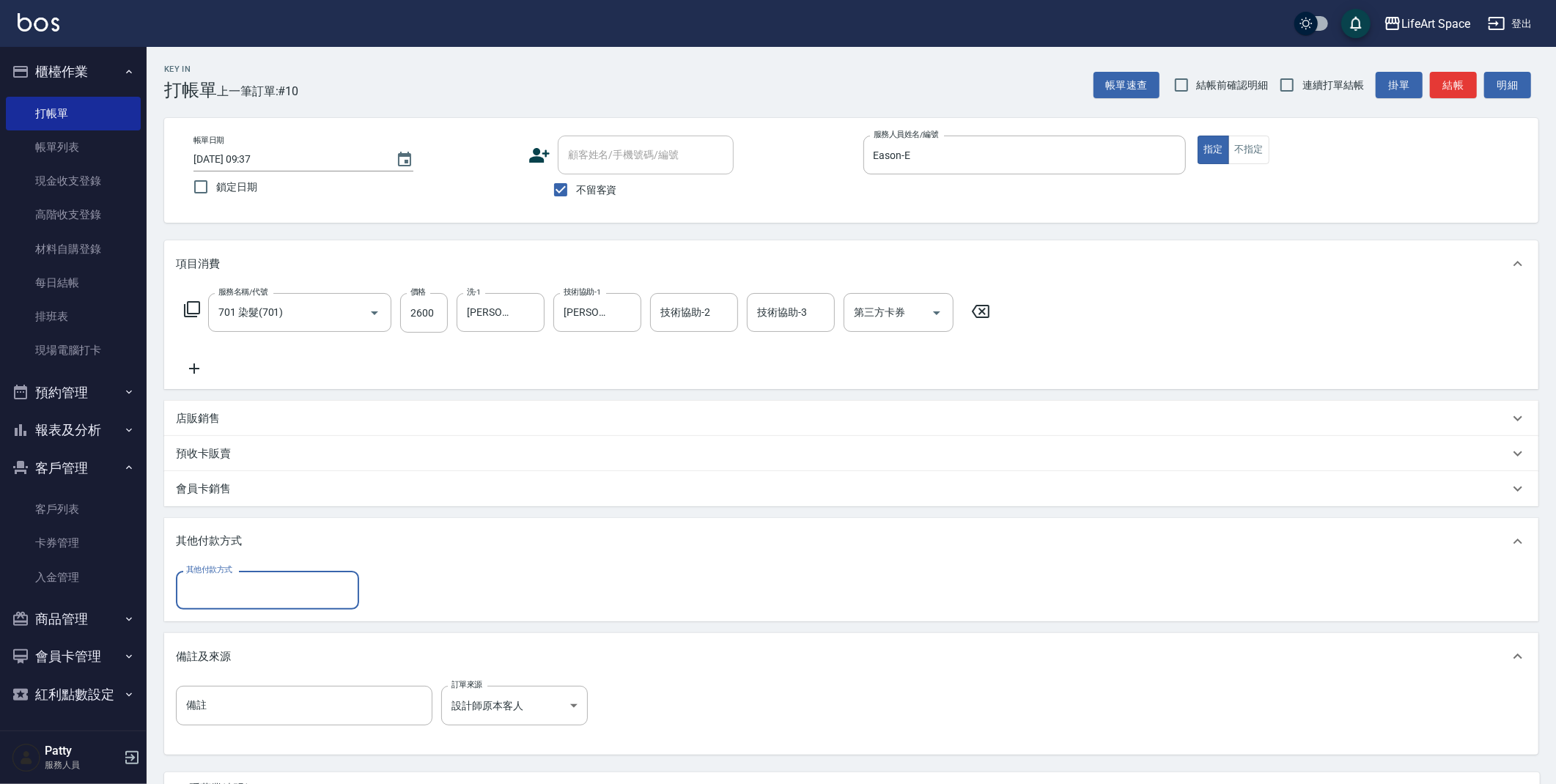
scroll to position [0, 0]
click at [214, 596] on input "其他付款方式" at bounding box center [268, 590] width 170 height 26
click at [214, 623] on span "轉帳" at bounding box center [268, 627] width 184 height 24
type input "轉帳"
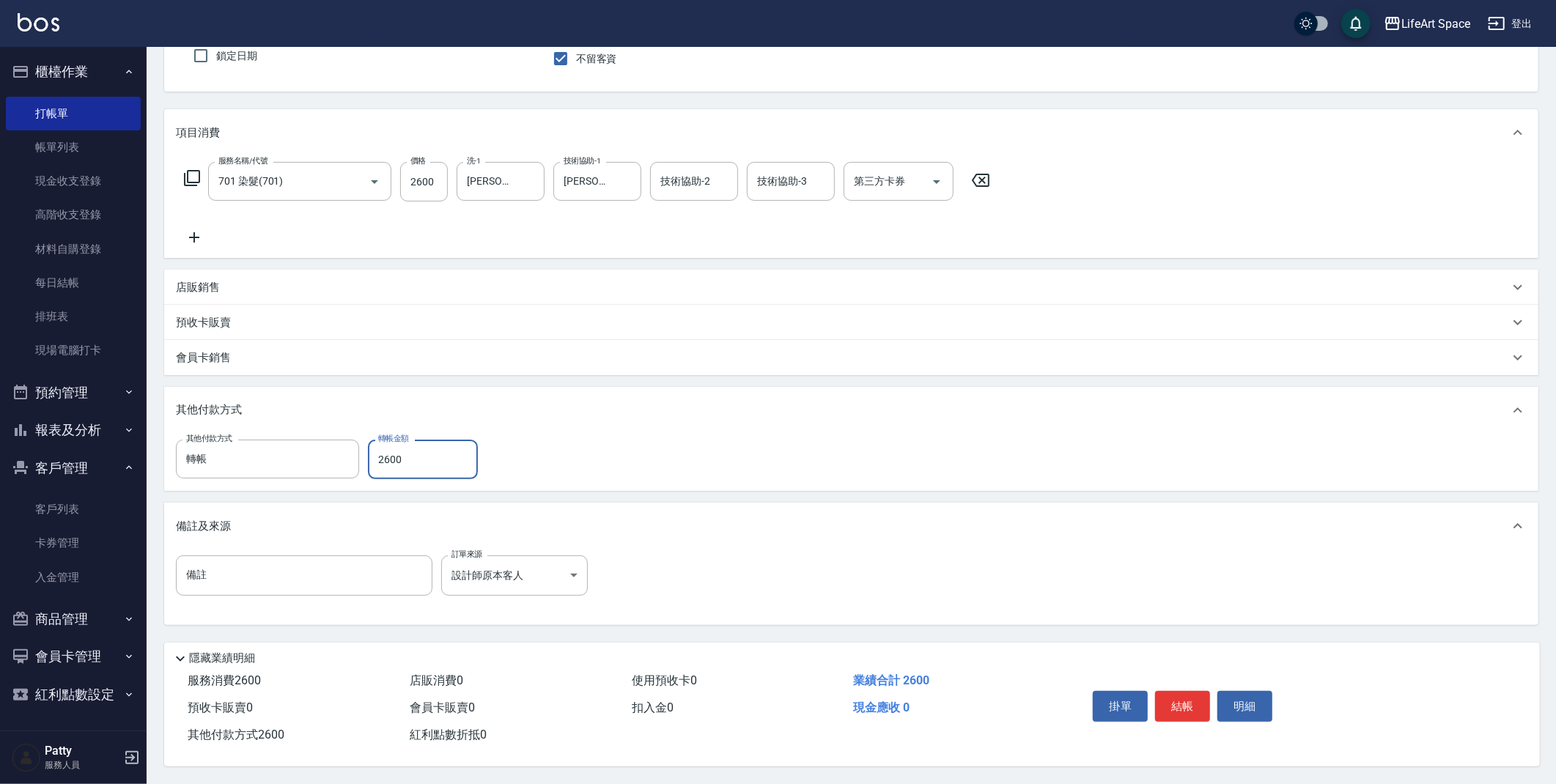
scroll to position [136, 0]
type input "2600"
click at [1181, 711] on button "結帳" at bounding box center [1183, 706] width 55 height 31
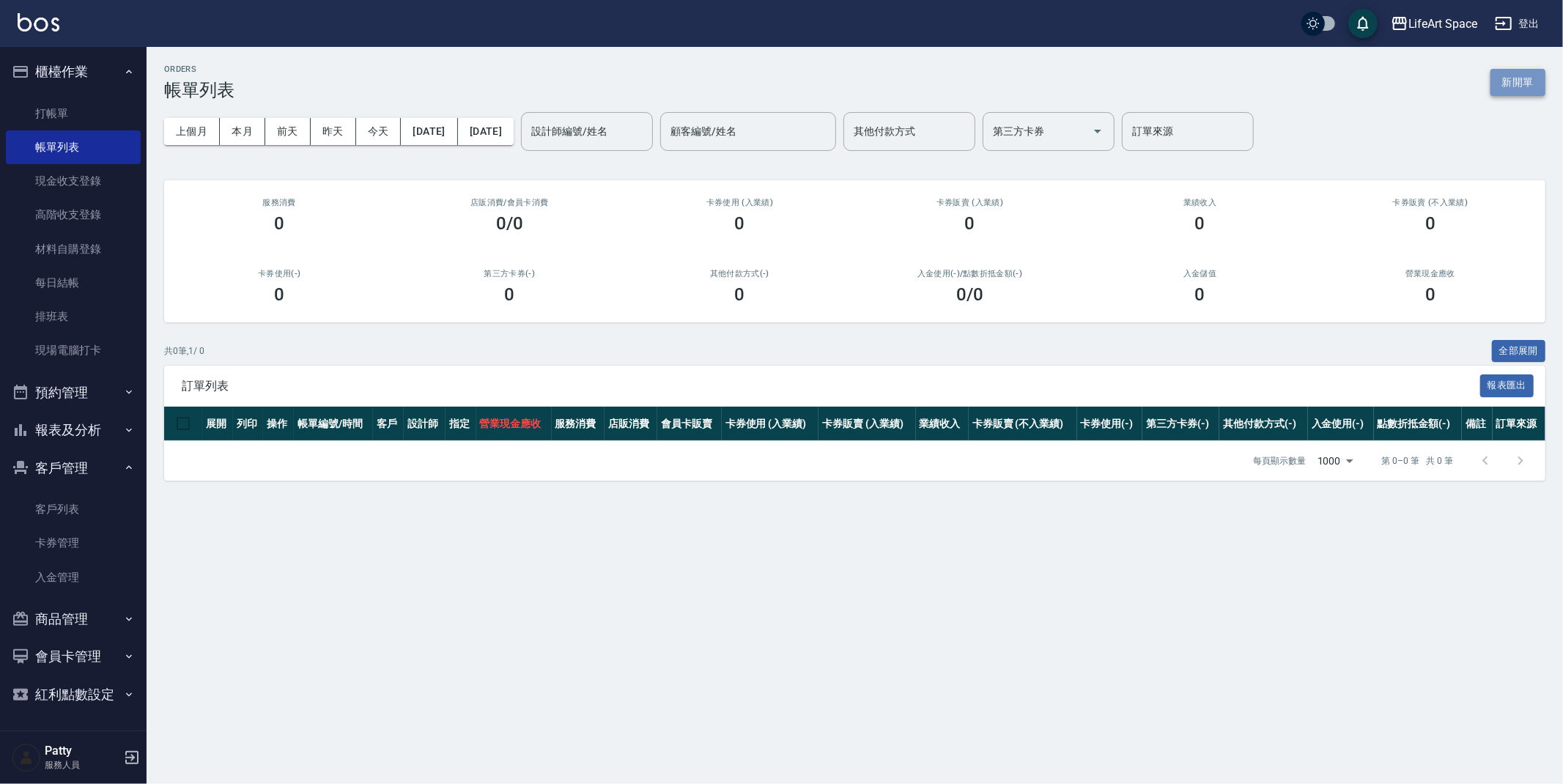
click at [1513, 81] on button "新開單" at bounding box center [1518, 83] width 55 height 28
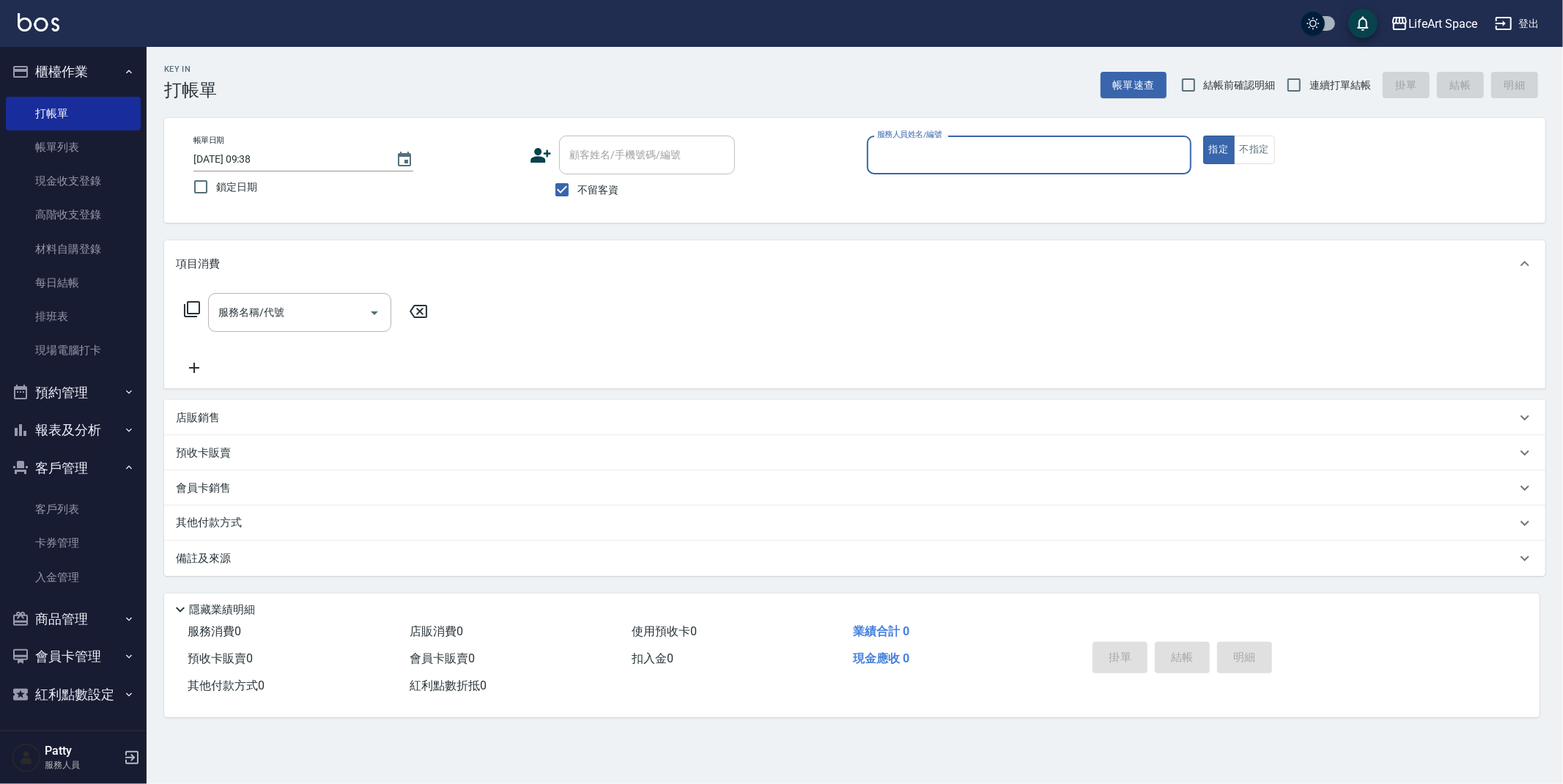
click at [917, 168] on div "服務人員姓名/編號" at bounding box center [1028, 155] width 324 height 39
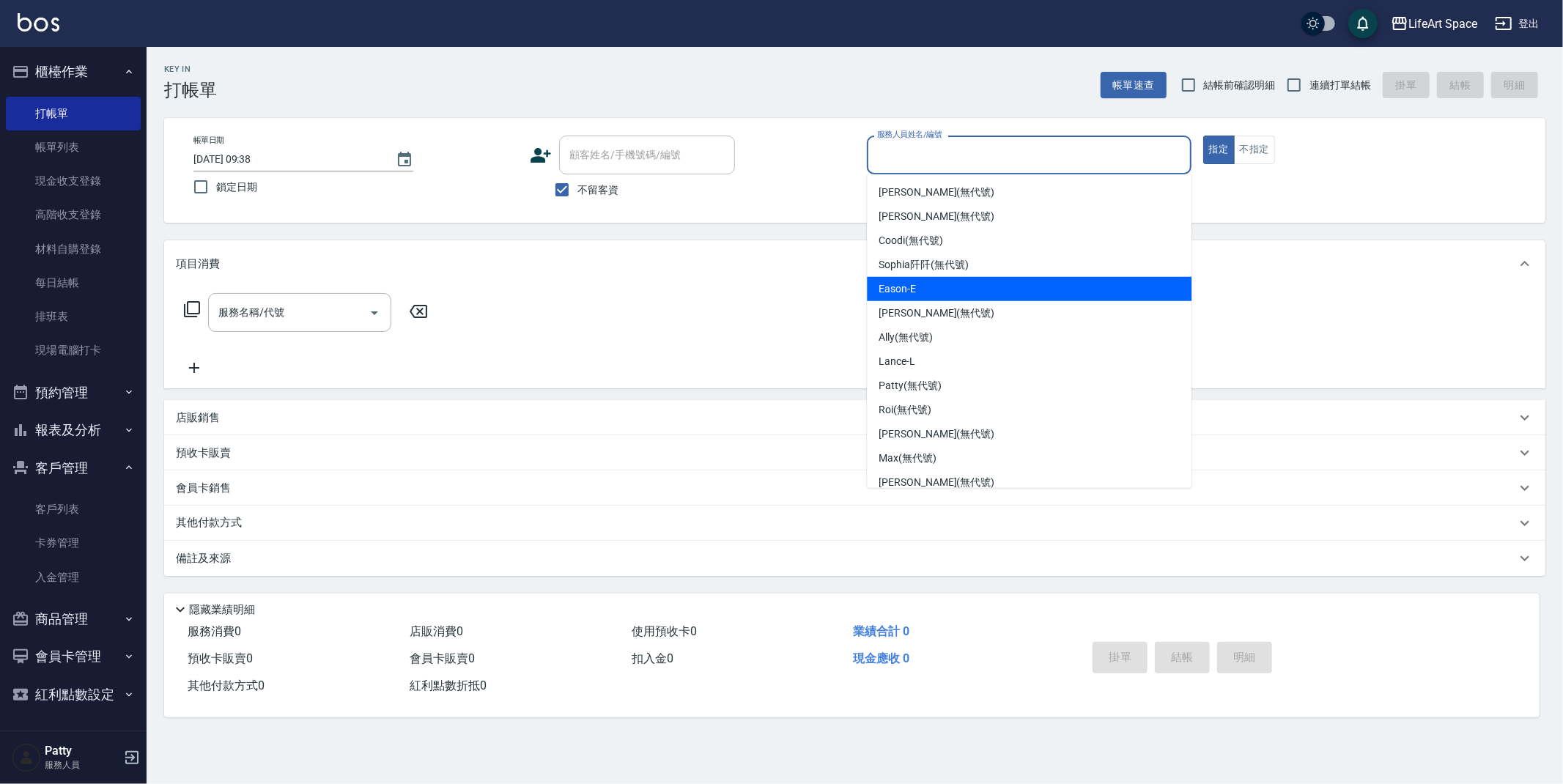
drag, startPoint x: 927, startPoint y: 284, endPoint x: 588, endPoint y: 304, distance: 339.6
click at [927, 284] on div "Eason -E" at bounding box center [1028, 289] width 324 height 24
type input "Eason-E"
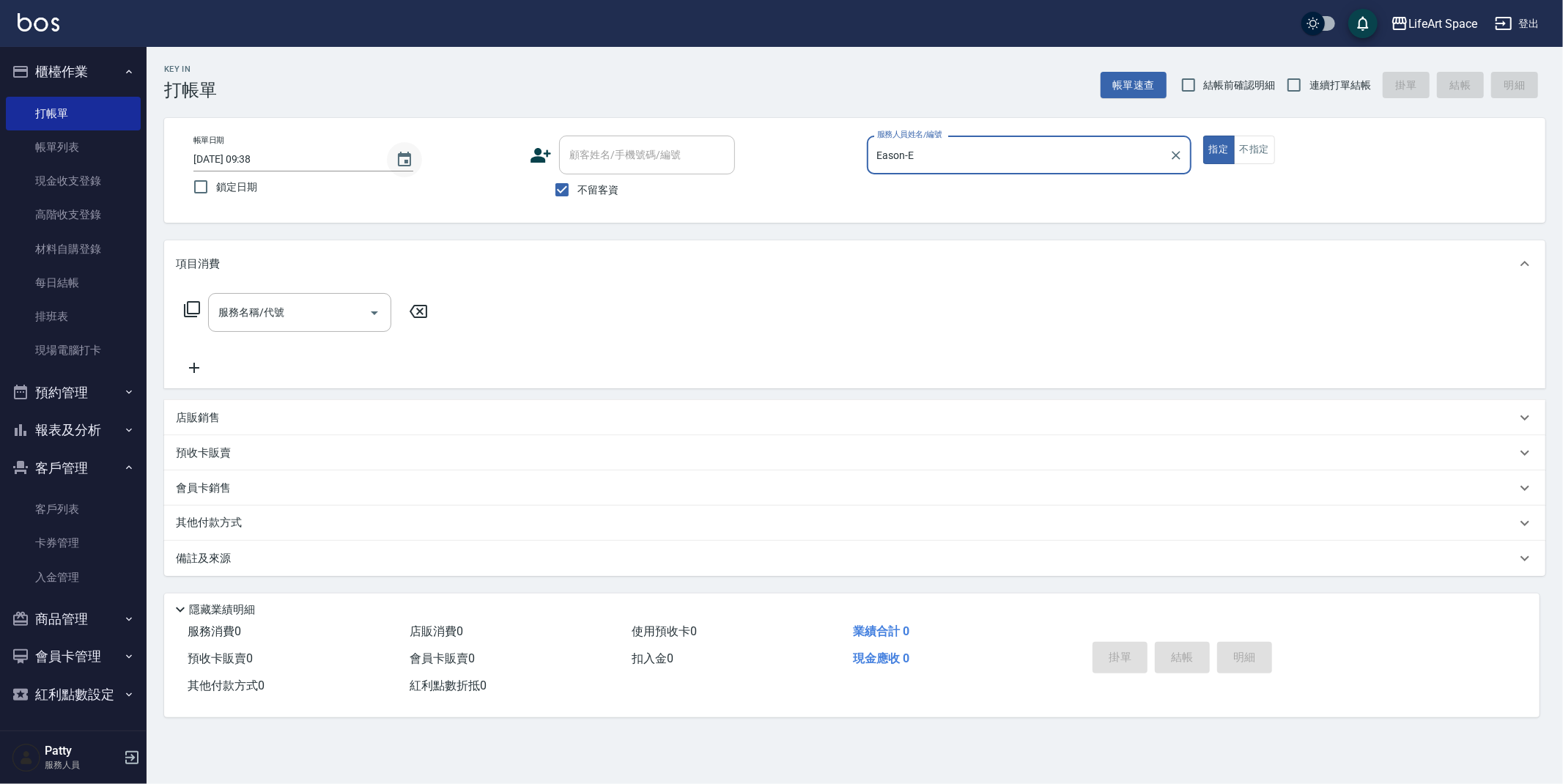
drag, startPoint x: 407, startPoint y: 159, endPoint x: 400, endPoint y: 167, distance: 10.6
click at [407, 159] on icon "Choose date, selected date is 2025-08-22" at bounding box center [404, 159] width 18 height 18
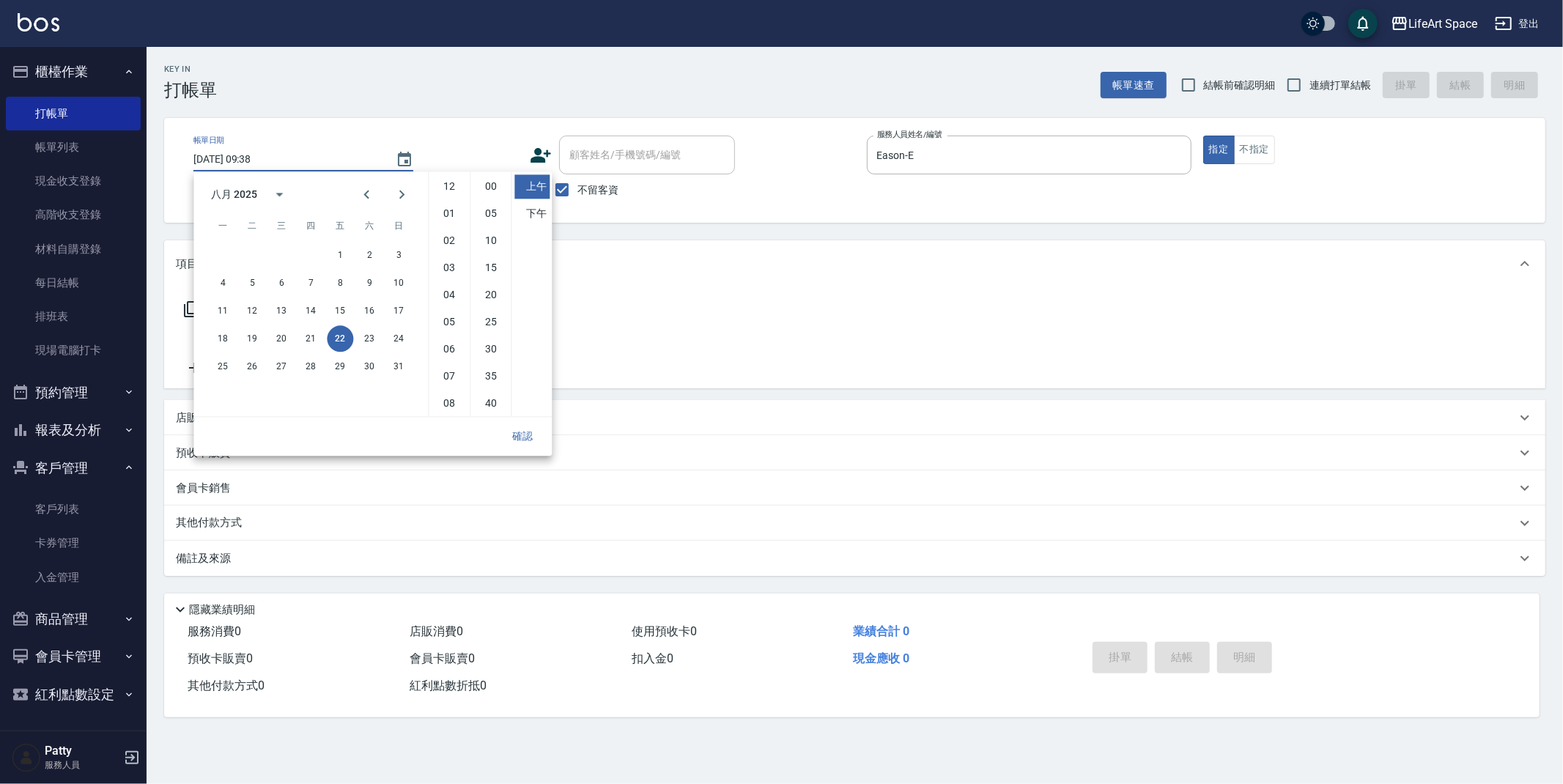
scroll to position [82, 0]
click at [309, 340] on button "21" at bounding box center [311, 339] width 27 height 27
type input "[DATE] 09:38"
drag, startPoint x: 518, startPoint y: 439, endPoint x: 502, endPoint y: 436, distance: 16.3
click at [518, 439] on button "確認" at bounding box center [522, 436] width 47 height 28
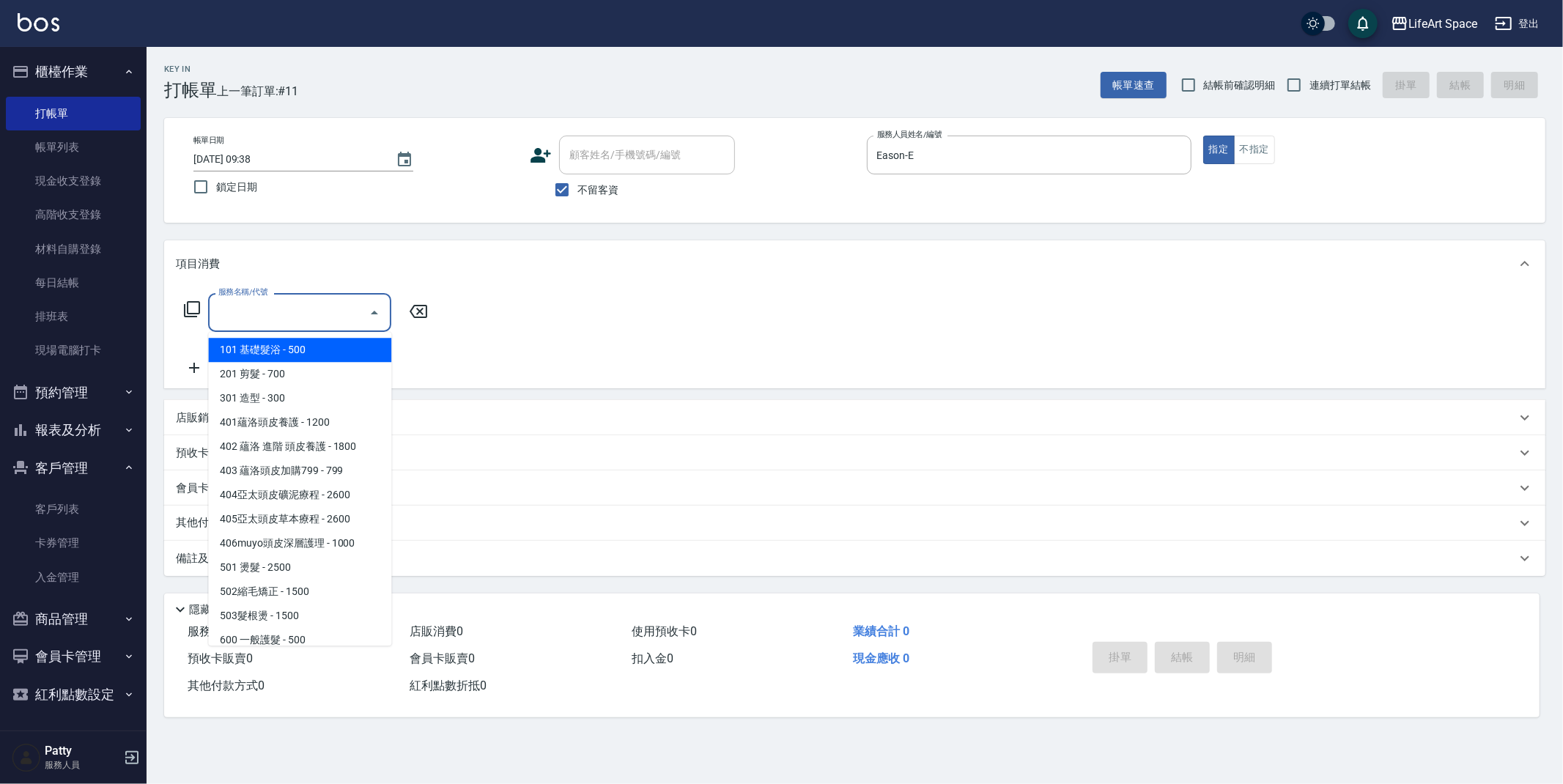
click at [315, 318] on input "服務名稱/代號" at bounding box center [288, 312] width 148 height 26
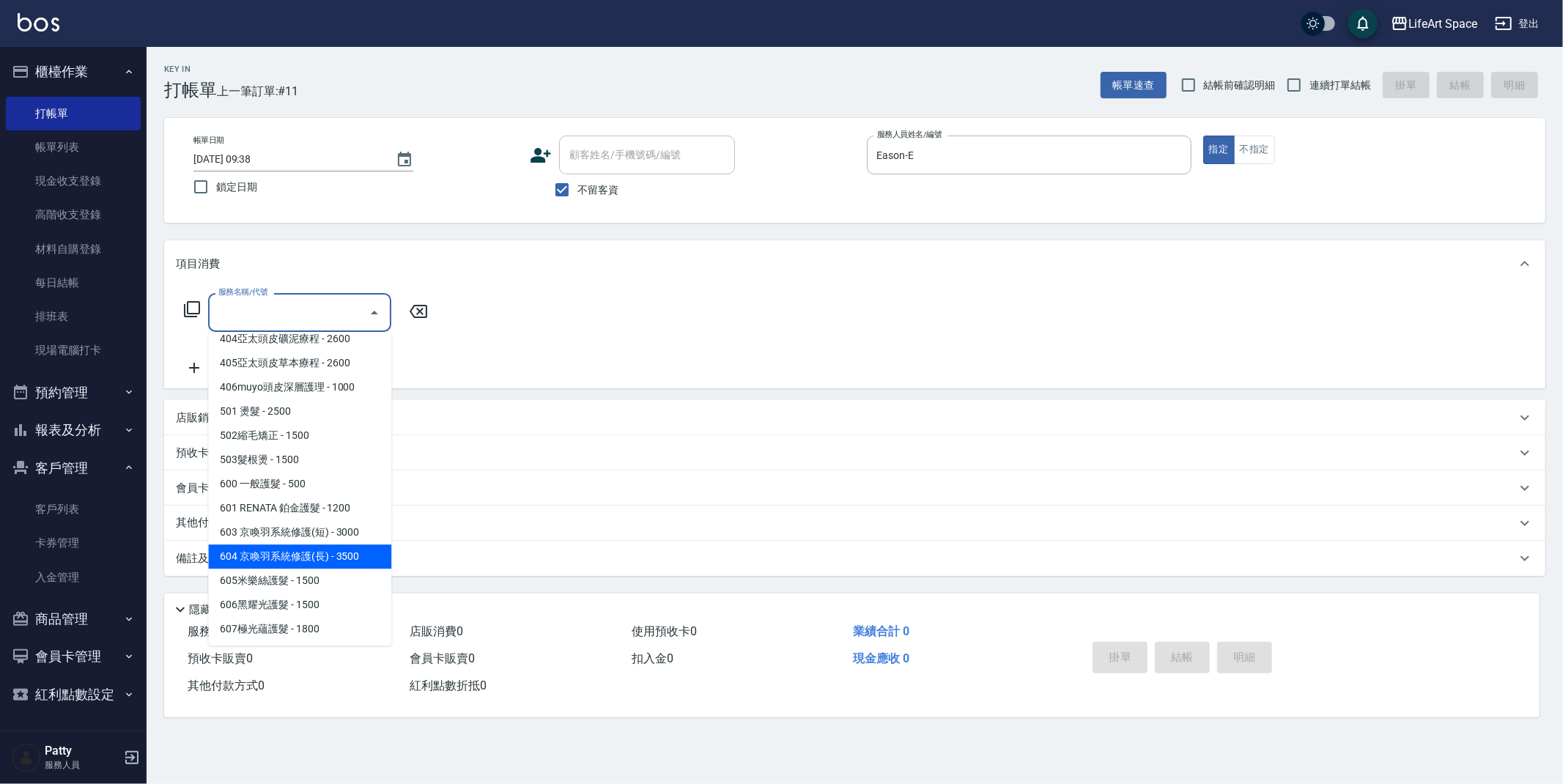
scroll to position [229, 0]
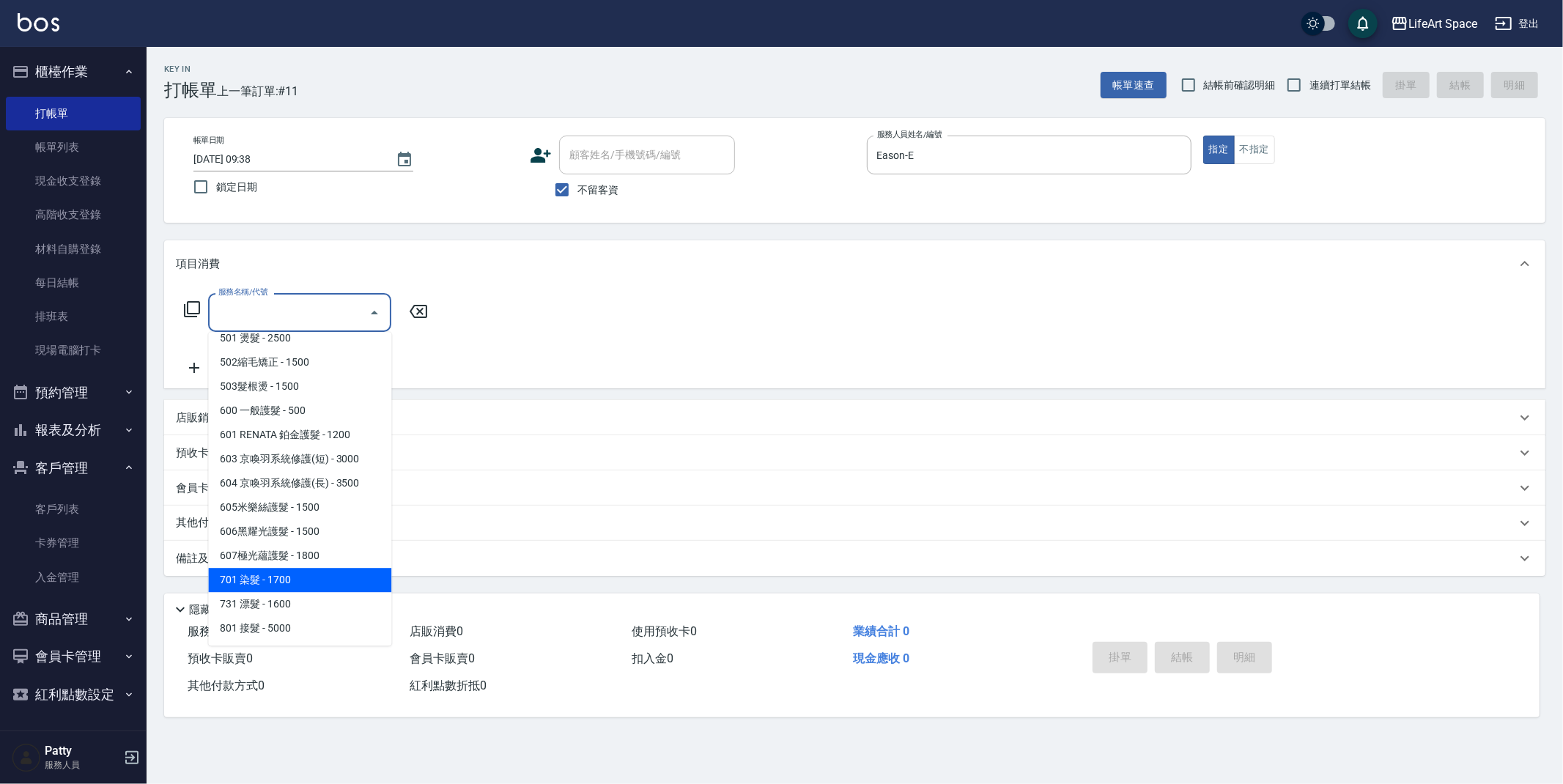
click at [285, 586] on span "701 染髮 - 1700" at bounding box center [300, 580] width 183 height 24
type input "701 染髮(701)"
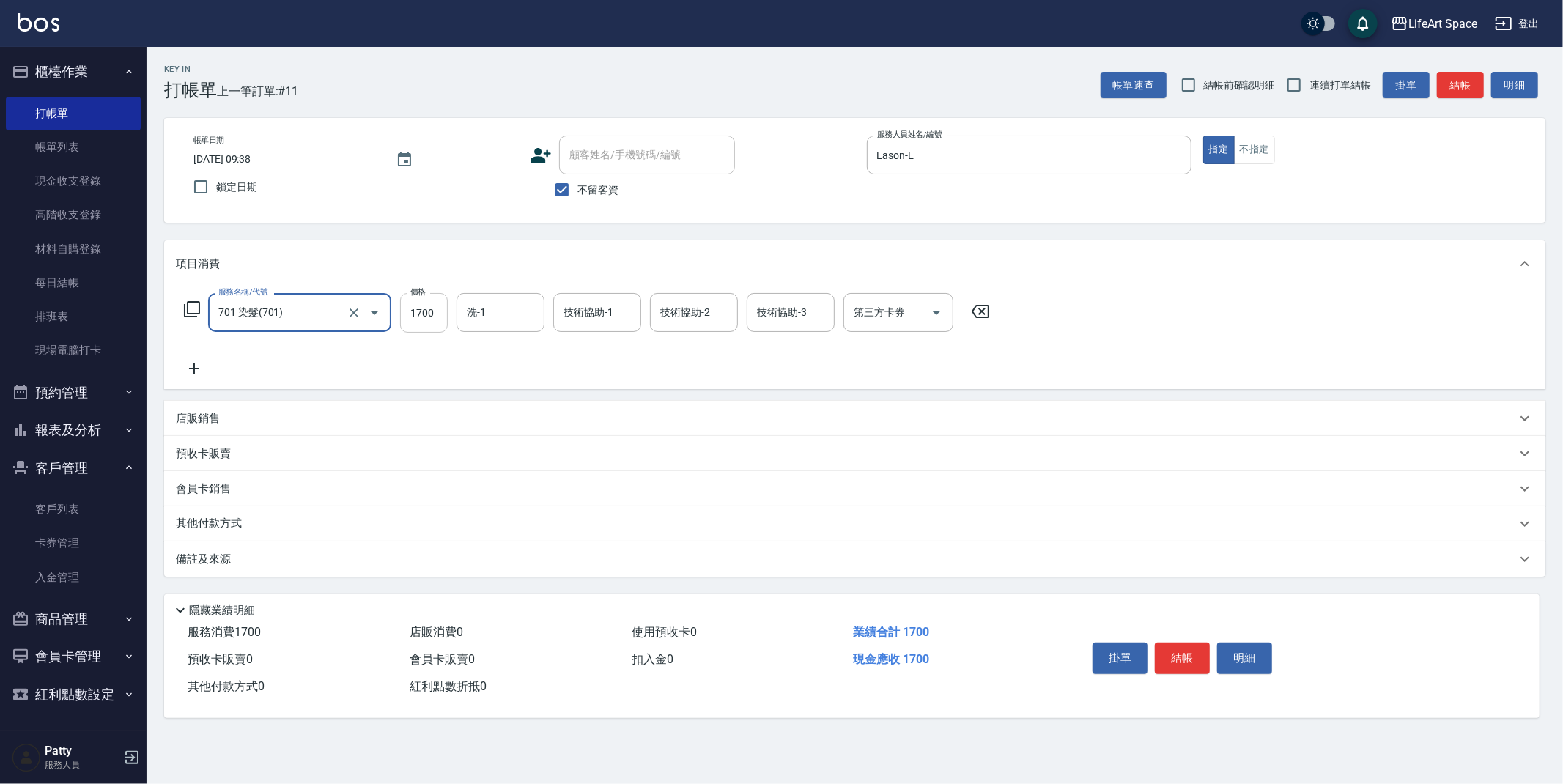
click at [431, 325] on input "1700" at bounding box center [424, 312] width 48 height 39
click at [479, 329] on div "洗-1" at bounding box center [500, 312] width 88 height 39
type input "2600"
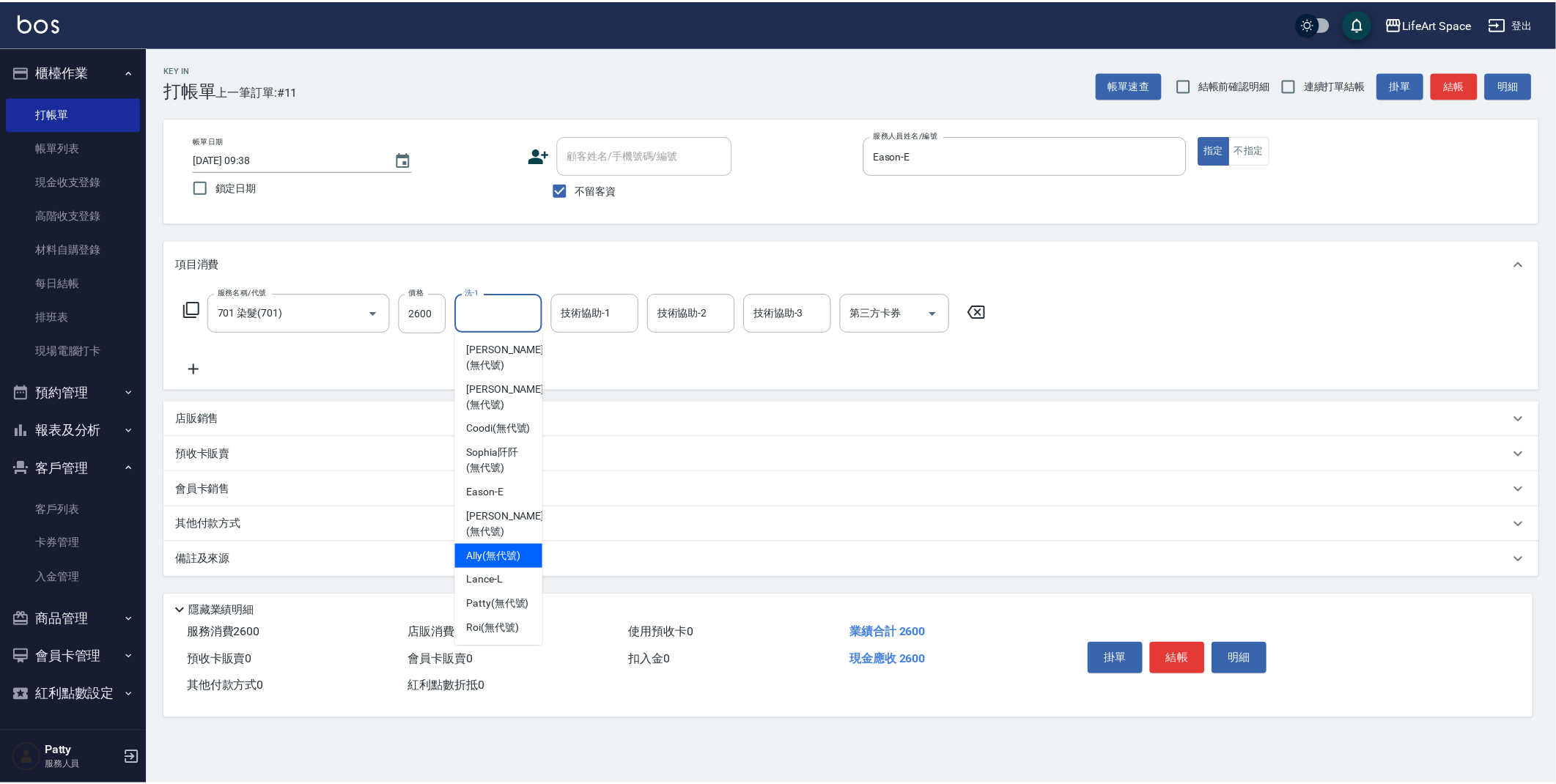
scroll to position [0, 0]
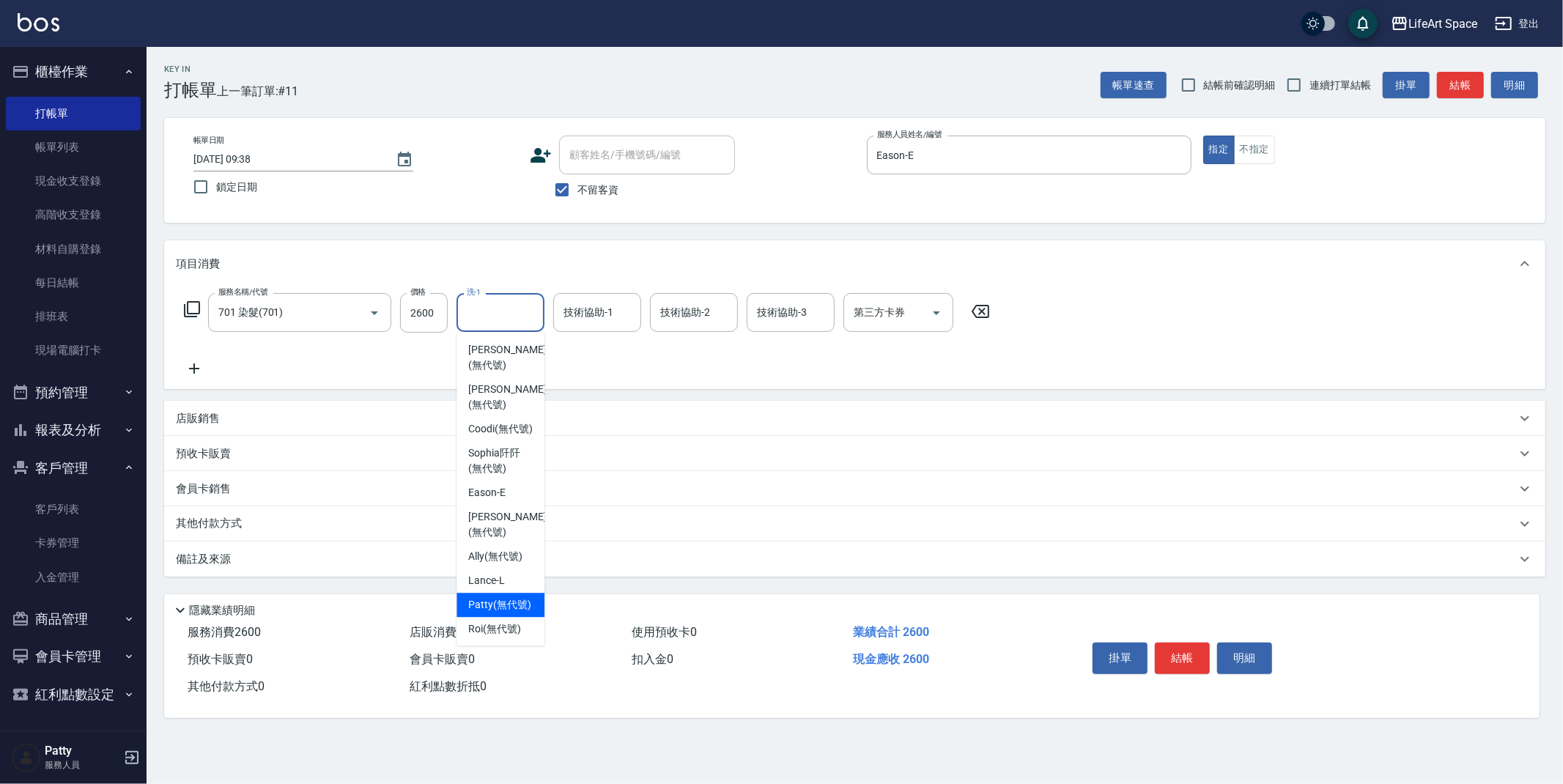
click at [510, 612] on span "[PERSON_NAME] (無代號)" at bounding box center [500, 605] width 63 height 15
type input "[PERSON_NAME](無代號)"
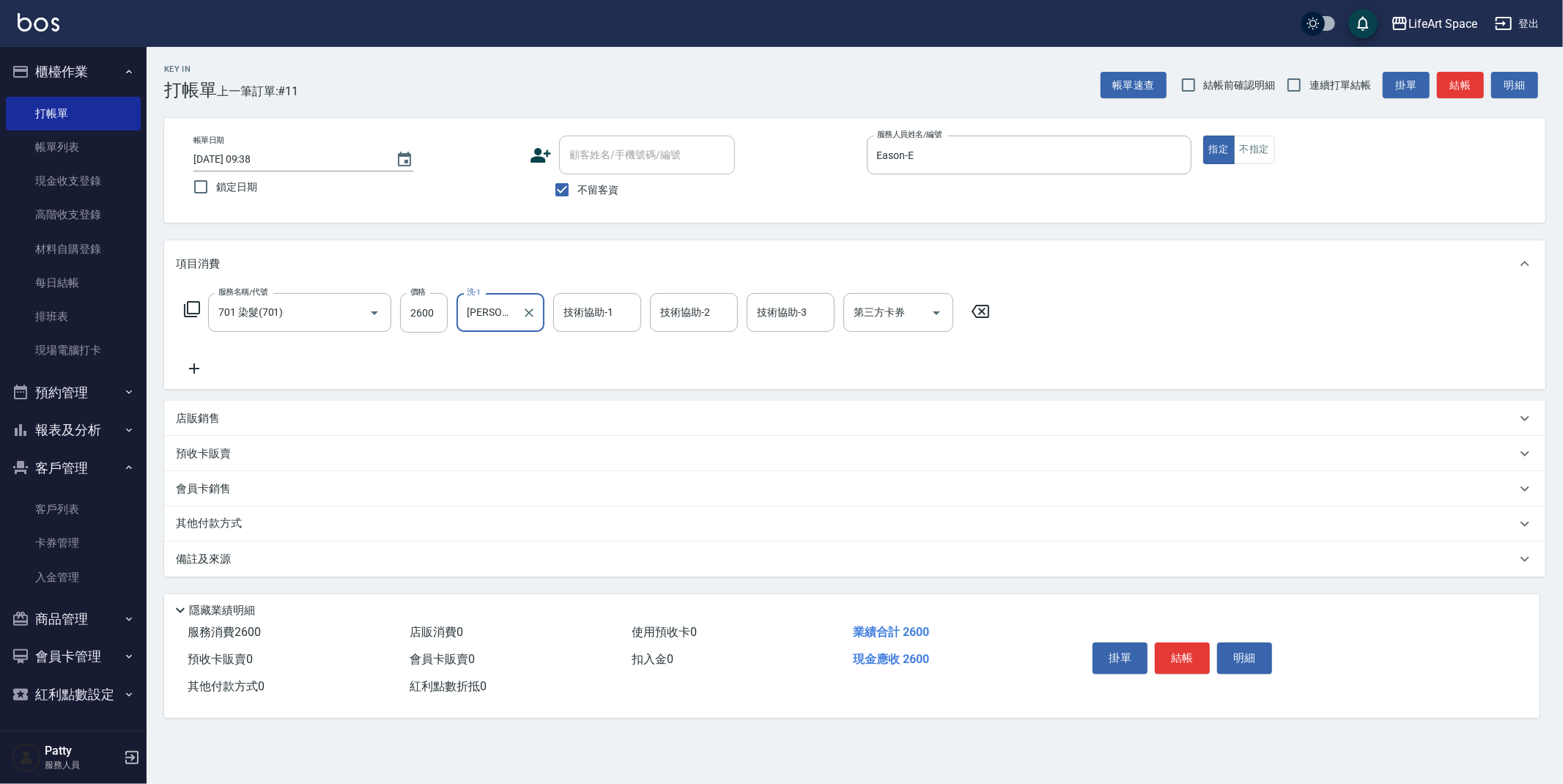
click at [605, 316] on div "技術協助-1 技術協助-1" at bounding box center [596, 312] width 88 height 39
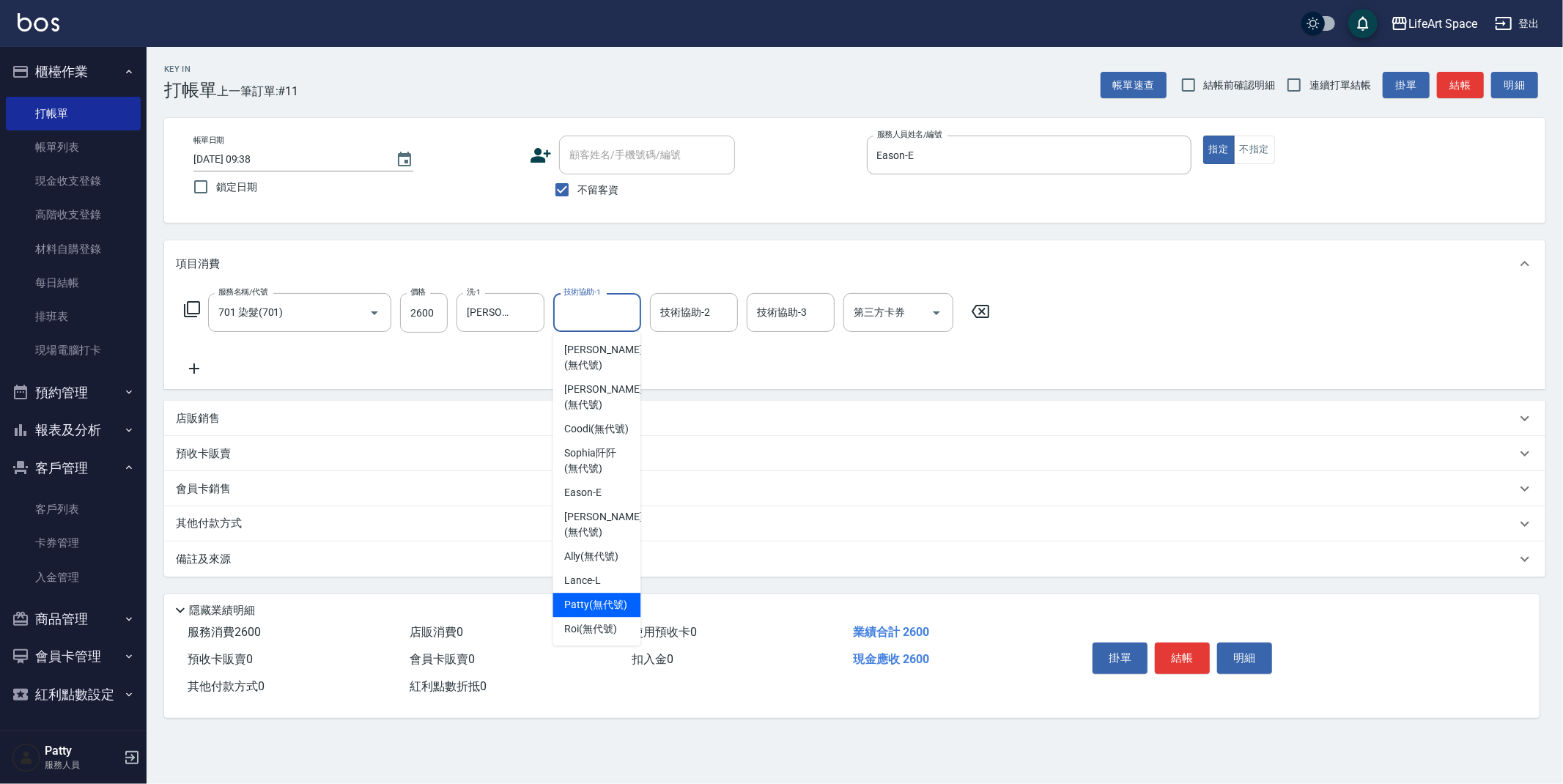
drag, startPoint x: 589, startPoint y: 606, endPoint x: 588, endPoint y: 593, distance: 13.0
click at [589, 605] on span "[PERSON_NAME] (無代號)" at bounding box center [596, 605] width 63 height 15
type input "[PERSON_NAME](無代號)"
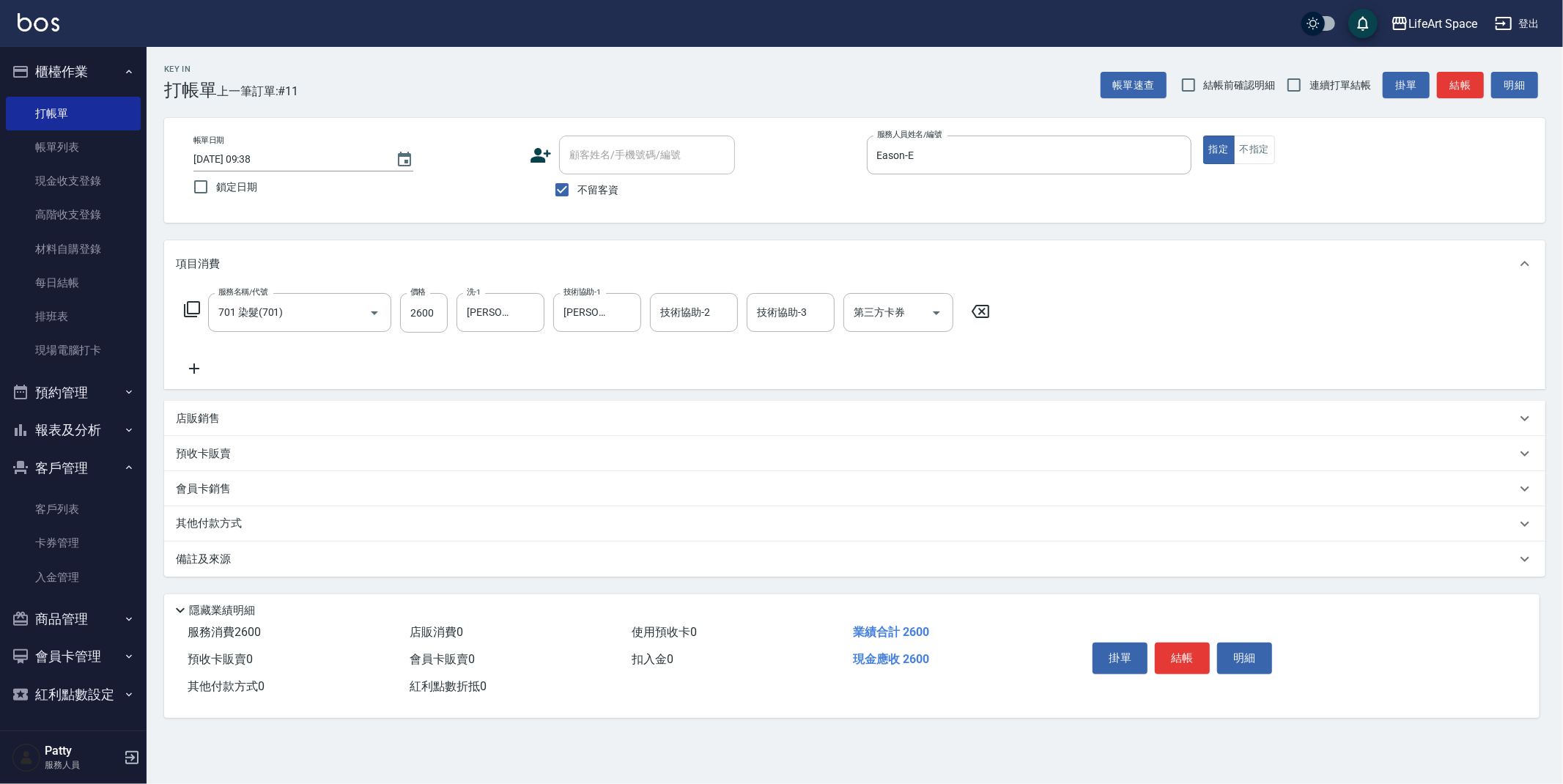
click at [377, 559] on div "備註及來源" at bounding box center [846, 560] width 1340 height 15
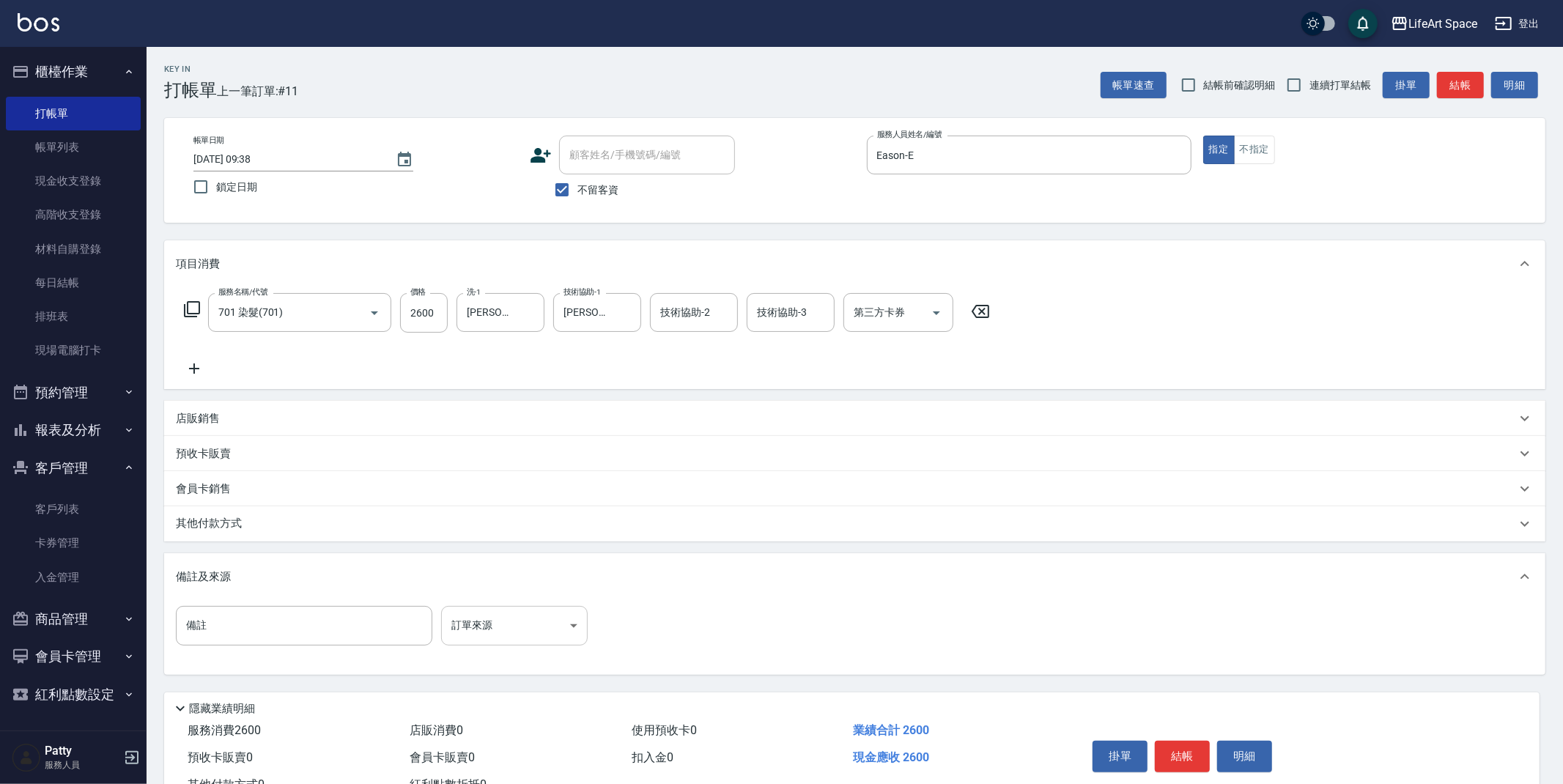
click at [516, 631] on body "LifeArt Space 登出 櫃檯作業 打帳單 帳單列表 現金收支登錄 高階收支登錄 材料自購登錄 每日結帳 排班表 現場電腦打卡 預約管理 預約管理 單…" at bounding box center [782, 417] width 1563 height 834
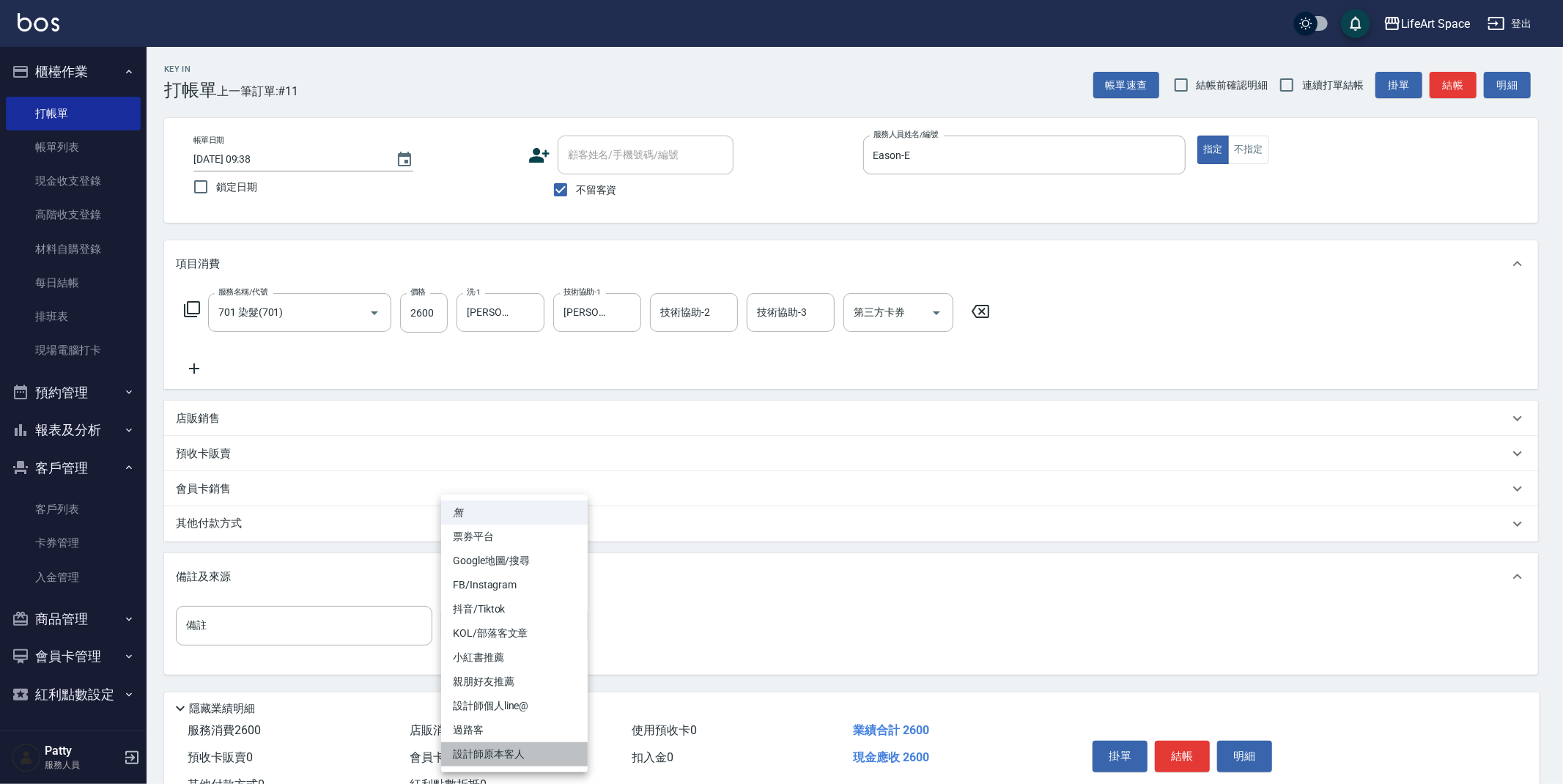
click at [508, 756] on li "設計師原本客人" at bounding box center [515, 754] width 147 height 24
type input "設計師原本客人"
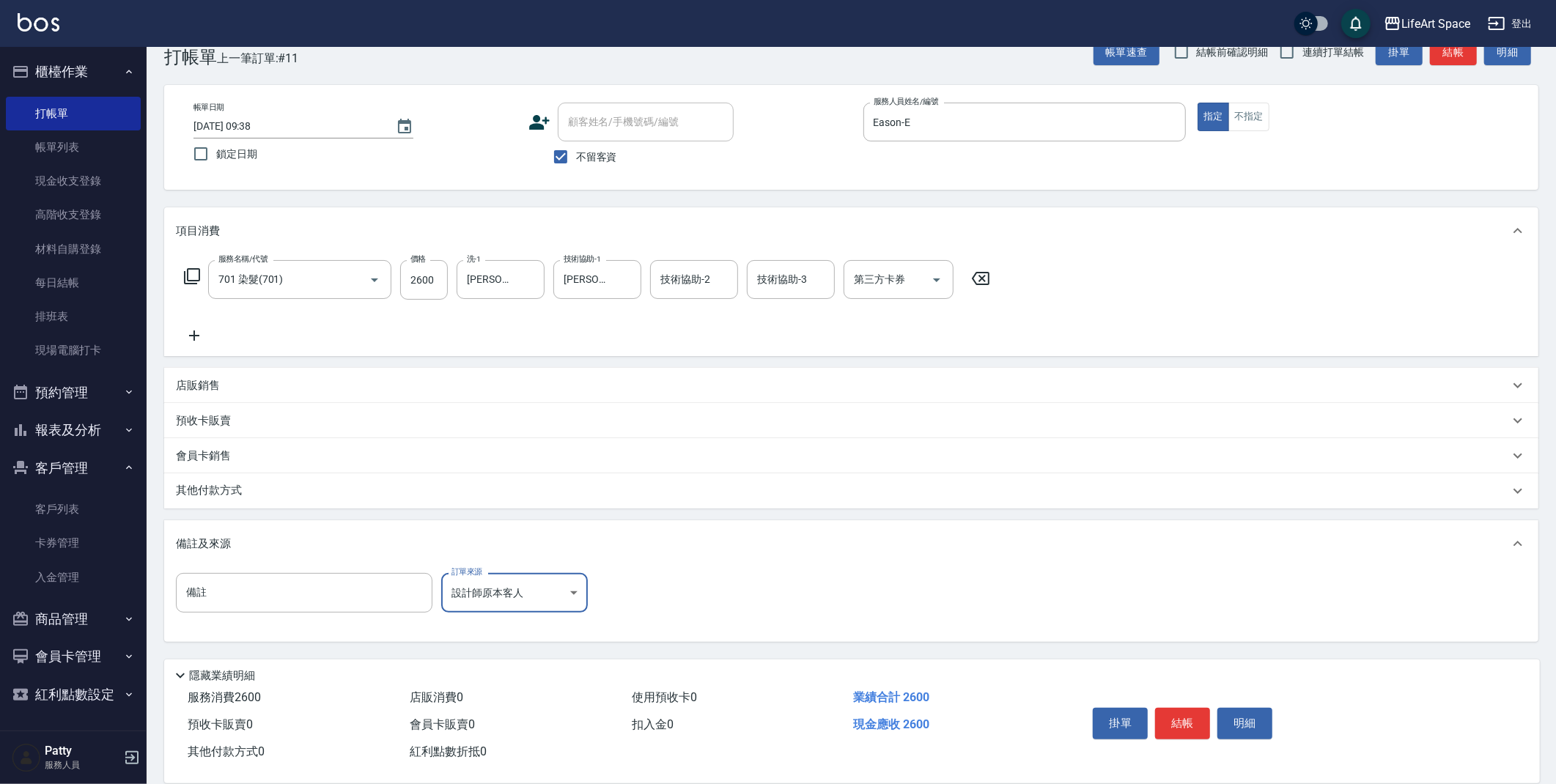
scroll to position [54, 0]
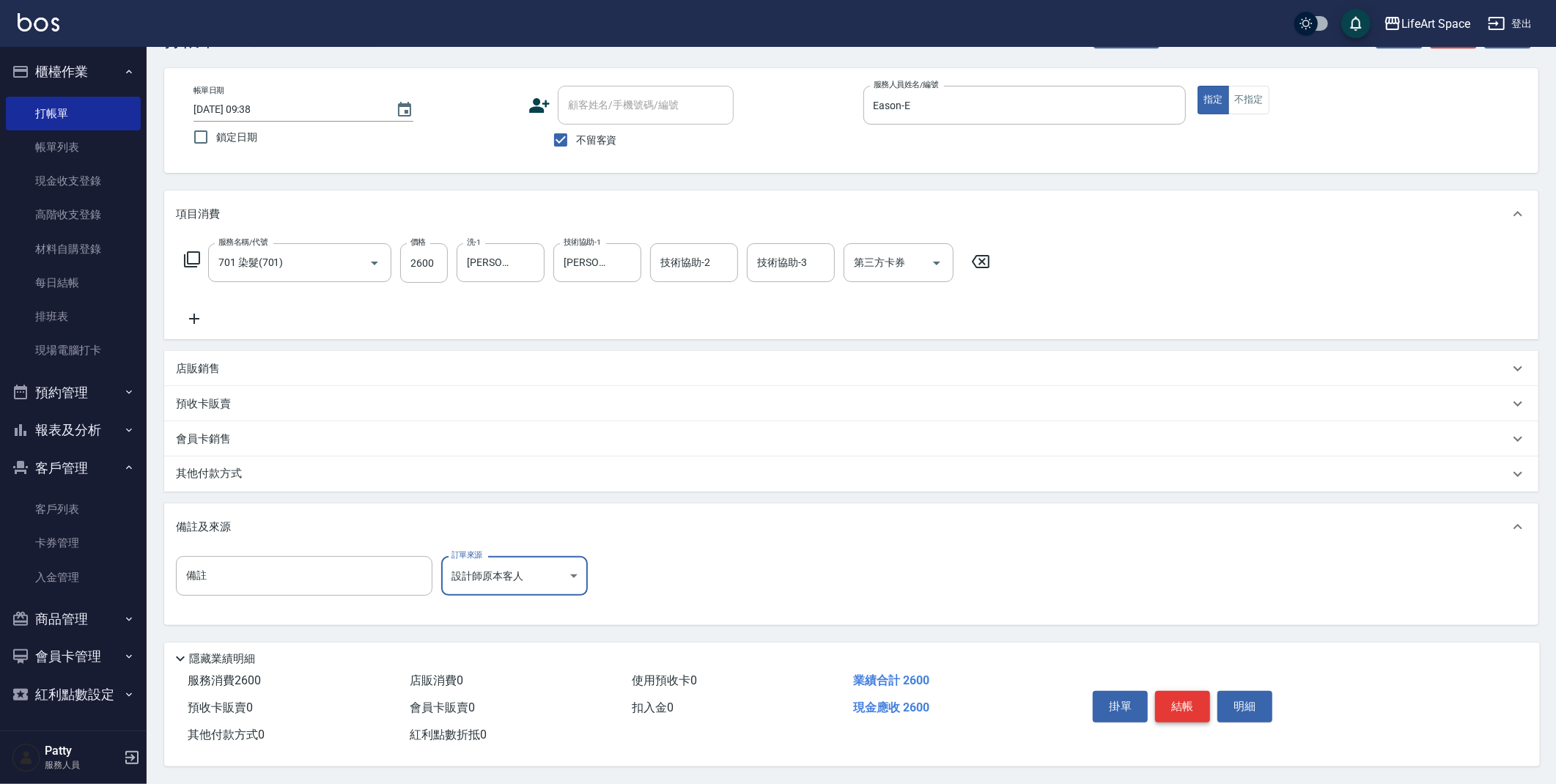
click at [1171, 700] on button "結帳" at bounding box center [1183, 706] width 55 height 31
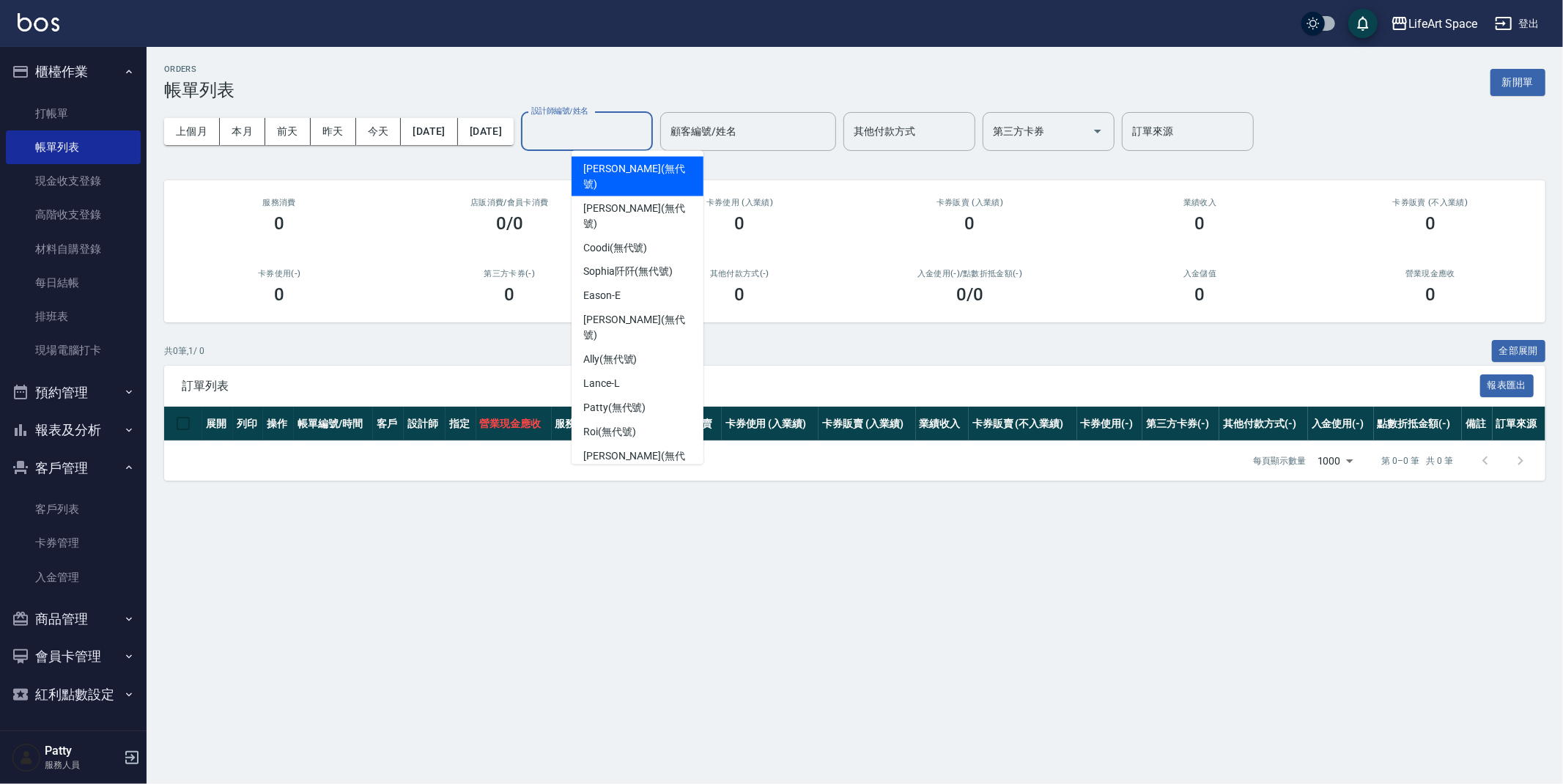
click at [646, 139] on input "設計師編號/姓名" at bounding box center [587, 131] width 118 height 26
click at [649, 284] on div "Eason -E" at bounding box center [637, 296] width 132 height 24
type input "Eason-E"
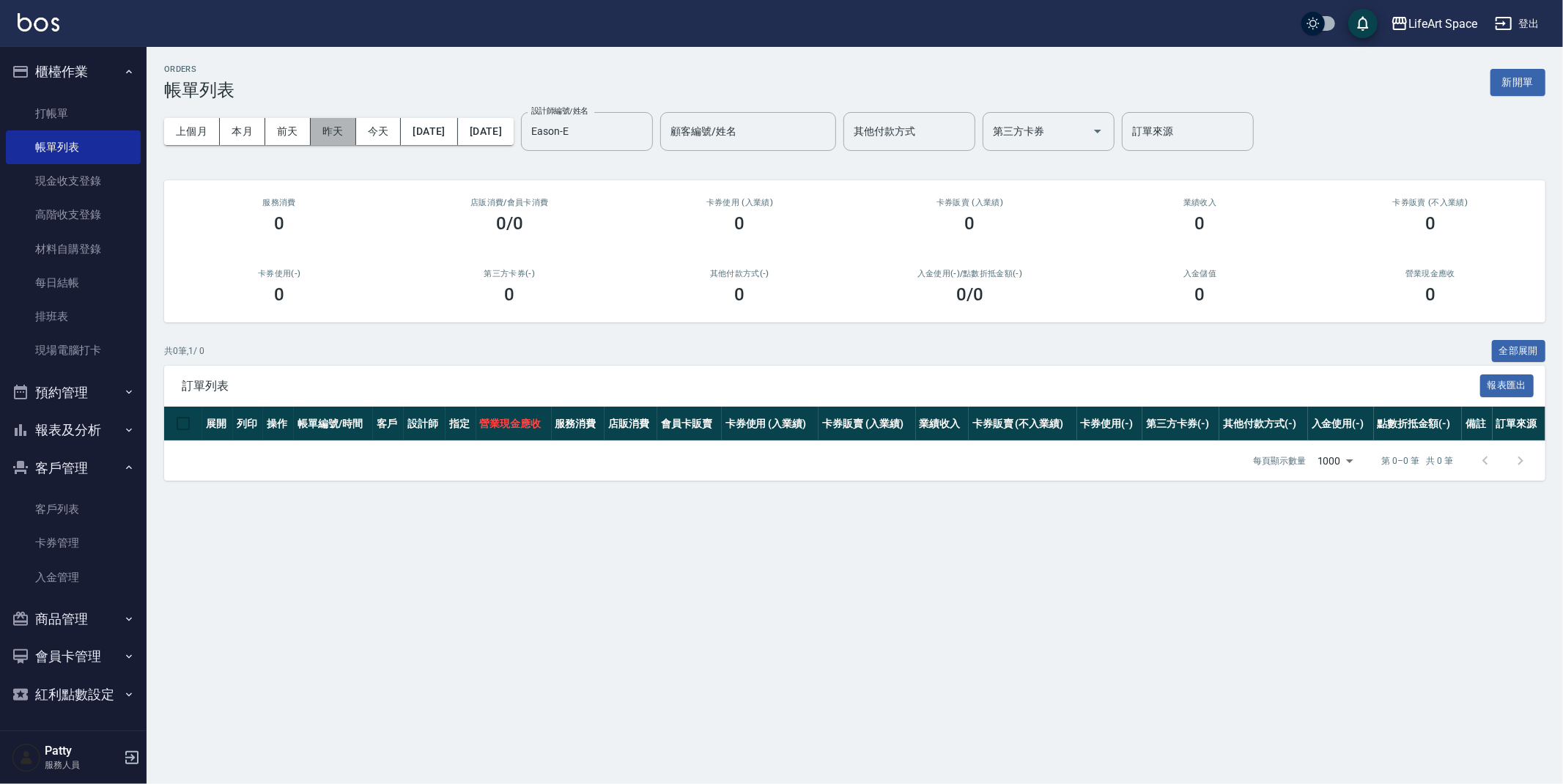
click at [341, 131] on button "昨天" at bounding box center [334, 131] width 45 height 28
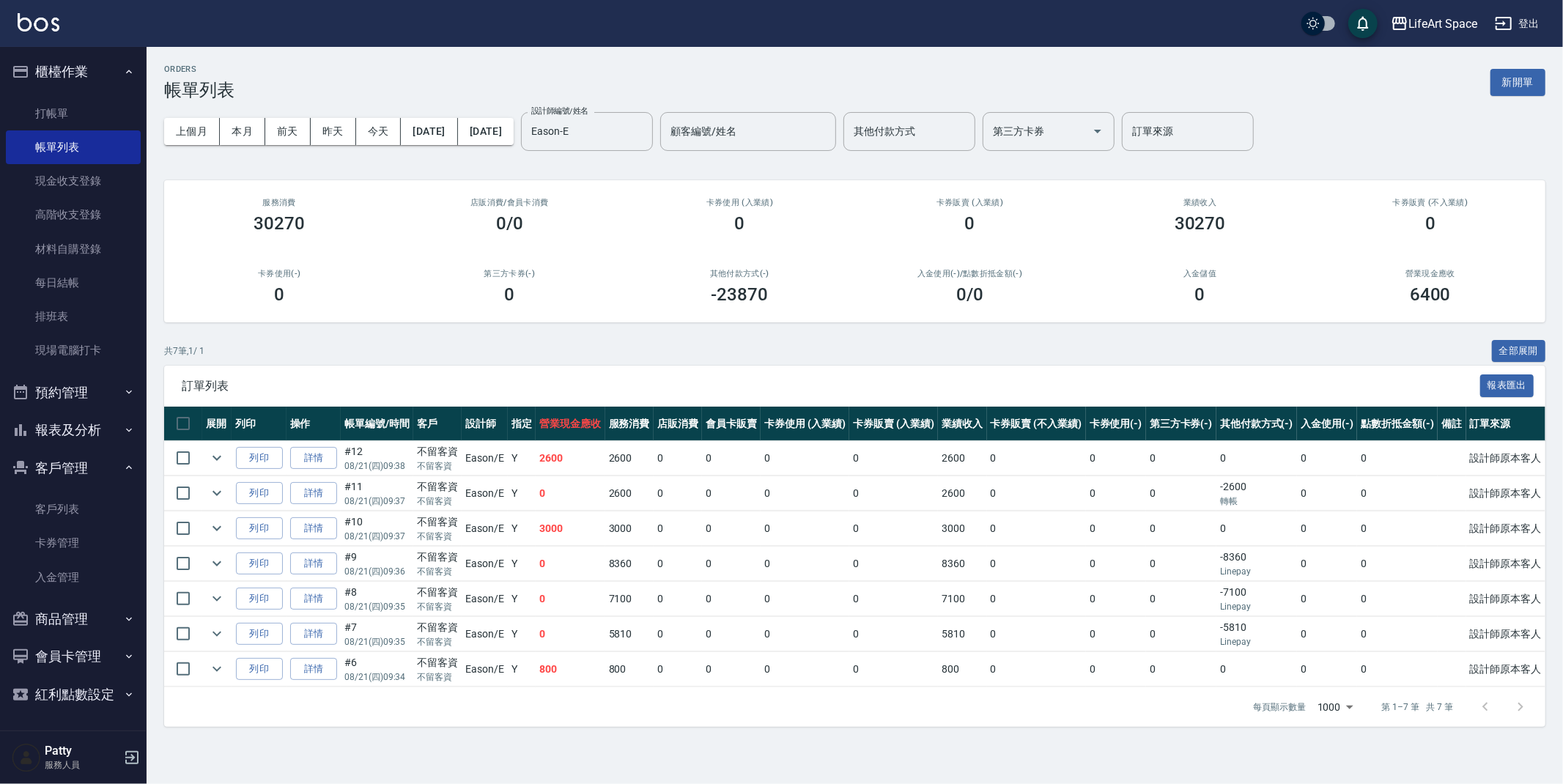
click at [399, 73] on div "ORDERS 帳單列表 新開單" at bounding box center [855, 82] width 1381 height 36
click at [65, 435] on button "報表及分析" at bounding box center [73, 430] width 135 height 38
click at [93, 610] on link "全店業績分析表" at bounding box center [73, 607] width 135 height 33
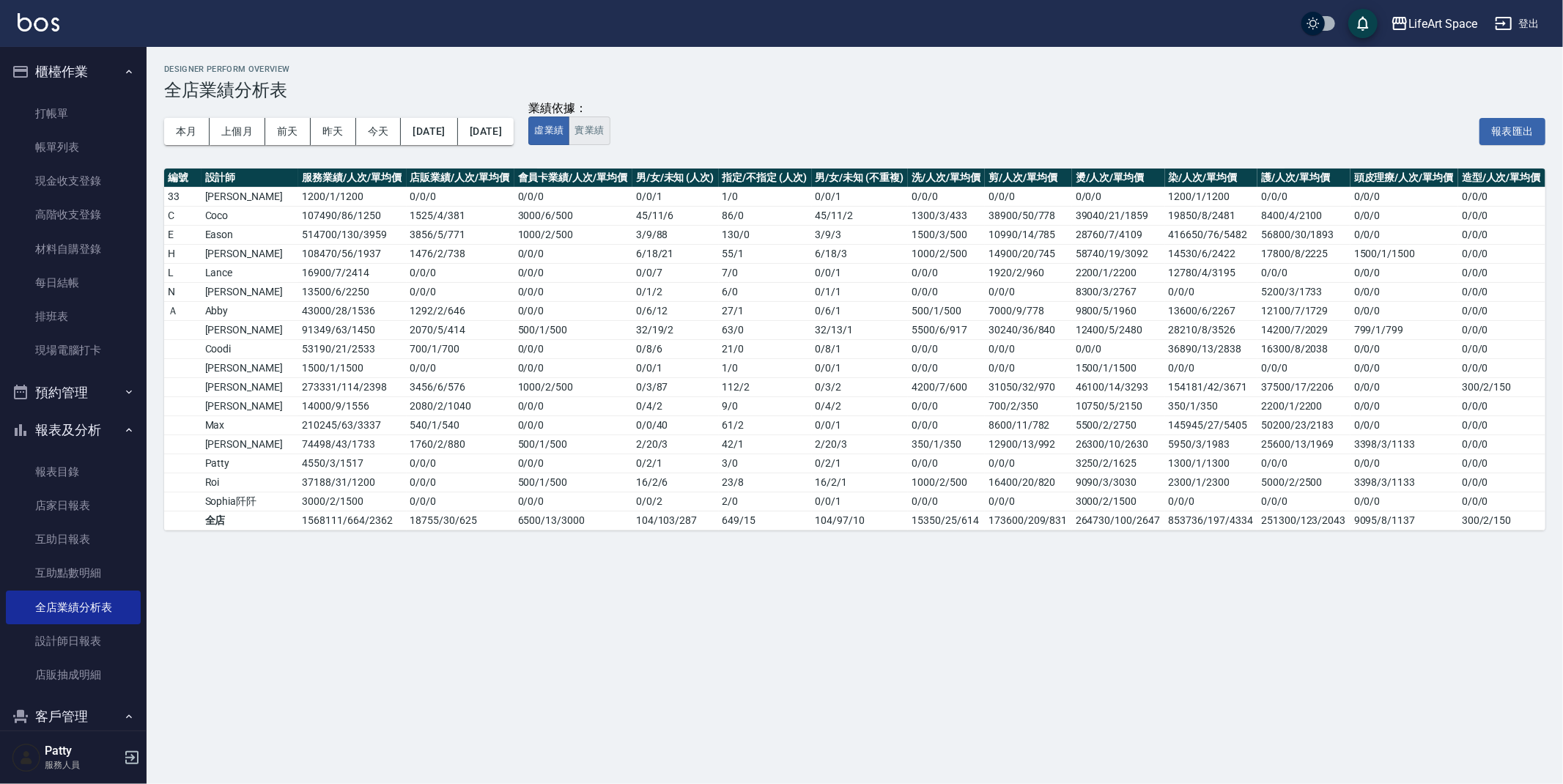
click at [610, 140] on button "實業績" at bounding box center [589, 131] width 41 height 28
click at [101, 643] on link "設計師日報表" at bounding box center [73, 641] width 135 height 33
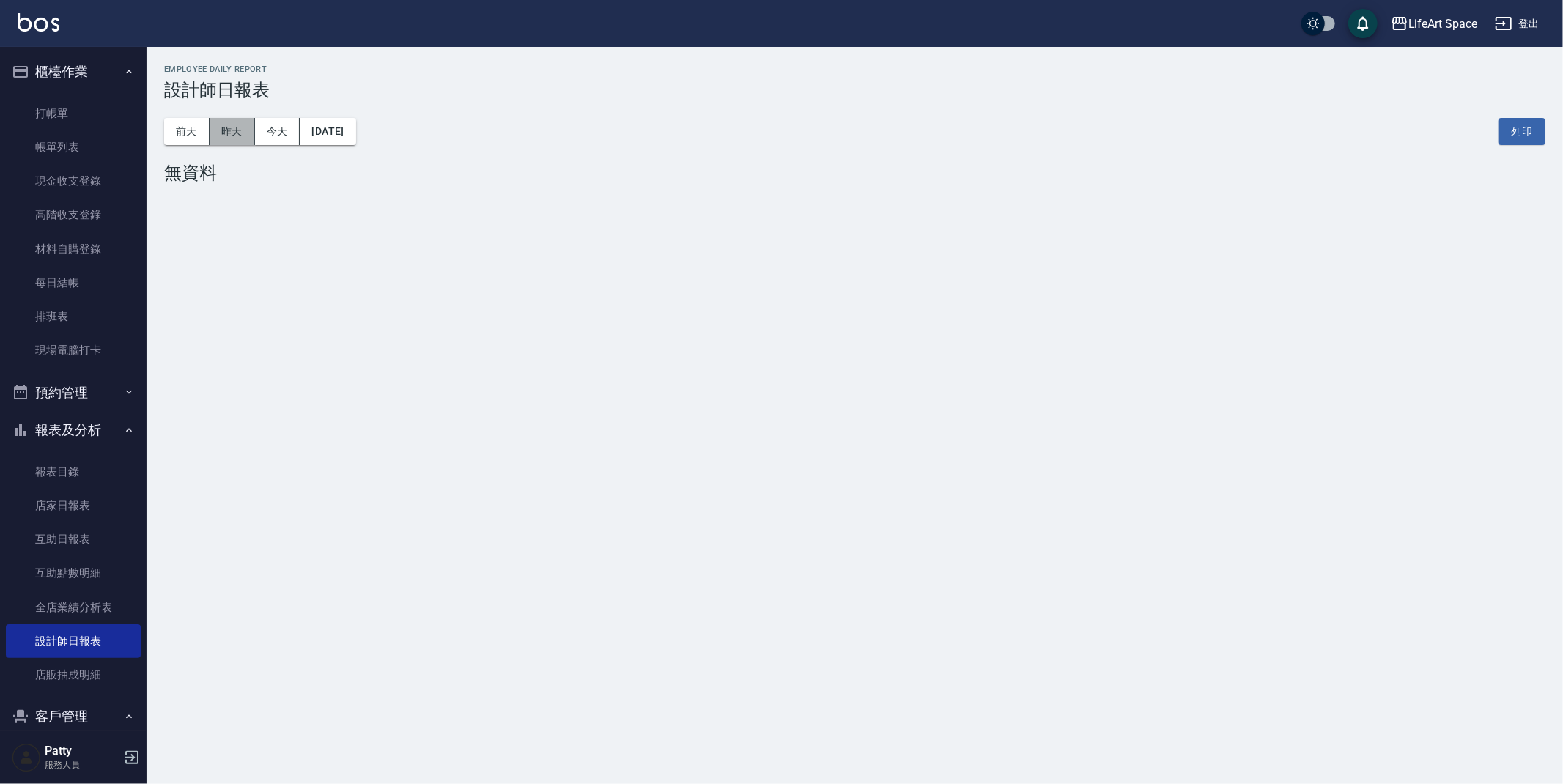
click at [237, 131] on button "昨天" at bounding box center [232, 131] width 45 height 28
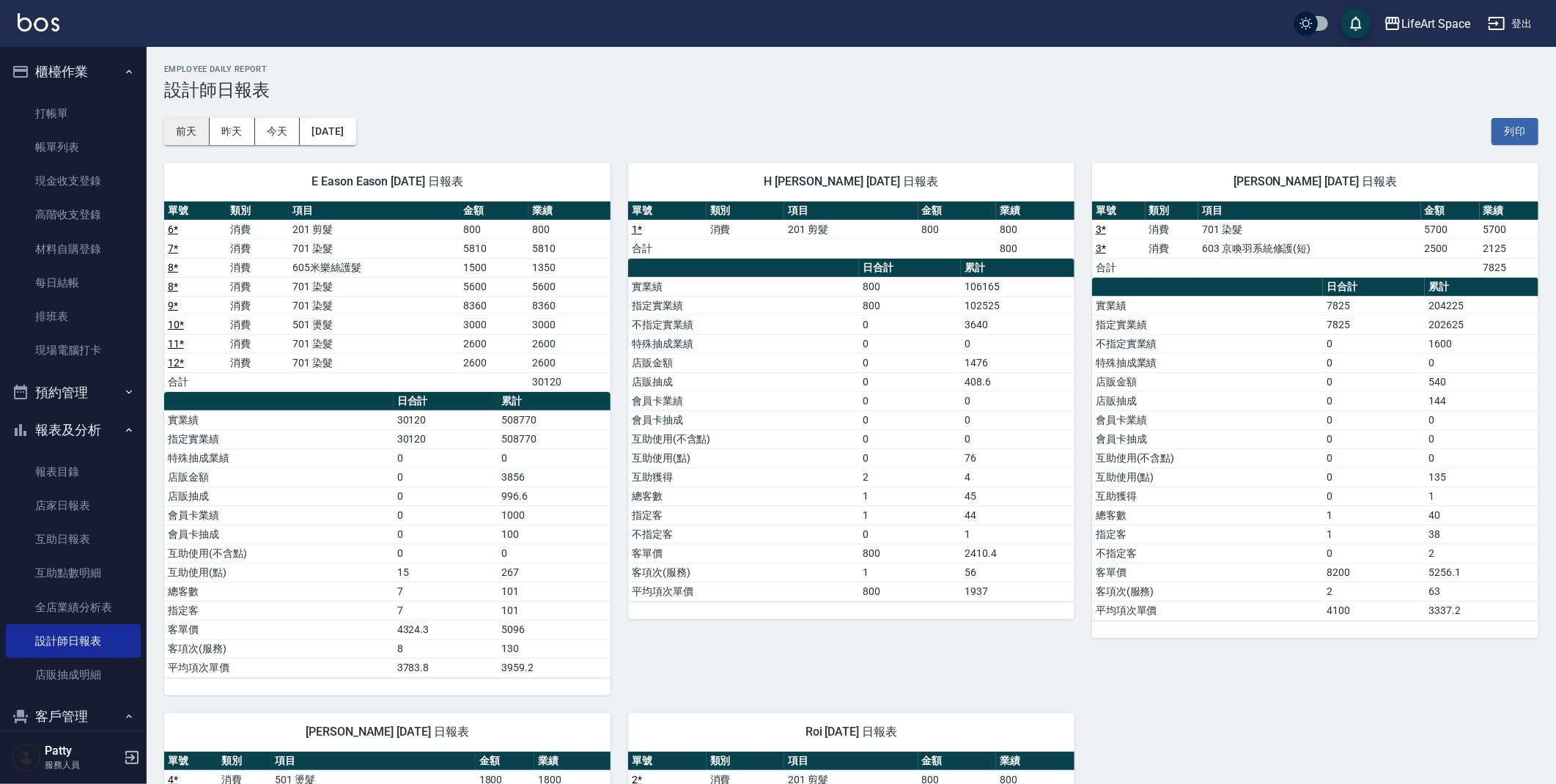
click at [173, 133] on button "前天" at bounding box center [187, 131] width 45 height 28
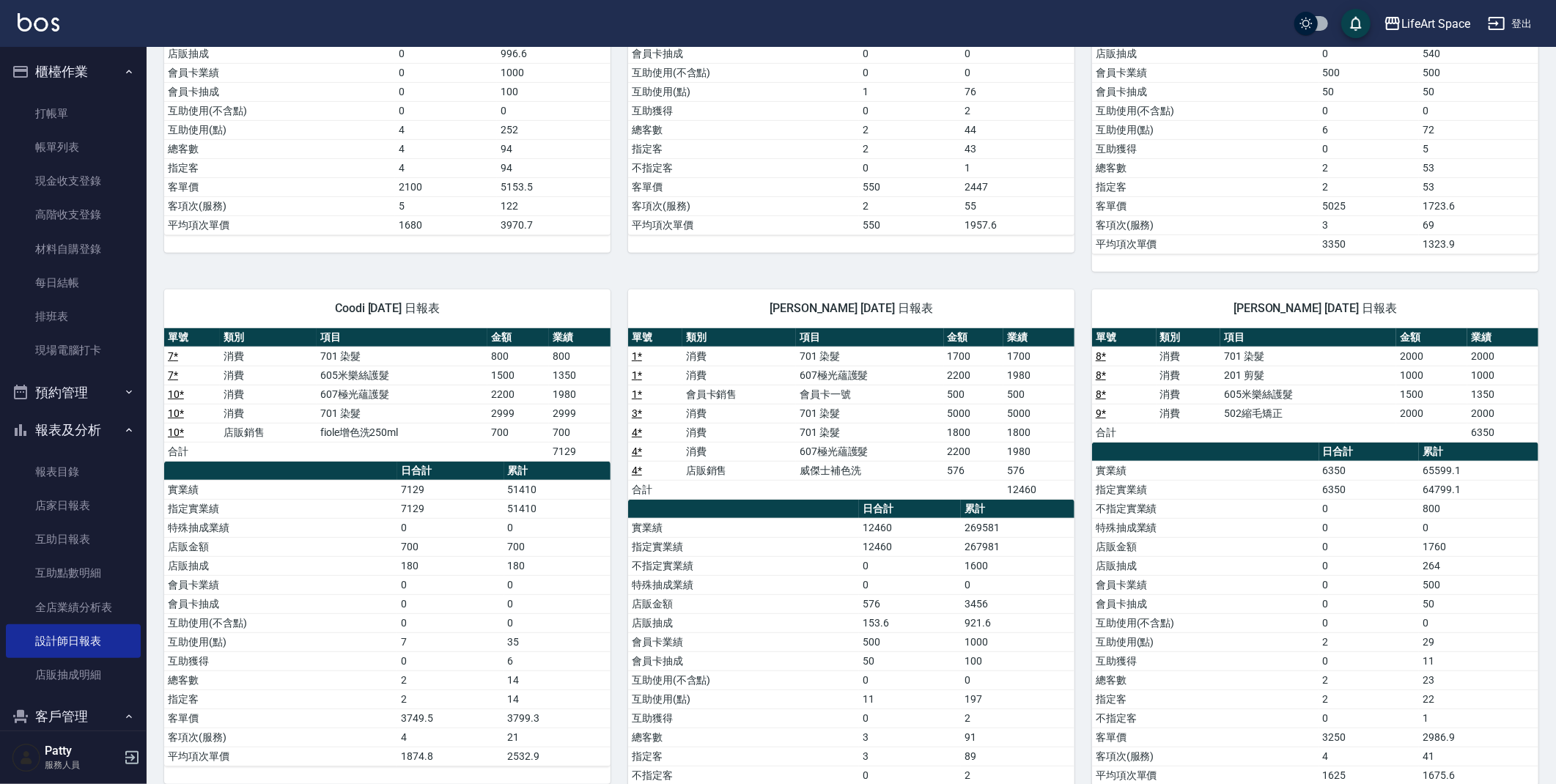
scroll to position [387, 0]
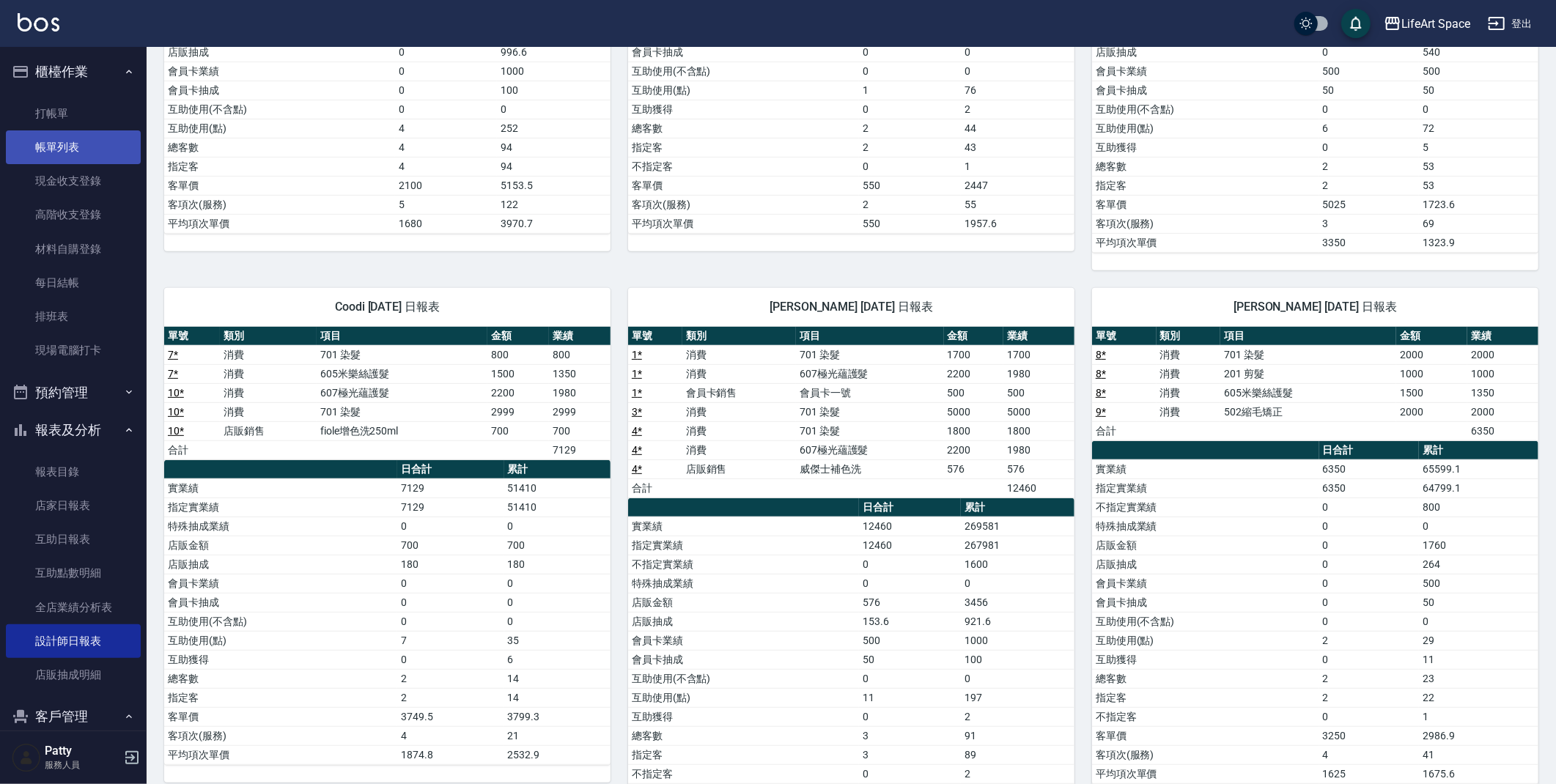
click at [100, 146] on link "帳單列表" at bounding box center [73, 147] width 135 height 33
